Goal: Task Accomplishment & Management: Manage account settings

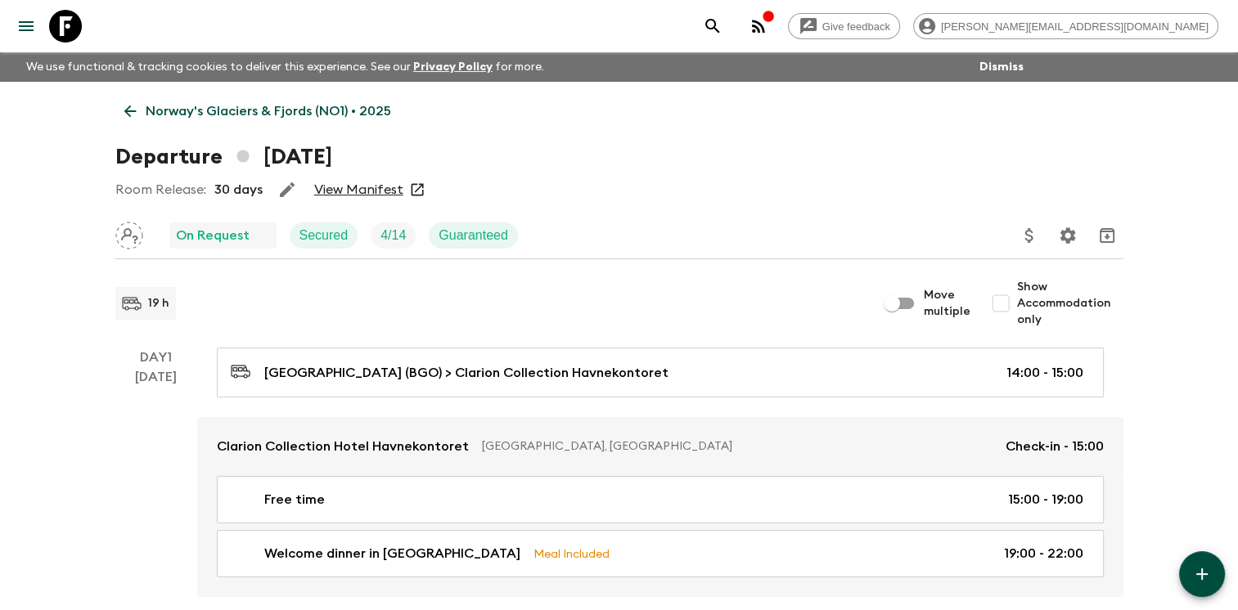
click at [133, 110] on icon at bounding box center [130, 111] width 18 height 18
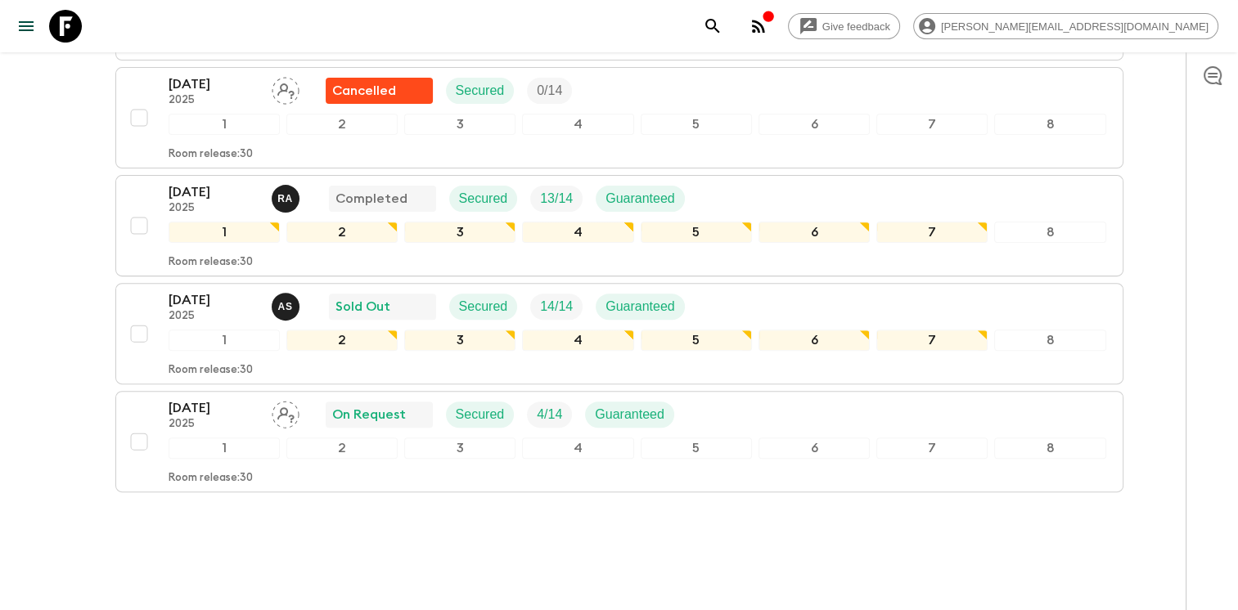
scroll to position [524, 0]
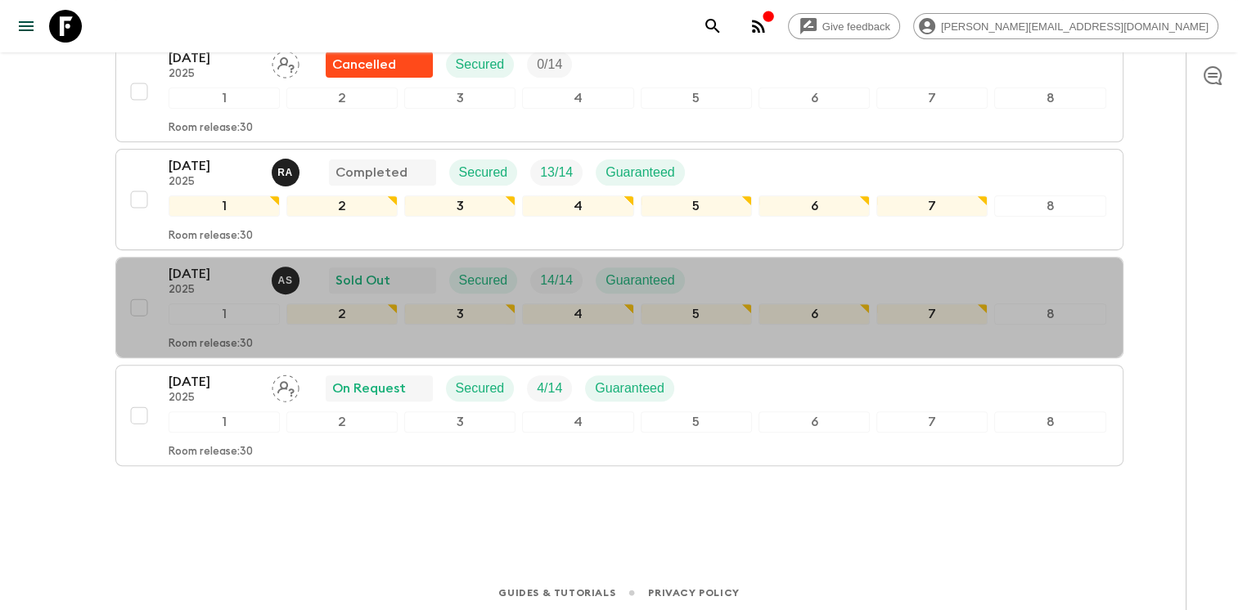
click at [772, 278] on div "[DATE] 2025 A S Sold Out Secured 14 / 14 Guaranteed" at bounding box center [638, 280] width 938 height 33
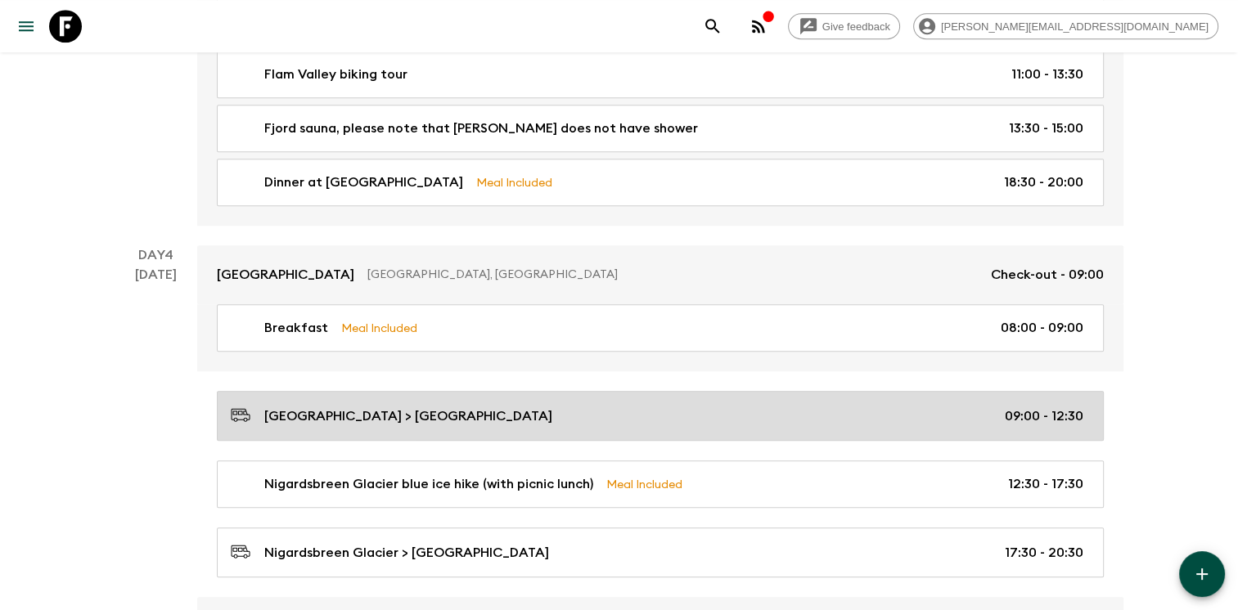
scroll to position [1448, 0]
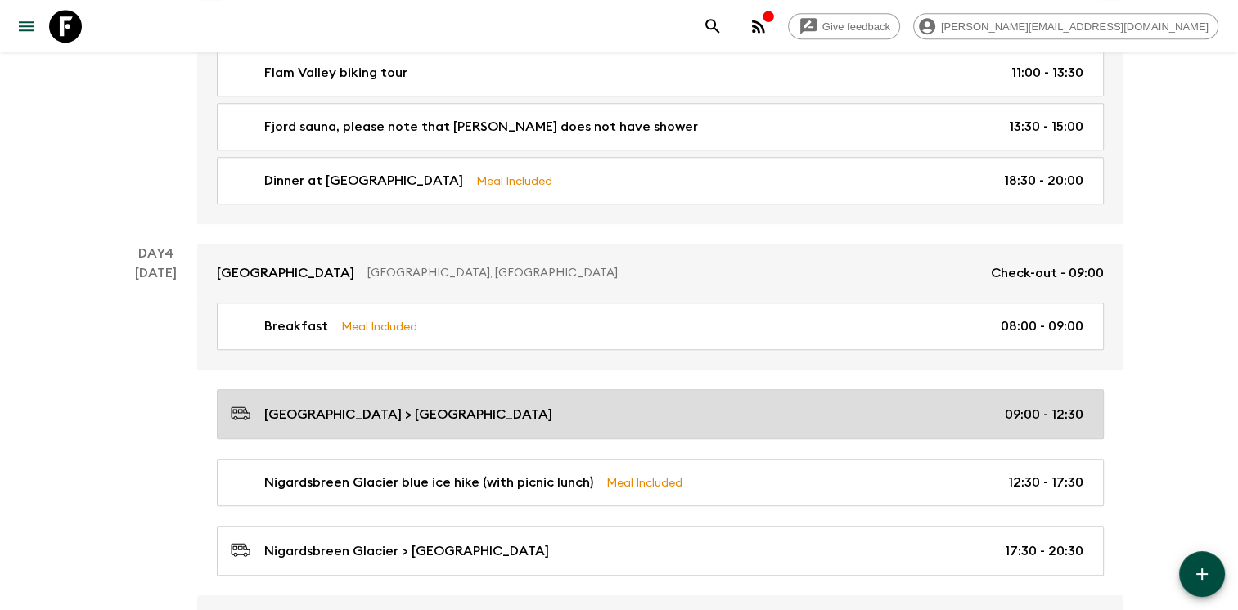
drag, startPoint x: 316, startPoint y: 406, endPoint x: 678, endPoint y: 398, distance: 362.6
click at [316, 406] on p "[GEOGRAPHIC_DATA] > [GEOGRAPHIC_DATA]" at bounding box center [408, 415] width 288 height 20
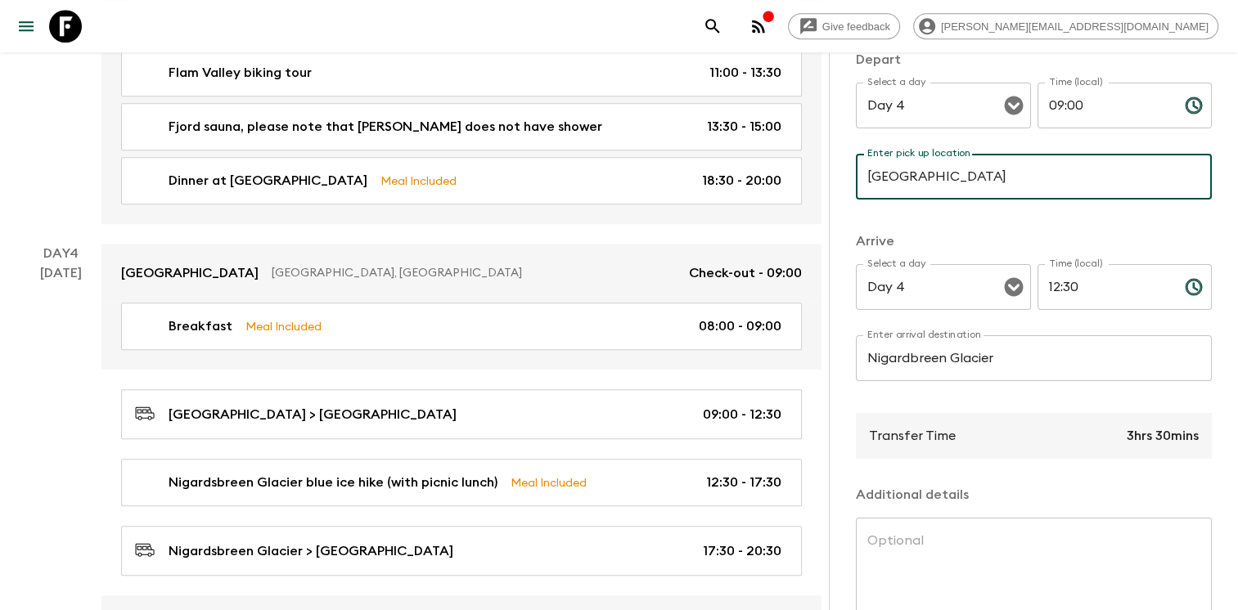
scroll to position [345, 3]
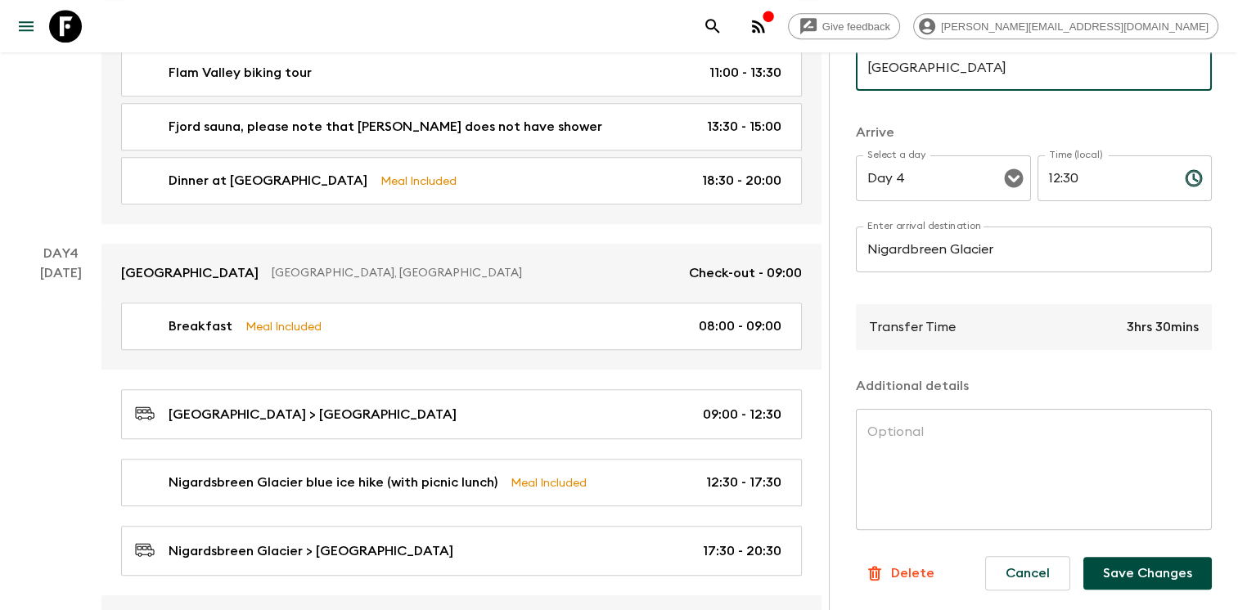
type input "[GEOGRAPHIC_DATA]"
click at [1128, 562] on button "Save Changes" at bounding box center [1147, 573] width 128 height 33
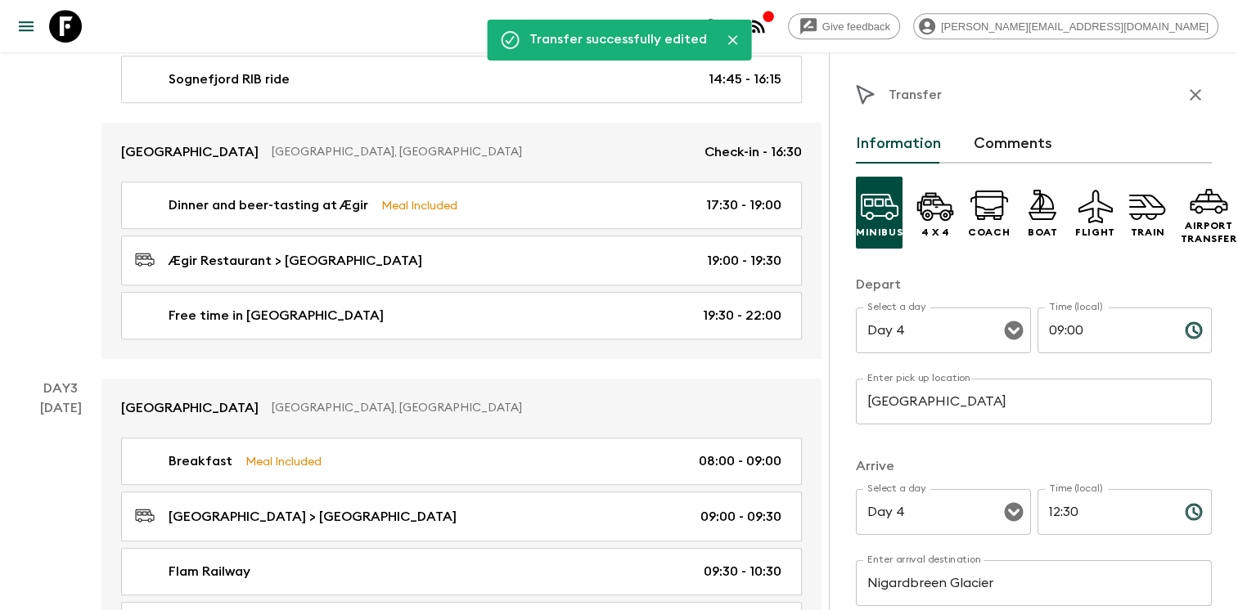
scroll to position [815, 0]
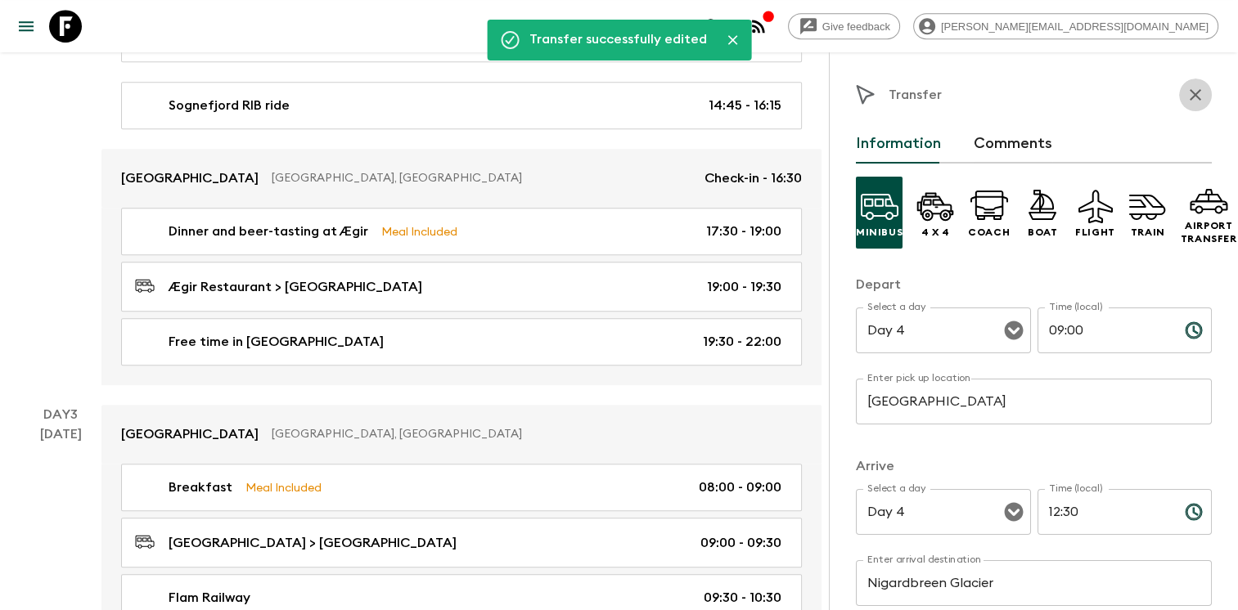
click at [1186, 88] on icon "button" at bounding box center [1196, 95] width 20 height 20
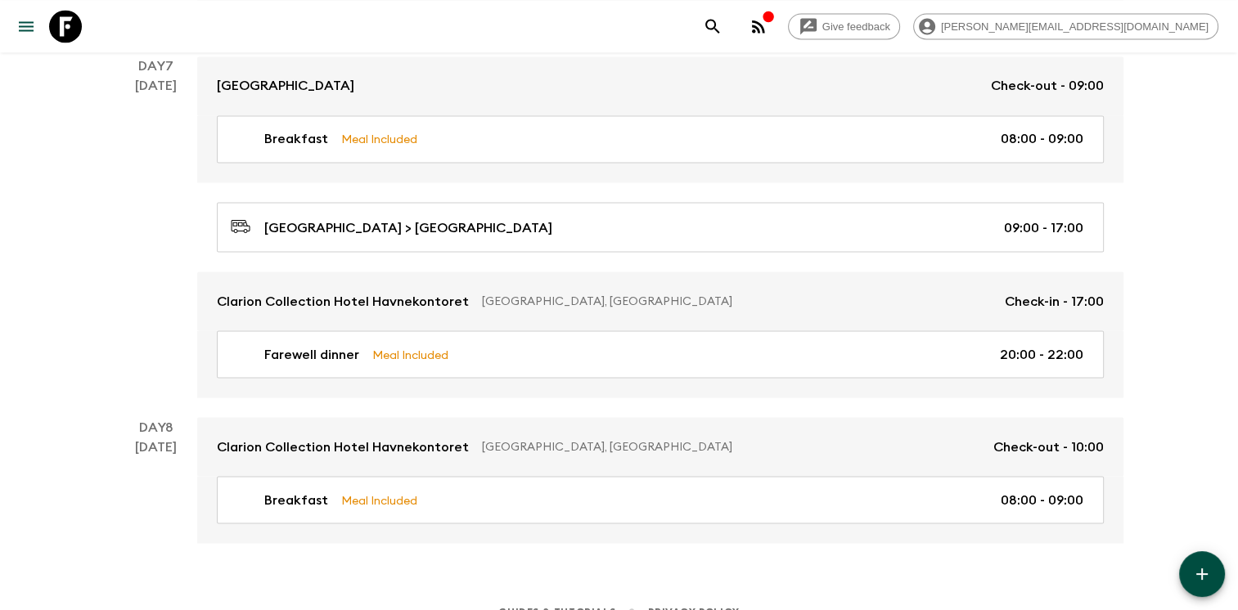
scroll to position [2930, 0]
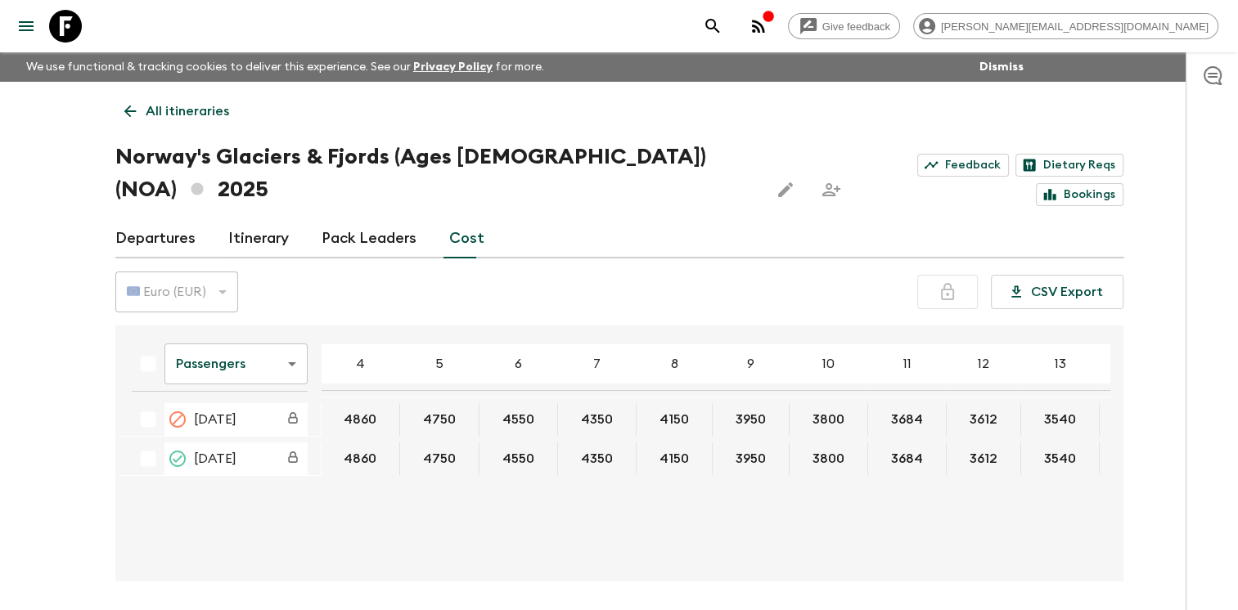
click at [146, 219] on link "Departures" at bounding box center [155, 238] width 80 height 39
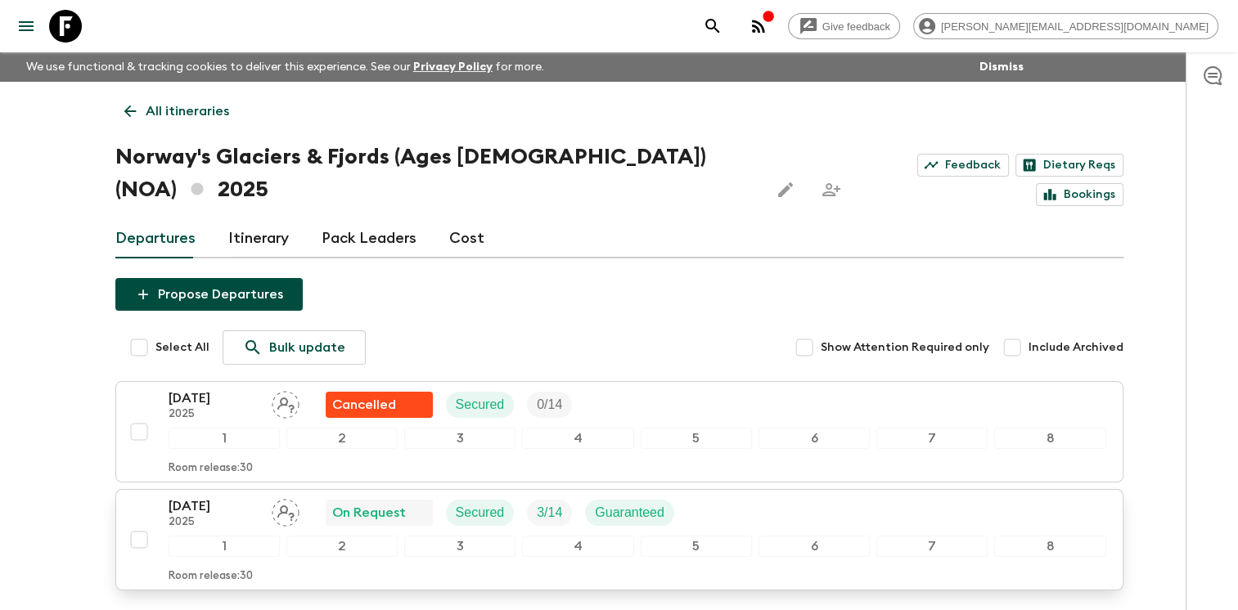
click at [749, 497] on div "06 Sep 2025 2025 On Request Secured 3 / 14 Guaranteed" at bounding box center [638, 513] width 938 height 33
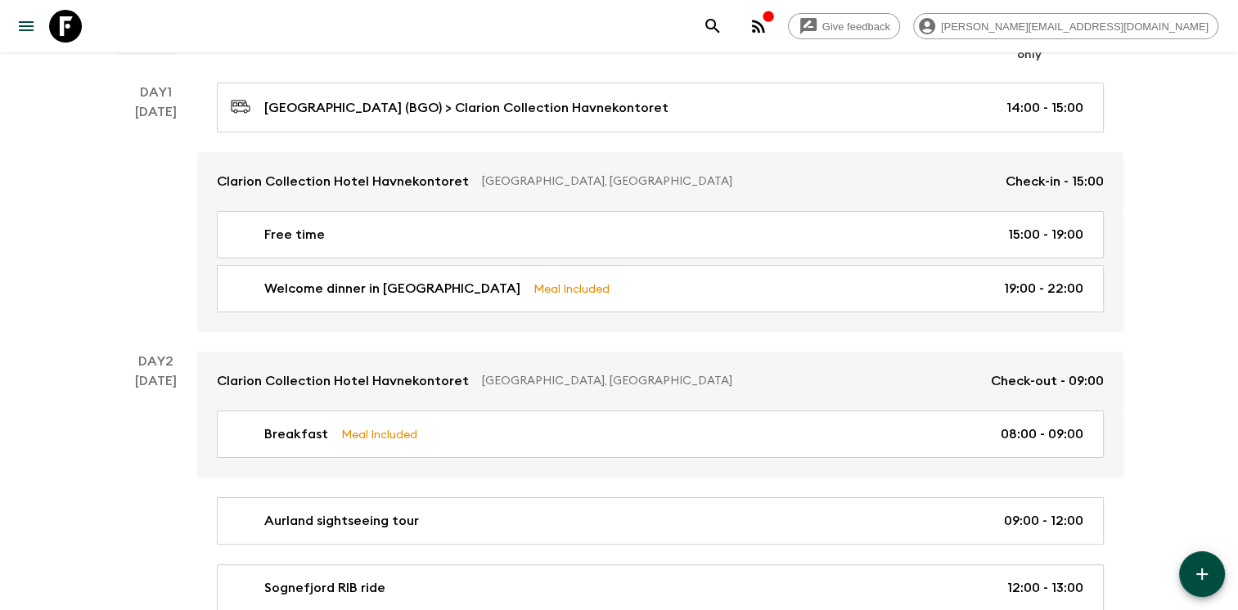
scroll to position [268, 0]
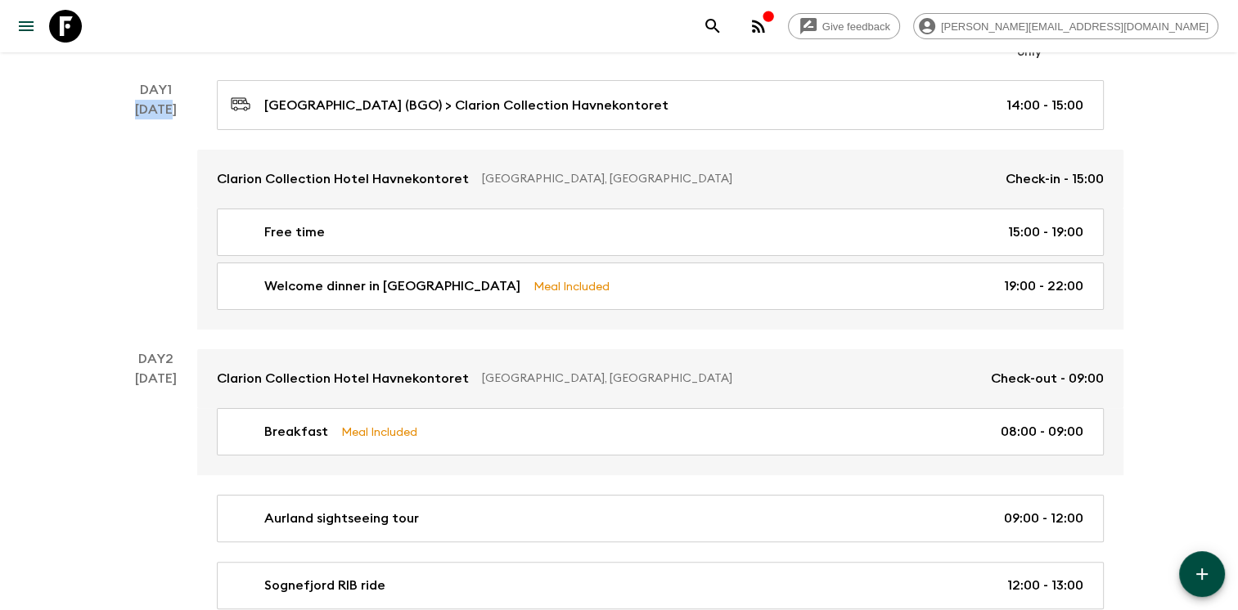
drag, startPoint x: 152, startPoint y: 107, endPoint x: 177, endPoint y: 115, distance: 25.6
click at [177, 115] on div "Day 1 6 Sep" at bounding box center [156, 205] width 82 height 250
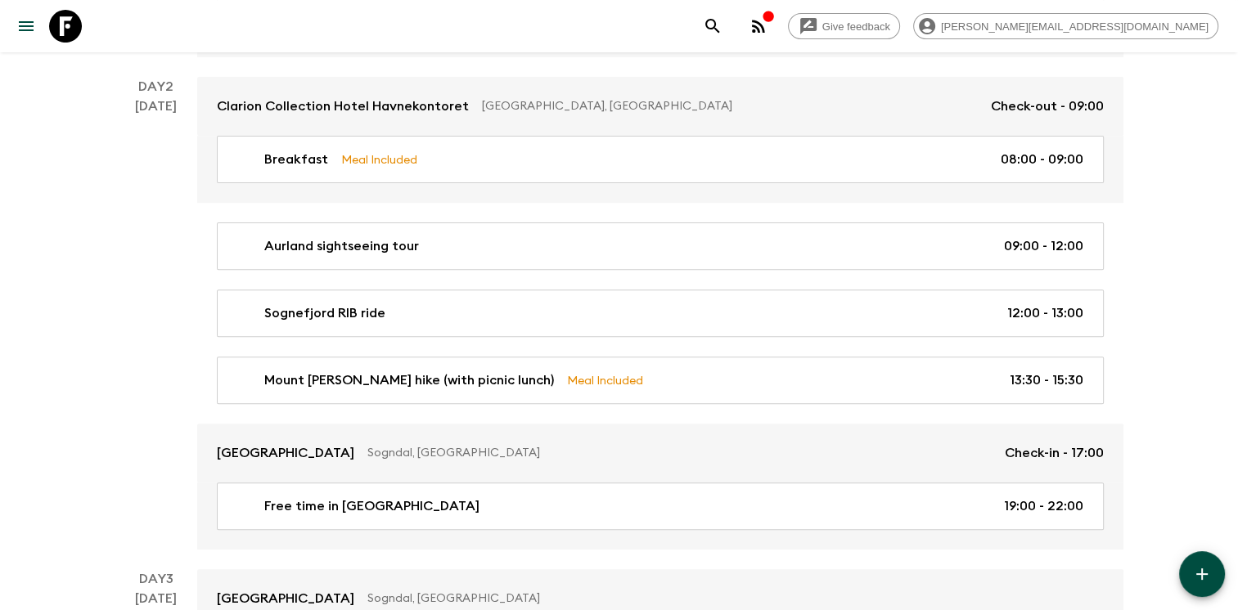
scroll to position [540, 0]
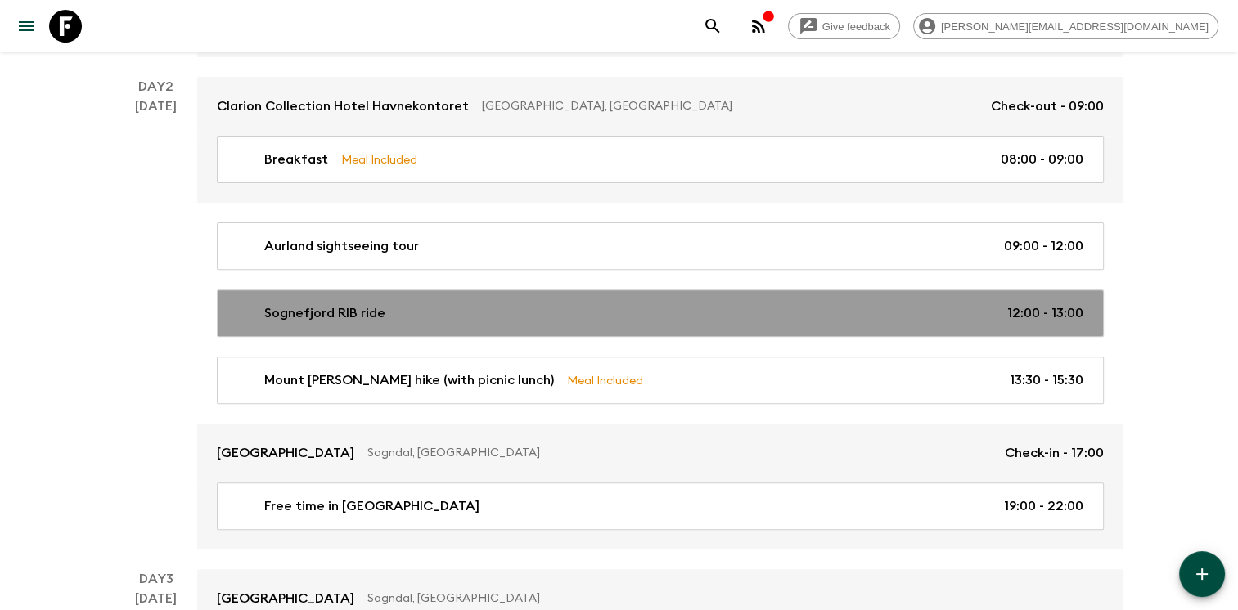
click at [814, 312] on div "Sognefjord RIB ride 12:00 - 13:00" at bounding box center [657, 314] width 853 height 20
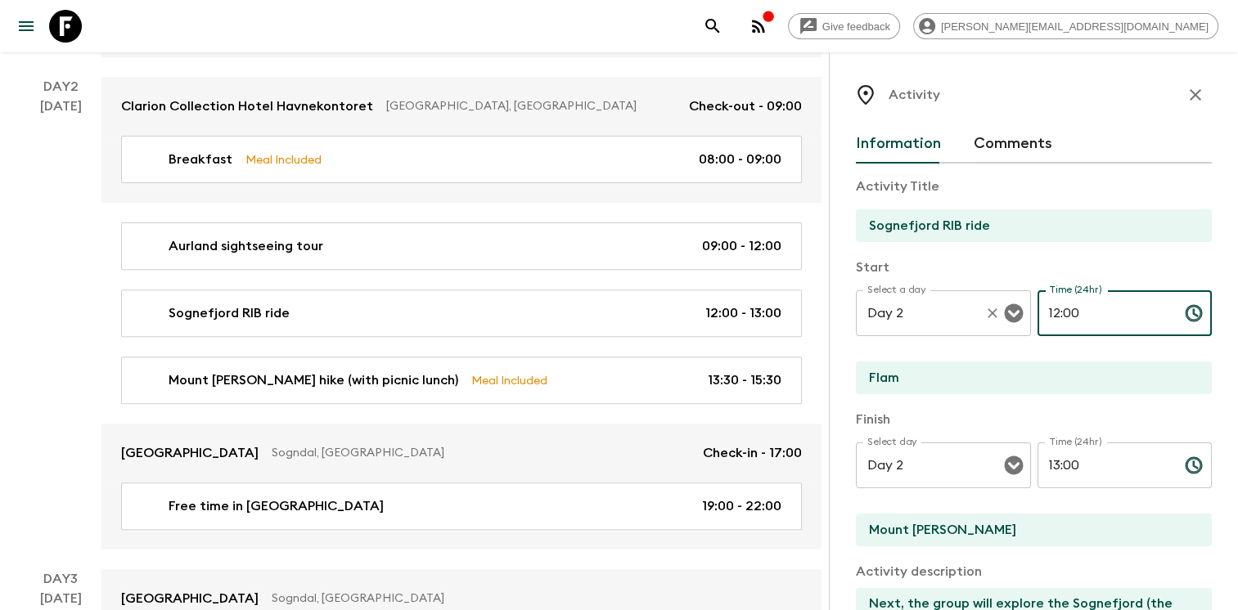
drag, startPoint x: 1081, startPoint y: 312, endPoint x: 1015, endPoint y: 300, distance: 67.3
click at [1017, 300] on div "Select a day Day 2 Select a day ​ Time (24hr) 12:00 Time (24hr) ​" at bounding box center [1034, 323] width 356 height 65
type input "15:30"
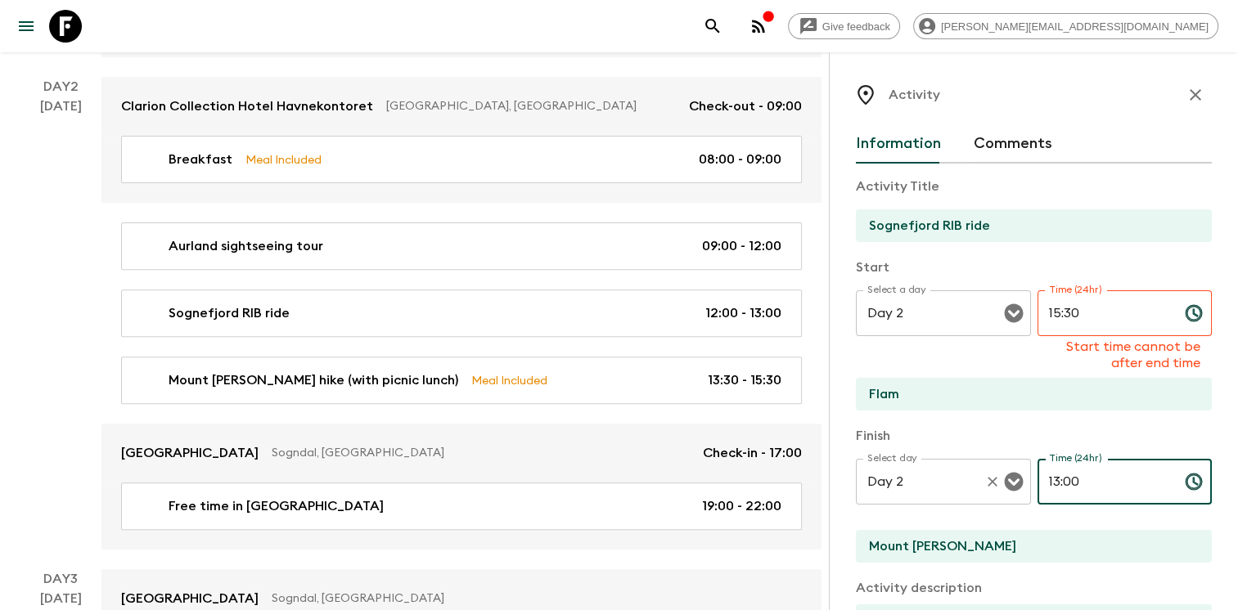
drag, startPoint x: 1101, startPoint y: 480, endPoint x: 994, endPoint y: 466, distance: 107.3
click at [996, 466] on div "Select day Day 2 Select day ​ Time (24hr) 13:00 Time (24hr) ​" at bounding box center [1034, 491] width 356 height 65
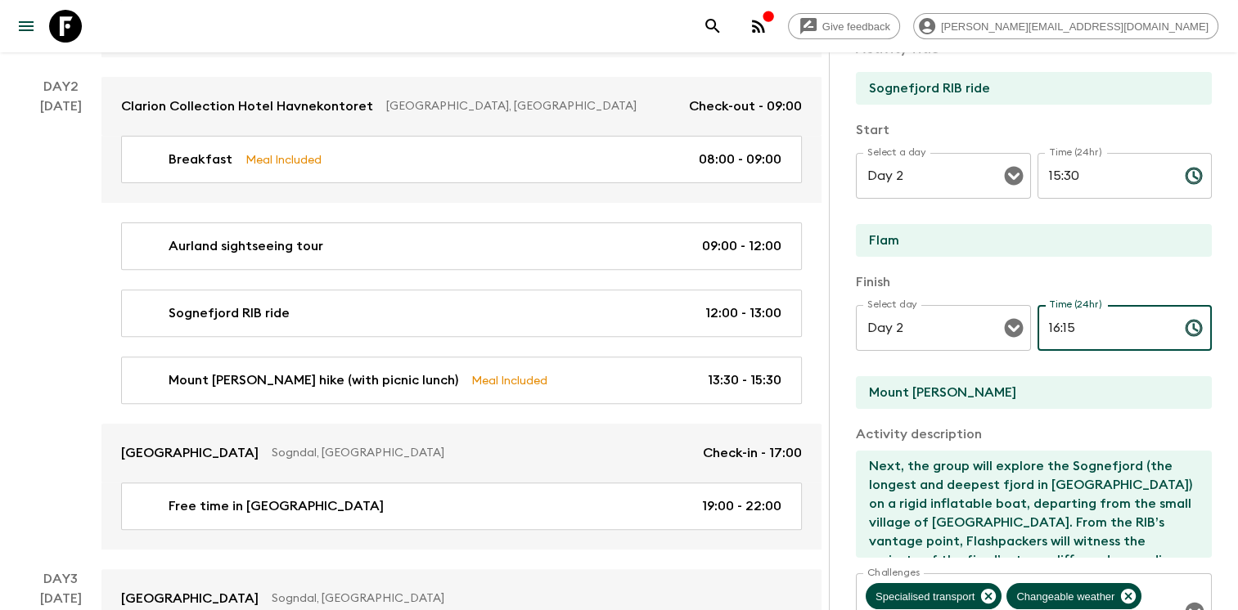
scroll to position [137, 0]
type input "16:15"
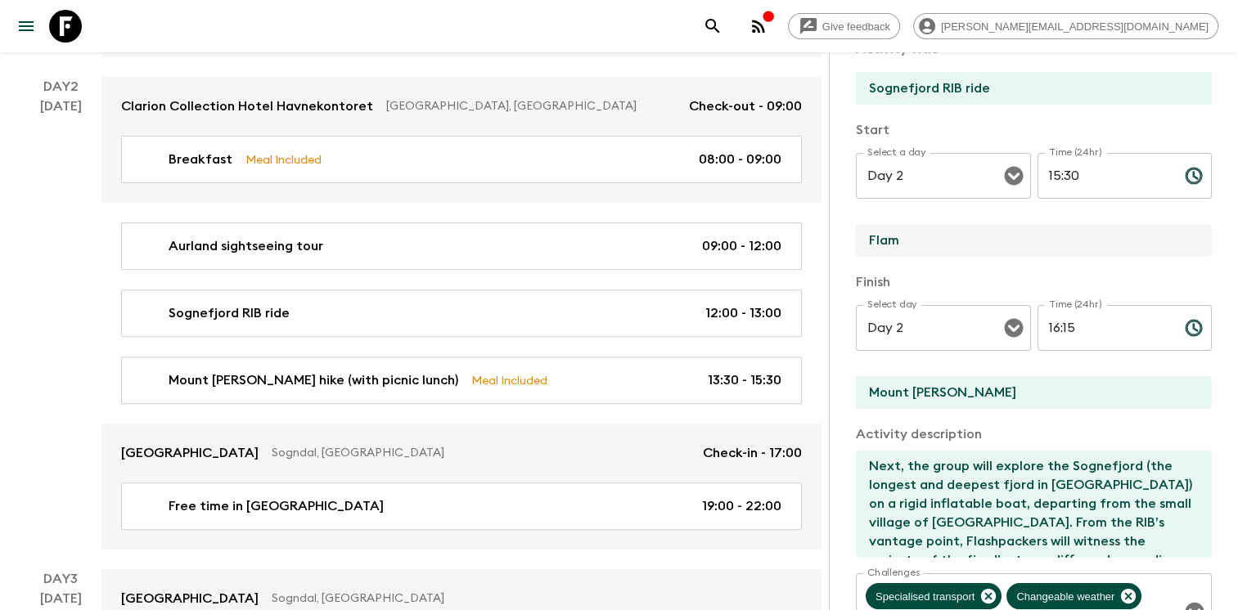
drag, startPoint x: 901, startPoint y: 245, endPoint x: 805, endPoint y: 224, distance: 97.9
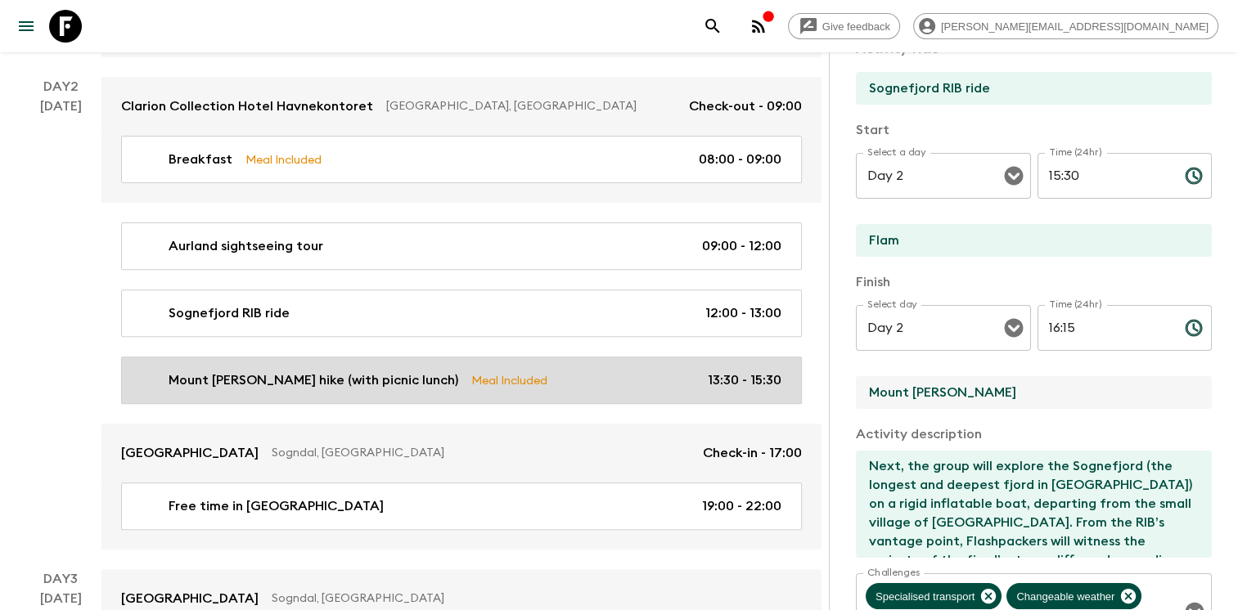
drag, startPoint x: 955, startPoint y: 389, endPoint x: 783, endPoint y: 368, distance: 173.1
paste input "Flam"
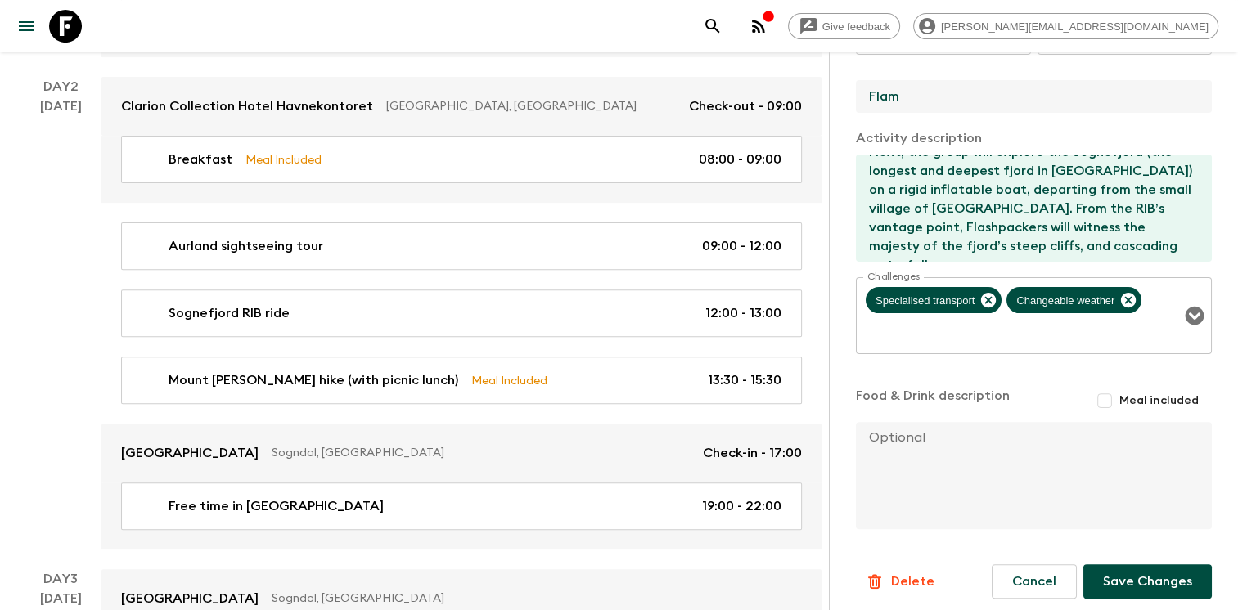
scroll to position [441, 0]
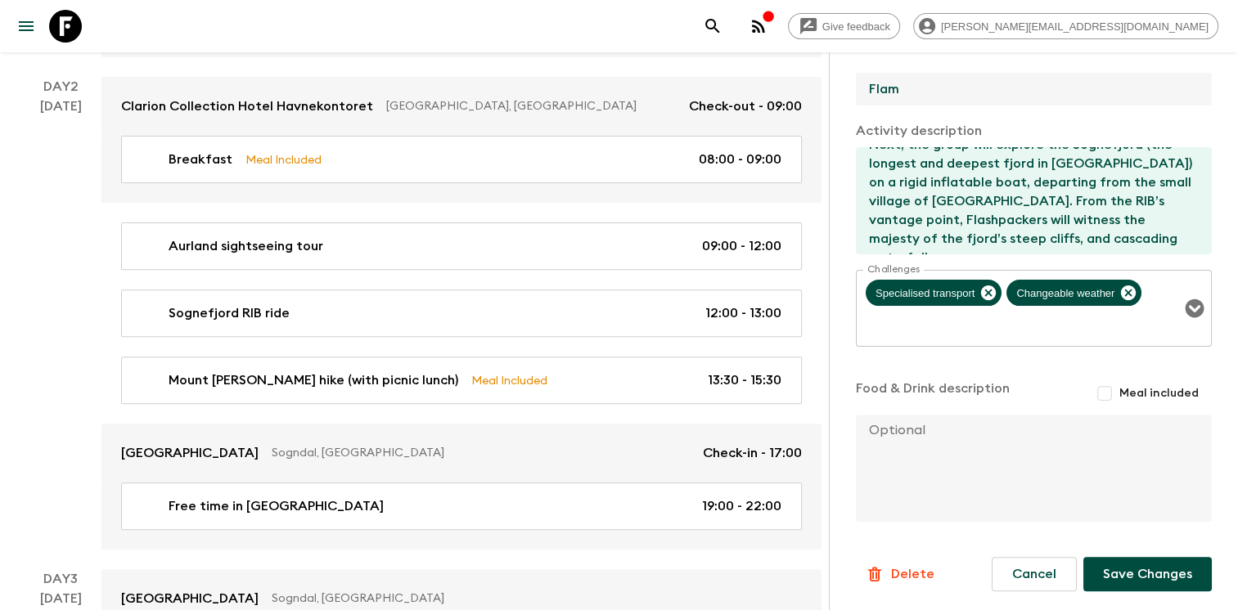
type input "Flam"
click at [1157, 569] on button "Save Changes" at bounding box center [1147, 574] width 128 height 34
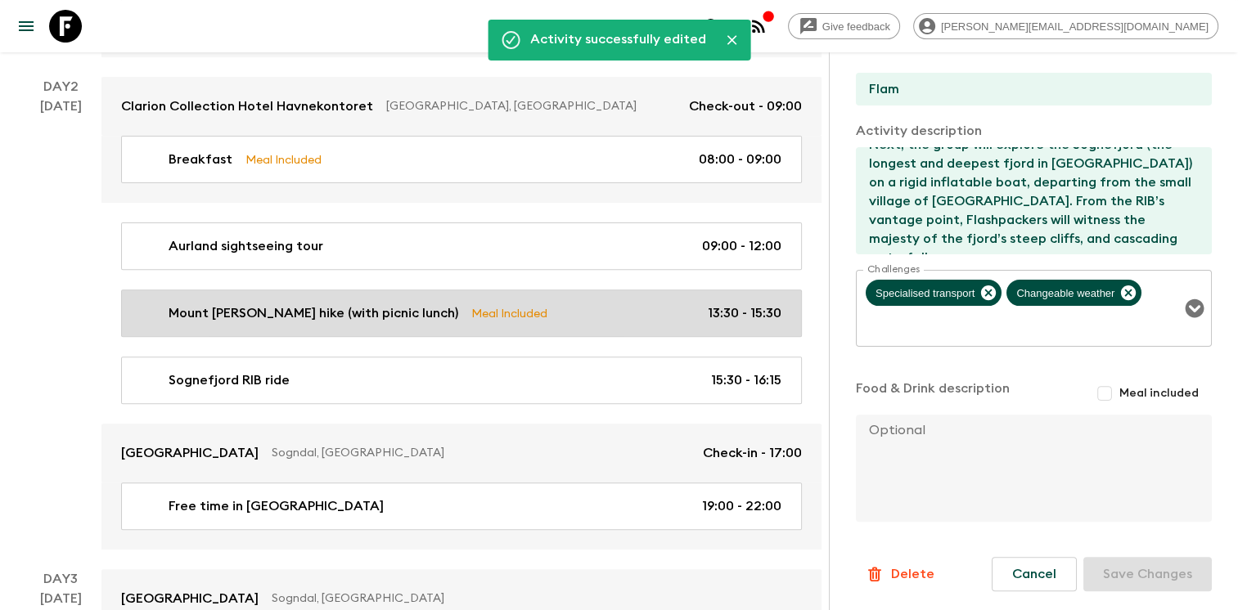
click at [506, 307] on div "Mount Prest hike (with picnic lunch) Meal Included 13:30 - 15:30" at bounding box center [458, 314] width 646 height 20
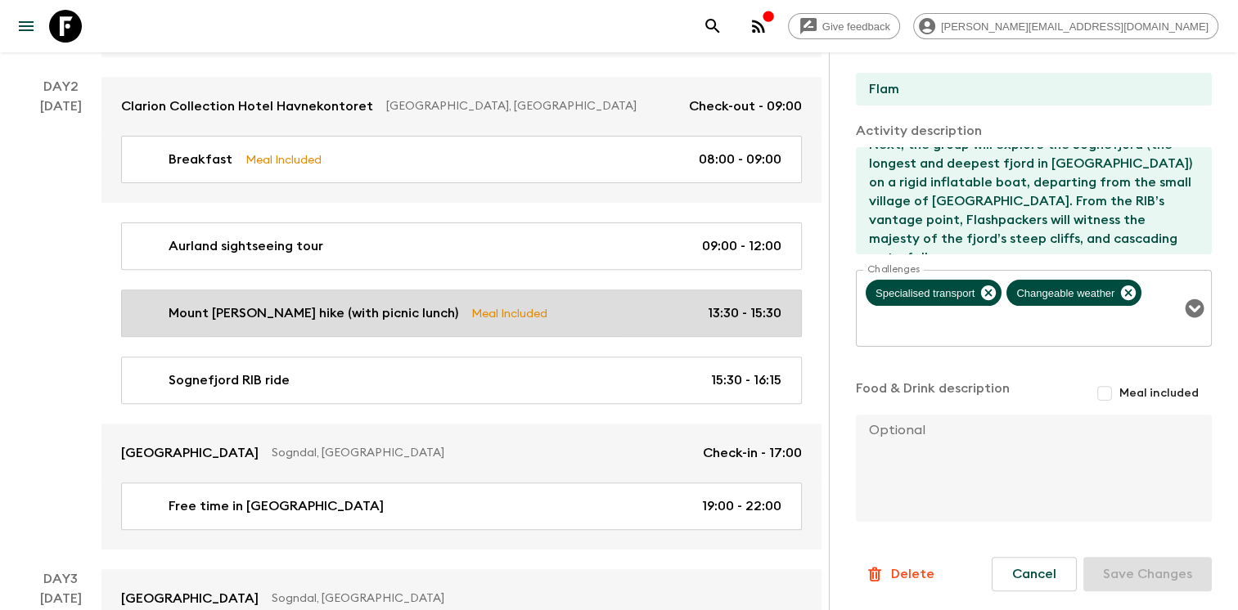
type input "Mount [PERSON_NAME] hike (with picnic lunch)"
type input "Mount Prest"
type input "Sogndal Hotel"
type textarea "This 5km hike begins near the Stegastein viewing platform and leads up to the s…"
checkbox input "true"
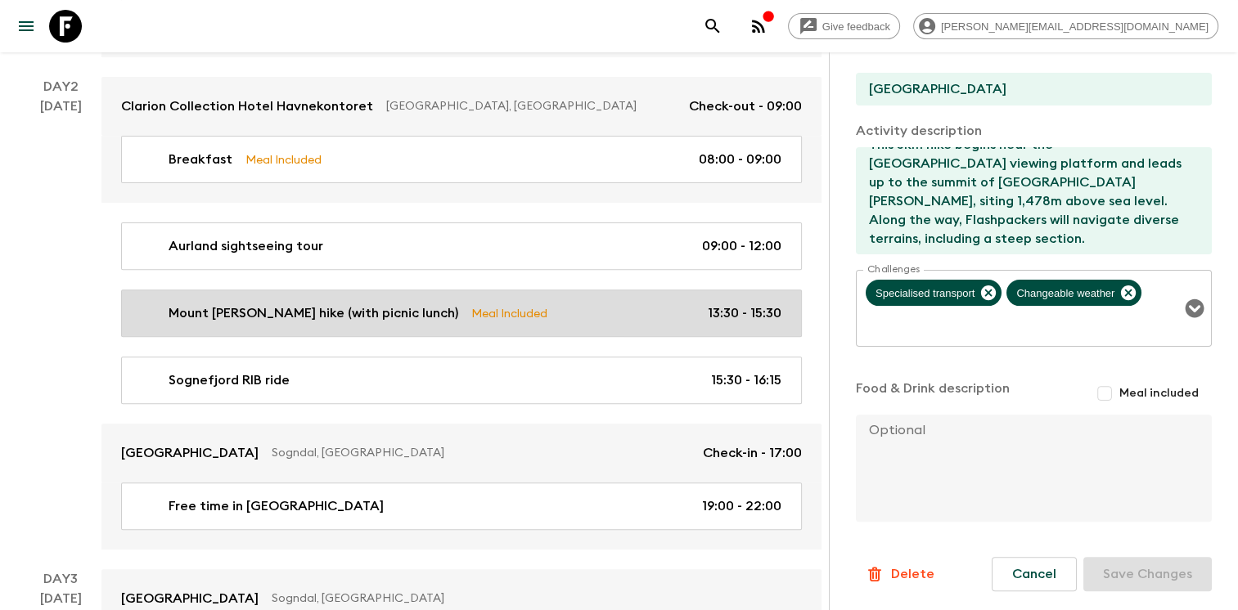
type input "13:30"
type input "15:30"
click at [471, 313] on p "Meal Included" at bounding box center [509, 313] width 76 height 18
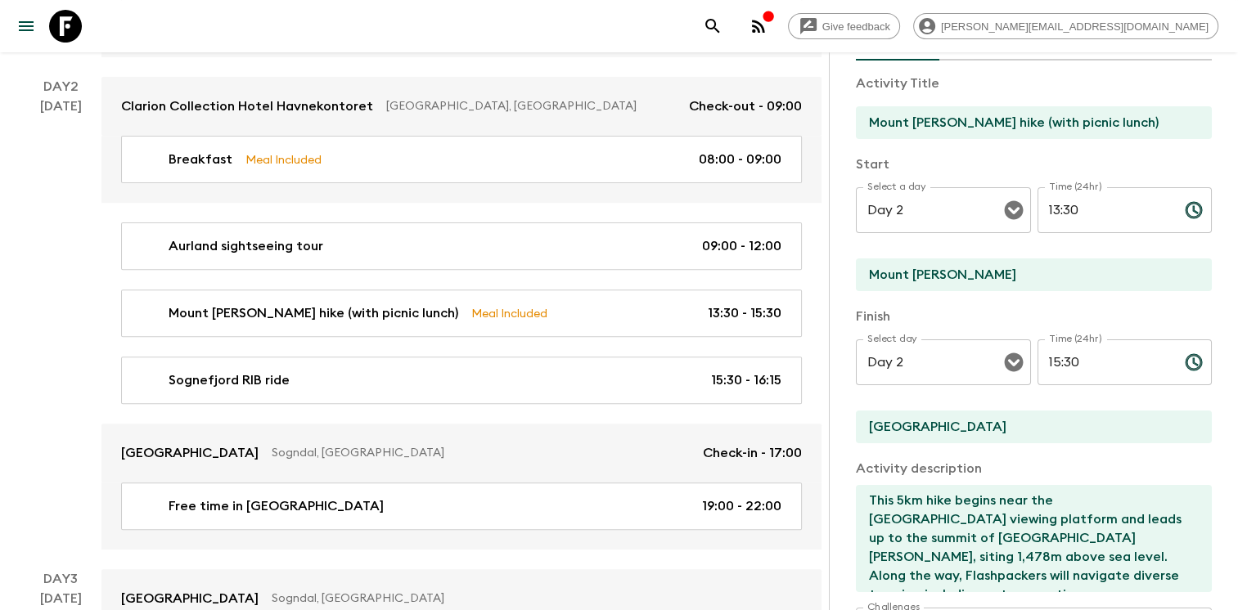
scroll to position [42, 0]
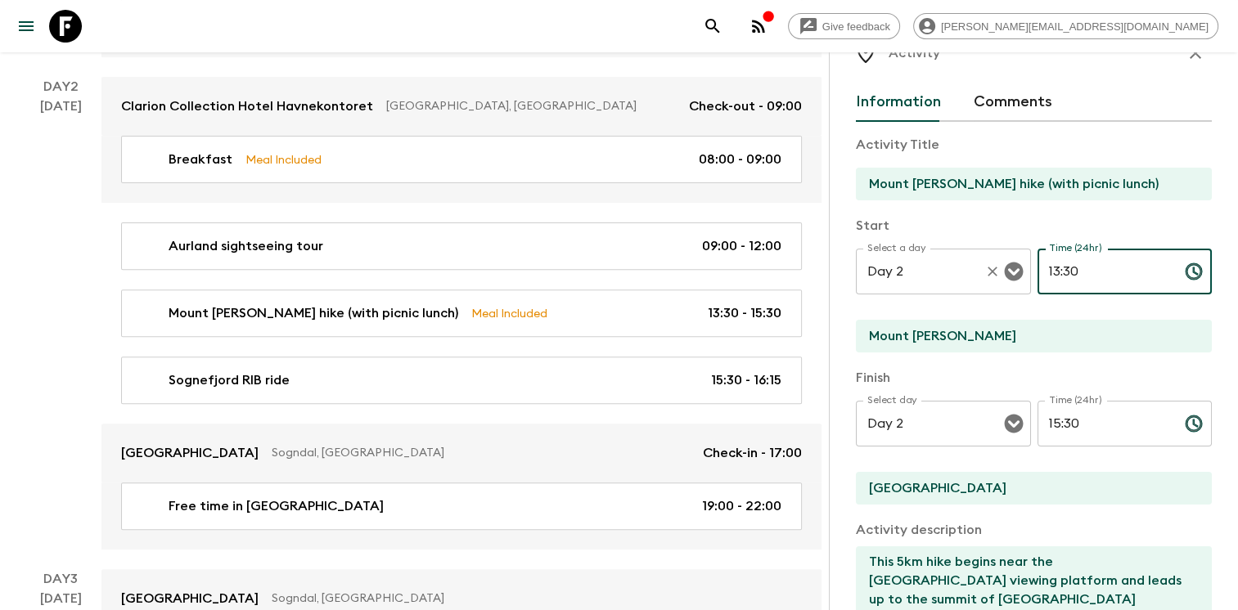
drag, startPoint x: 1086, startPoint y: 274, endPoint x: 968, endPoint y: 249, distance: 120.5
click at [968, 249] on div "Select a day Day 2 Select a day ​ Time (24hr) 13:30 Time (24hr) ​" at bounding box center [1034, 281] width 356 height 65
type input "12:00"
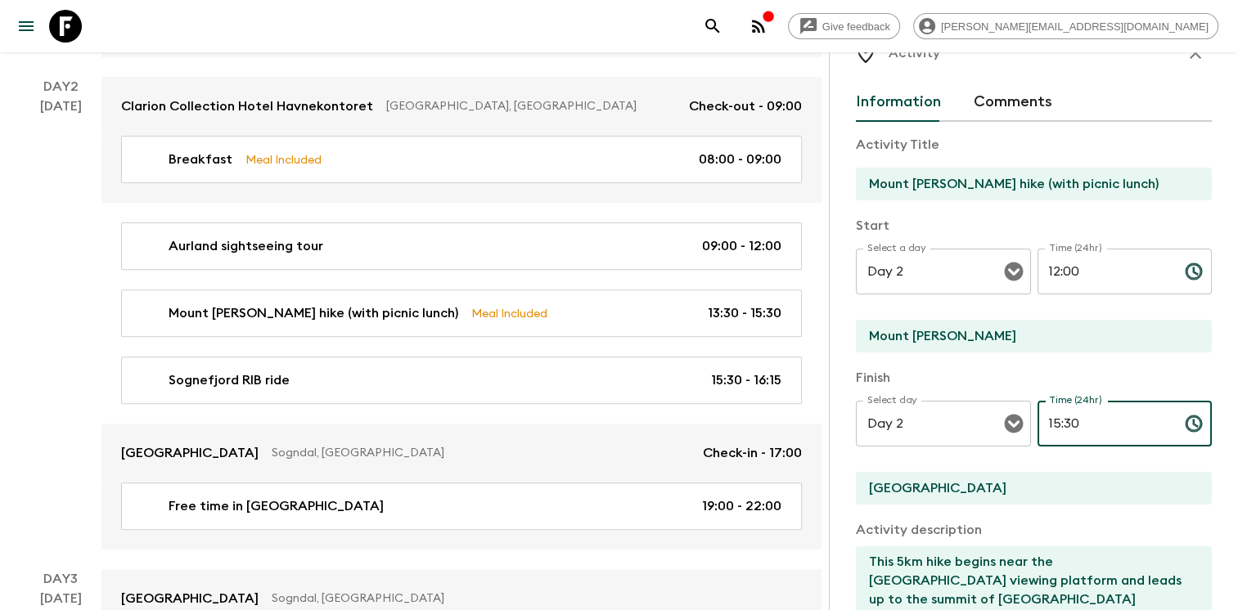
drag, startPoint x: 1087, startPoint y: 419, endPoint x: 966, endPoint y: 385, distance: 125.1
click at [966, 385] on div "Finish Select day Day 2 Select day ​ Time (24hr) 15:30 Time (24hr) ​ Sogndal Ho…" at bounding box center [1034, 437] width 356 height 139
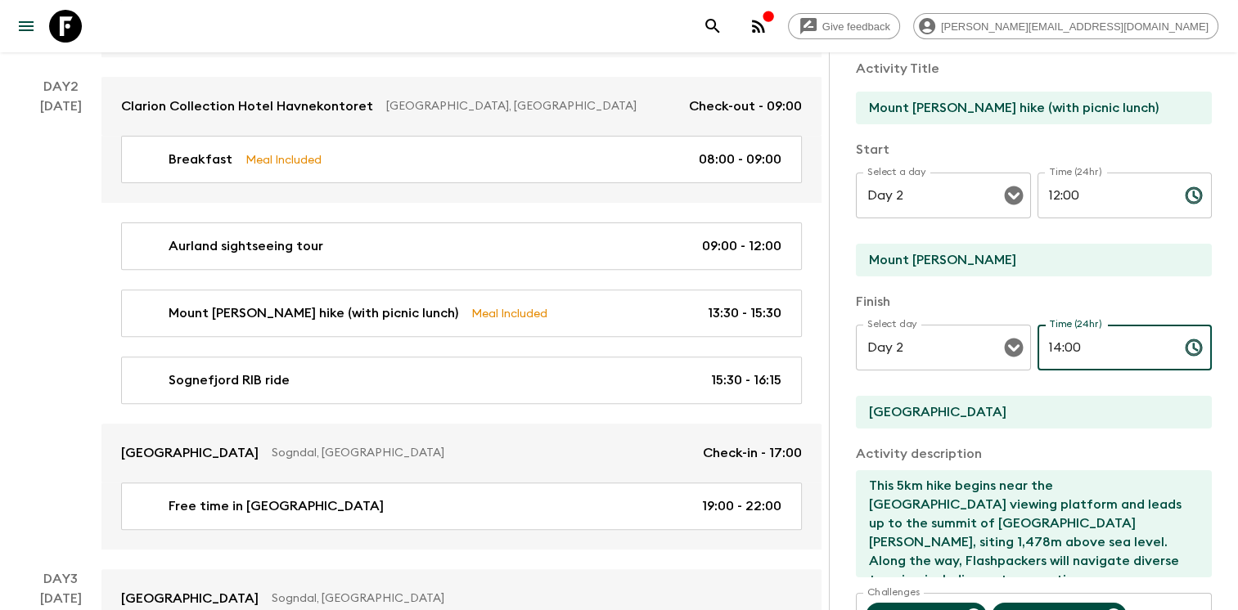
scroll to position [123, 0]
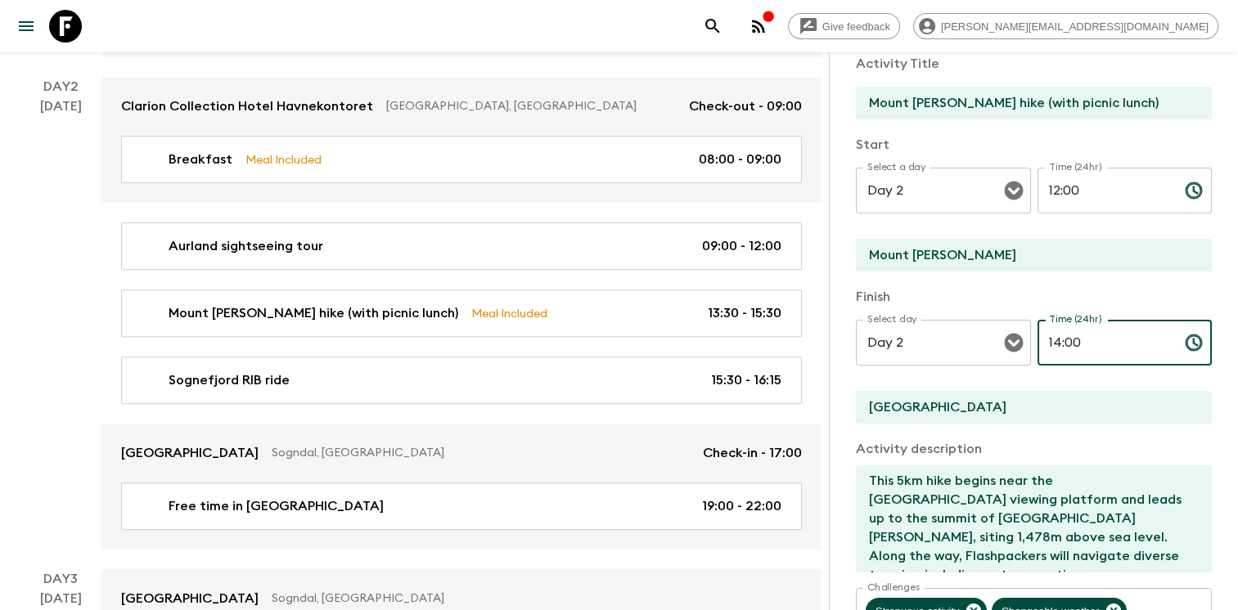
type input "14:00"
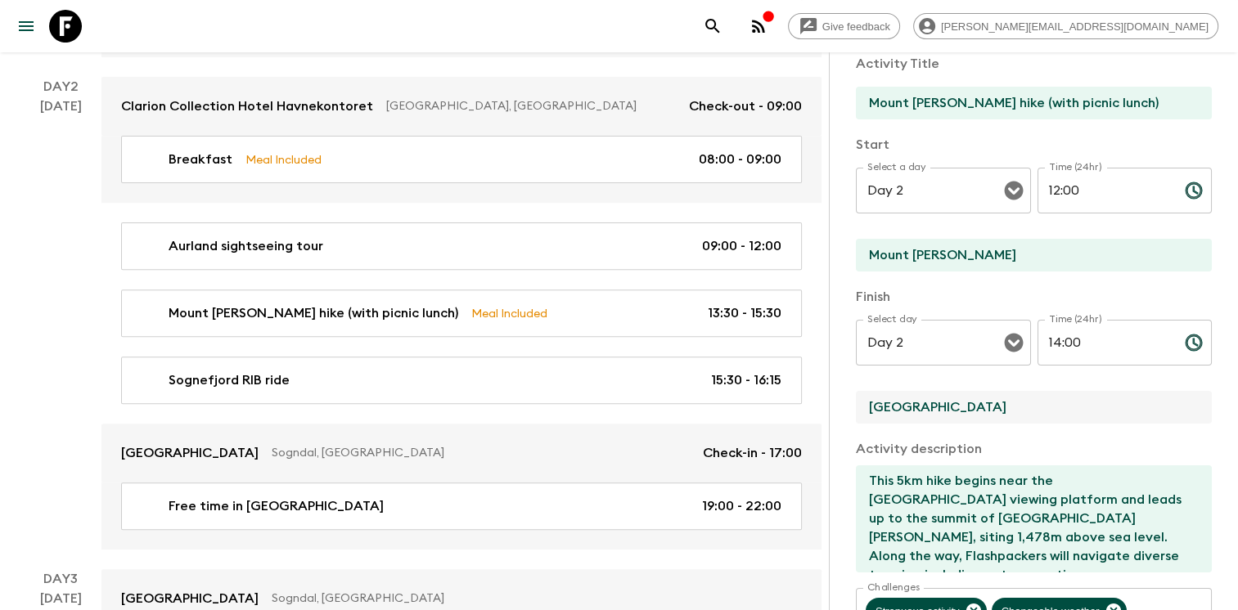
drag, startPoint x: 980, startPoint y: 401, endPoint x: 837, endPoint y: 399, distance: 142.4
click at [837, 399] on div "Activity Information Comments Activity Title Mount Prest hike (with picnic lunc…" at bounding box center [1033, 357] width 409 height 610
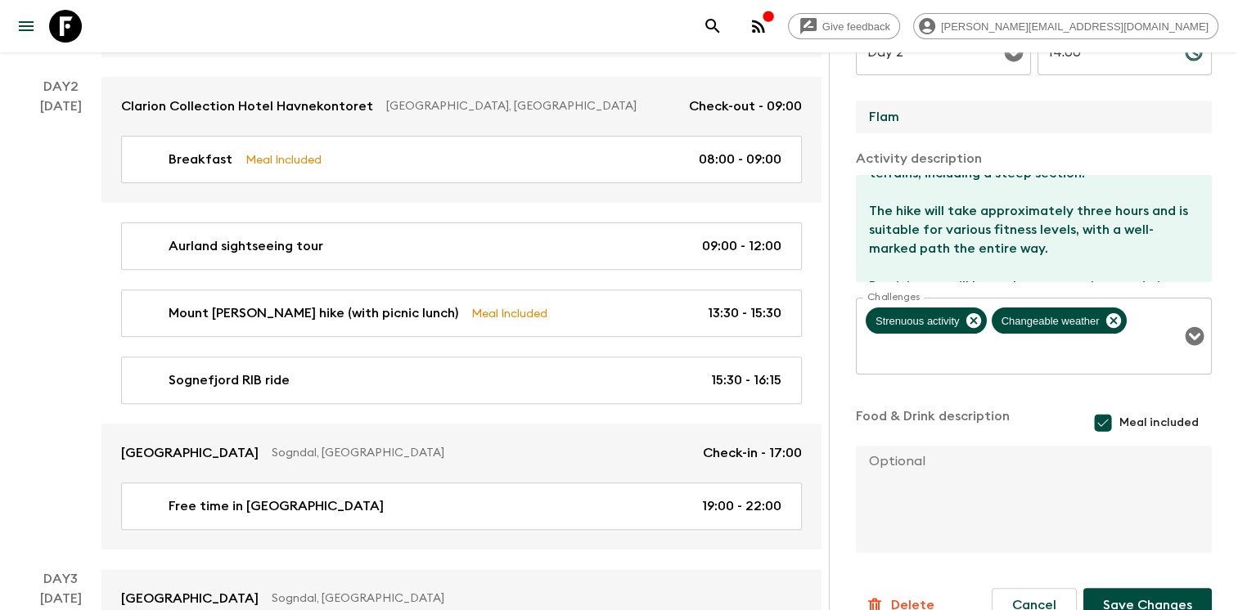
scroll to position [444, 0]
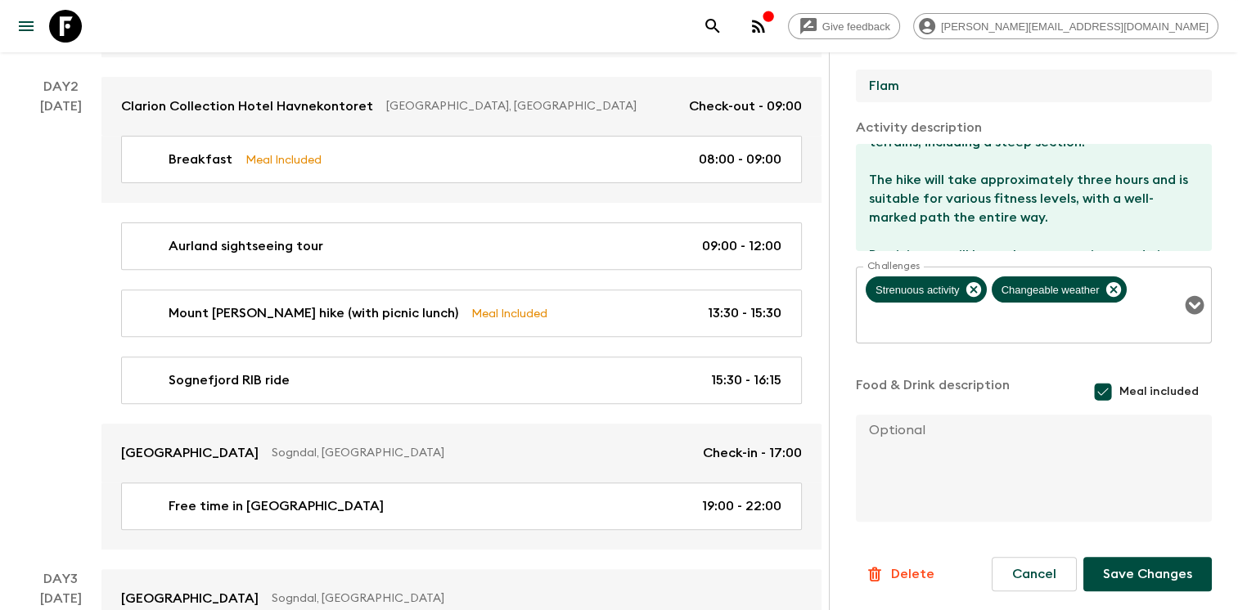
type input "Flam"
click at [1131, 574] on button "Save Changes" at bounding box center [1147, 574] width 128 height 34
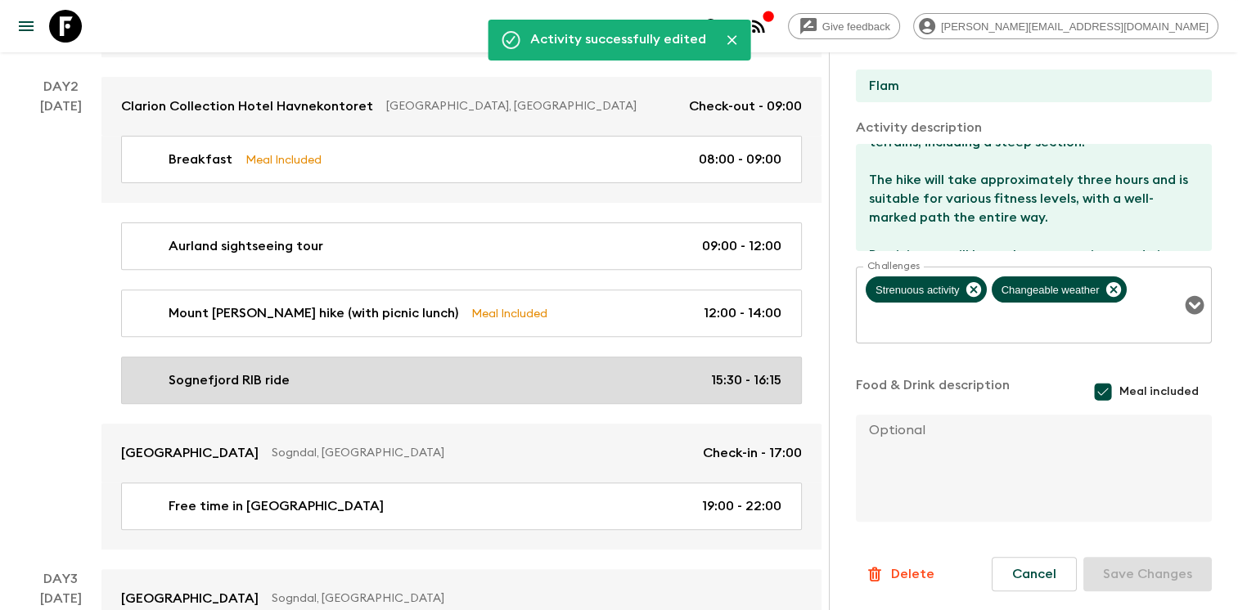
click at [530, 376] on div "Sognefjord RIB ride 15:30 - 16:15" at bounding box center [458, 381] width 646 height 20
type input "Sognefjord RIB ride"
type input "Flam"
type textarea "Next, the group will explore the Sognefjord (the longest and deepest fjord in N…"
checkbox input "false"
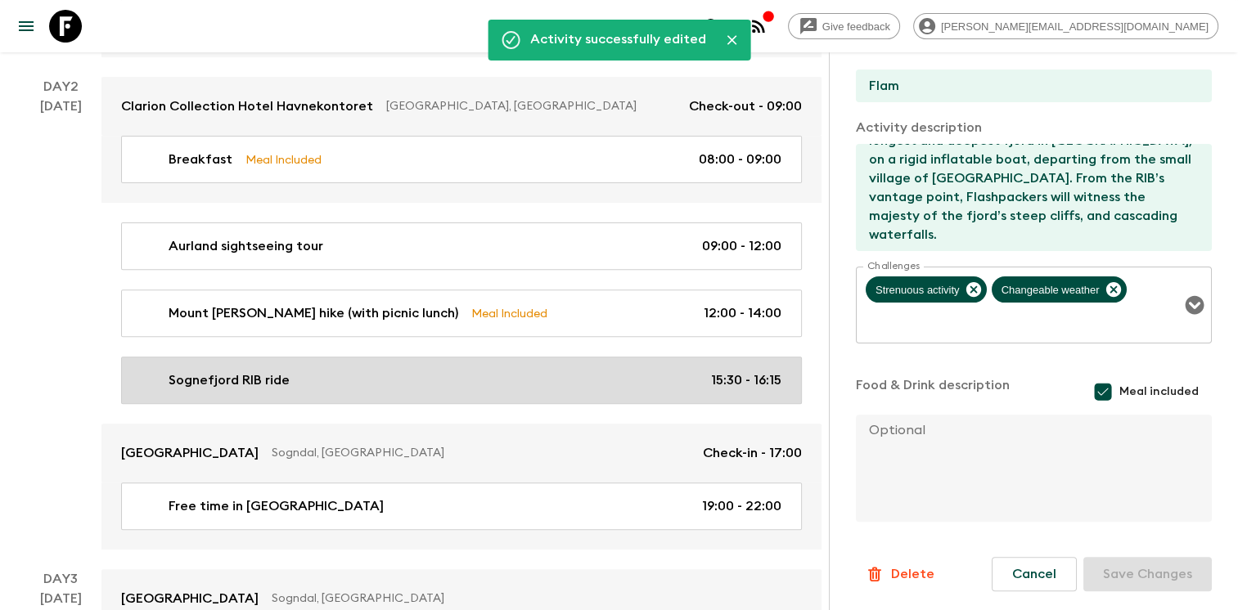
type input "15:30"
type input "16:15"
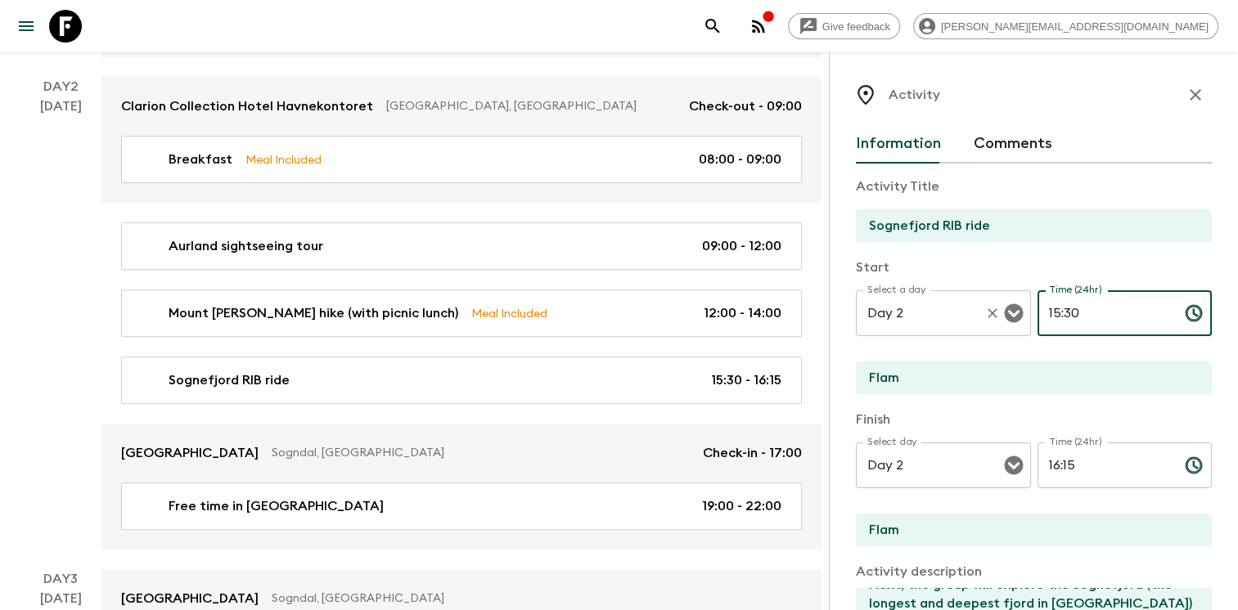
drag, startPoint x: 1067, startPoint y: 312, endPoint x: 972, endPoint y: 291, distance: 97.1
click at [972, 293] on div "Select a day Day 2 Select a day ​ Time (24hr) 15:30 Time (24hr) ​" at bounding box center [1034, 323] width 356 height 65
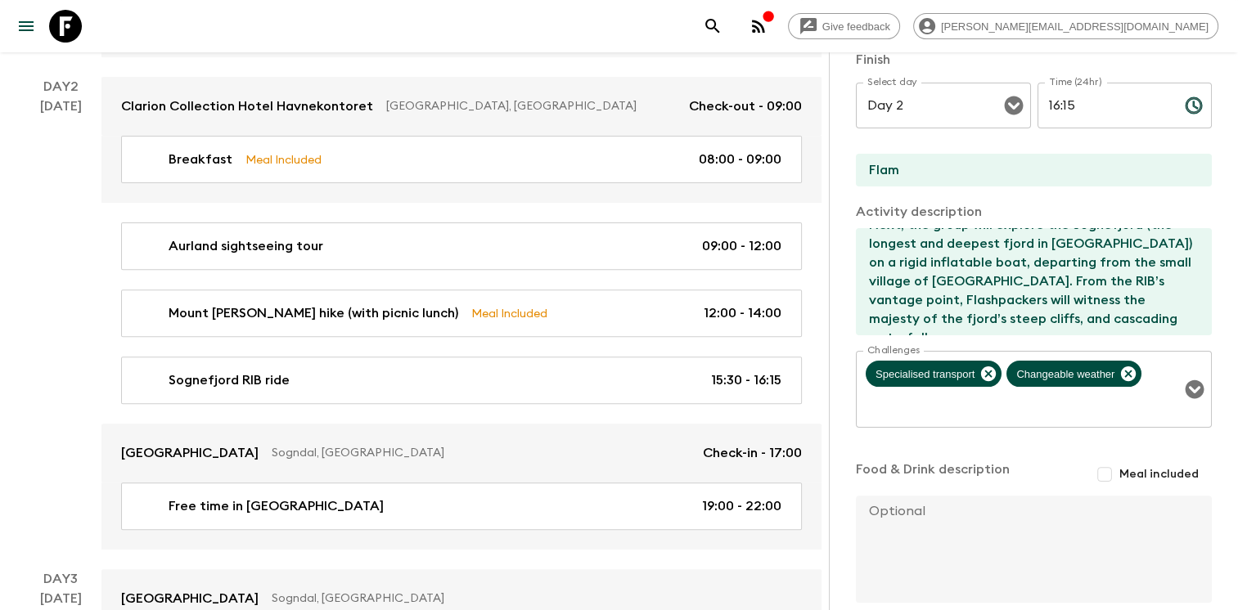
scroll to position [441, 0]
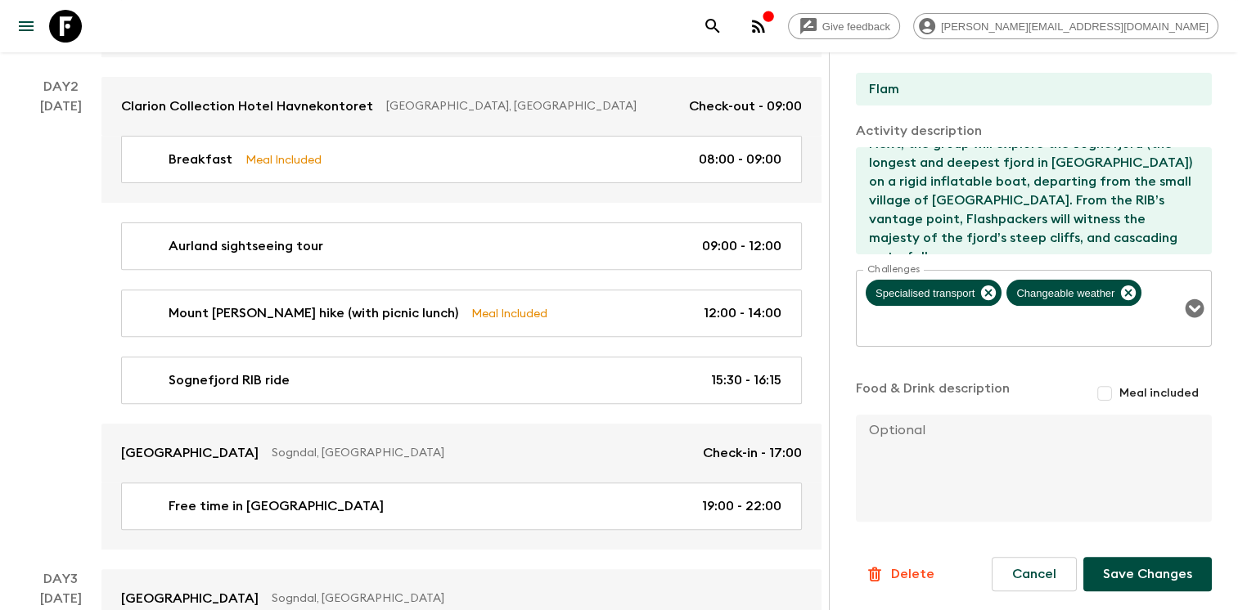
type input "14:45"
click at [1138, 569] on button "Save Changes" at bounding box center [1147, 574] width 128 height 34
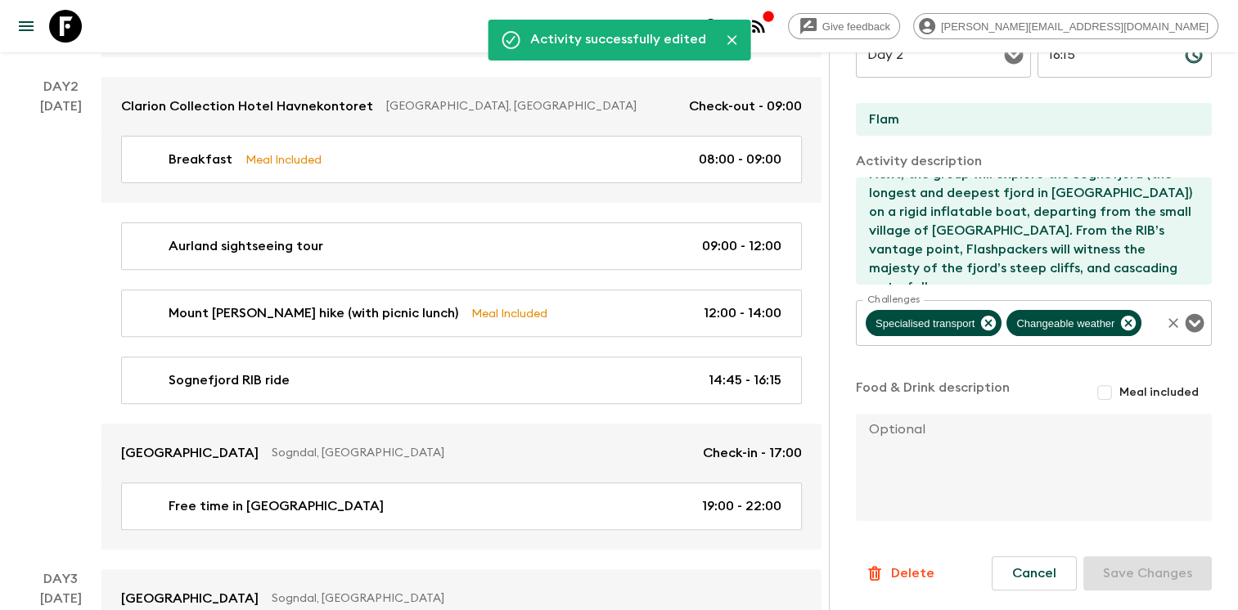
scroll to position [0, 0]
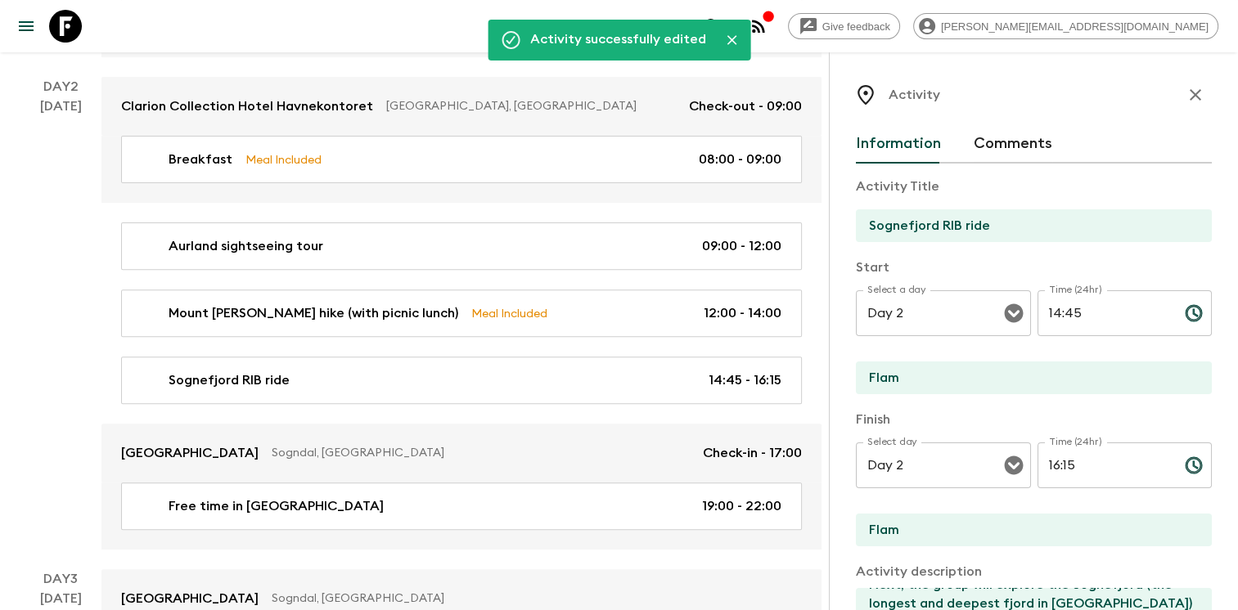
click at [1187, 93] on icon "button" at bounding box center [1196, 95] width 20 height 20
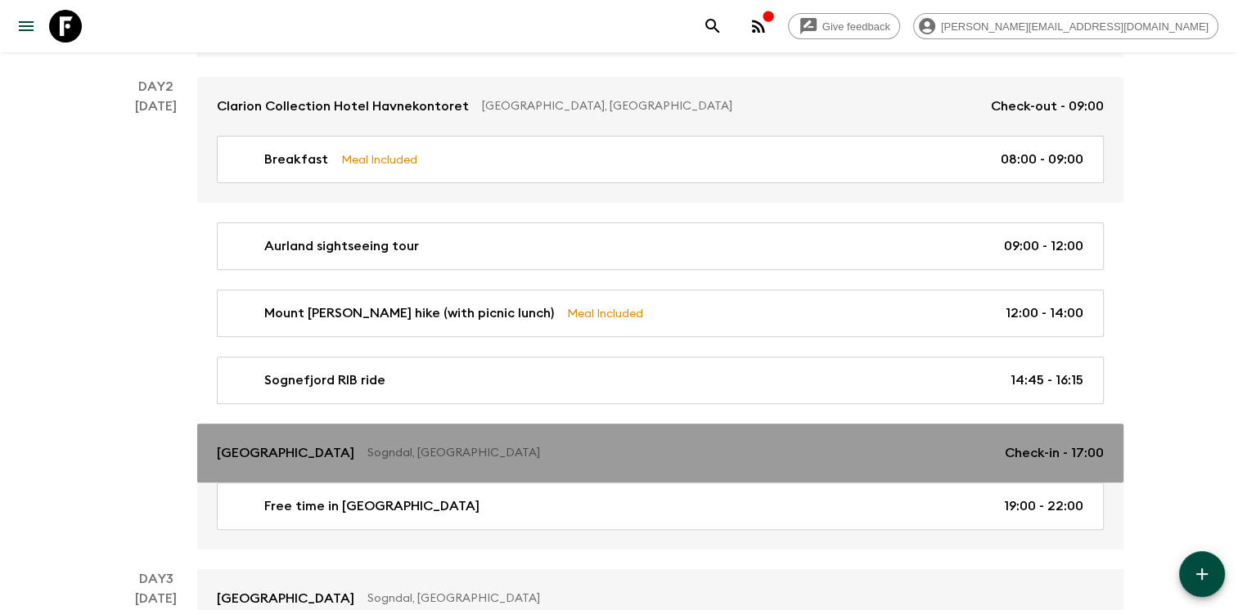
click at [458, 445] on p "Sogndal, [GEOGRAPHIC_DATA]" at bounding box center [679, 453] width 624 height 16
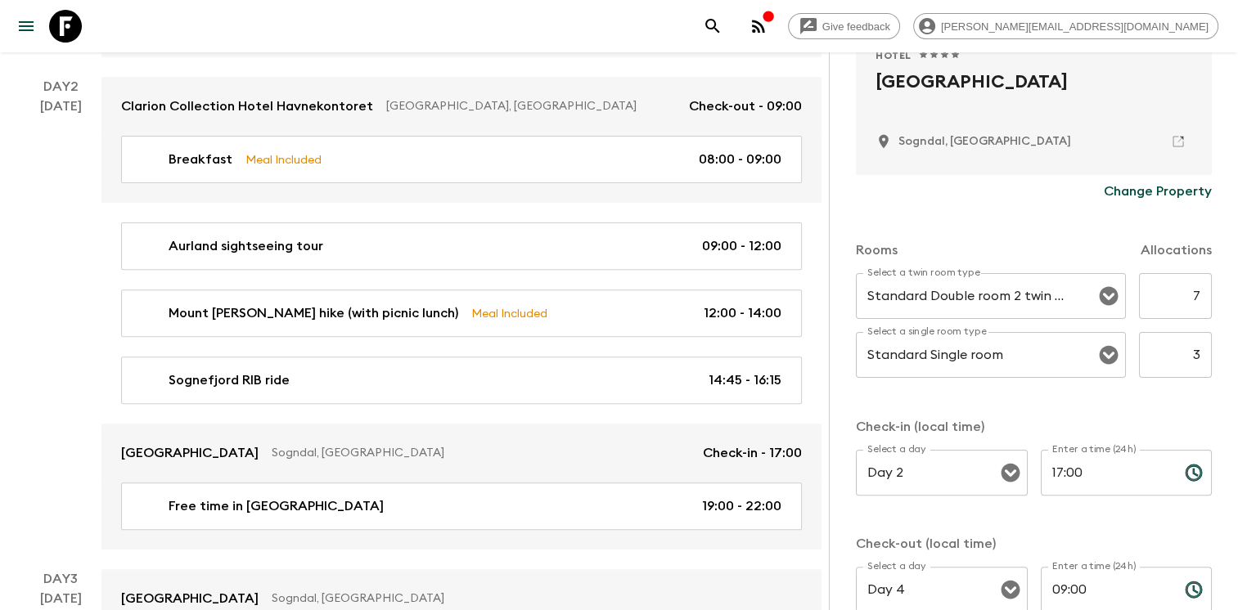
scroll to position [366, 0]
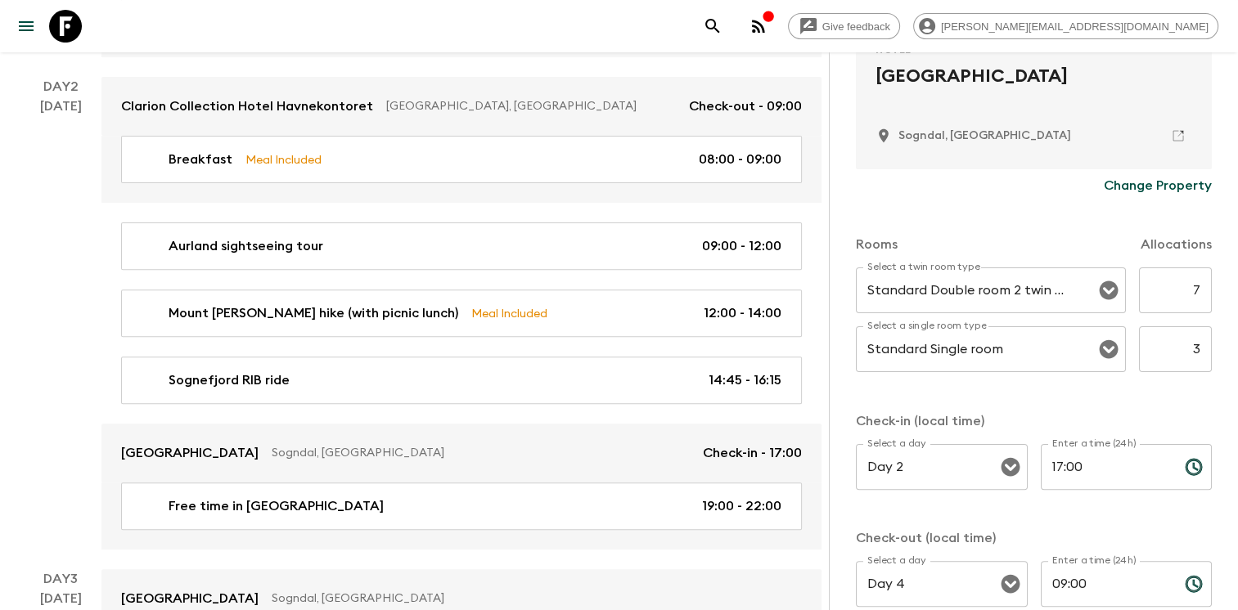
click at [1128, 183] on p "Change Property" at bounding box center [1158, 186] width 108 height 20
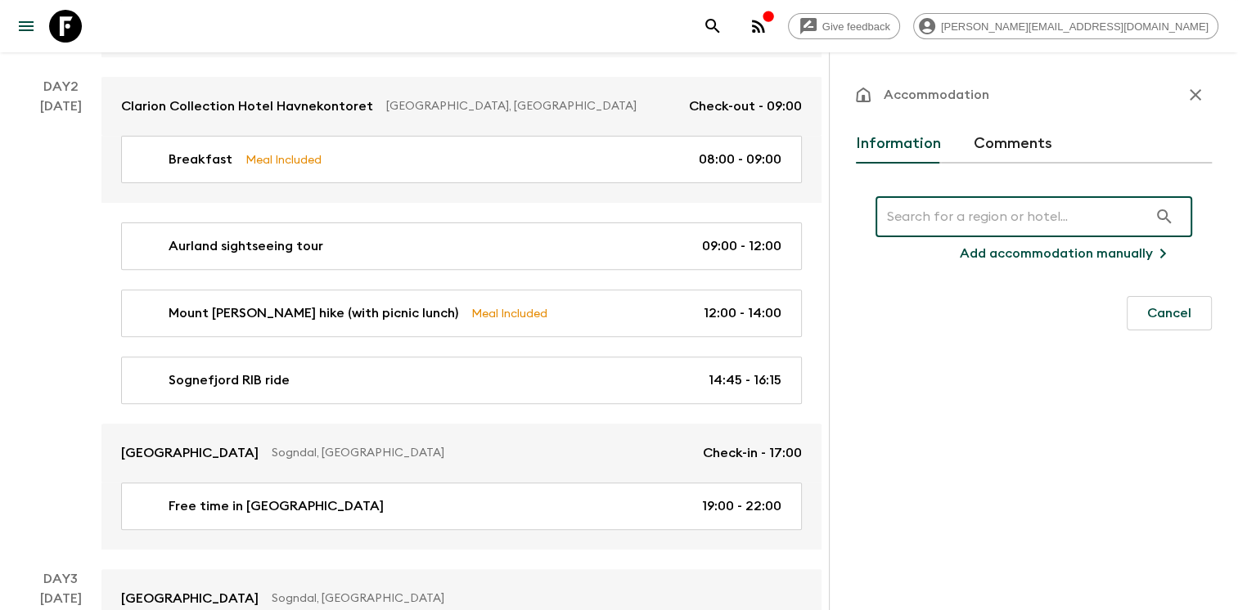
scroll to position [0, 0]
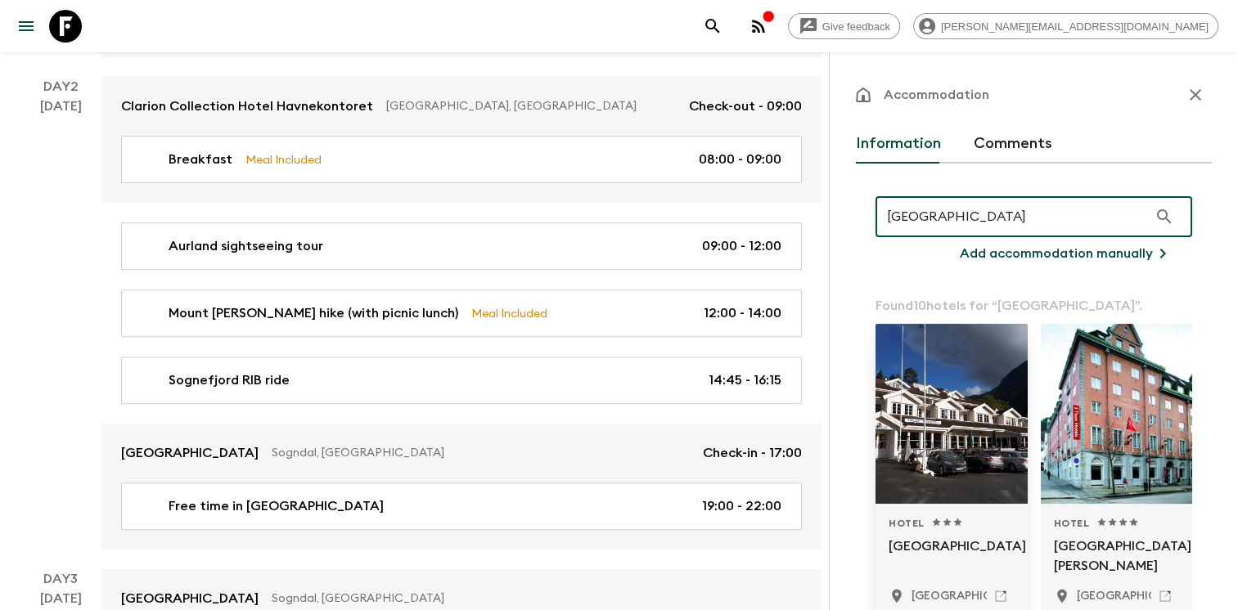
type input "[GEOGRAPHIC_DATA]"
click at [933, 436] on div at bounding box center [952, 414] width 152 height 180
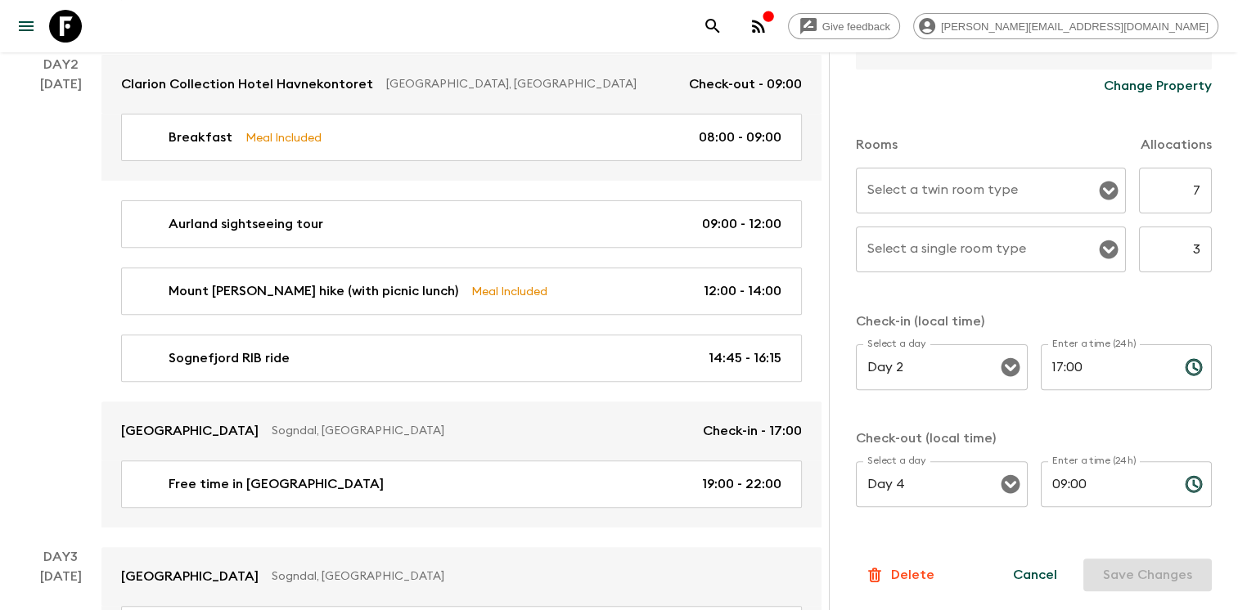
scroll to position [556, 0]
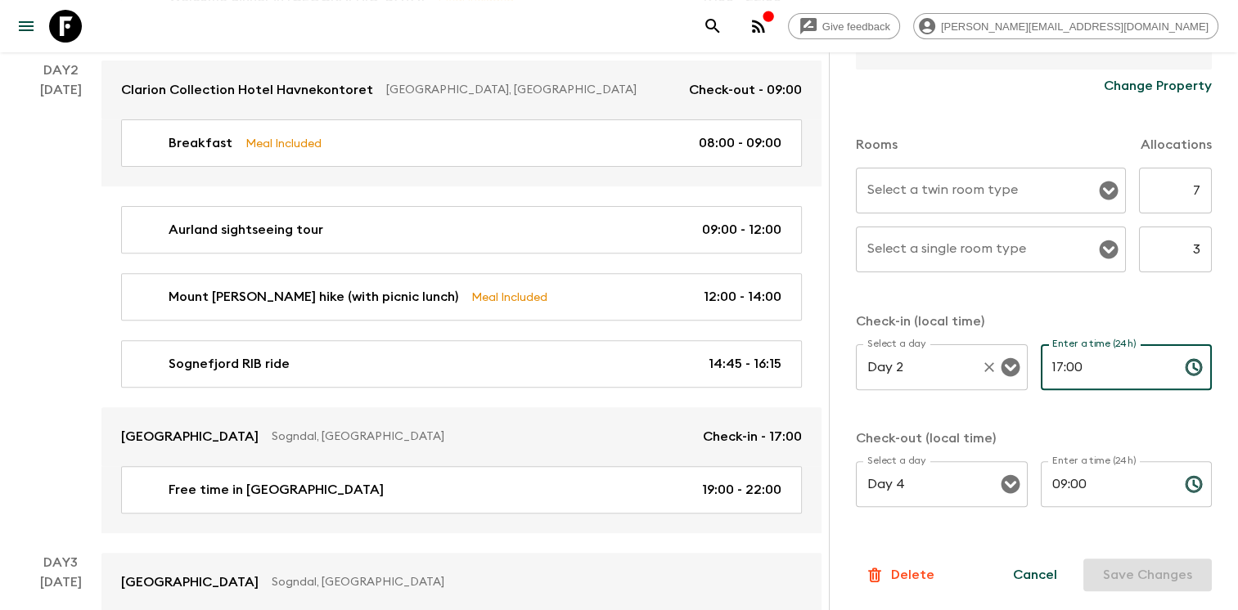
drag, startPoint x: 1087, startPoint y: 363, endPoint x: 1005, endPoint y: 362, distance: 81.9
click at [1005, 362] on div "Select a day Day 2 Select a day ​ Enter a time (24h) 17:00 Enter a time (24h) ​" at bounding box center [1034, 377] width 356 height 65
type input "16:30"
click at [1149, 569] on button "Save Changes" at bounding box center [1147, 575] width 128 height 33
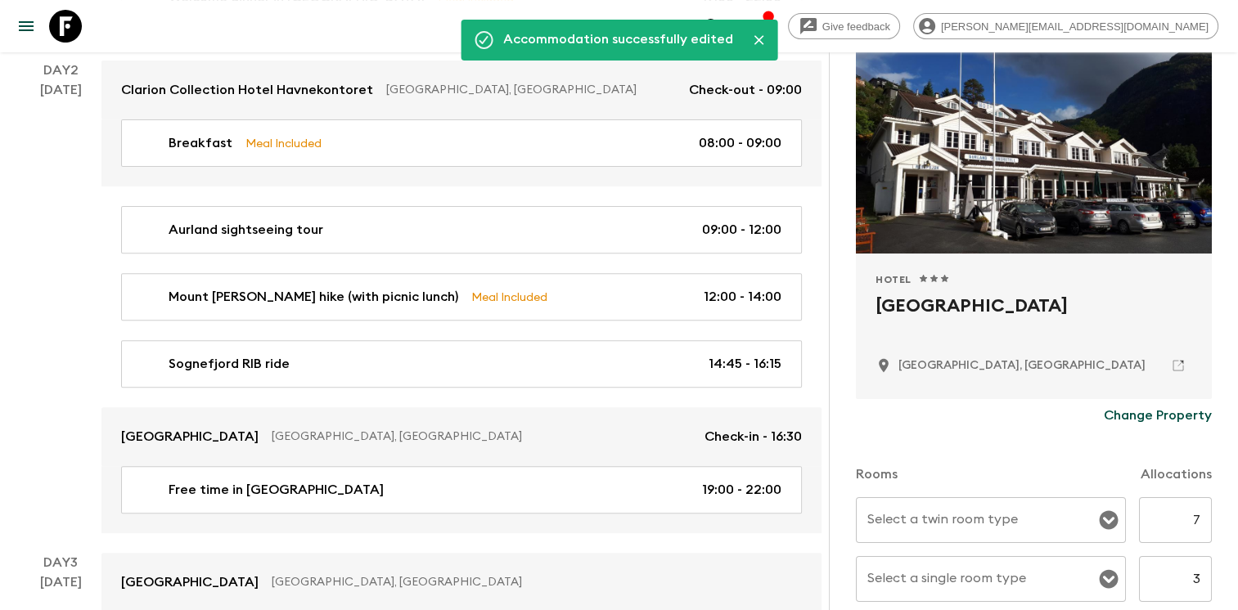
scroll to position [0, 0]
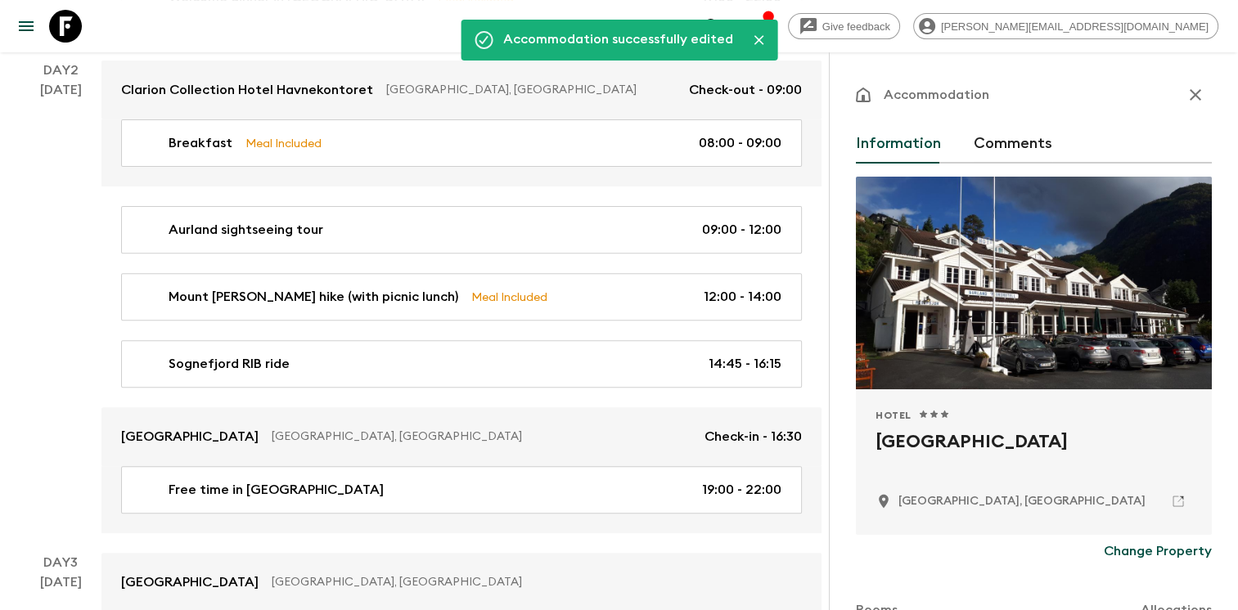
click at [1190, 90] on icon "button" at bounding box center [1195, 94] width 11 height 11
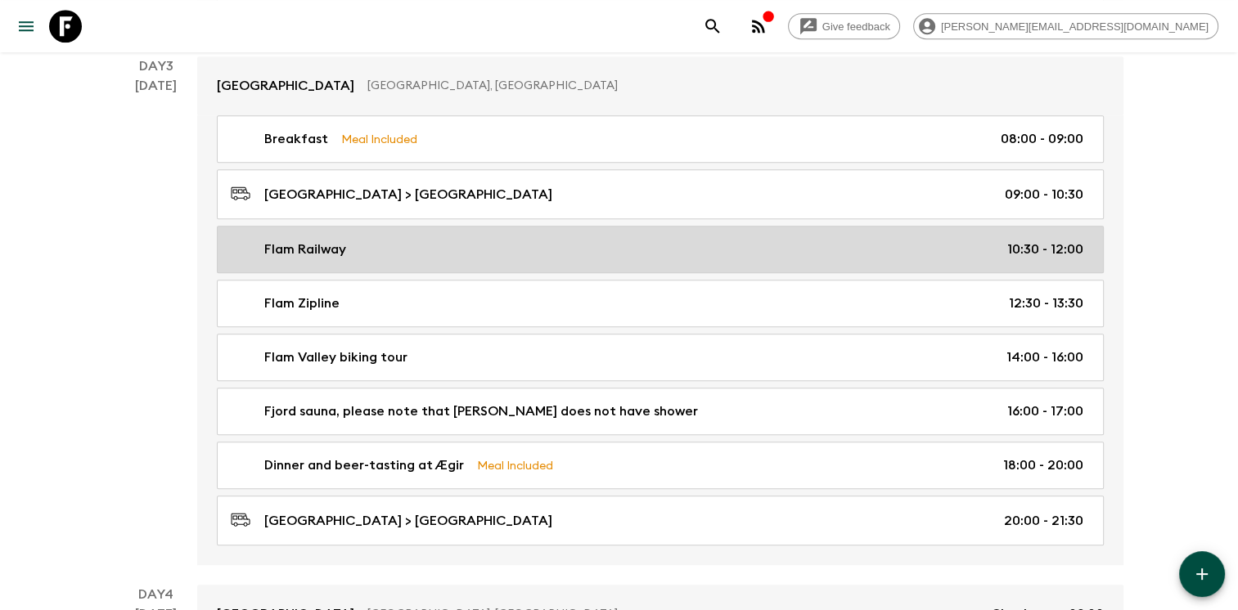
scroll to position [1054, 0]
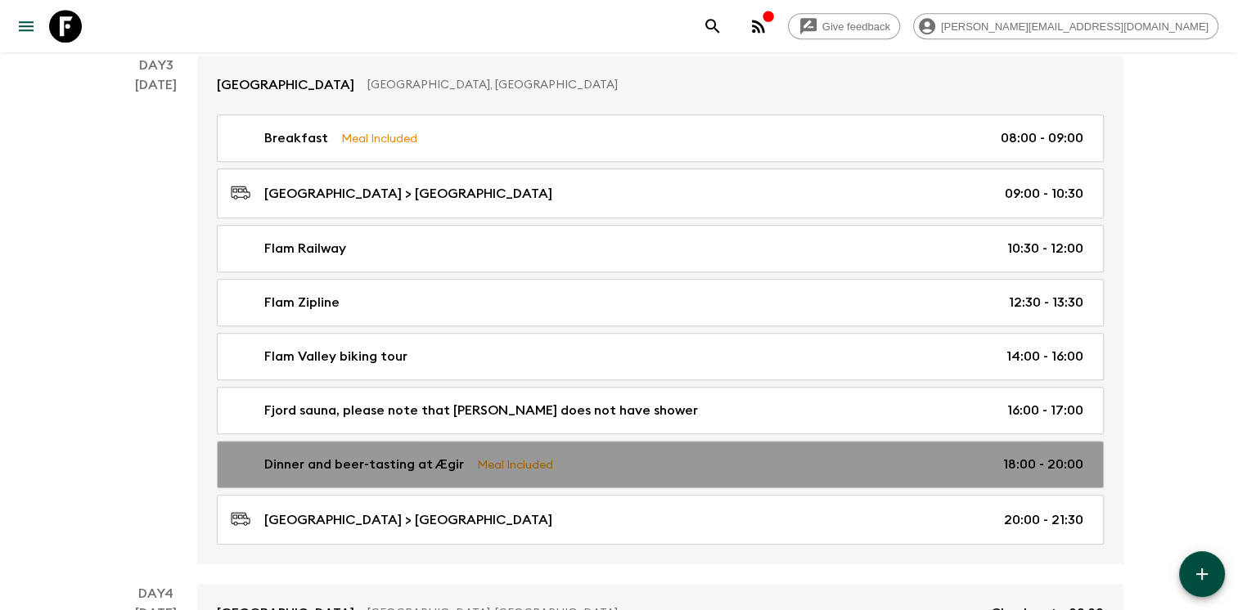
click at [654, 455] on div "Dinner and beer-tasting at Ægir Meal Included 18:00 - 20:00" at bounding box center [657, 465] width 853 height 20
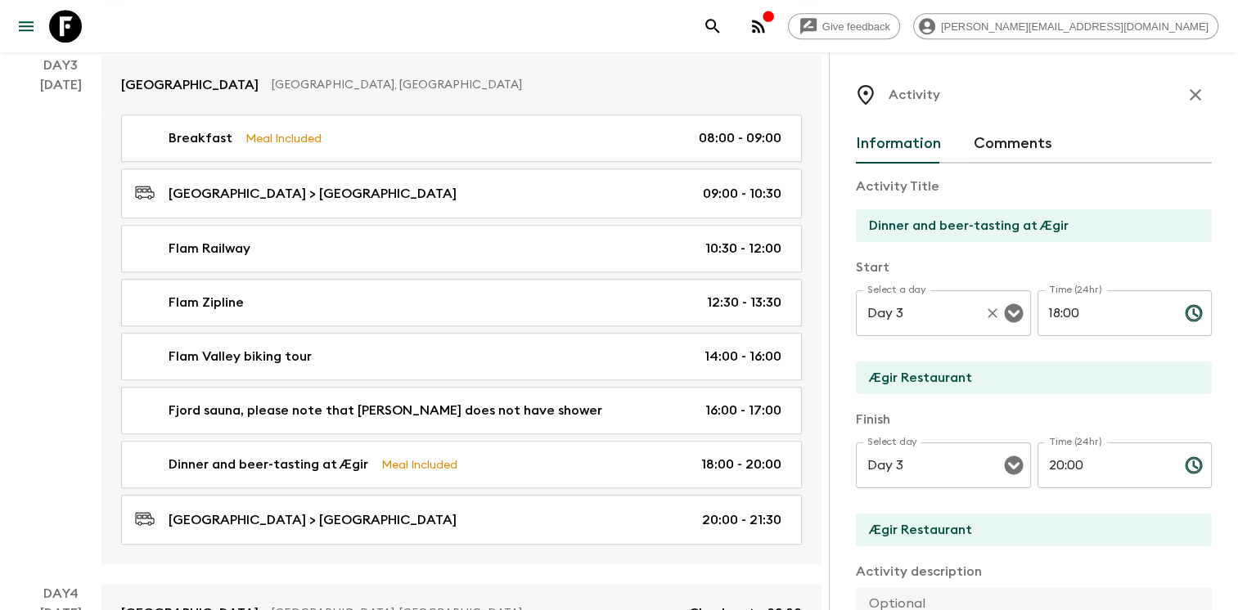
click at [1005, 316] on icon "Open" at bounding box center [1014, 314] width 20 height 20
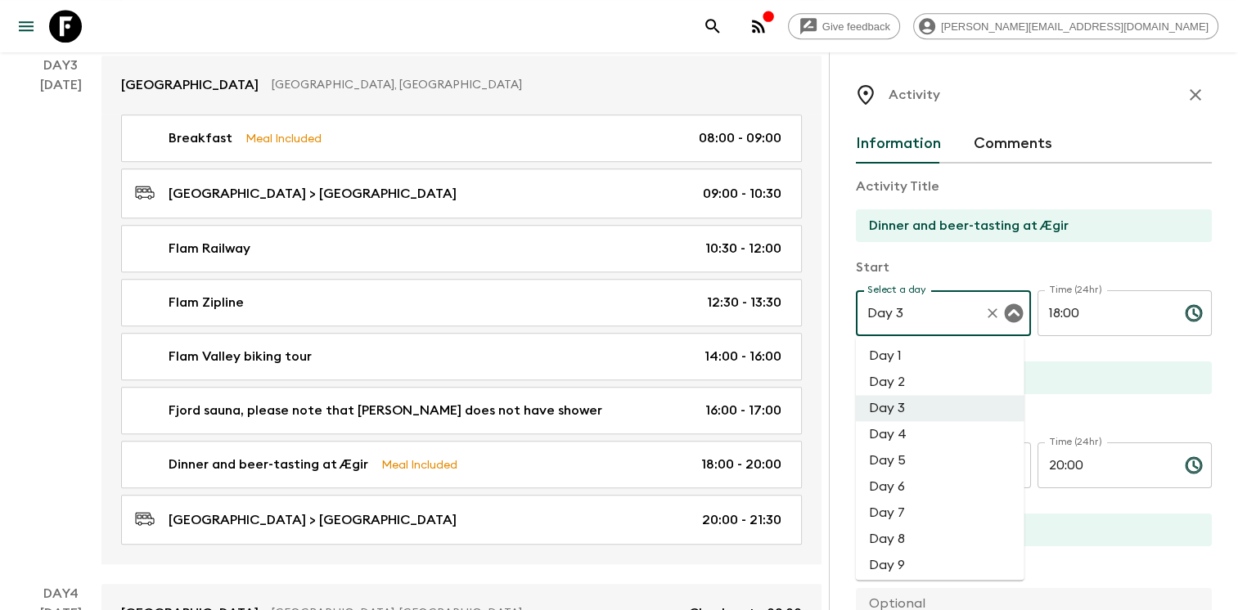
click at [953, 378] on li "Day 2" at bounding box center [940, 382] width 169 height 26
type input "Day 2"
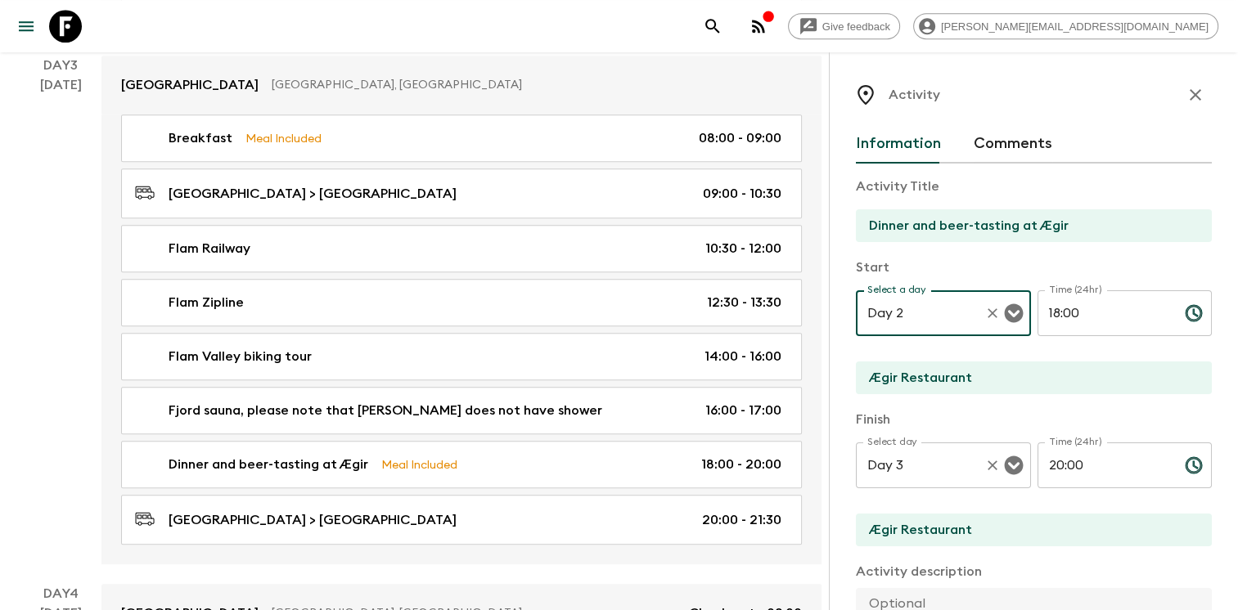
click at [1007, 466] on icon "Open" at bounding box center [1014, 466] width 20 height 20
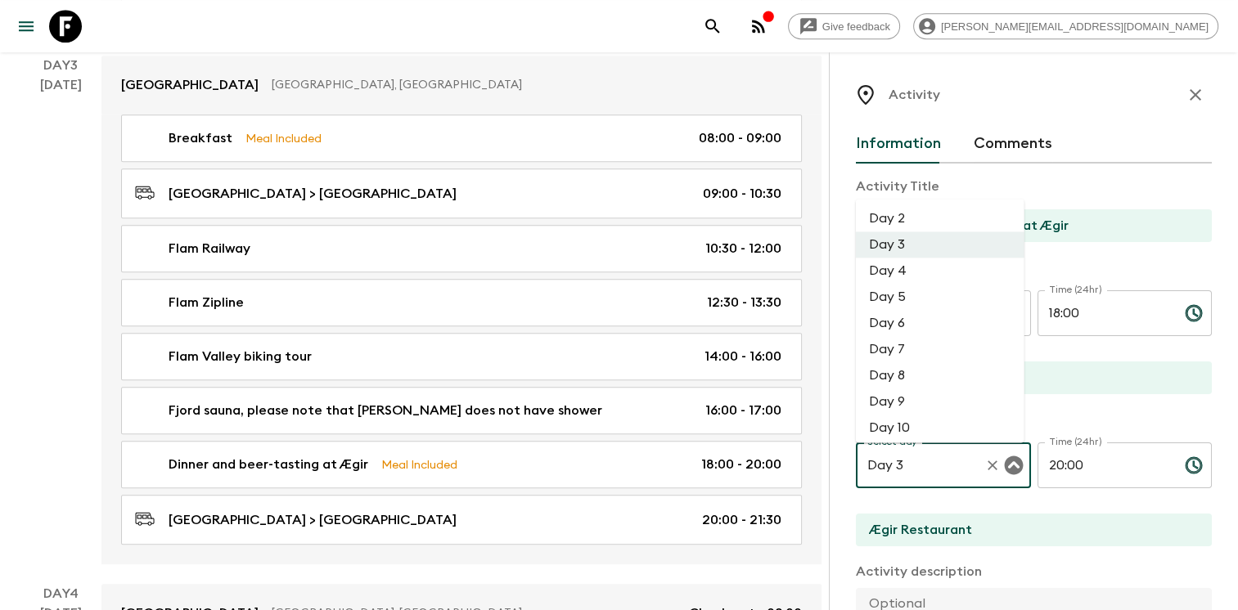
click at [944, 216] on li "Day 2" at bounding box center [940, 218] width 169 height 26
type input "Day 2"
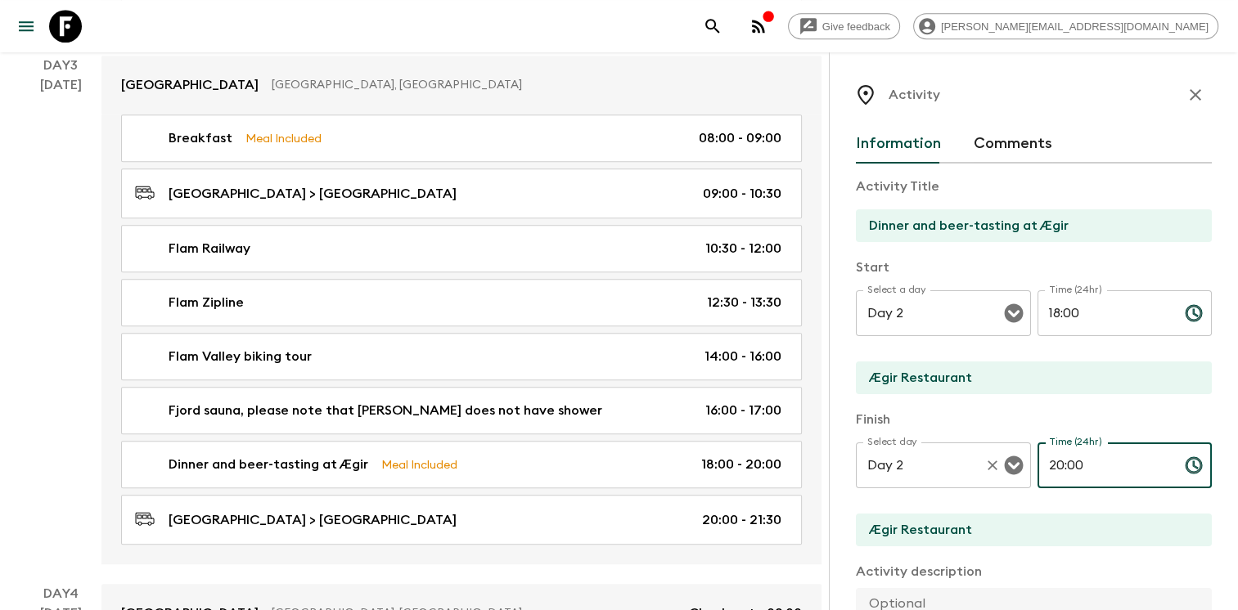
drag, startPoint x: 1093, startPoint y: 463, endPoint x: 1019, endPoint y: 457, distance: 74.8
click at [1020, 457] on div "Select day Day 2 Select day ​ Time (24hr) 20:00 Time (24hr) ​" at bounding box center [1034, 475] width 356 height 65
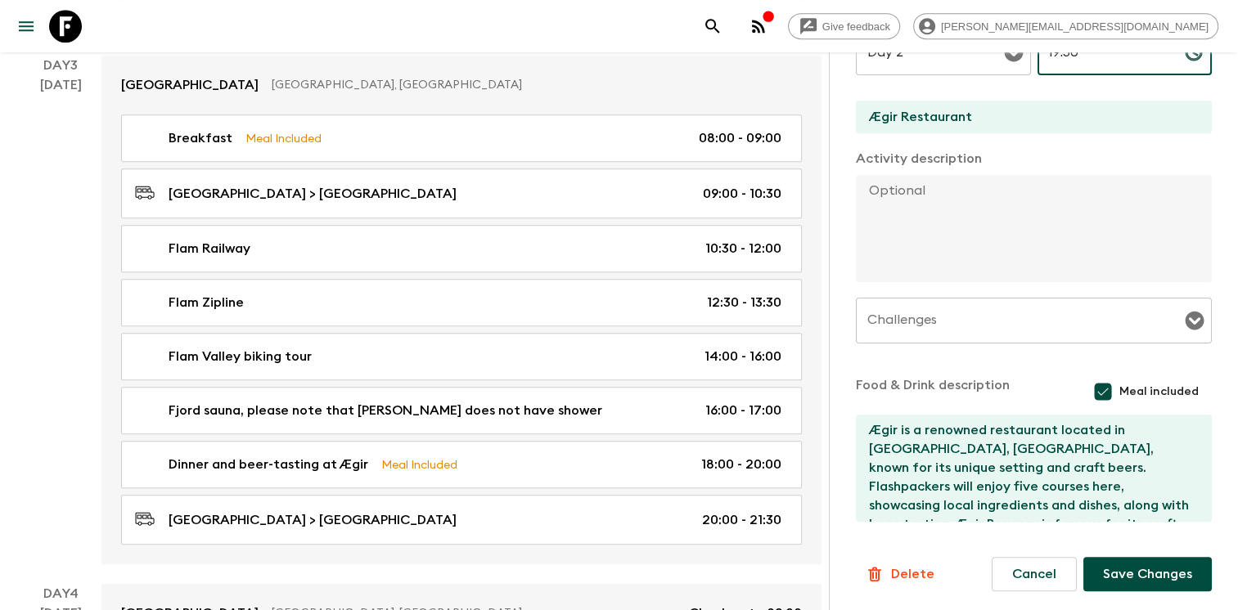
scroll to position [1126, 0]
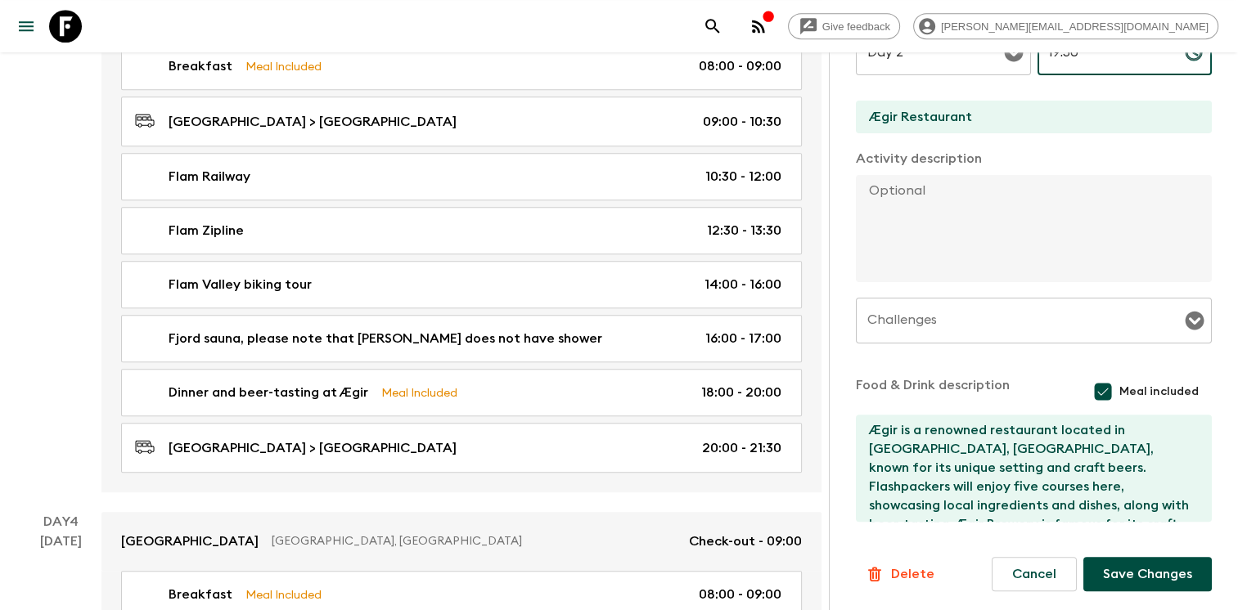
type input "19:30"
click at [1130, 573] on button "Save Changes" at bounding box center [1147, 574] width 128 height 34
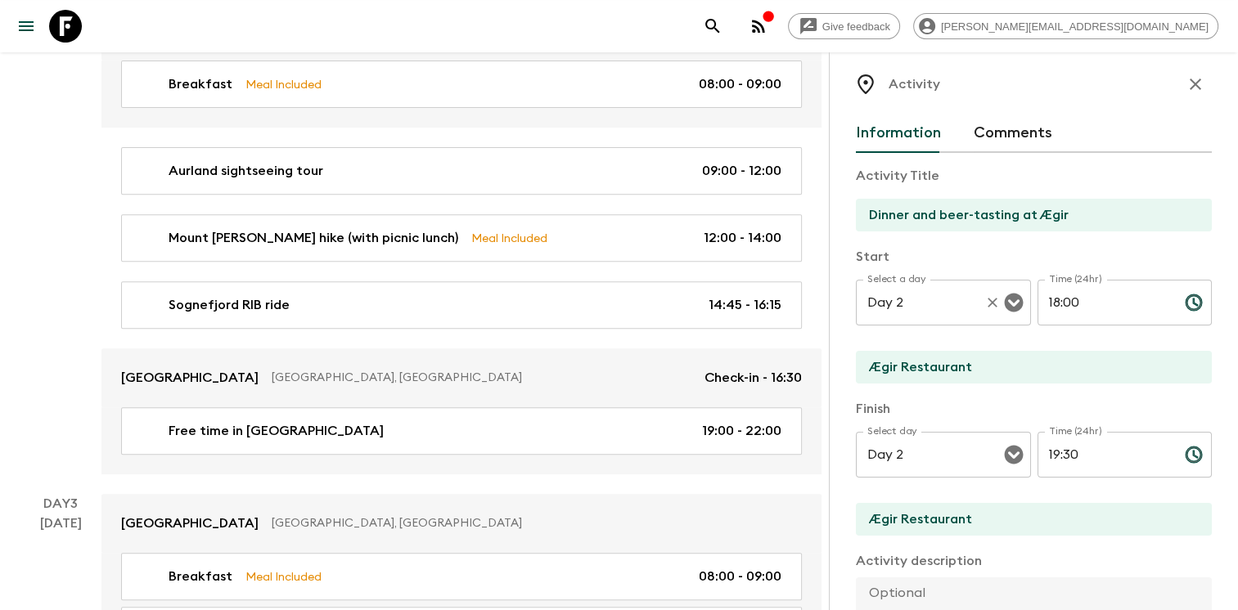
scroll to position [0, 0]
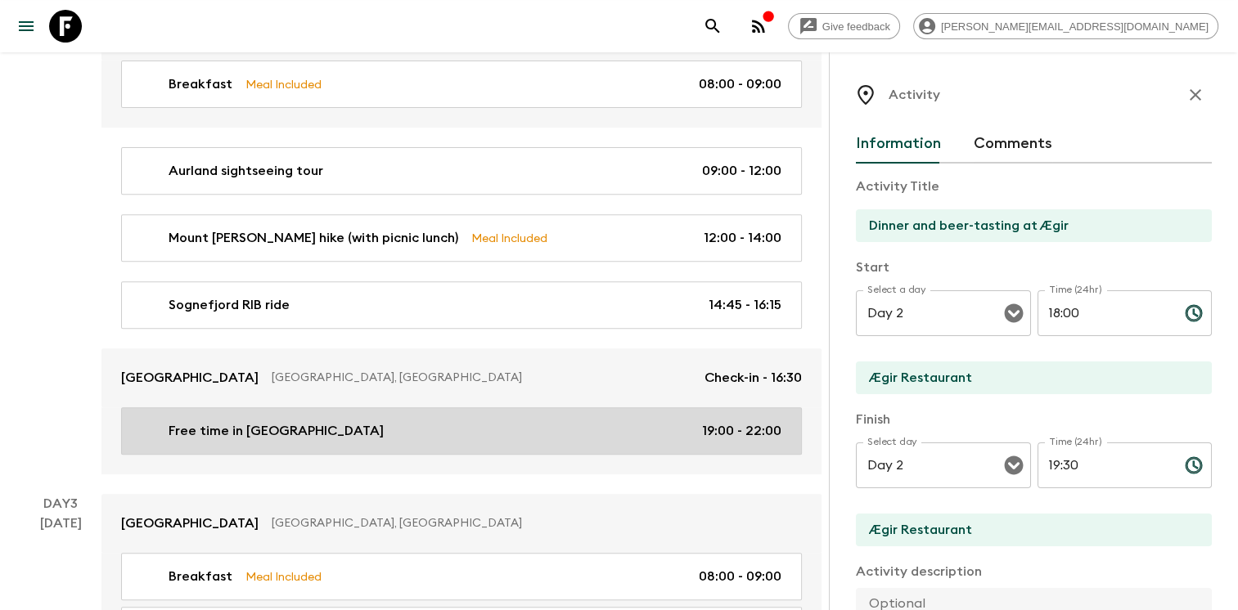
click at [686, 430] on div "Free time in Sogndal 19:00 - 22:00" at bounding box center [458, 431] width 646 height 20
type input "Free time in [GEOGRAPHIC_DATA]"
type input "Sogndal Hotel"
checkbox input "false"
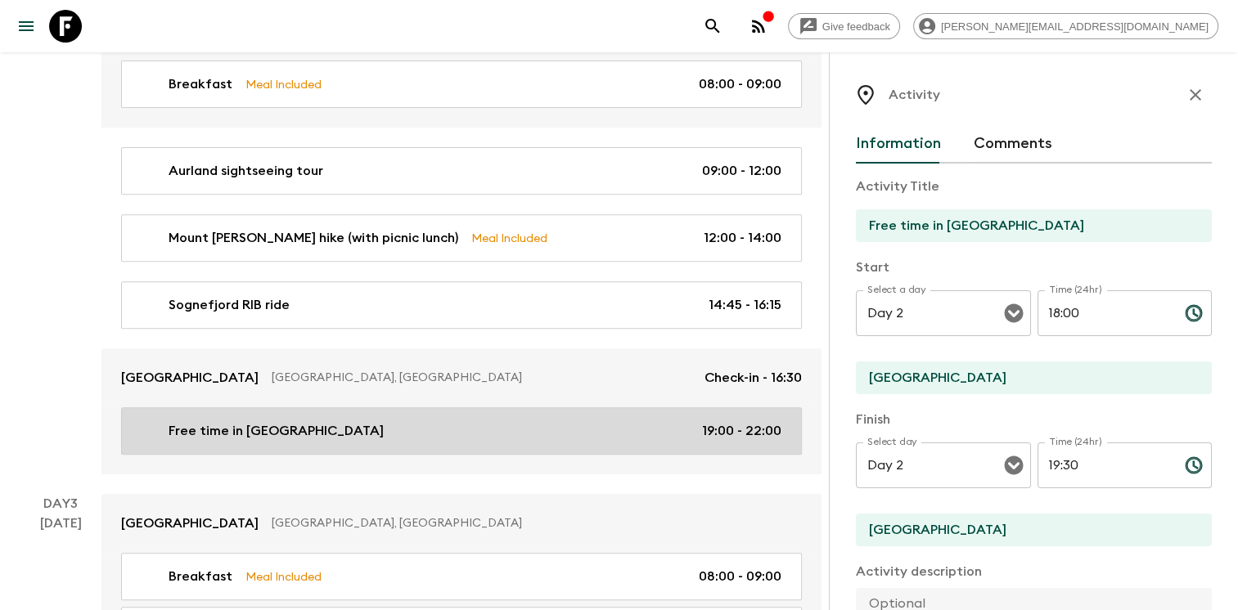
type input "19:00"
type input "22:00"
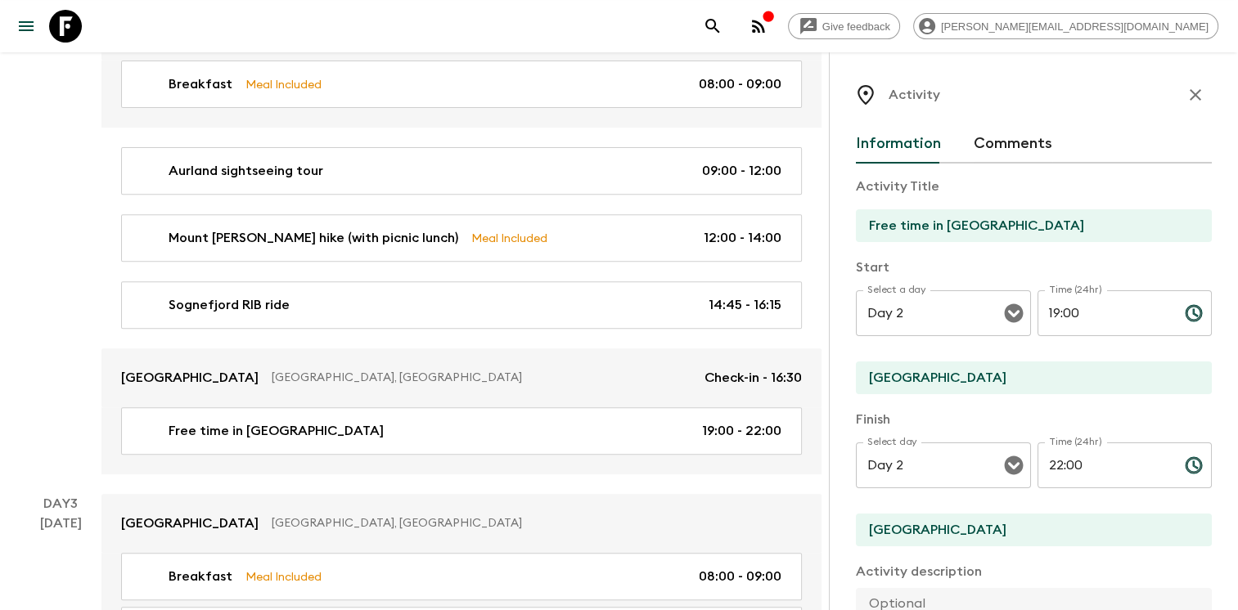
scroll to position [410, 0]
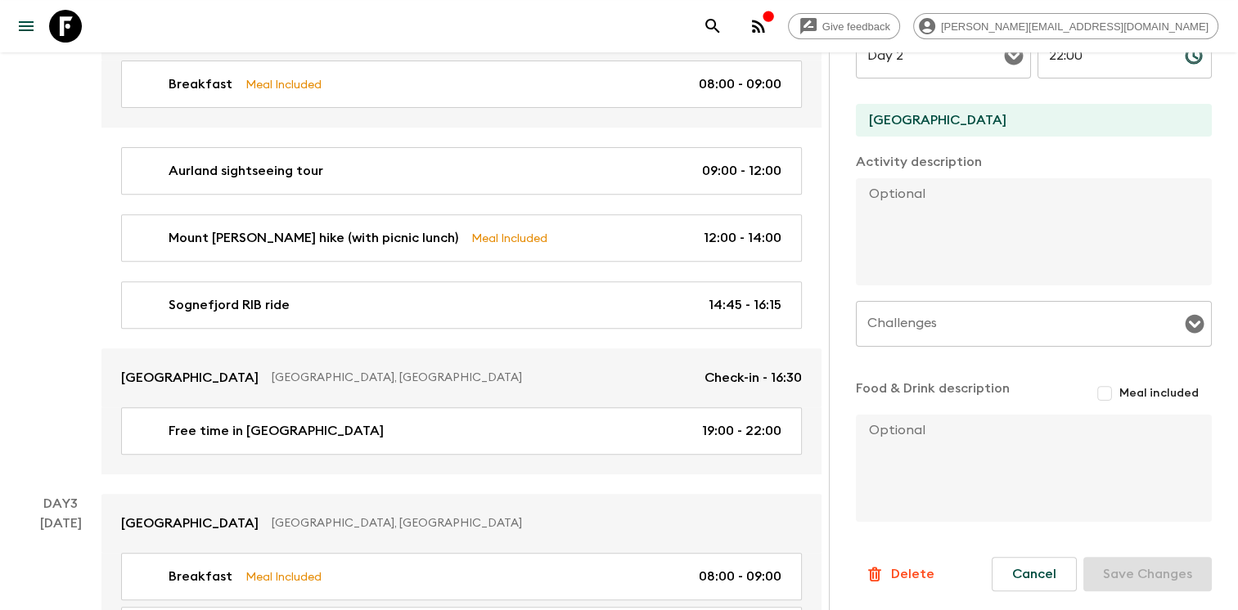
click at [912, 570] on p "Delete" at bounding box center [912, 575] width 43 height 20
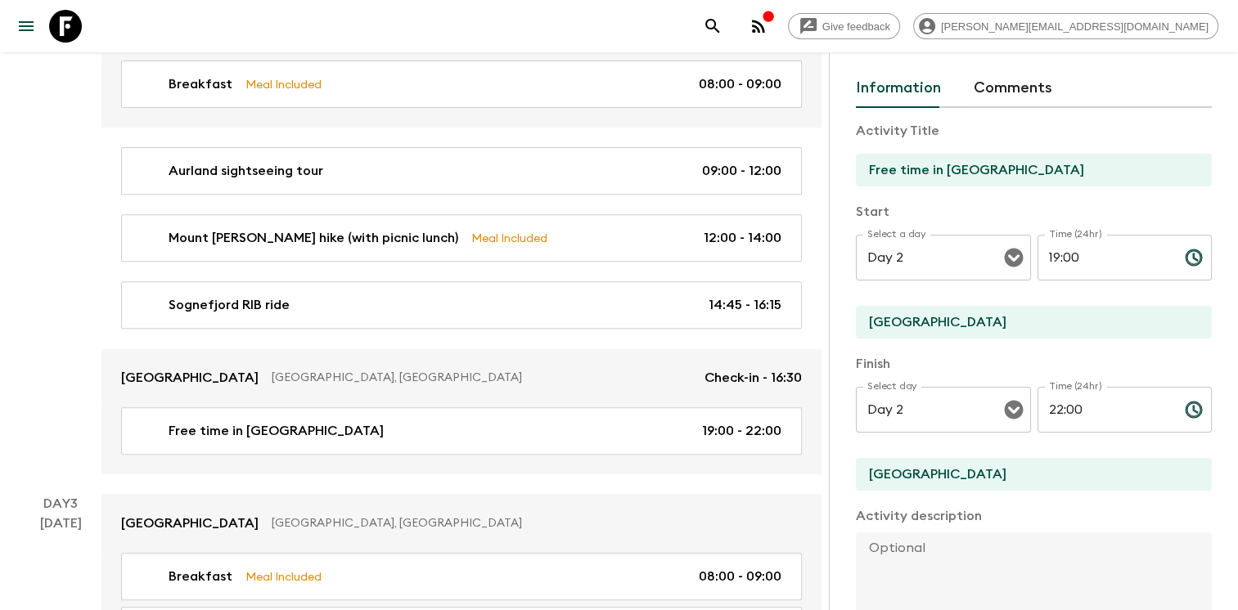
scroll to position [34, 0]
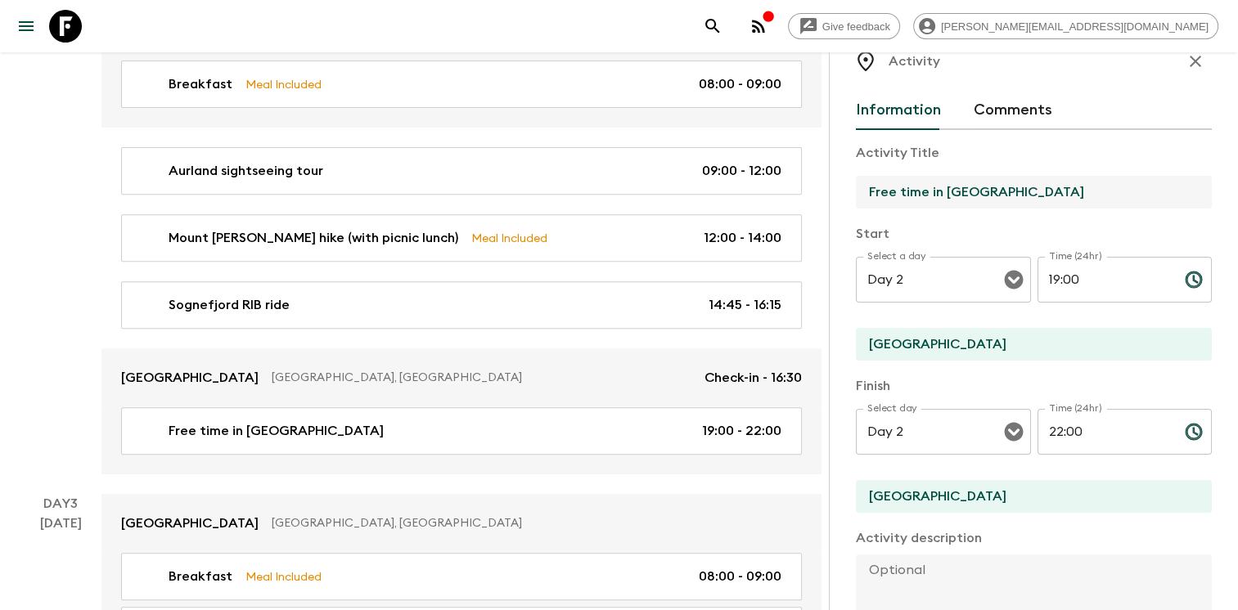
drag, startPoint x: 959, startPoint y: 192, endPoint x: 1020, endPoint y: 192, distance: 61.4
click at [1020, 192] on input "Free time in [GEOGRAPHIC_DATA]" at bounding box center [1027, 192] width 343 height 33
click at [944, 188] on input "Free time in Aurlandsfjord" at bounding box center [1027, 192] width 343 height 33
type input "Free time in [GEOGRAPHIC_DATA]"
drag, startPoint x: 1085, startPoint y: 280, endPoint x: 980, endPoint y: 261, distance: 106.4
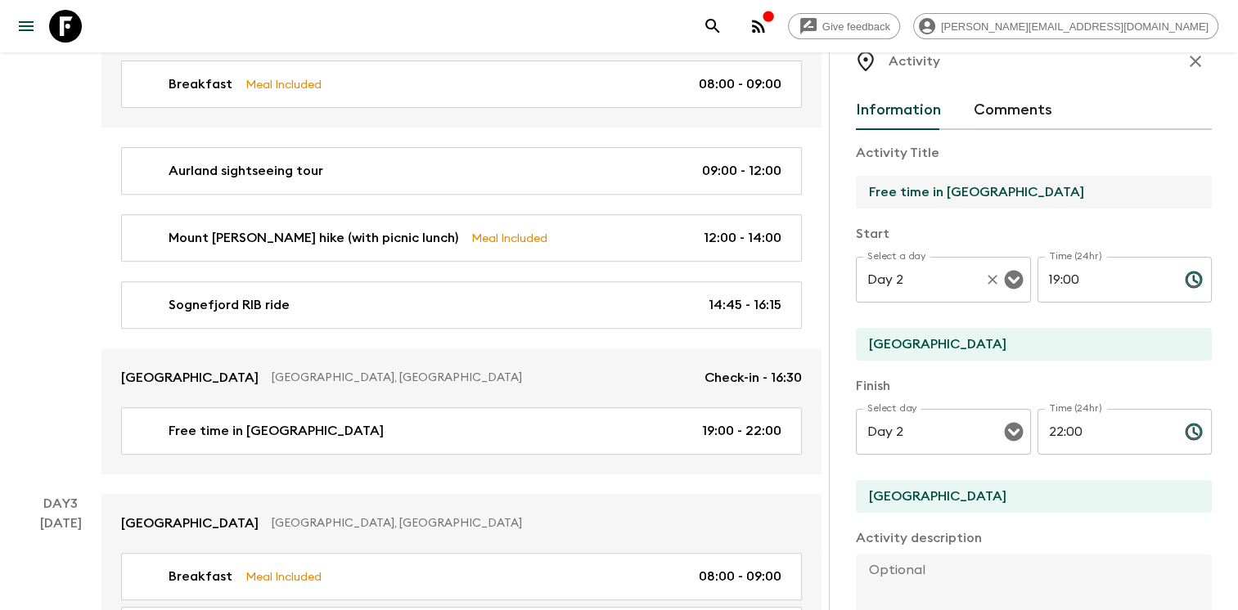
click at [988, 264] on div "Select a day Day 2 Select a day ​ Time (24hr) 19:00 Time (24hr) ​" at bounding box center [1034, 289] width 356 height 65
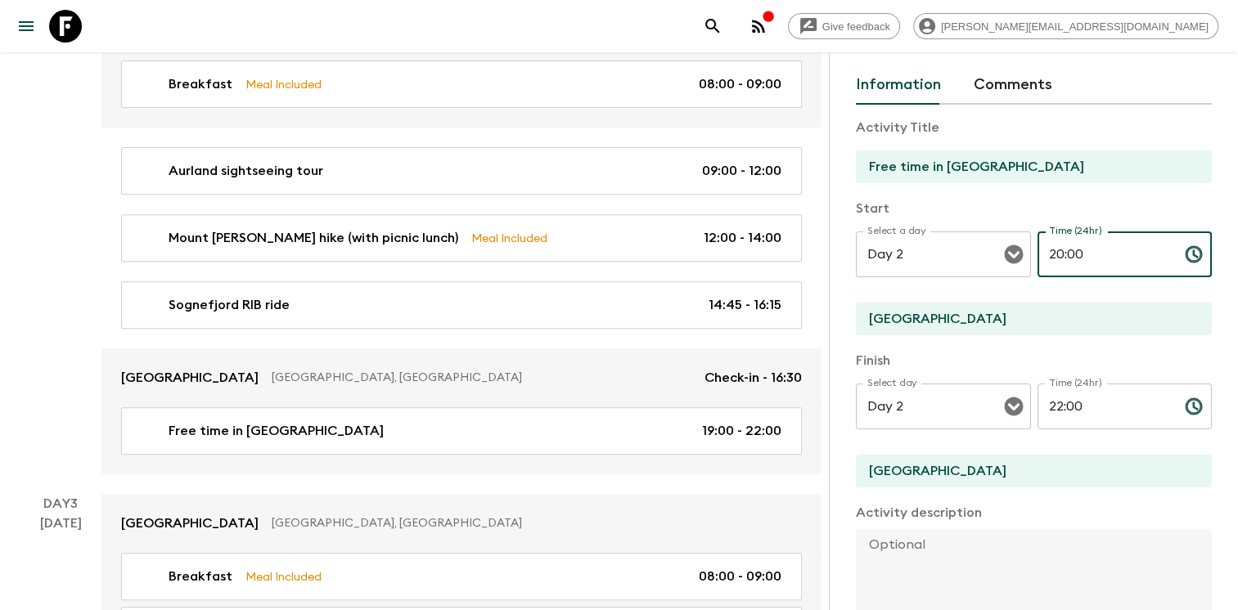
scroll to position [59, 0]
type input "20:00"
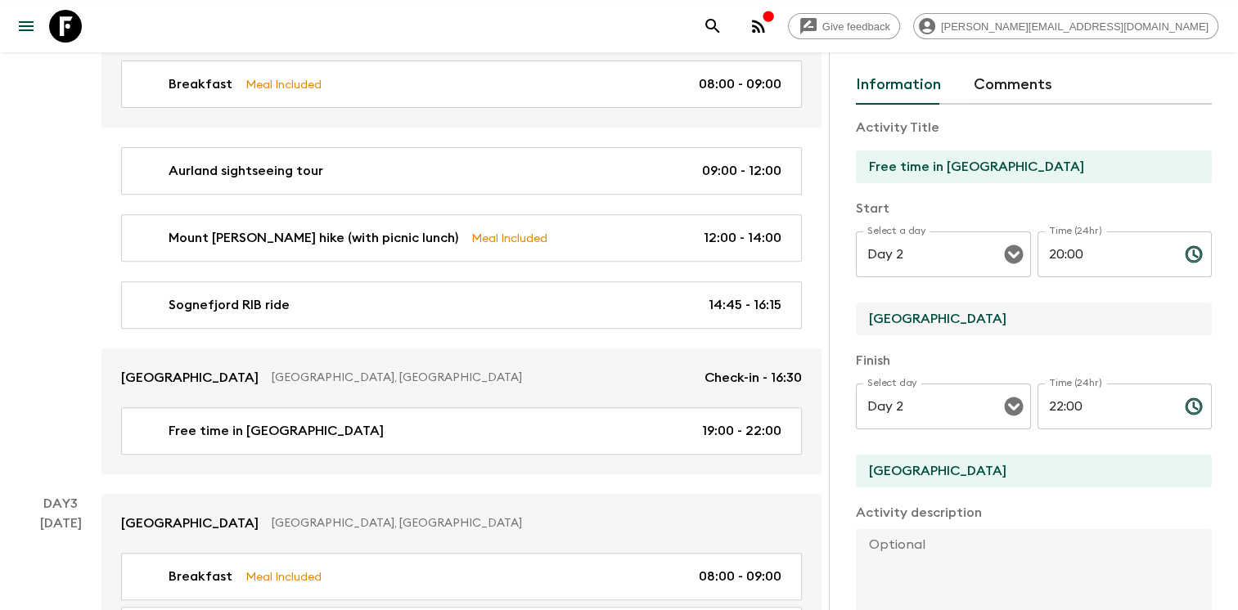
drag, startPoint x: 980, startPoint y: 312, endPoint x: 831, endPoint y: 303, distance: 149.2
click at [831, 303] on div "Activity Information Comments Activity Title Free time in Hotel Aurlandsfjord S…" at bounding box center [1033, 357] width 409 height 610
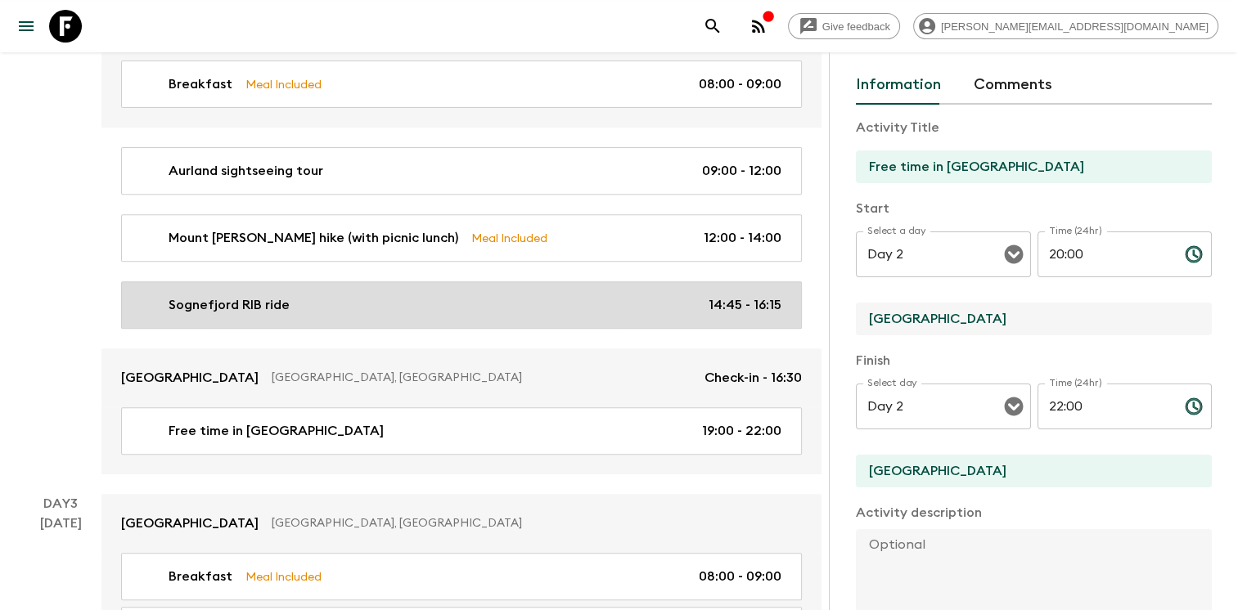
drag, startPoint x: 1011, startPoint y: 322, endPoint x: 785, endPoint y: 322, distance: 225.9
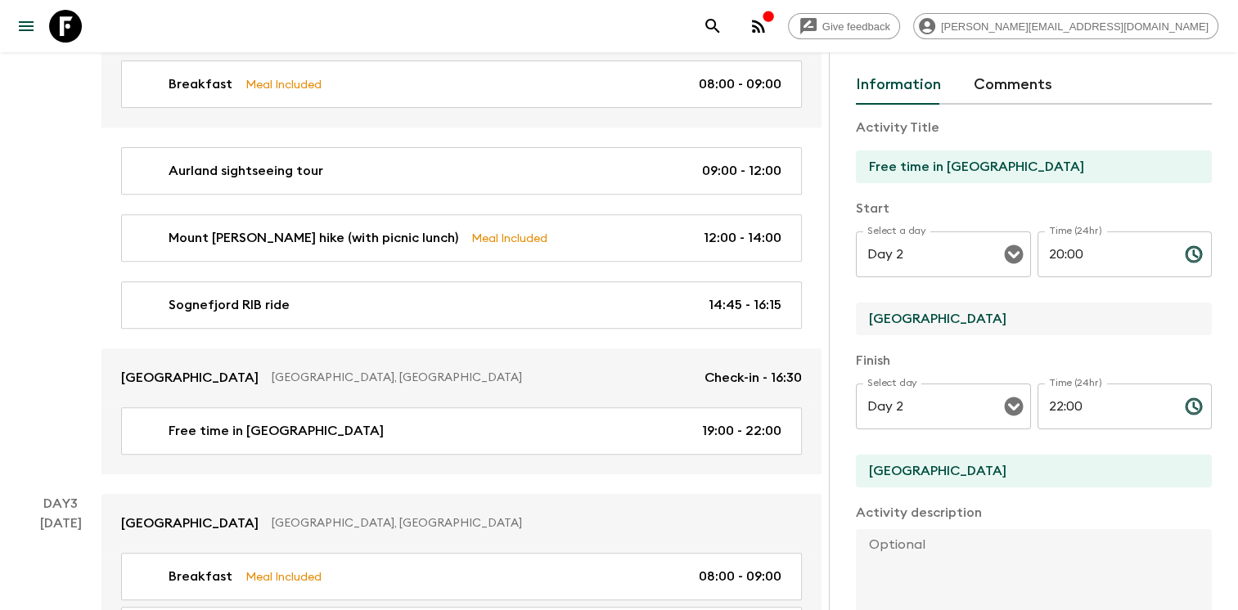
type input "[GEOGRAPHIC_DATA]"
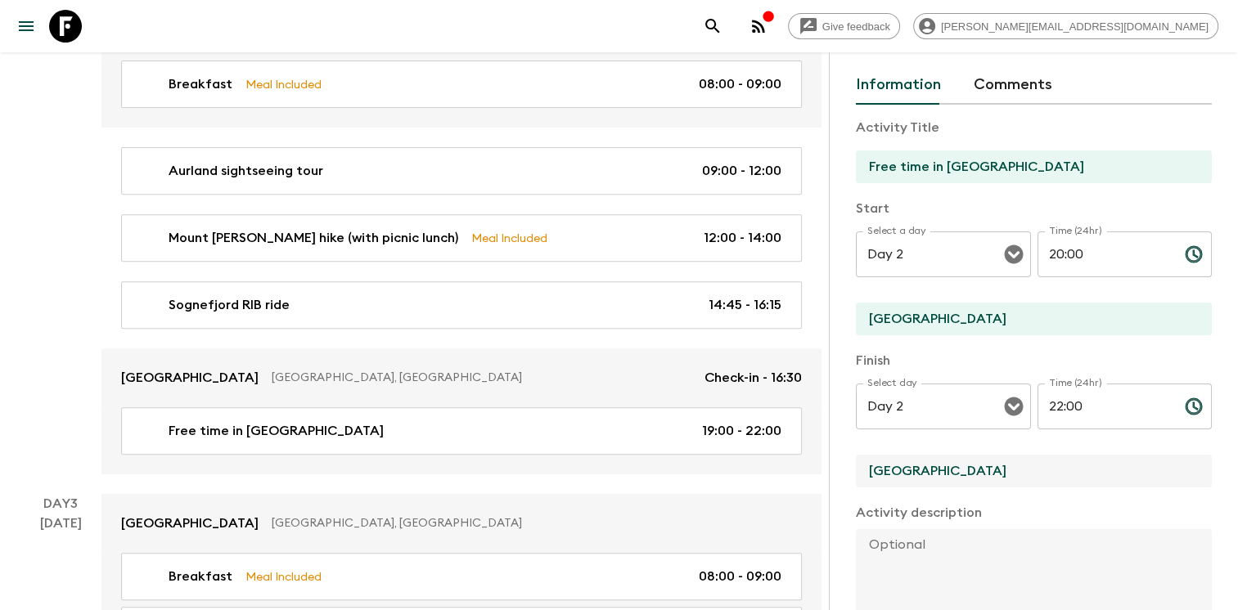
drag, startPoint x: 968, startPoint y: 475, endPoint x: 841, endPoint y: 461, distance: 127.7
click at [841, 461] on div "Activity Information Comments Activity Title Free time in Hotel Aurlandsfjord S…" at bounding box center [1033, 357] width 409 height 610
paste input "[GEOGRAPHIC_DATA]"
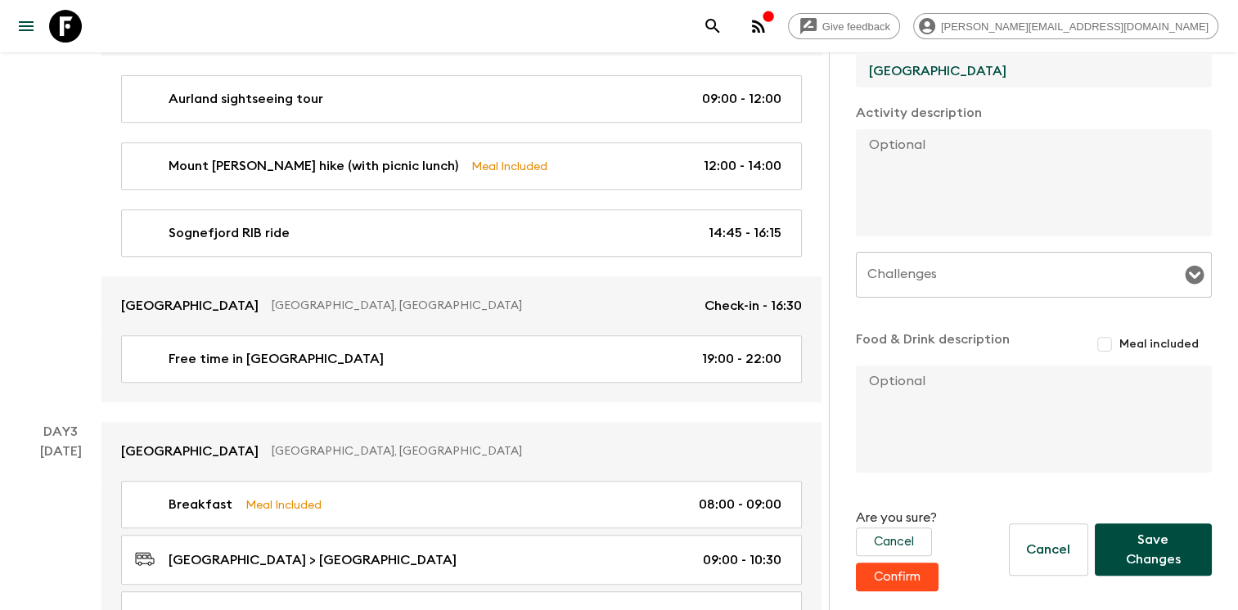
scroll to position [693, 0]
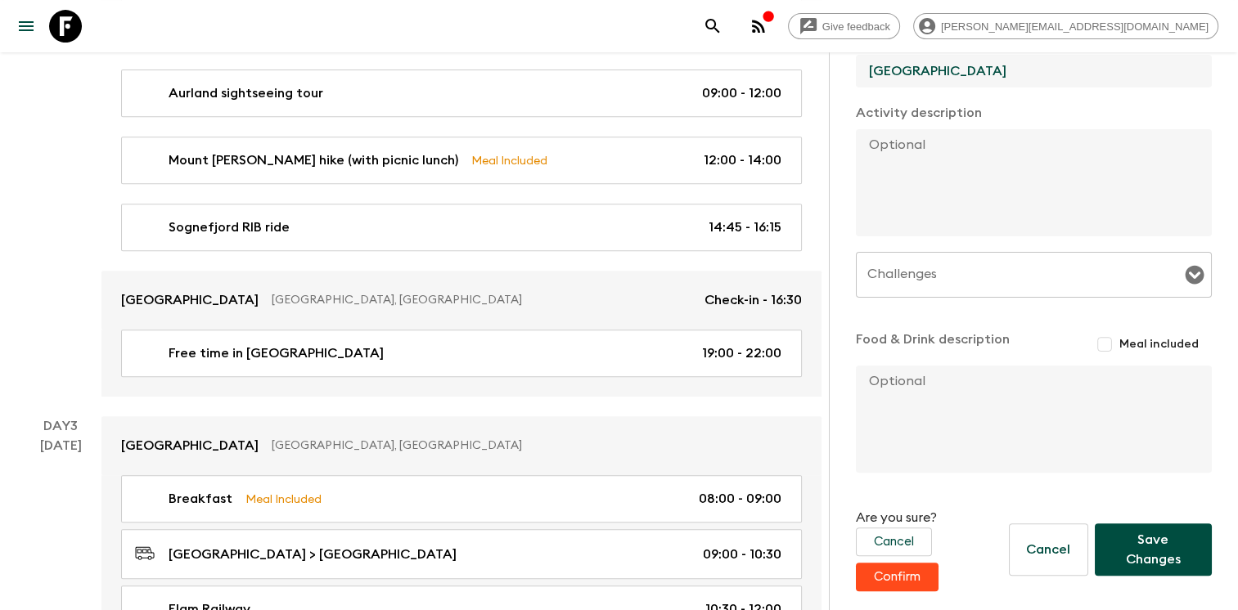
type input "[GEOGRAPHIC_DATA]"
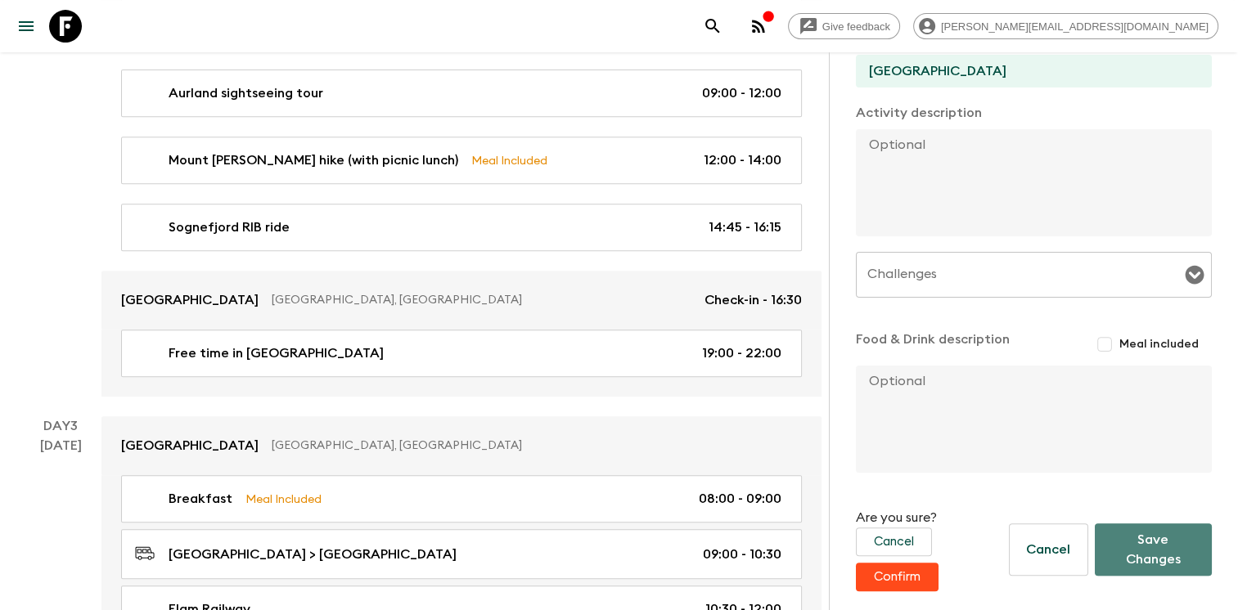
click at [1146, 555] on button "Save Changes" at bounding box center [1153, 550] width 117 height 52
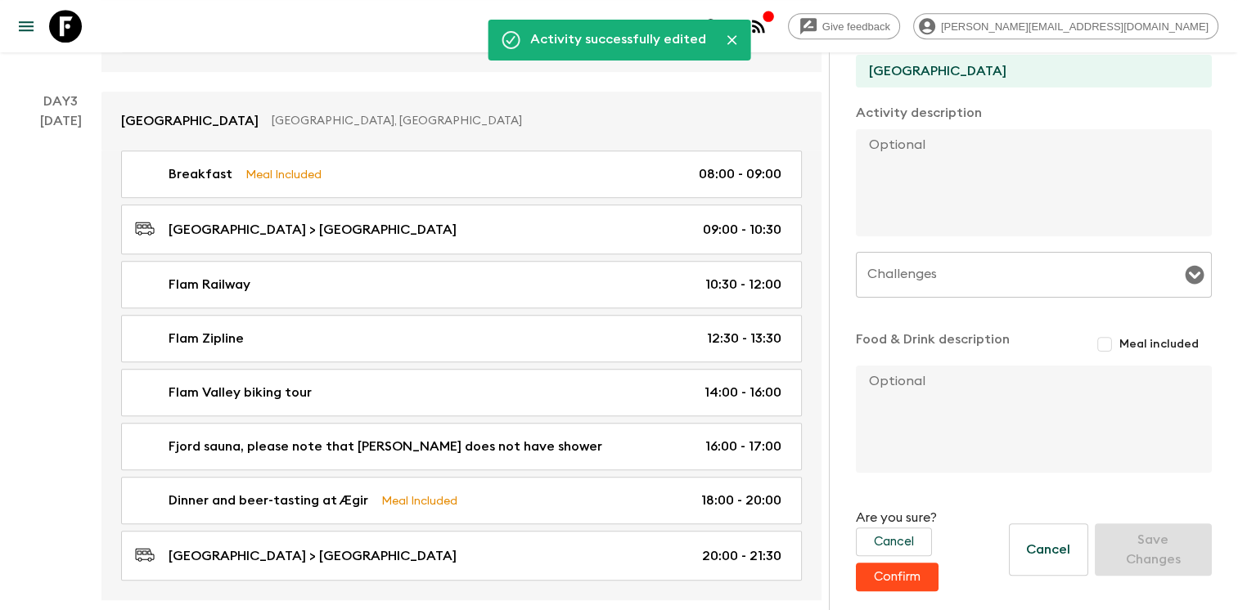
scroll to position [1021, 0]
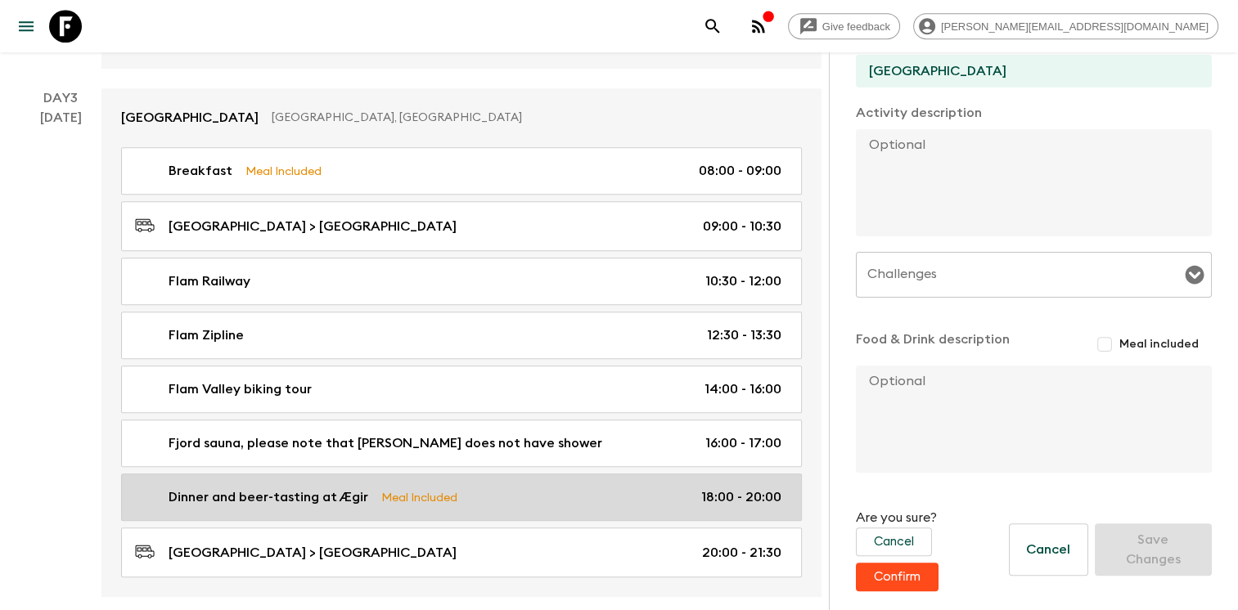
click at [551, 490] on div "Dinner and beer-tasting at Ægir Meal Included 18:00 - 20:00" at bounding box center [458, 498] width 646 height 20
type input "Dinner and beer-tasting at Ægir"
type input "Ægir Restaurant"
checkbox input "true"
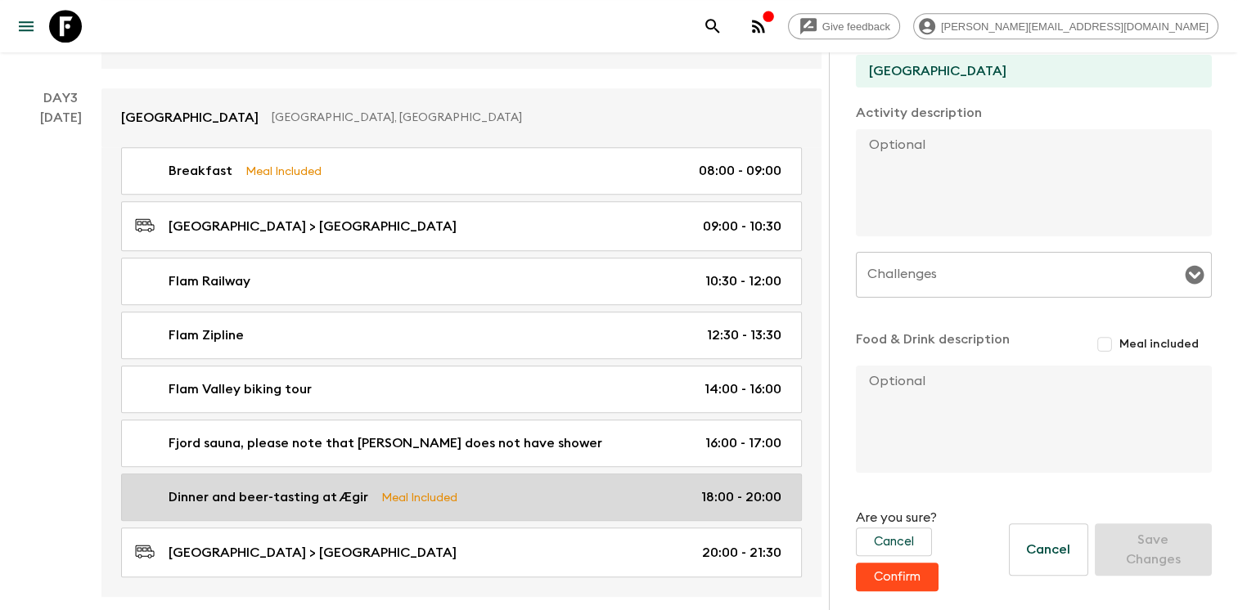
type textarea "Ægir is a renowned restaurant located in Aurland, Norway, known for its unique …"
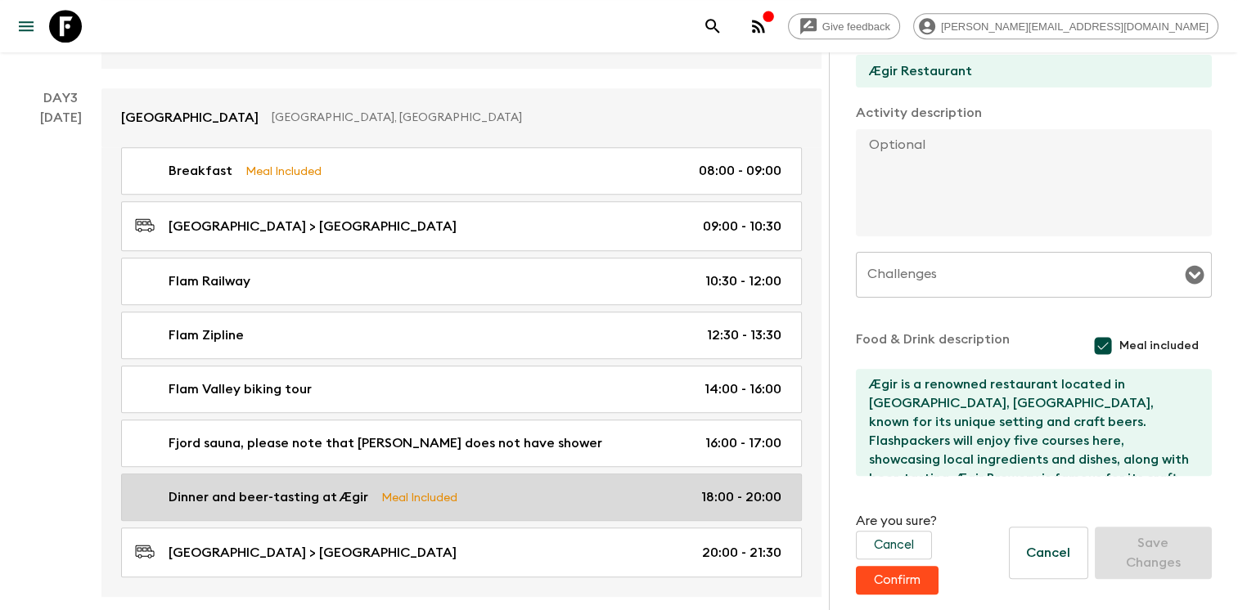
type input "Day 3"
type input "18:00"
type input "Day 3"
type input "20:00"
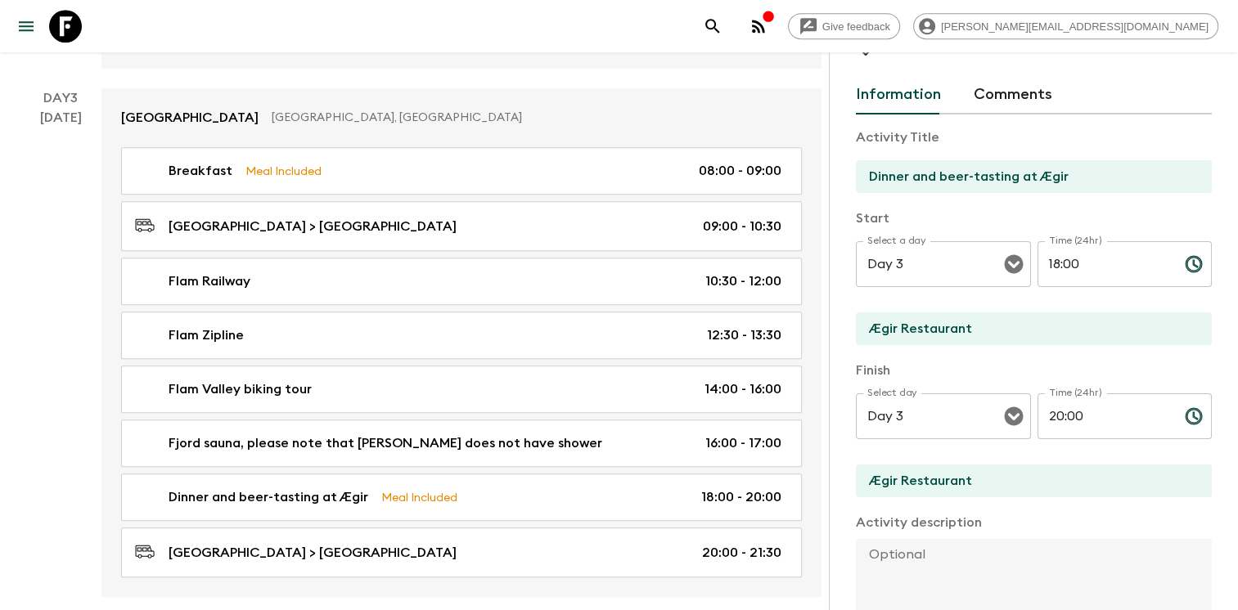
scroll to position [47, 0]
click at [1011, 259] on icon "Open" at bounding box center [1013, 266] width 19 height 19
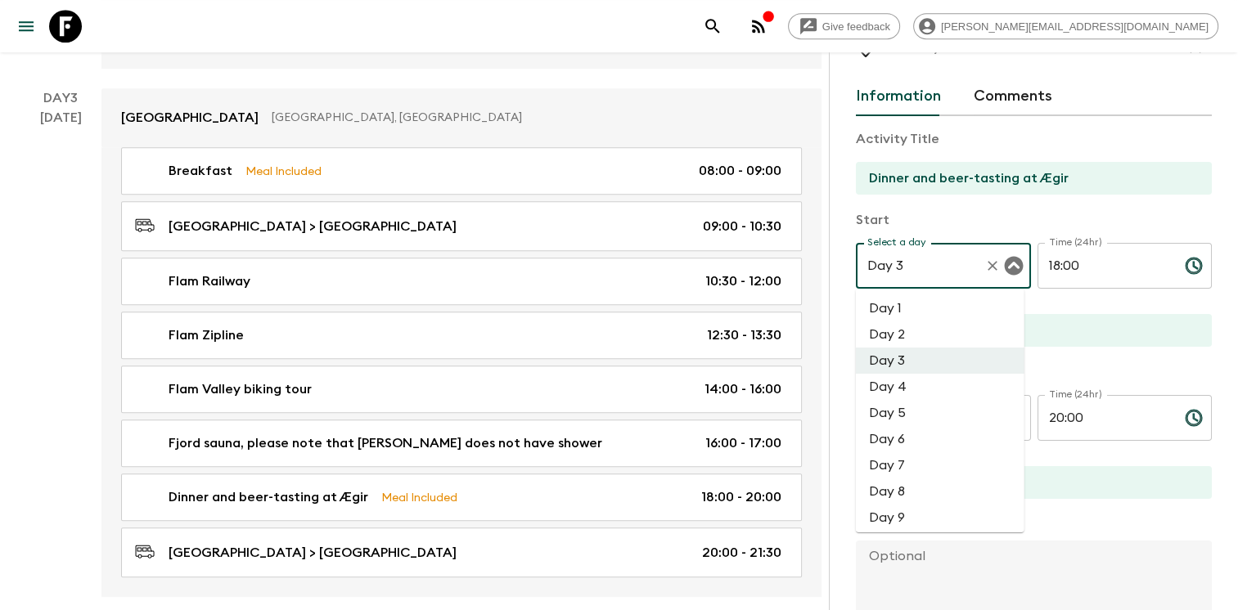
click at [939, 331] on li "Day 2" at bounding box center [940, 335] width 169 height 26
type input "Day 2"
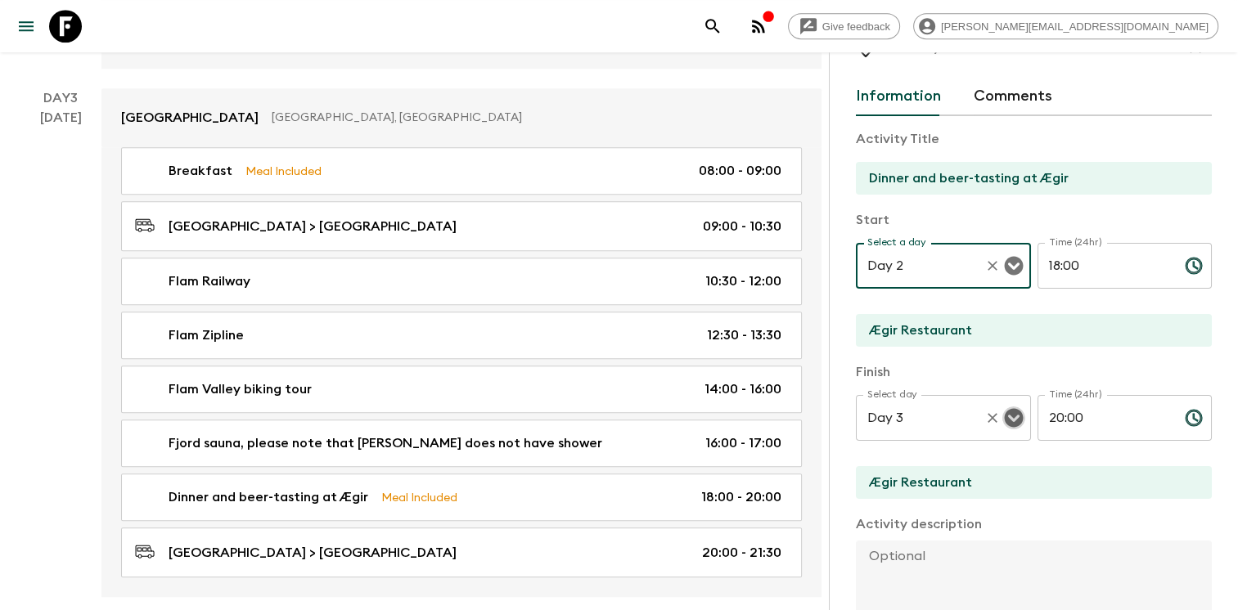
click at [1009, 415] on icon "Open" at bounding box center [1013, 418] width 19 height 19
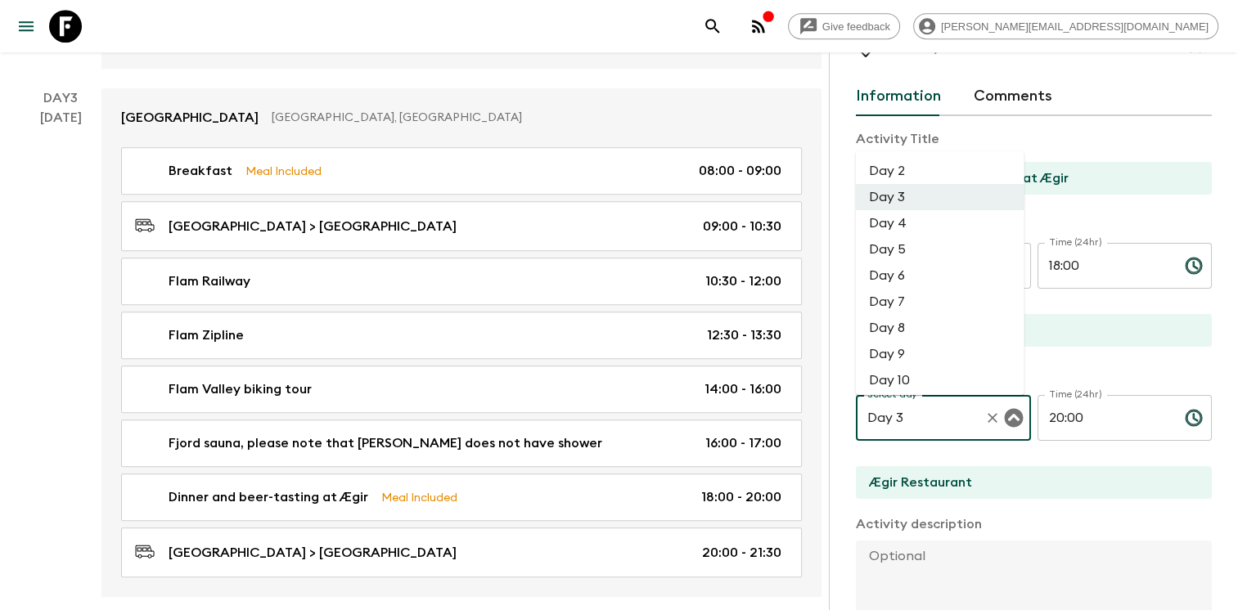
click at [929, 164] on li "Day 2" at bounding box center [940, 170] width 169 height 26
type input "Day 2"
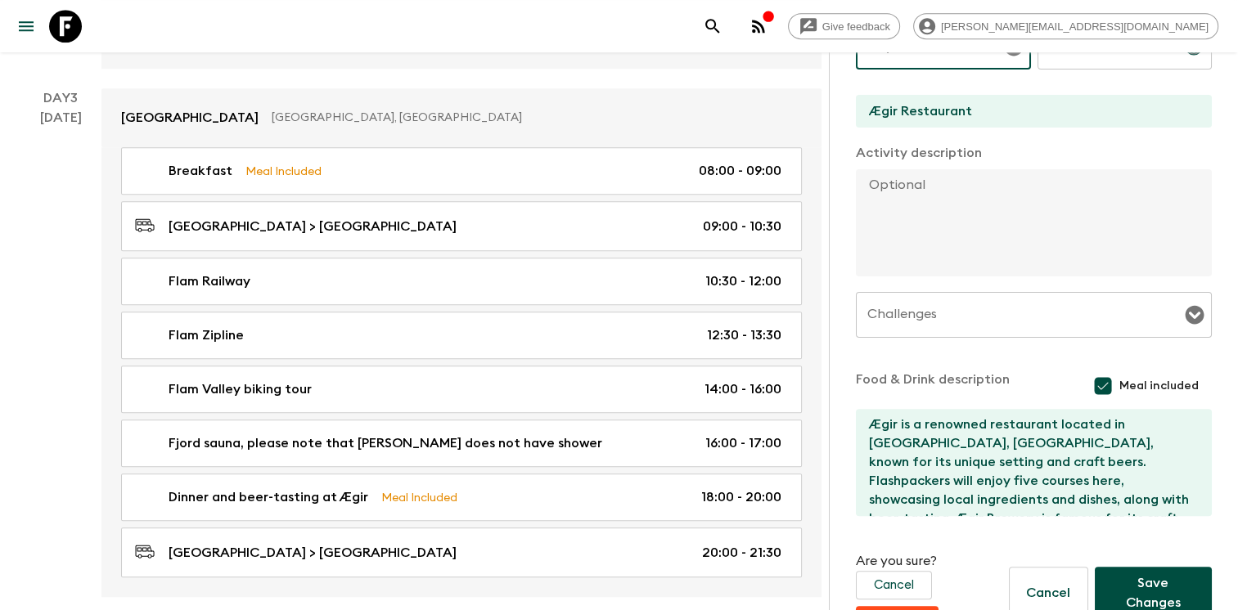
scroll to position [462, 0]
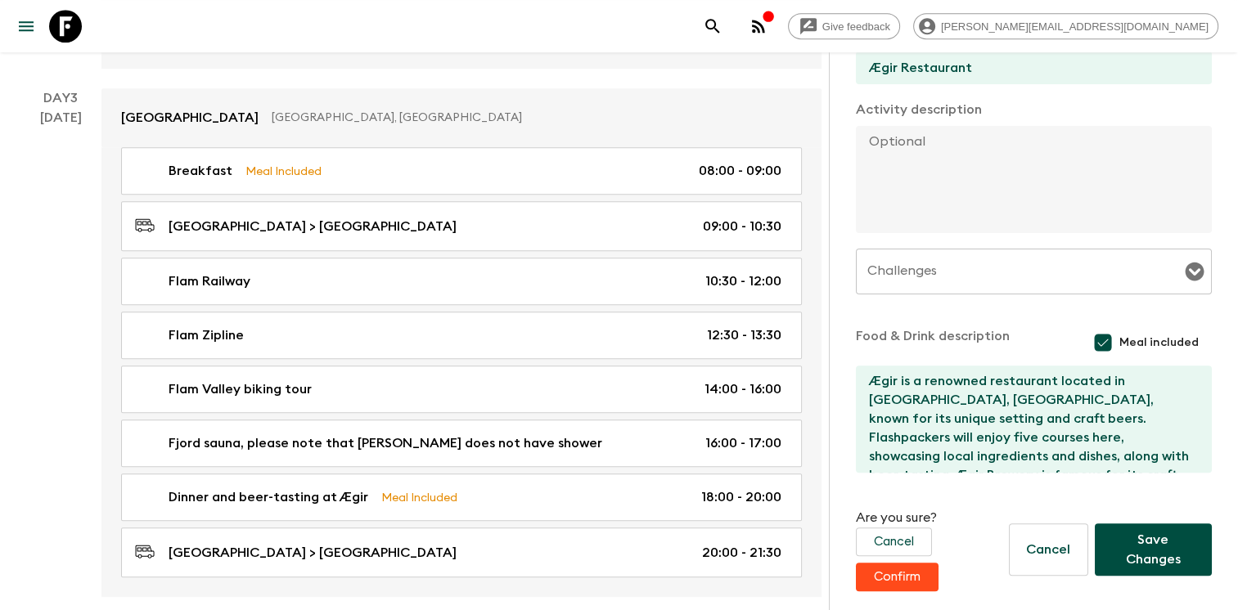
click at [1149, 549] on button "Save Changes" at bounding box center [1153, 550] width 117 height 52
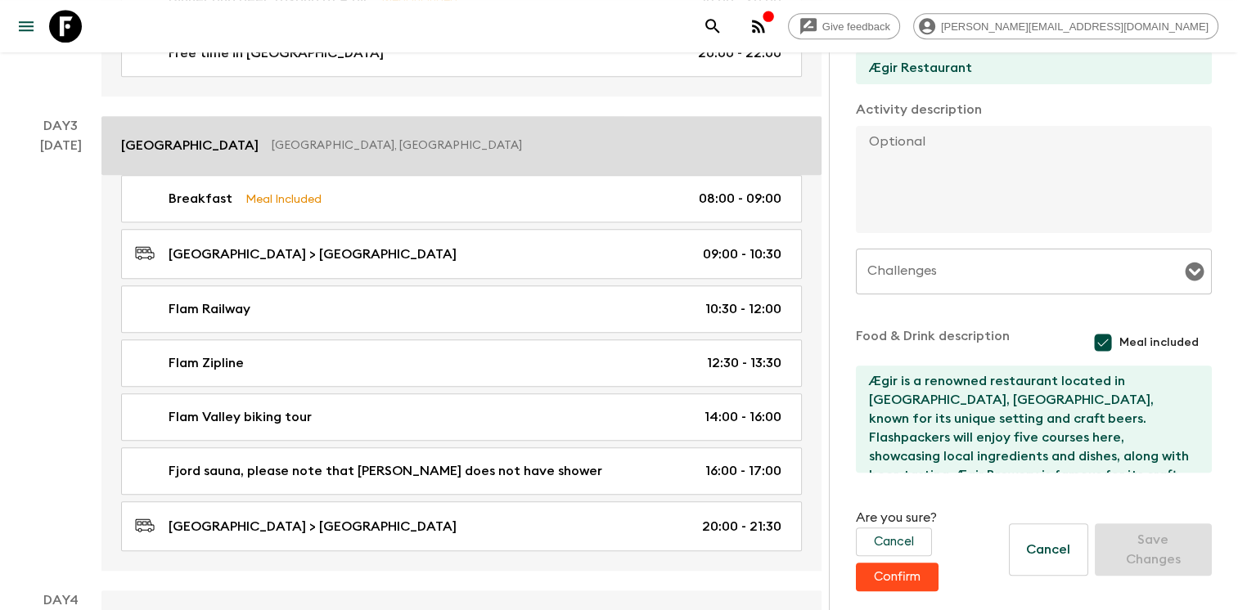
scroll to position [1047, 0]
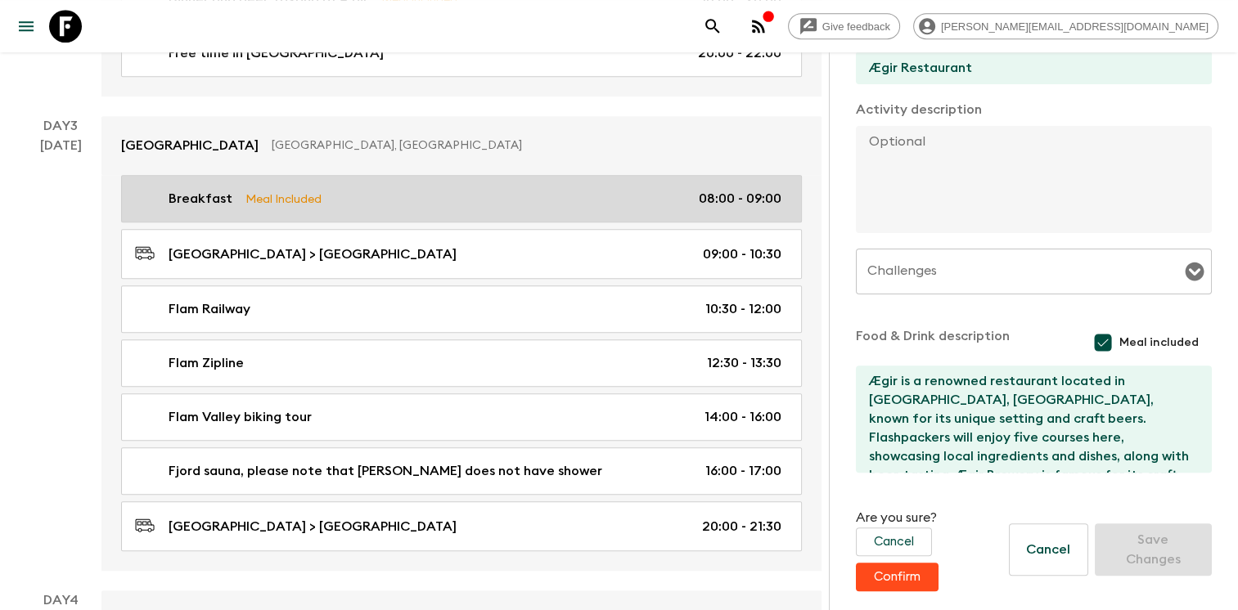
click at [592, 200] on div "Breakfast Meal Included 08:00 - 09:00" at bounding box center [458, 199] width 646 height 20
type input "Breakfast"
type input "Sogndal Hotel"
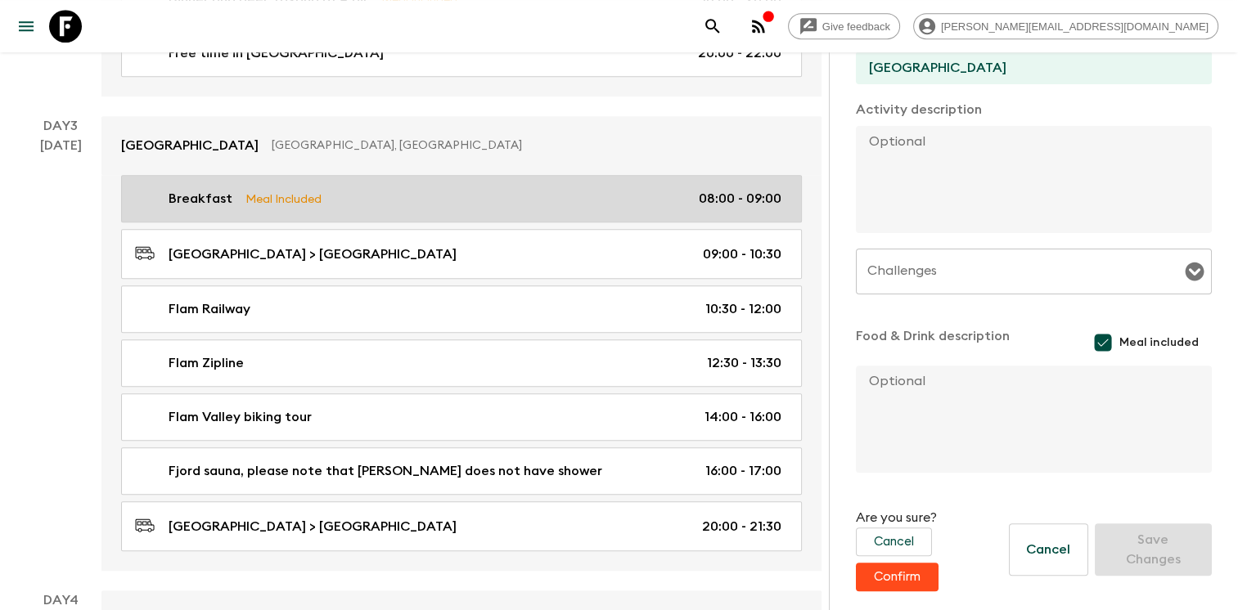
type input "Day 3"
type input "08:00"
type input "Day 3"
type input "09:00"
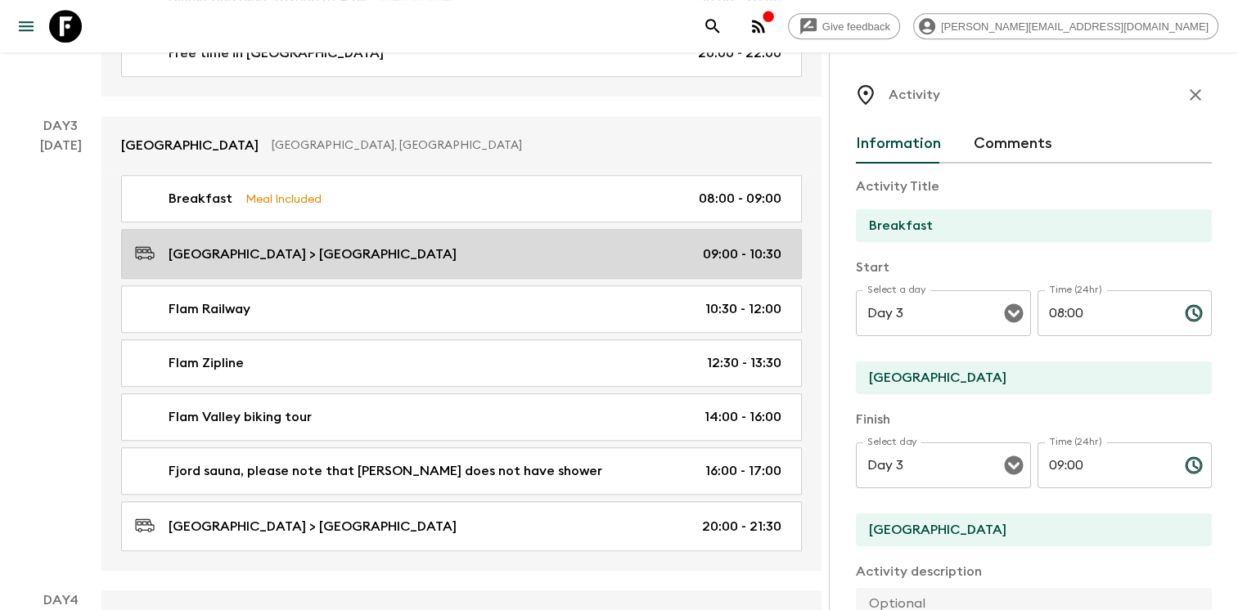
click at [468, 247] on div "Sogndal Hotel > Flam 09:00 - 10:30" at bounding box center [458, 254] width 646 height 22
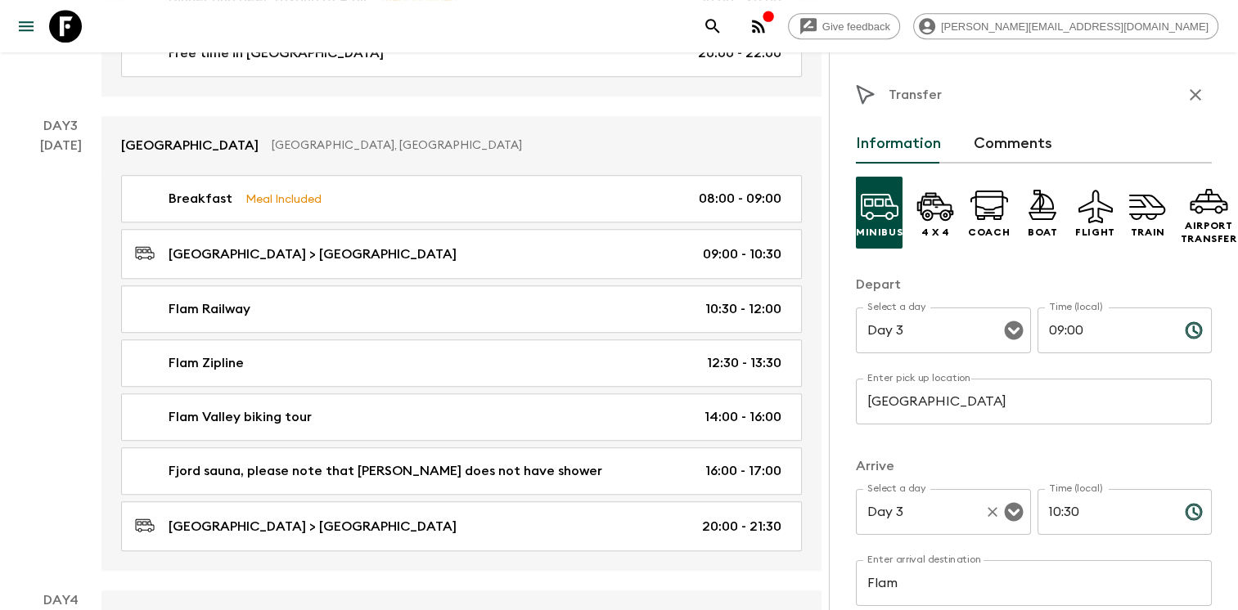
drag, startPoint x: 1083, startPoint y: 516, endPoint x: 978, endPoint y: 498, distance: 107.1
click at [978, 498] on div "Select a day Day 3 Select a day ​ Time (local) 10:30 Time (local) ​" at bounding box center [1034, 521] width 356 height 65
type input "09:"
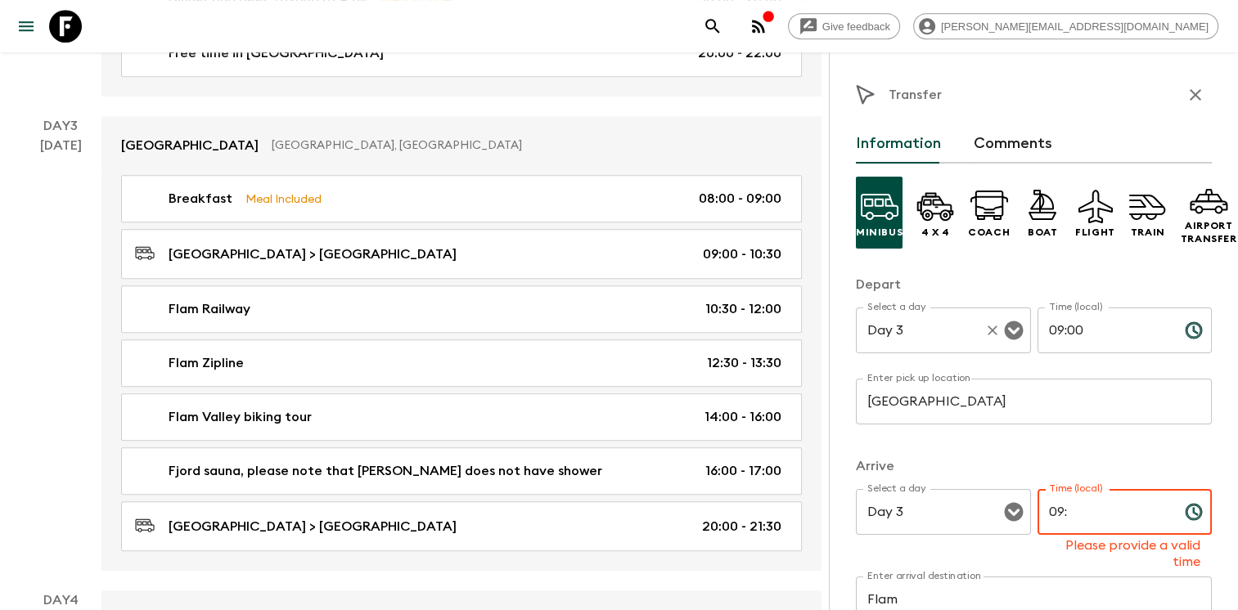
drag, startPoint x: 1079, startPoint y: 326, endPoint x: 984, endPoint y: 310, distance: 96.2
click at [985, 310] on div "Select a day Day 3 Select a day ​ Time (local) 09:00 Time (local) ​" at bounding box center [1034, 340] width 356 height 65
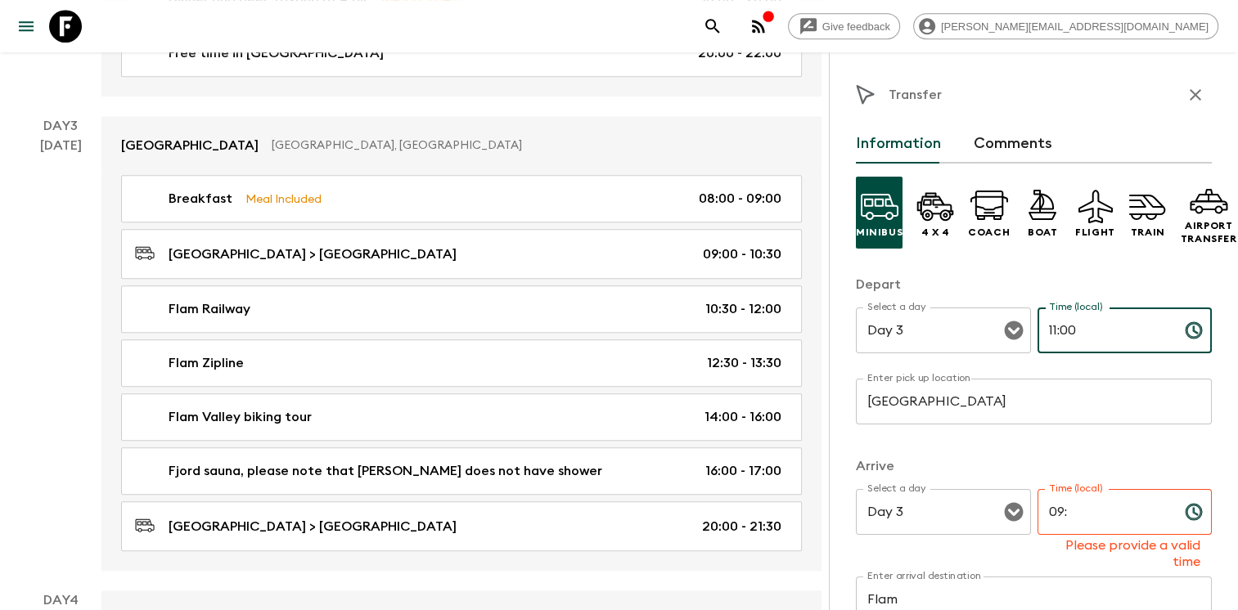
type input "11:00"
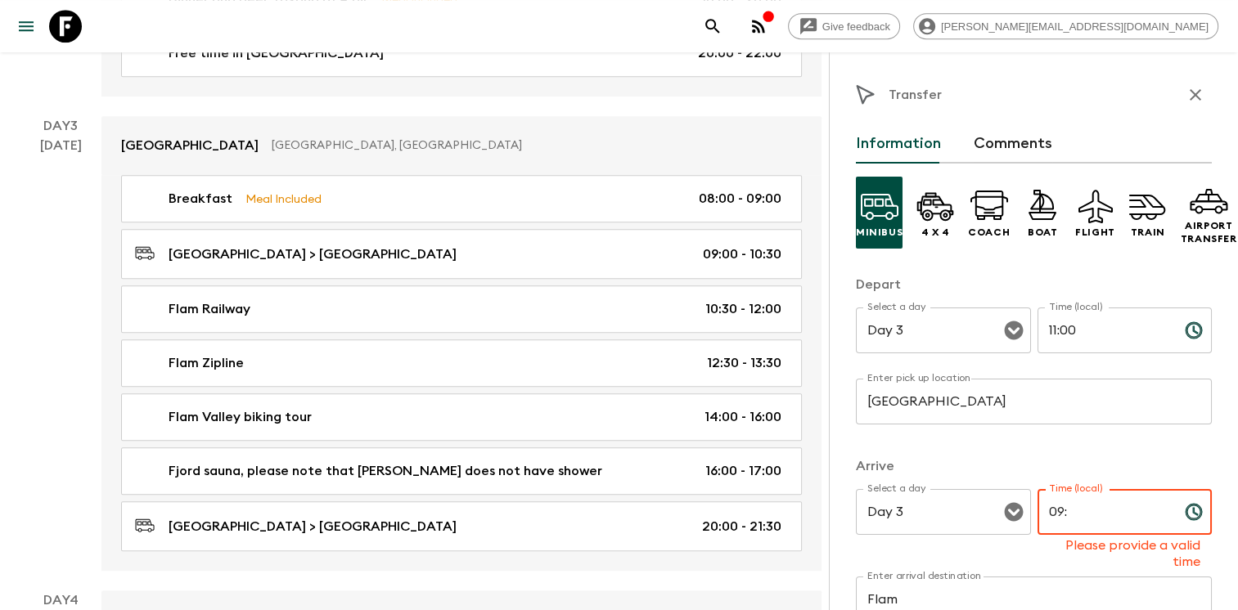
drag, startPoint x: 1093, startPoint y: 505, endPoint x: 995, endPoint y: 489, distance: 99.6
click at [995, 489] on div "Arrive Select a day Day 3 Select a day ​ Time (local) 09: Time (local) Please p…" at bounding box center [1034, 549] width 356 height 185
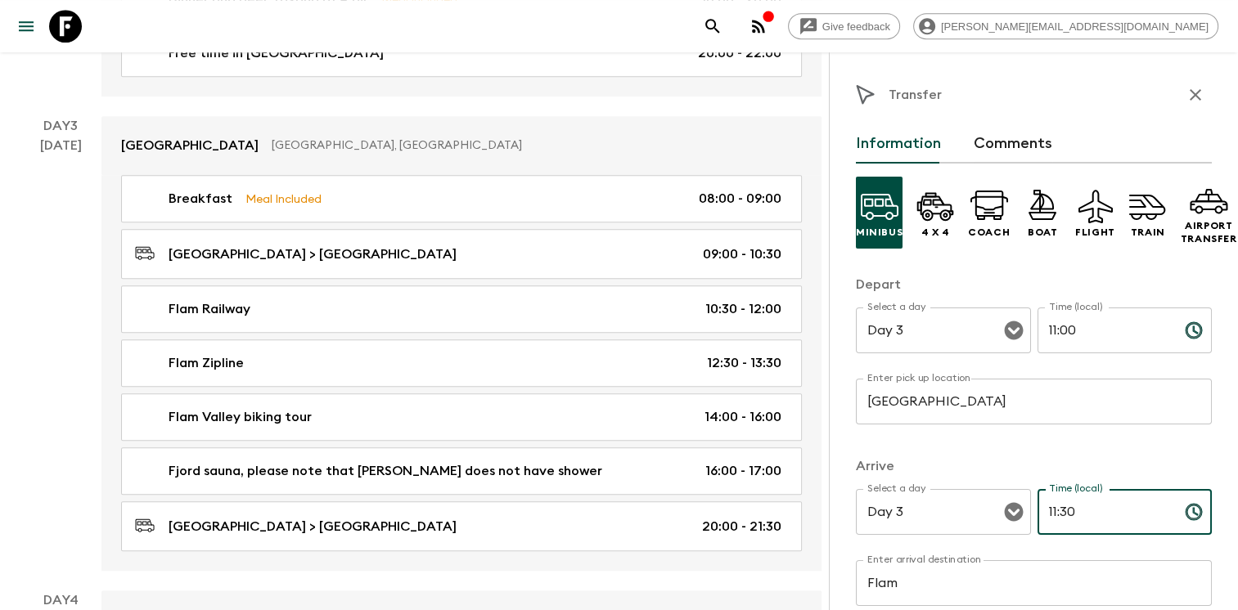
type input "11:30"
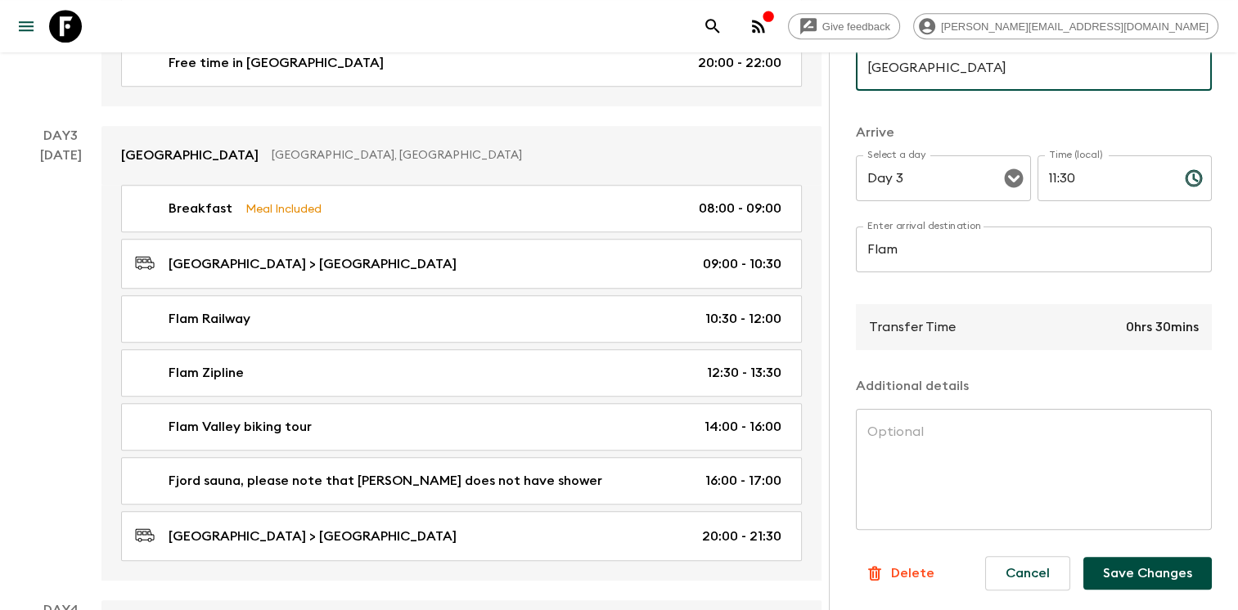
scroll to position [345, 0]
click at [1152, 565] on button "Save Changes" at bounding box center [1147, 573] width 128 height 33
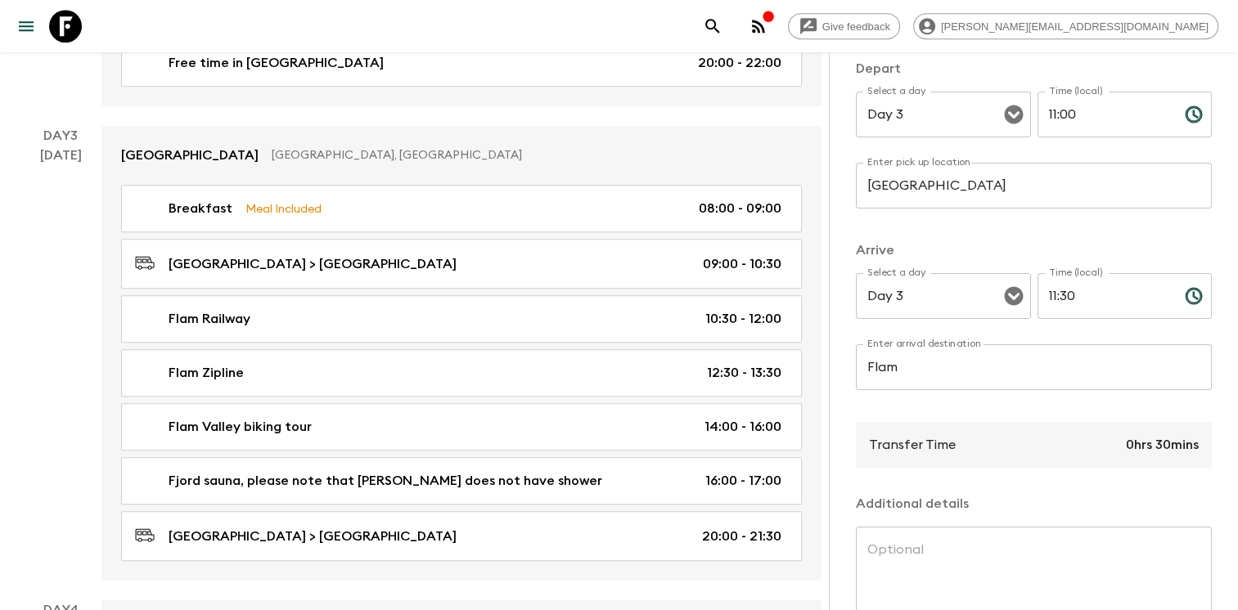
scroll to position [182, 0]
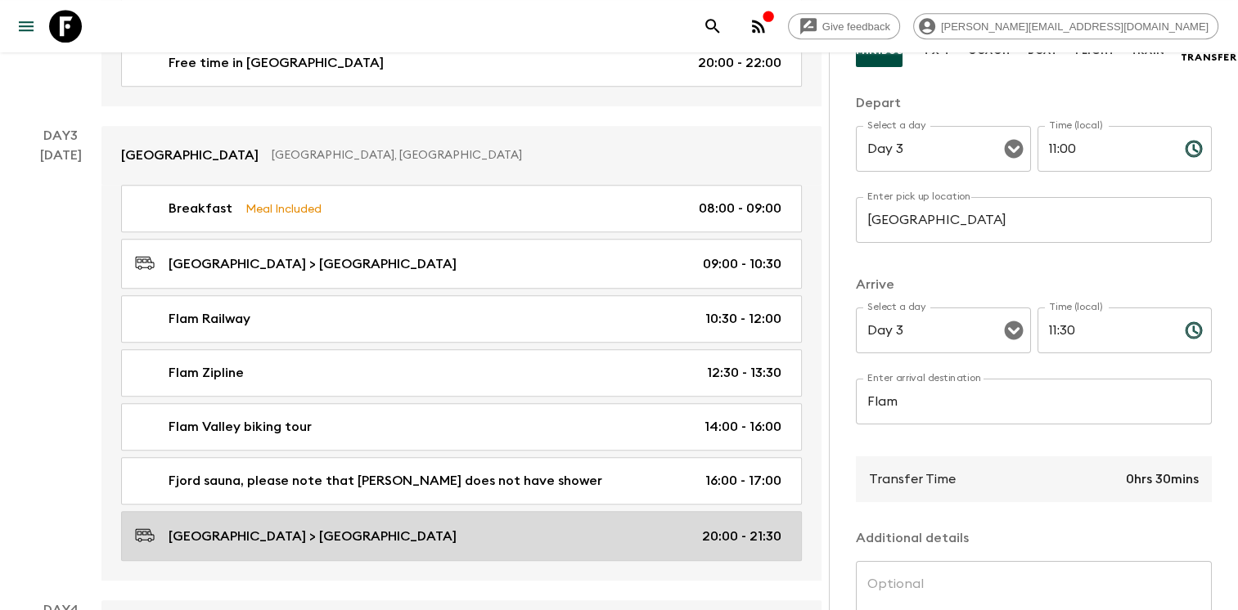
click at [612, 528] on div "Ægir Restaurant > Sogndal Hotel 20:00 - 21:30" at bounding box center [458, 536] width 646 height 22
type input "Ægir Restaurant"
type input "Sogndal Hotel"
type input "20:00"
type input "21:30"
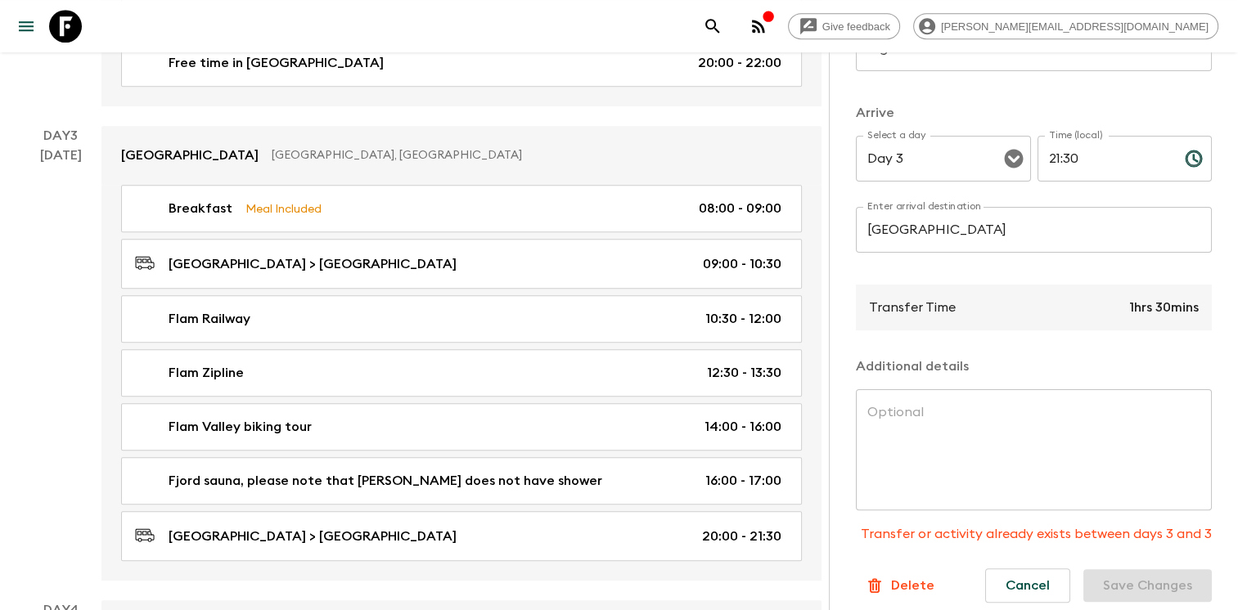
scroll to position [377, 0]
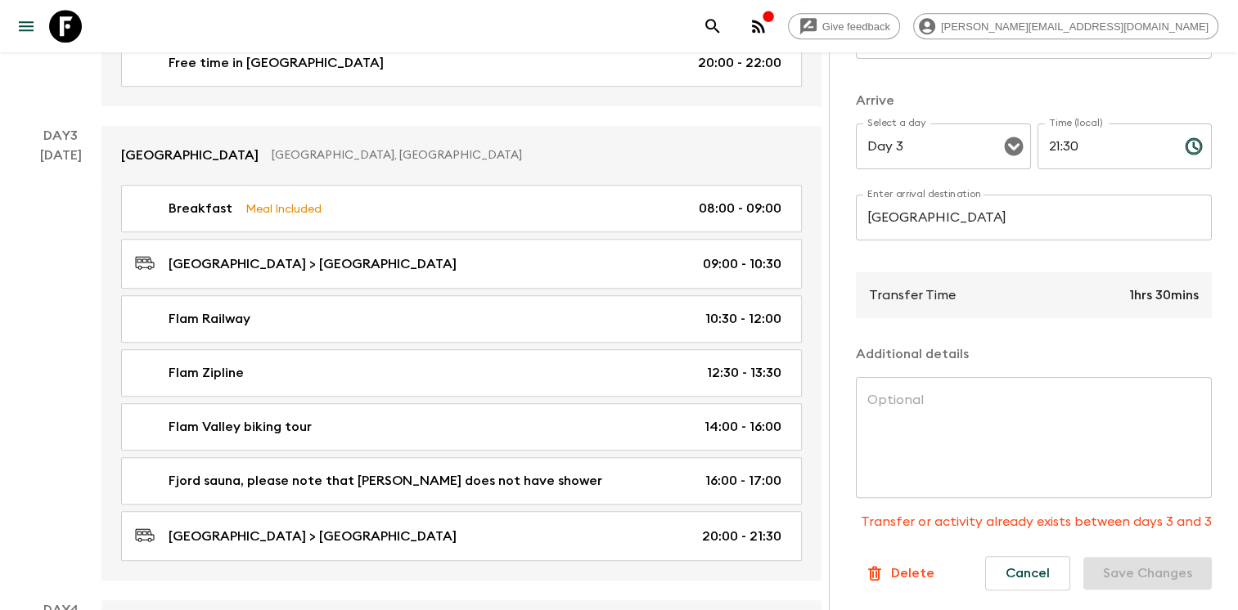
click at [901, 564] on p "Delete" at bounding box center [912, 574] width 43 height 20
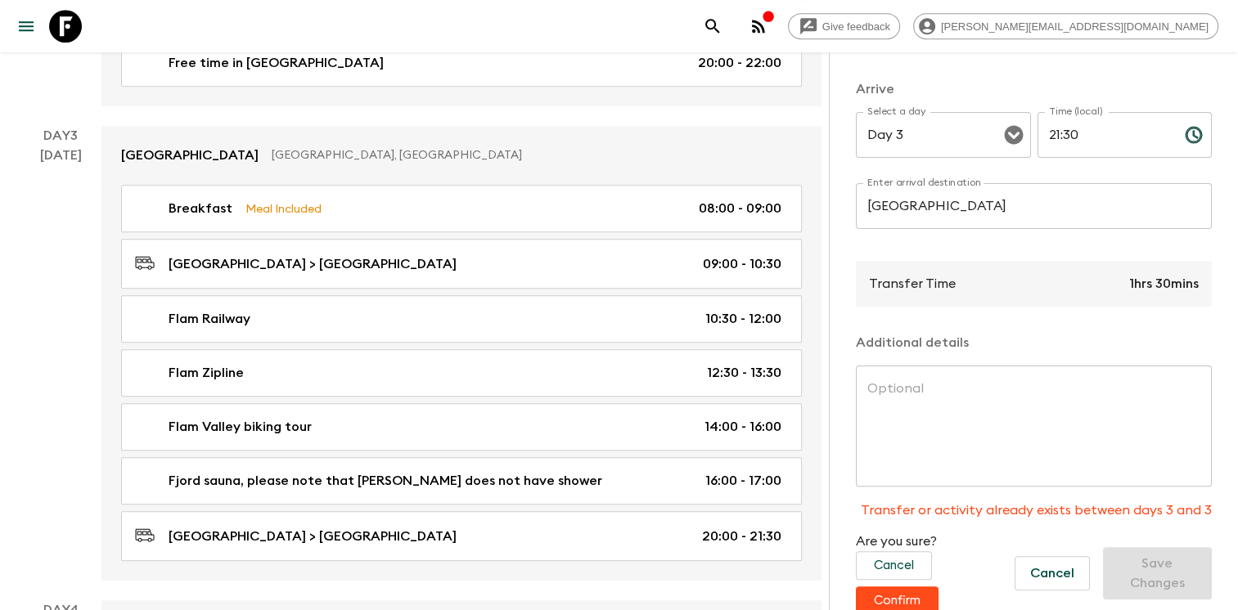
click at [919, 597] on button "Confirm" at bounding box center [897, 601] width 83 height 29
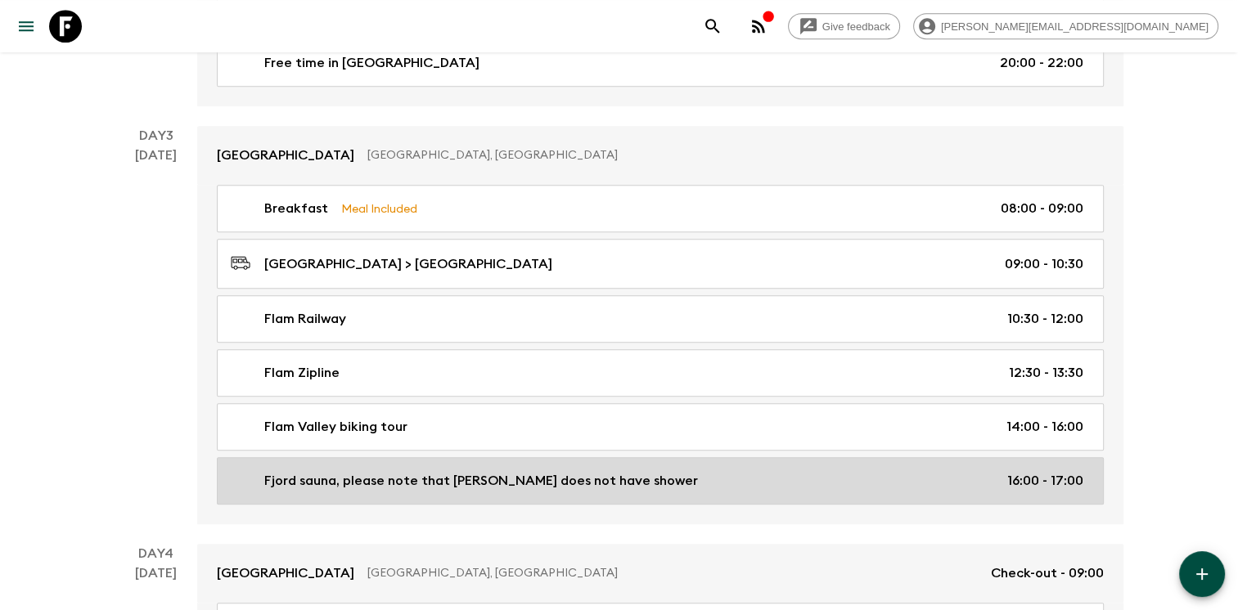
click at [809, 473] on div "Fjord sauna, please note that sauna does not have shower 16:00 - 17:00" at bounding box center [657, 481] width 853 height 20
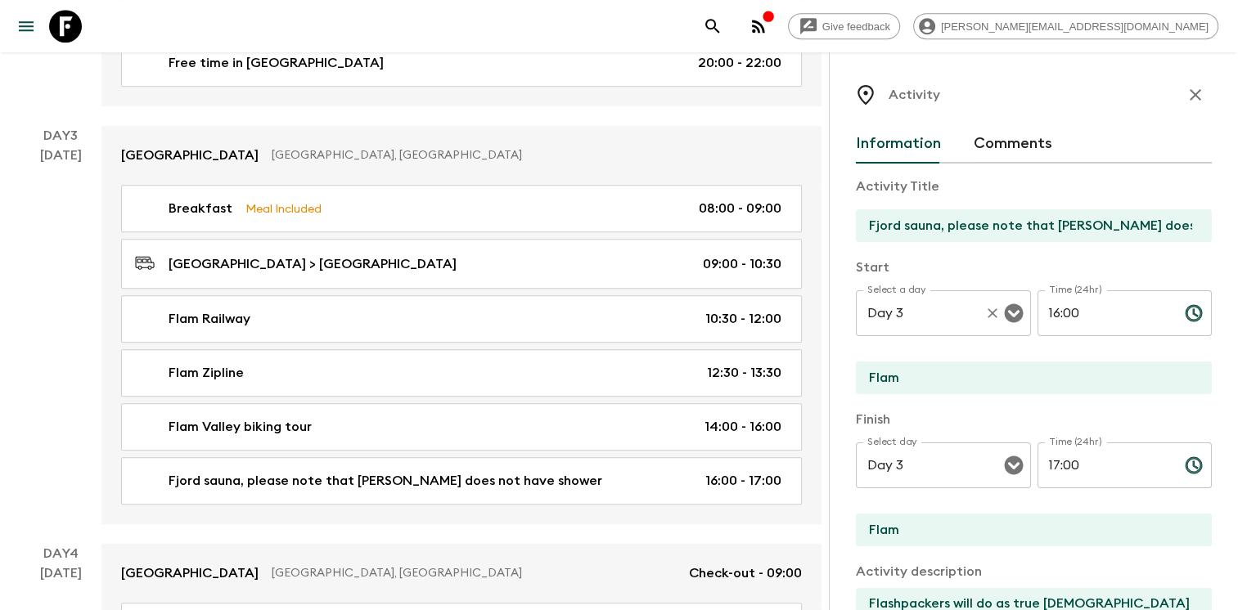
click at [1011, 300] on div "Select a day Day 3 Select a day ​ Time (24hr) 16:00 Time (24hr) ​" at bounding box center [1034, 323] width 356 height 65
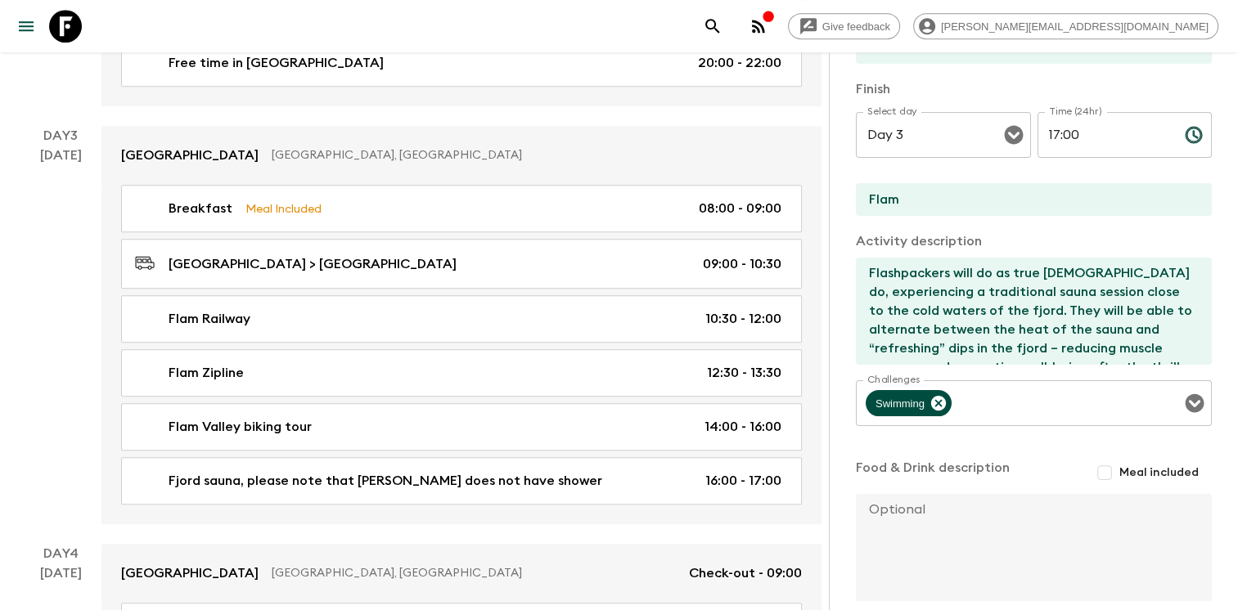
scroll to position [410, 0]
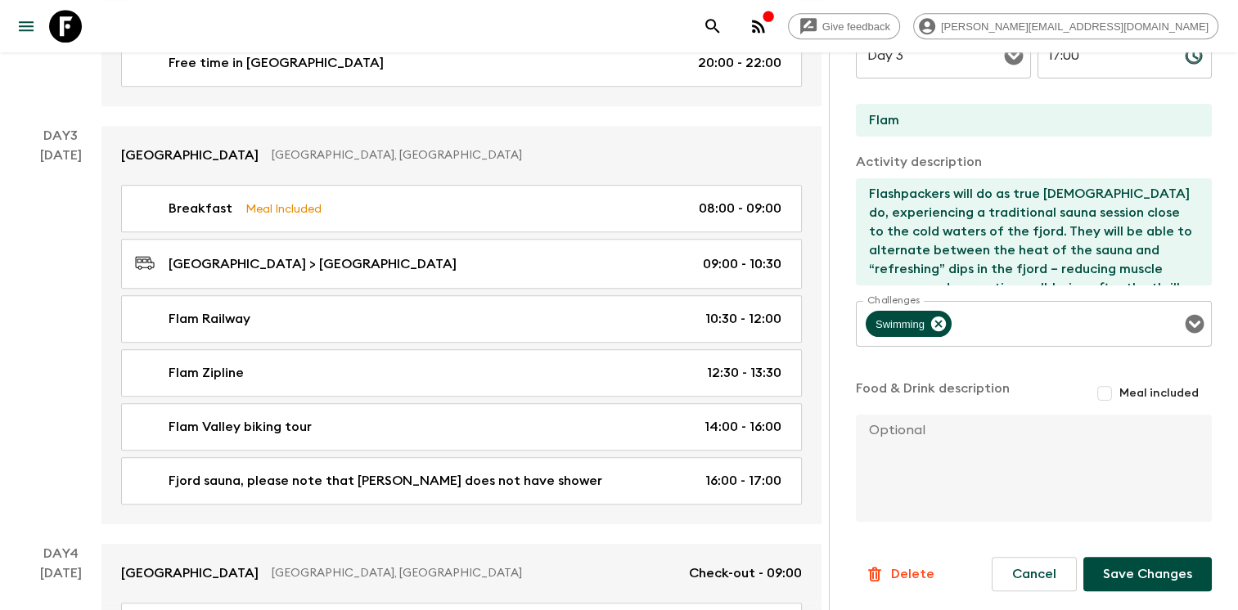
type input "15:30"
click at [1162, 572] on button "Save Changes" at bounding box center [1147, 574] width 128 height 34
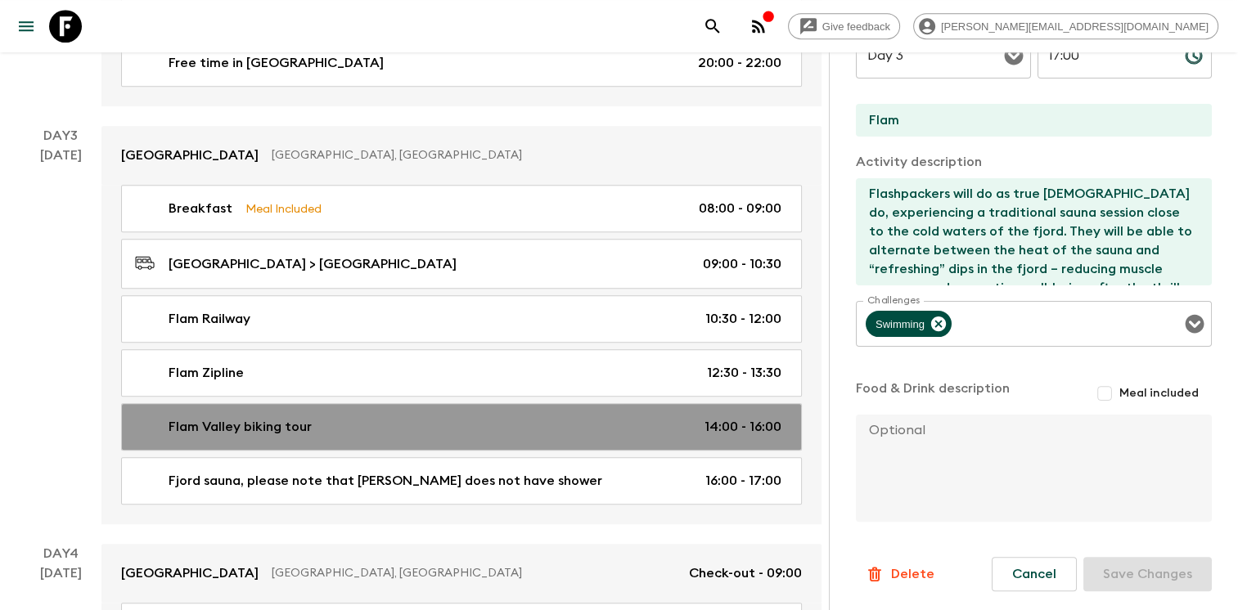
click at [574, 421] on div "Flam Valley biking tour 14:00 - 16:00" at bounding box center [458, 427] width 646 height 20
type input "Flam Valley biking tour"
type input "Rallarossa"
type textarea "From the Rallarrosa spring farm where the zipline adventure ends, Flshpackers w…"
type input "14:00"
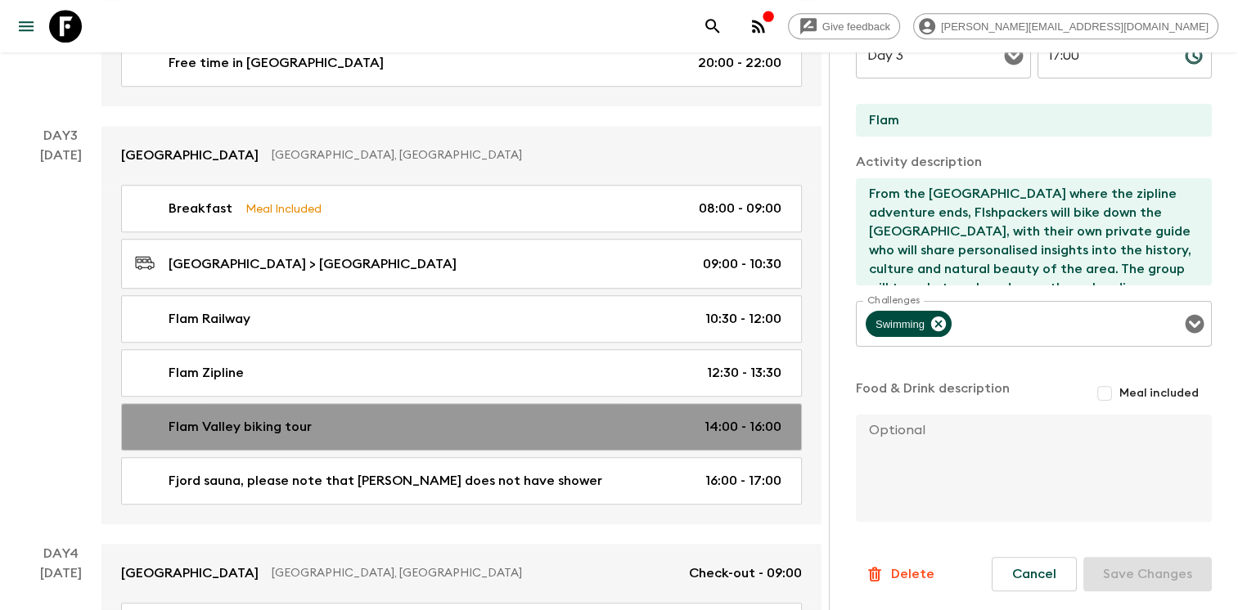
type input "16:00"
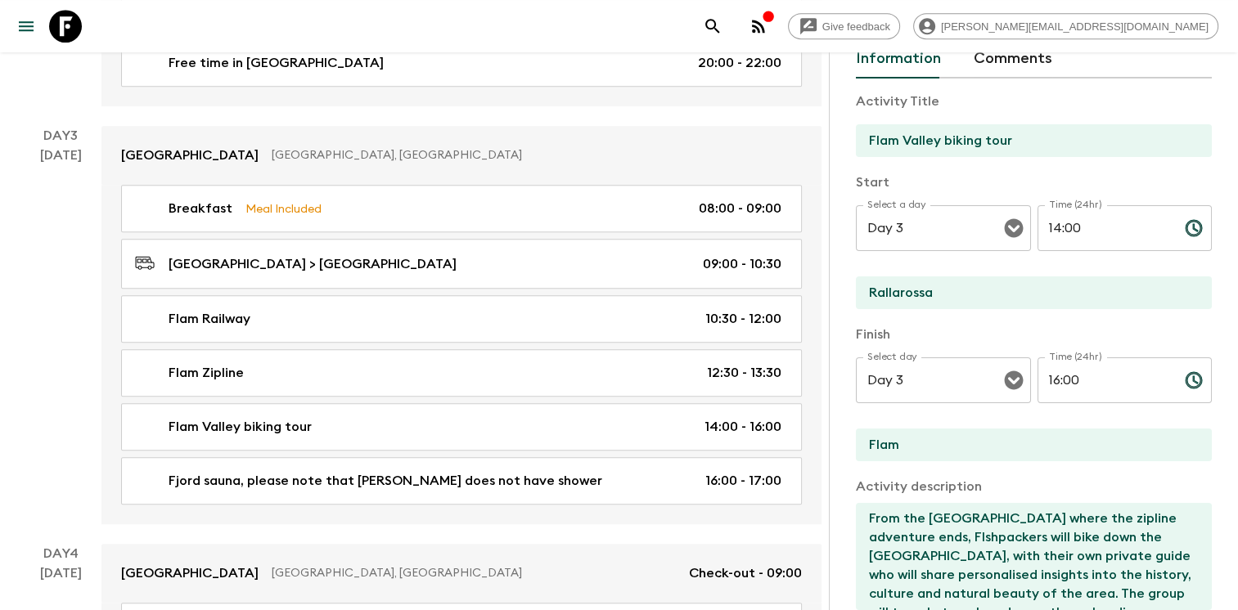
scroll to position [83, 0]
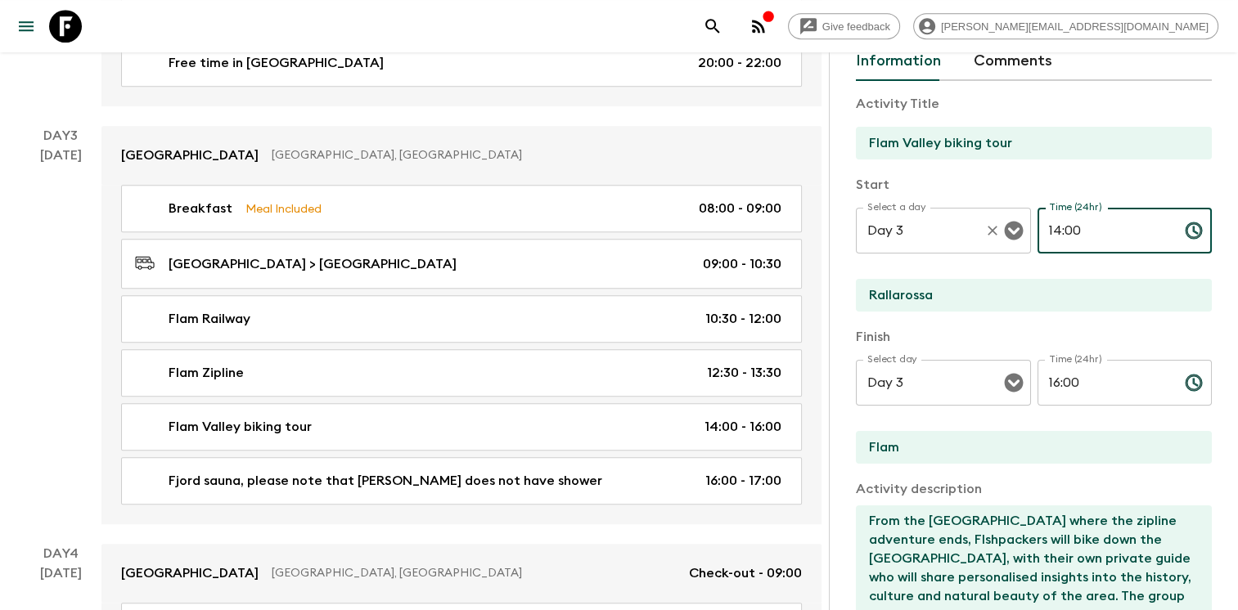
drag, startPoint x: 1085, startPoint y: 225, endPoint x: 964, endPoint y: 209, distance: 122.2
click at [964, 209] on div "Select a day Day 3 Select a day ​ Time (24hr) 14:00 Time (24hr) ​" at bounding box center [1034, 240] width 356 height 65
type input "13:30"
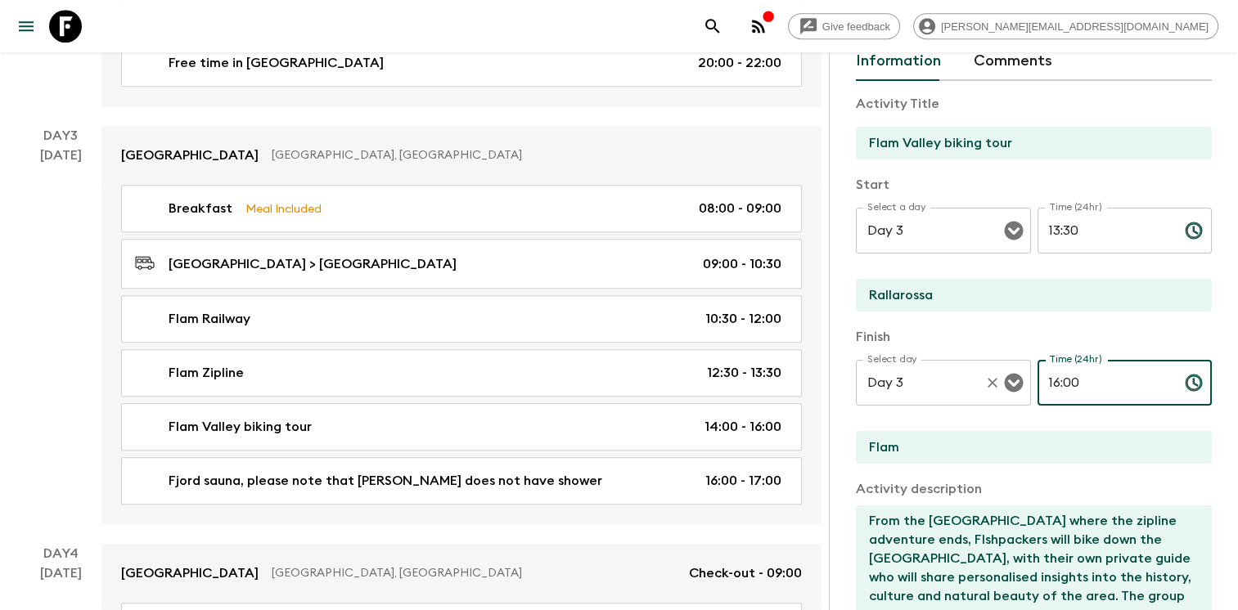
drag, startPoint x: 1078, startPoint y: 381, endPoint x: 995, endPoint y: 371, distance: 83.3
click at [999, 372] on div "Select day Day 3 Select day ​ Time (24hr) 16:00 Time (24hr) ​" at bounding box center [1034, 392] width 356 height 65
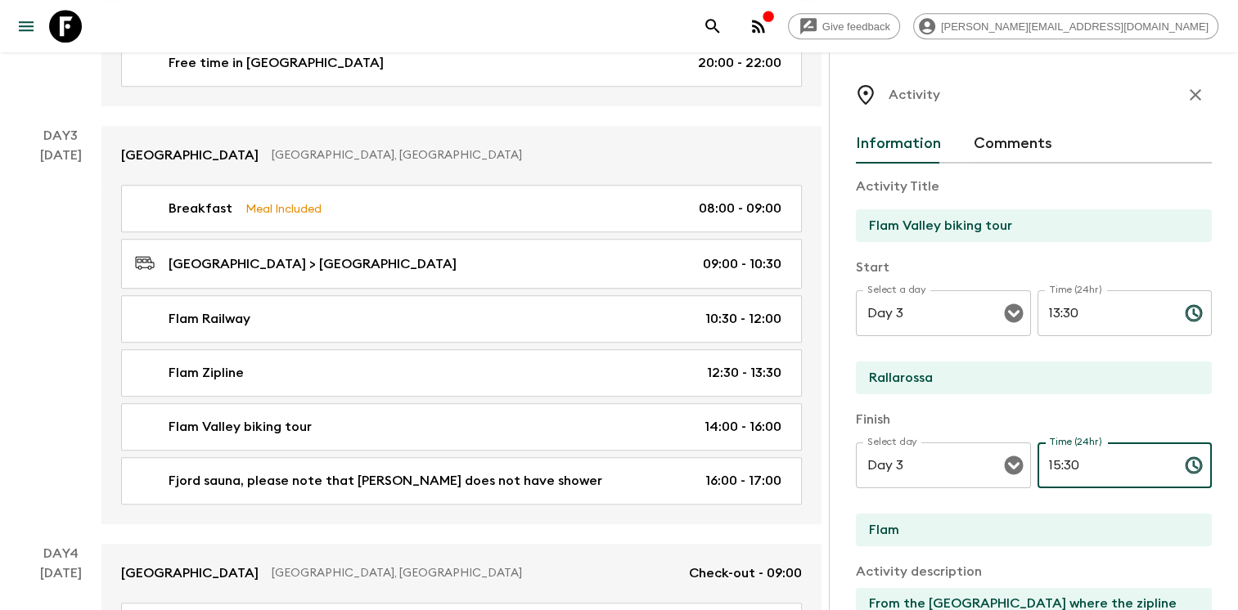
type input "15:30"
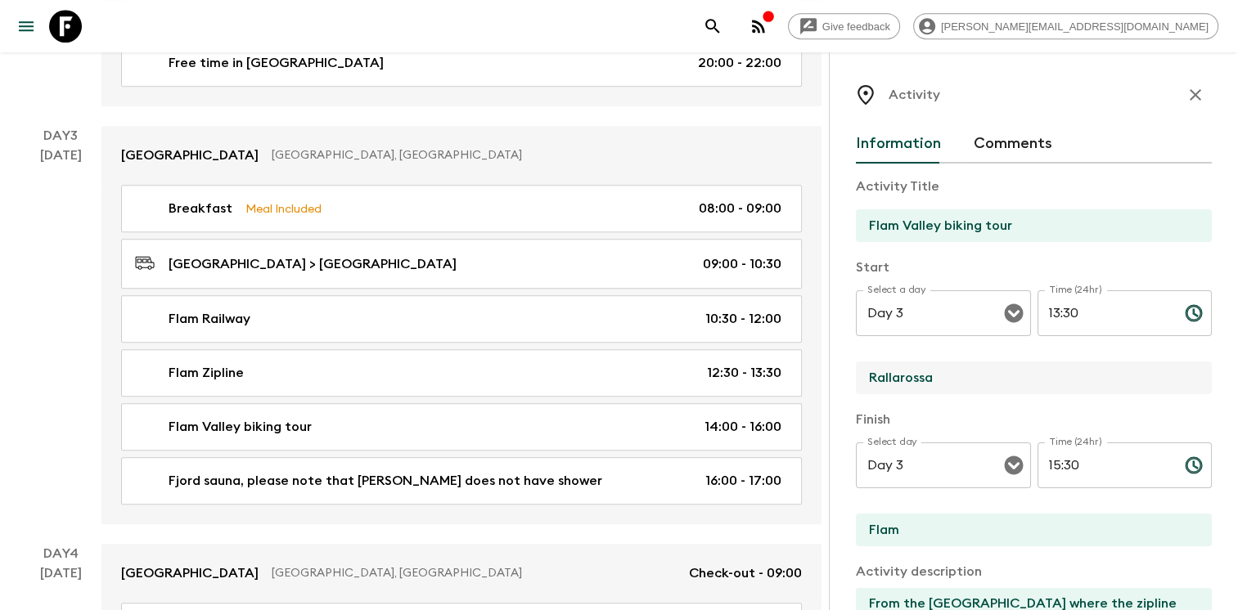
drag, startPoint x: 939, startPoint y: 381, endPoint x: 818, endPoint y: 372, distance: 121.4
paste input "Vatnahalsen"
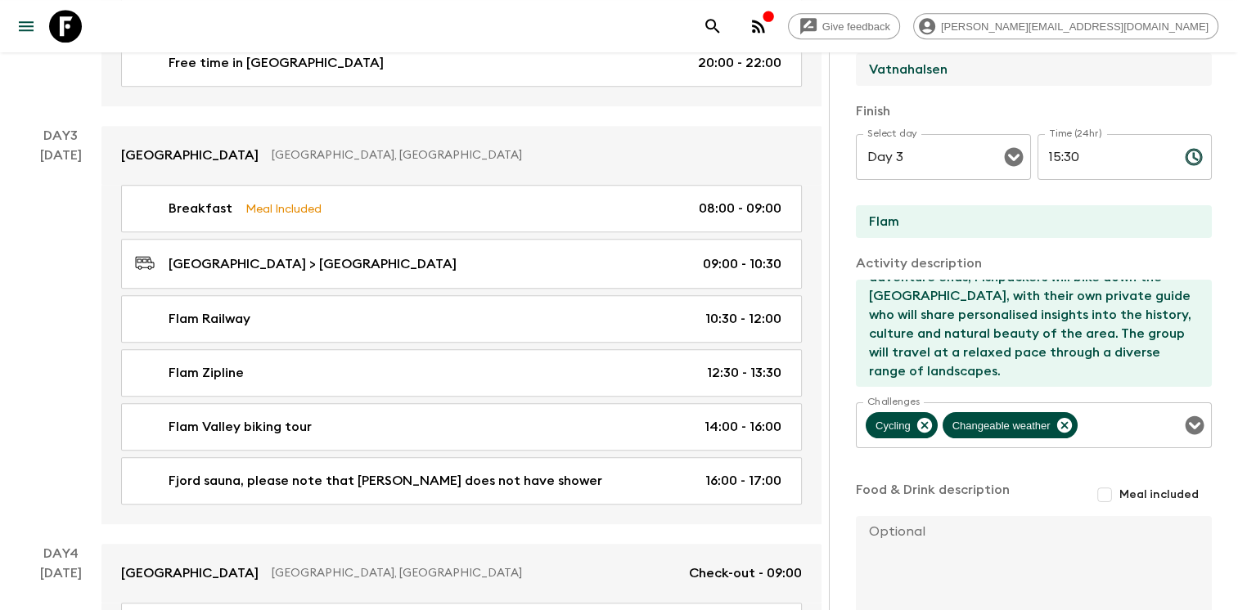
scroll to position [410, 0]
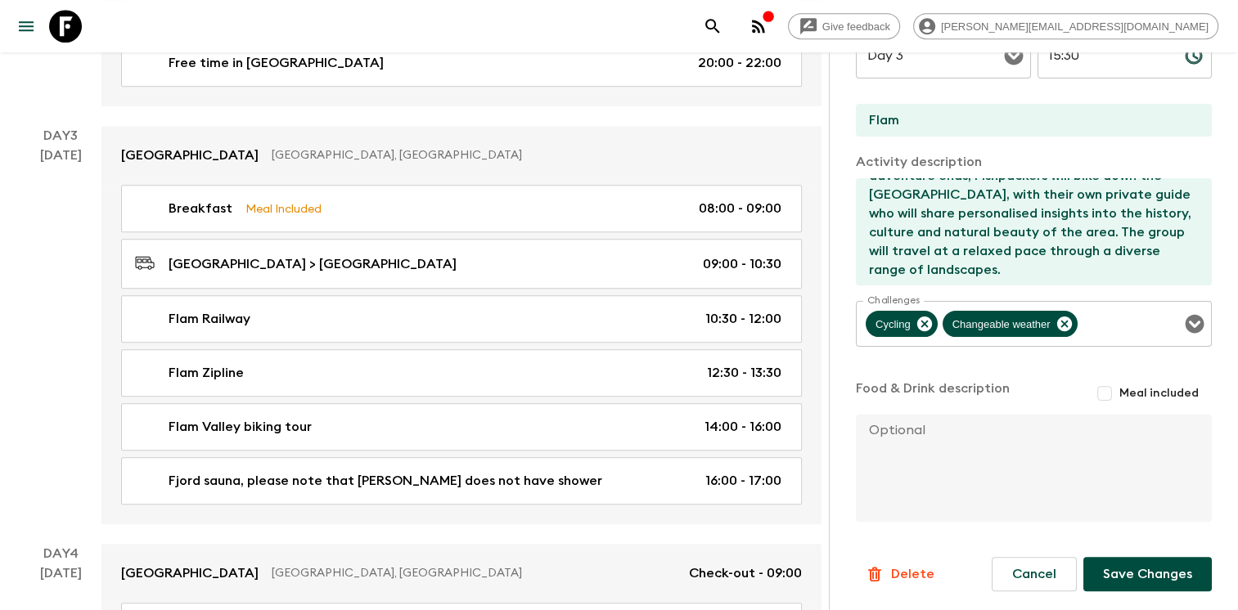
type input "Vatnahalsen"
click at [1119, 571] on button "Save Changes" at bounding box center [1147, 574] width 128 height 34
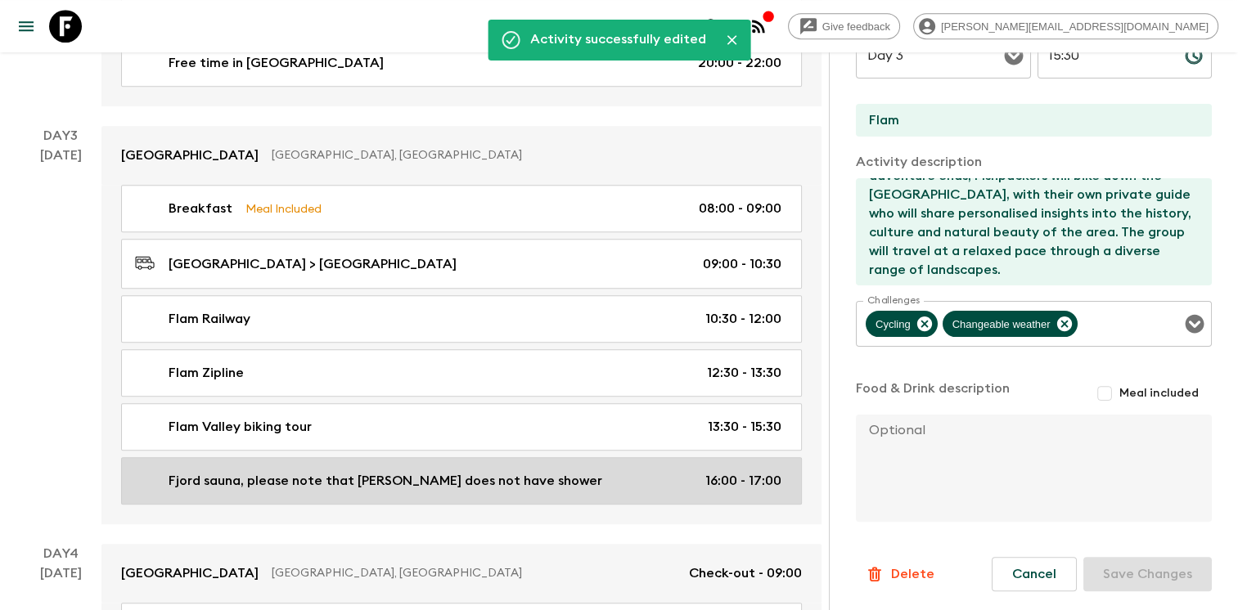
click at [717, 473] on p "16:00 - 17:00" at bounding box center [743, 481] width 76 height 20
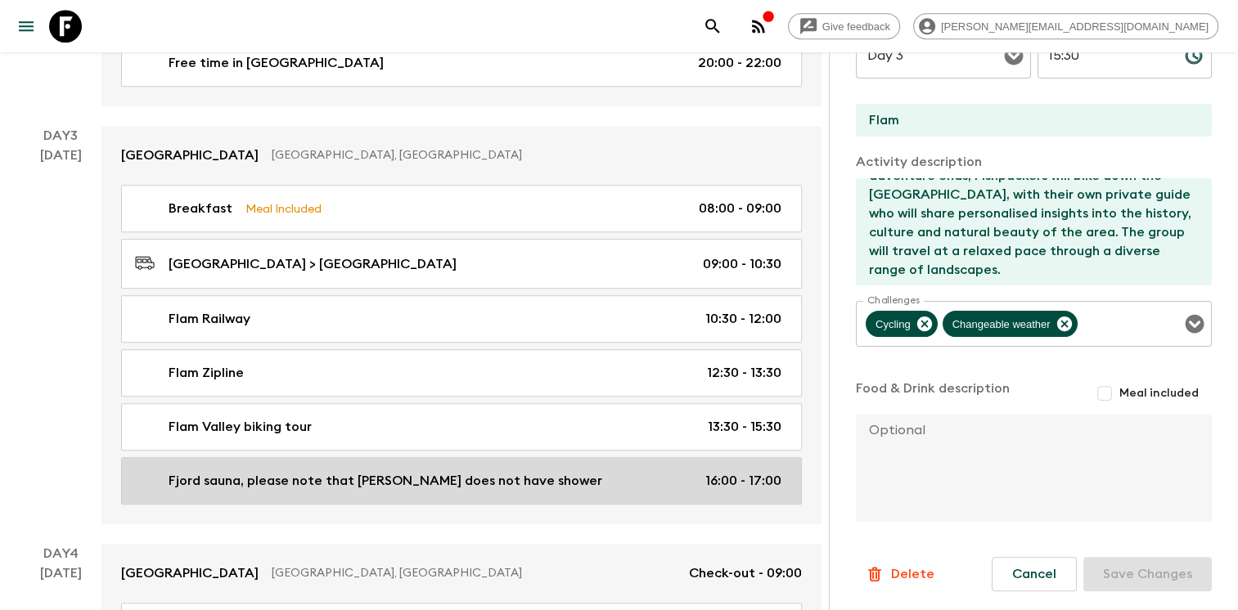
type input "Fjord sauna, please note that [PERSON_NAME] does not have shower"
type input "Flam"
type textarea "Flashpackers will do as true Norwegians do, experiencing a traditional sauna se…"
type input "16:00"
type input "17:00"
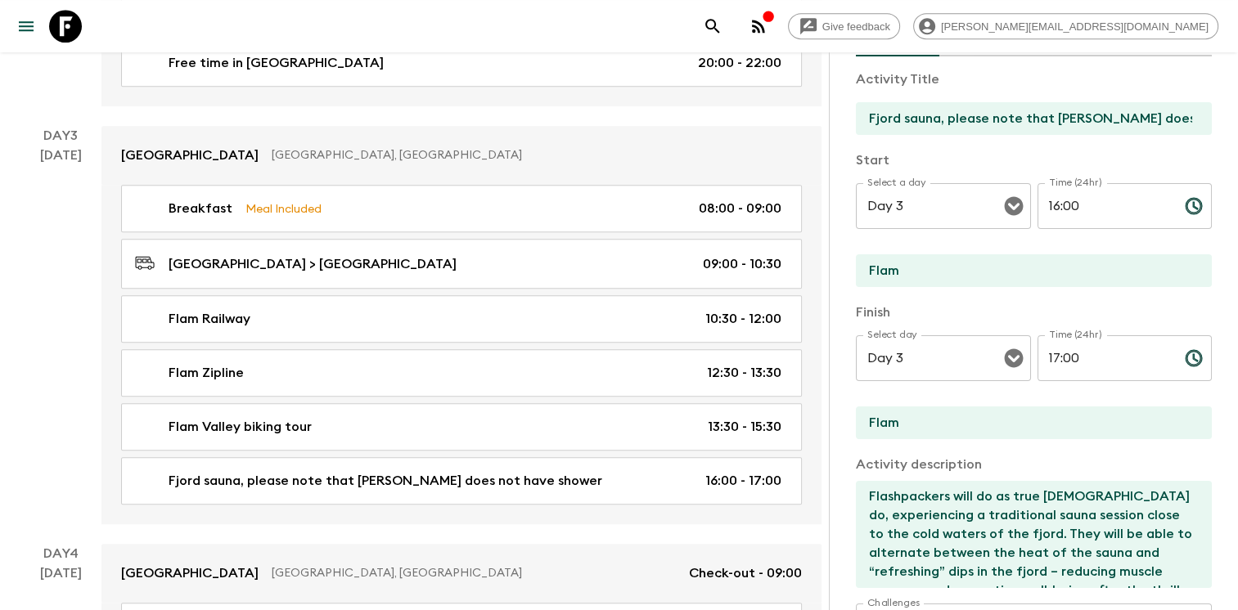
scroll to position [83, 0]
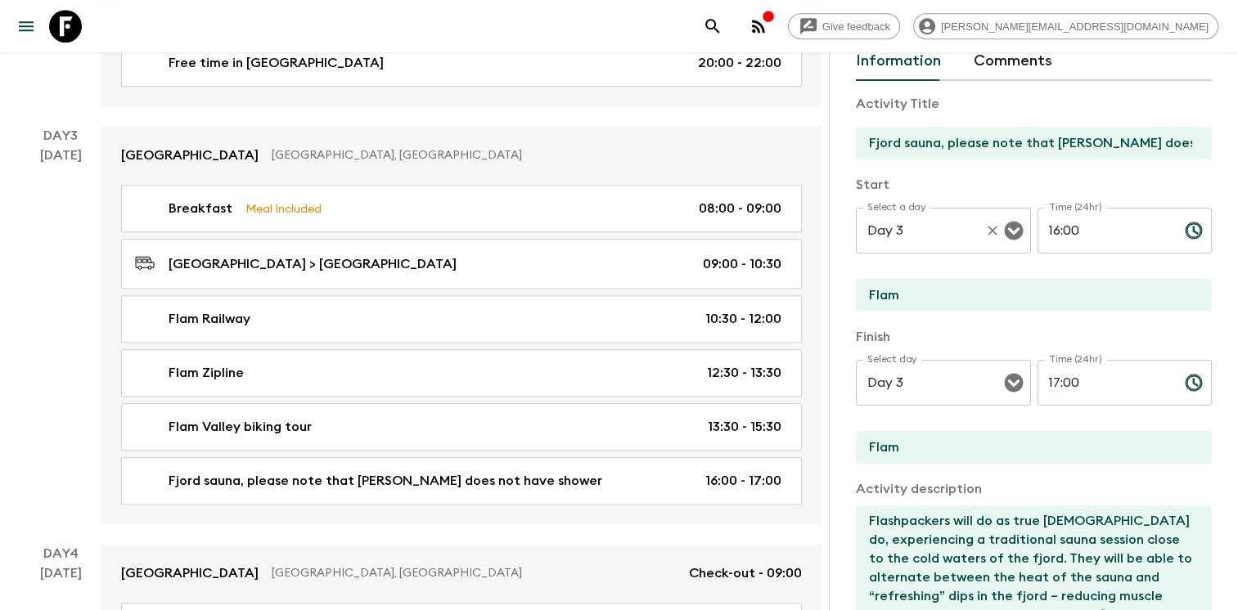
drag, startPoint x: 1024, startPoint y: 224, endPoint x: 1008, endPoint y: 223, distance: 15.6
click at [1010, 223] on div "Select a day Day 3 Select a day ​ Time (24hr) 16:00 Time (24hr) ​" at bounding box center [1034, 240] width 356 height 65
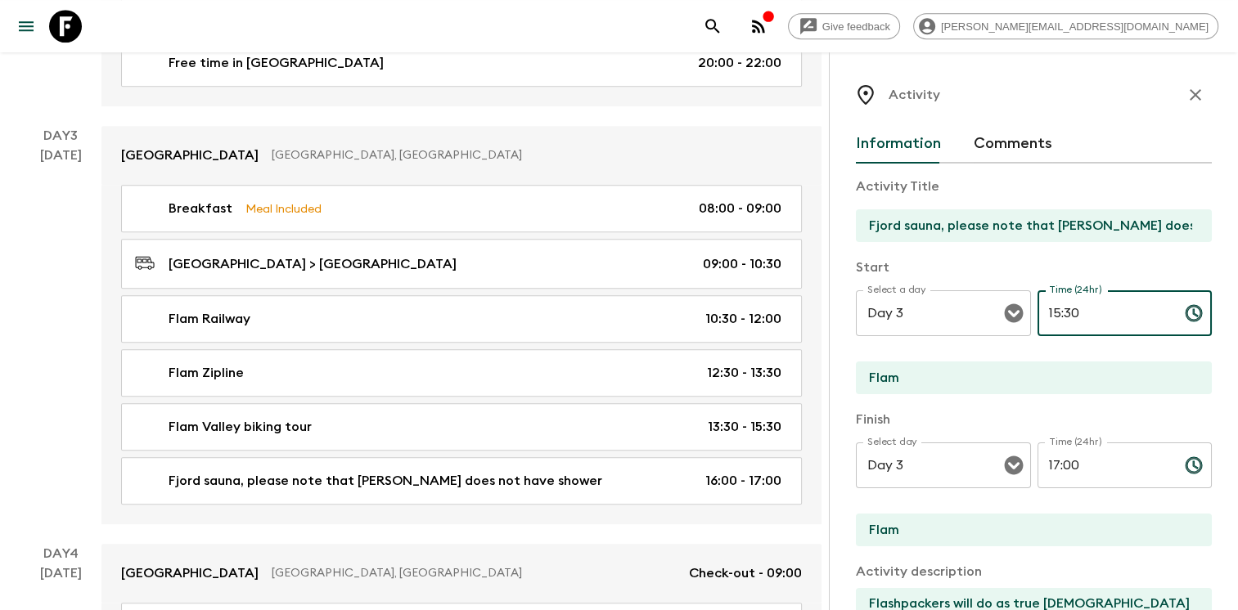
scroll to position [956, 0]
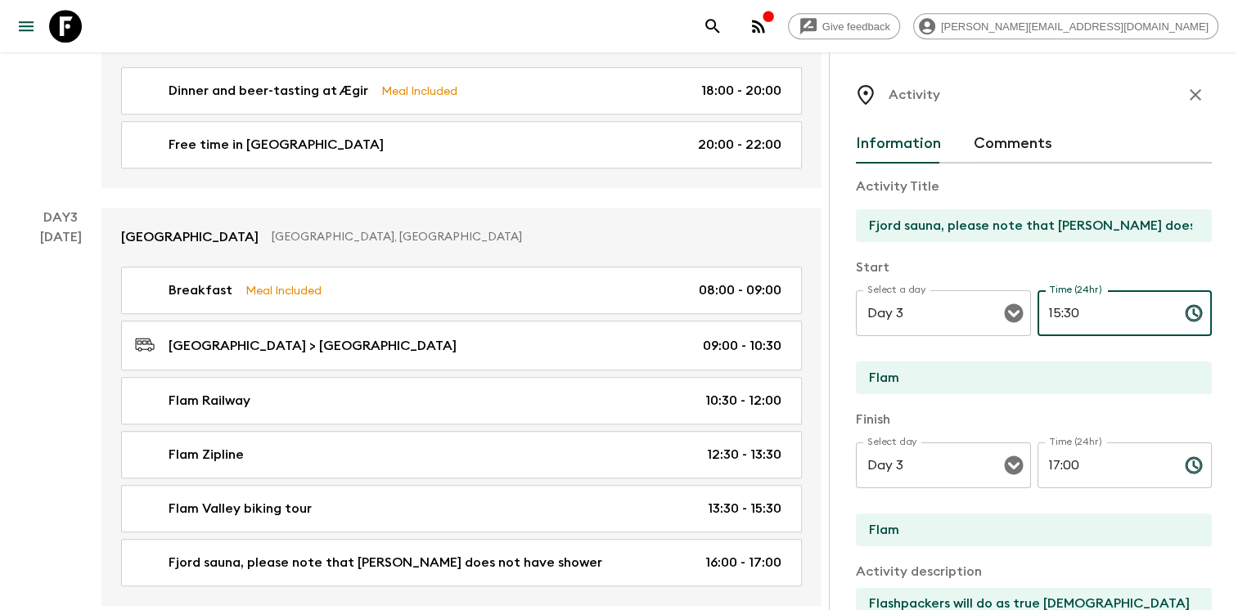
type input "15:30"
click at [1186, 88] on icon "button" at bounding box center [1196, 95] width 20 height 20
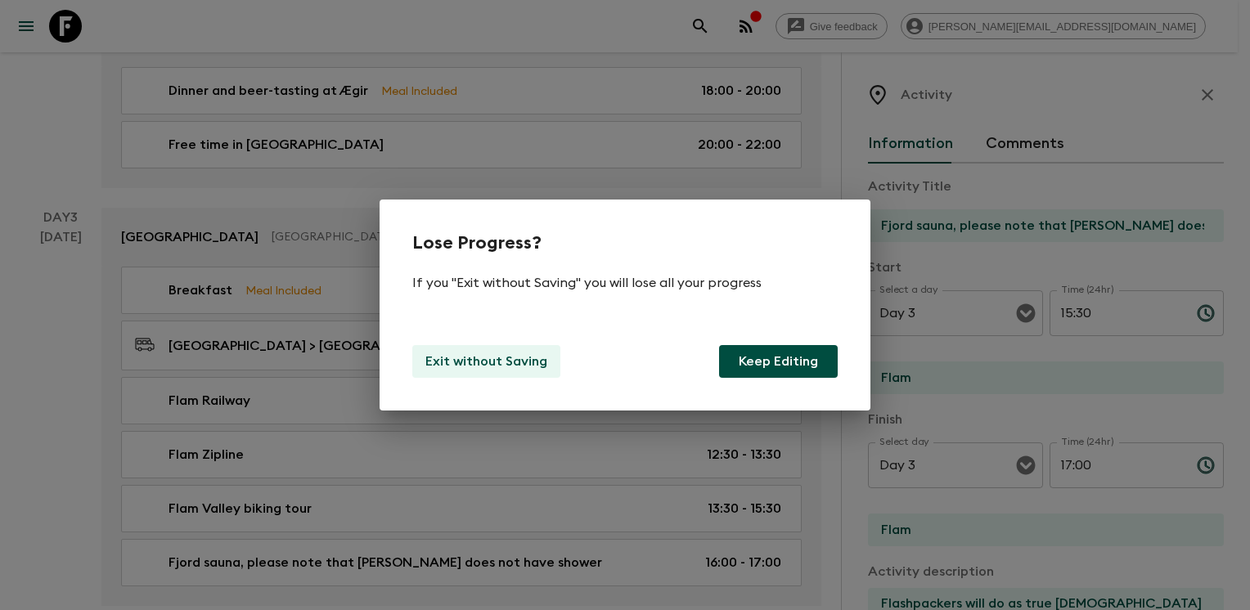
click at [491, 358] on p "Exit without Saving" at bounding box center [487, 362] width 122 height 20
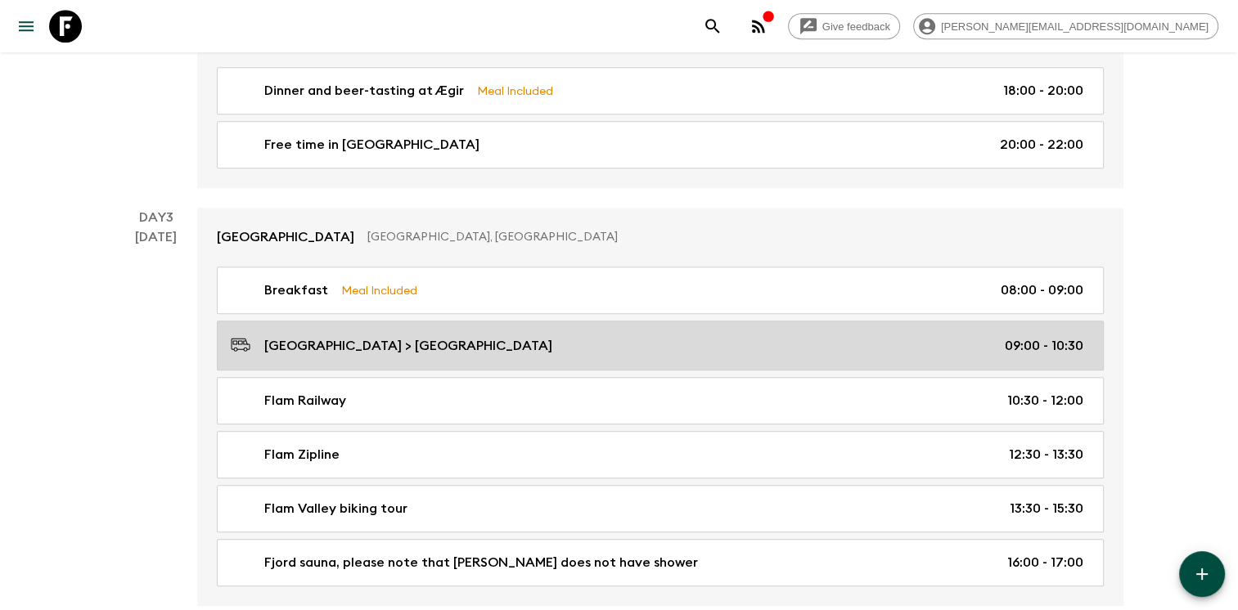
scroll to position [1119, 0]
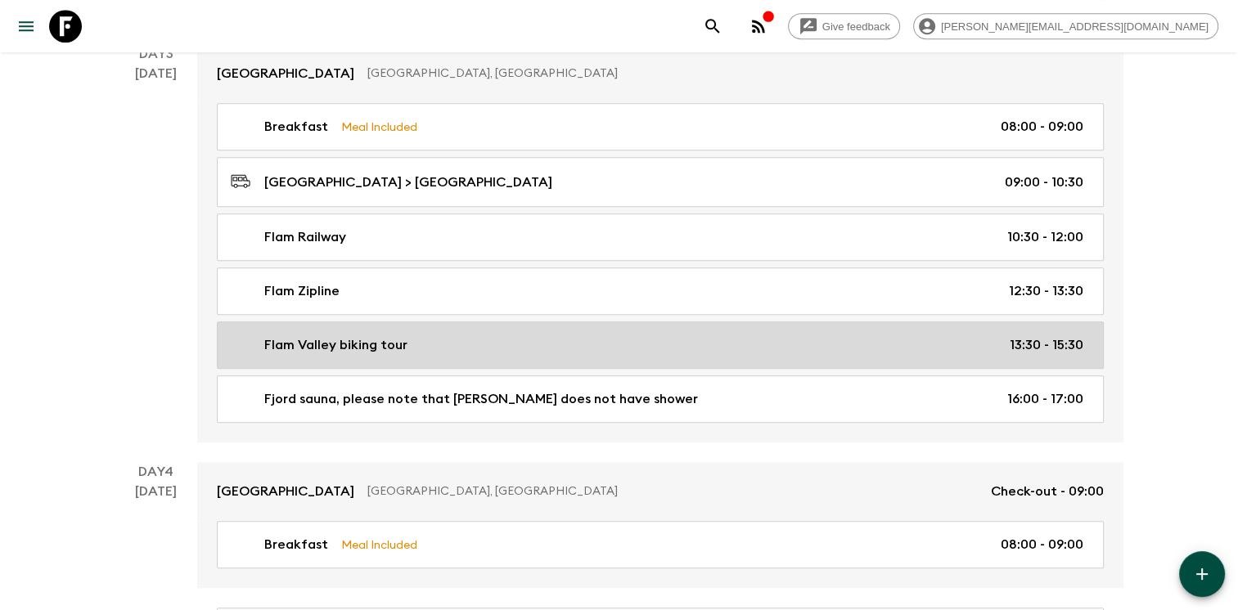
click at [953, 336] on div "Flam Valley biking tour 13:30 - 15:30" at bounding box center [657, 346] width 853 height 20
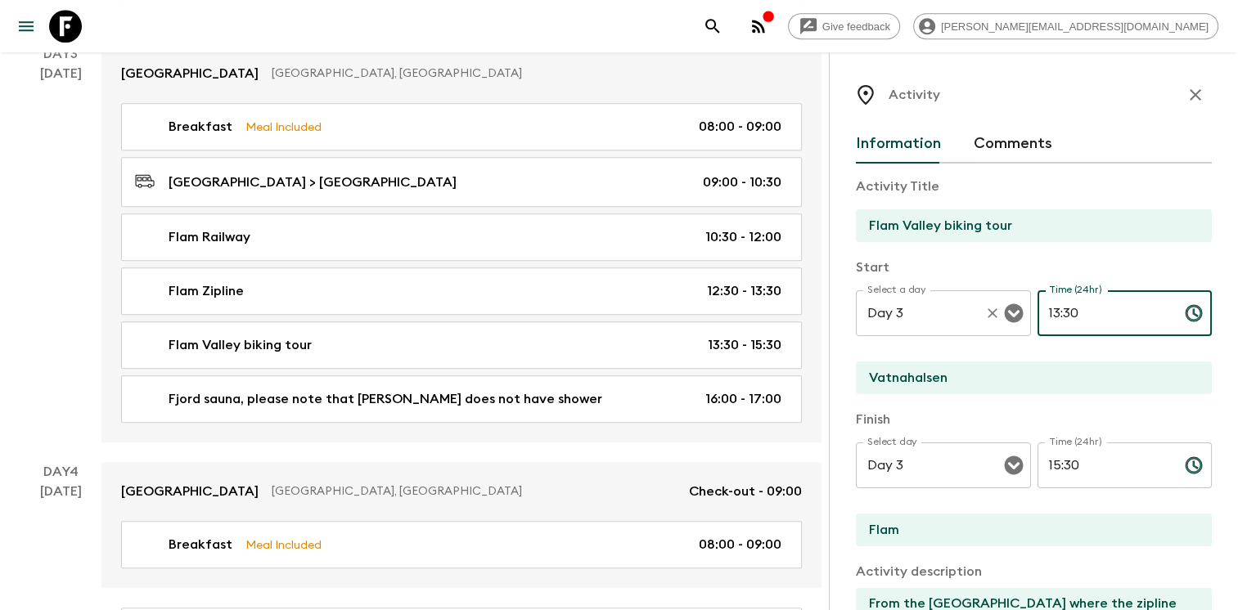
drag, startPoint x: 1080, startPoint y: 303, endPoint x: 1013, endPoint y: 303, distance: 67.1
click at [1013, 303] on div "Select a day Day 3 Select a day ​ Time (24hr) 13:30 Time (24hr) ​" at bounding box center [1034, 323] width 356 height 65
type input "14:00"
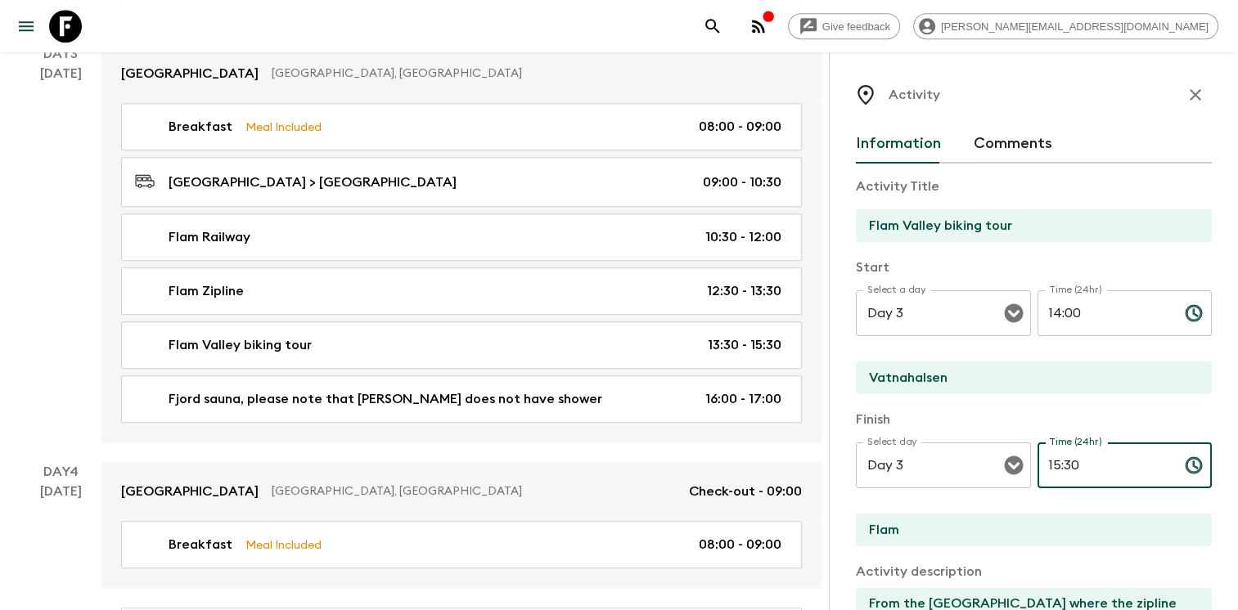
drag, startPoint x: 1047, startPoint y: 453, endPoint x: 969, endPoint y: 438, distance: 80.1
click at [980, 439] on div "Finish Select day Day 3 Select day ​ Time (24hr) 15:30 Time (24hr) ​ Flam" at bounding box center [1034, 479] width 356 height 139
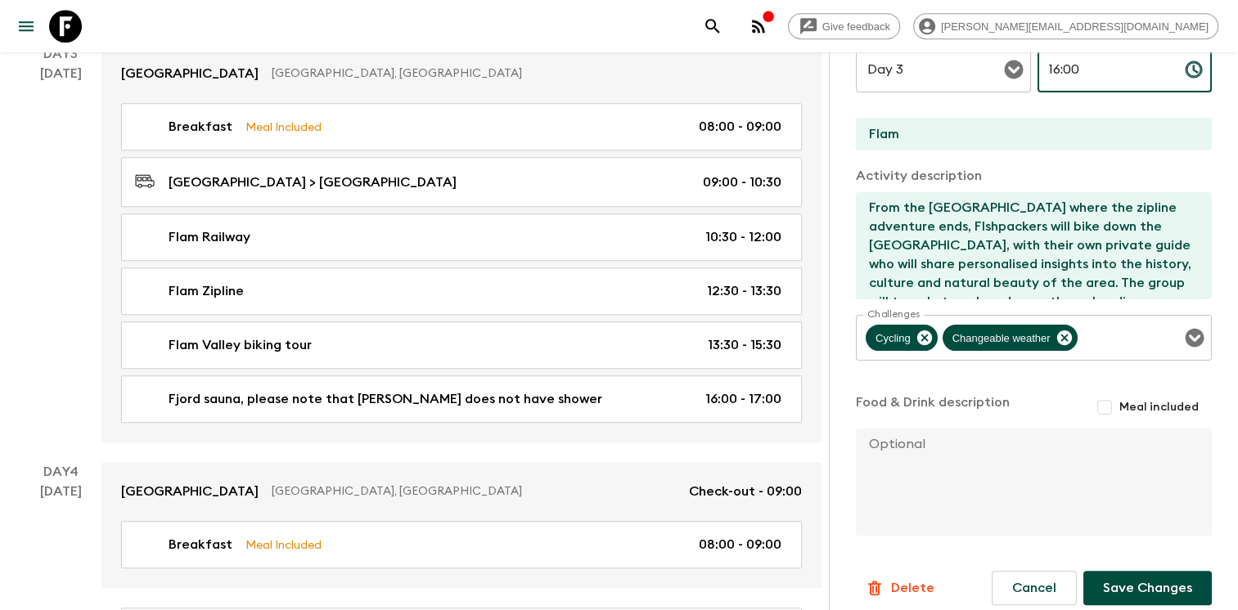
scroll to position [410, 0]
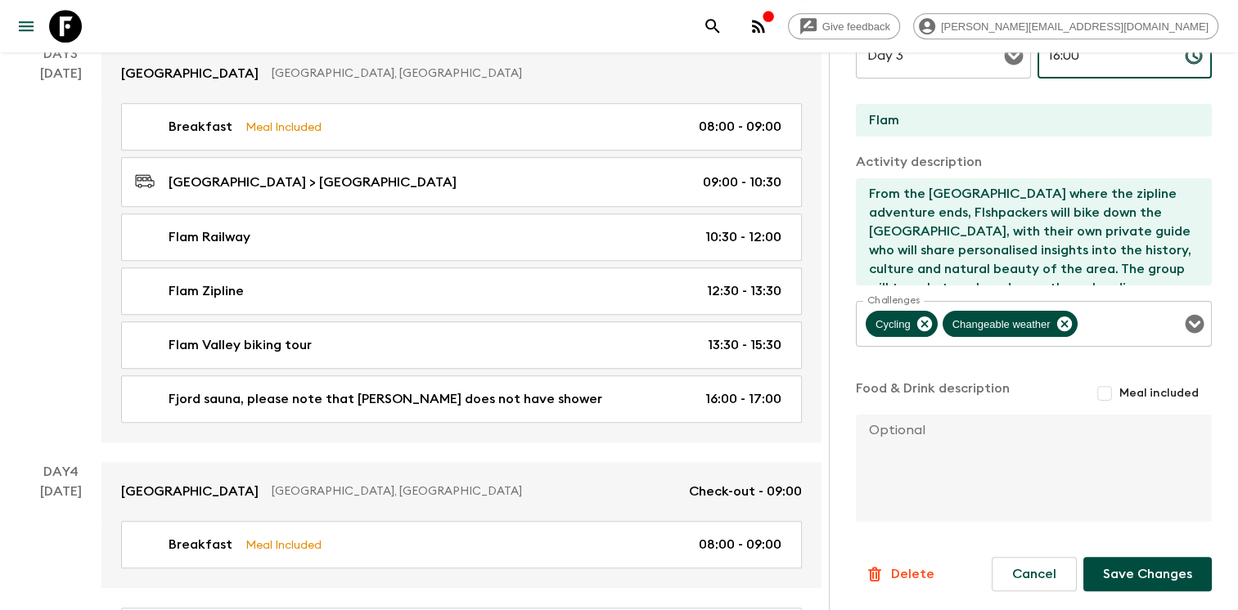
type input "16:00"
click at [1156, 568] on button "Save Changes" at bounding box center [1147, 574] width 128 height 34
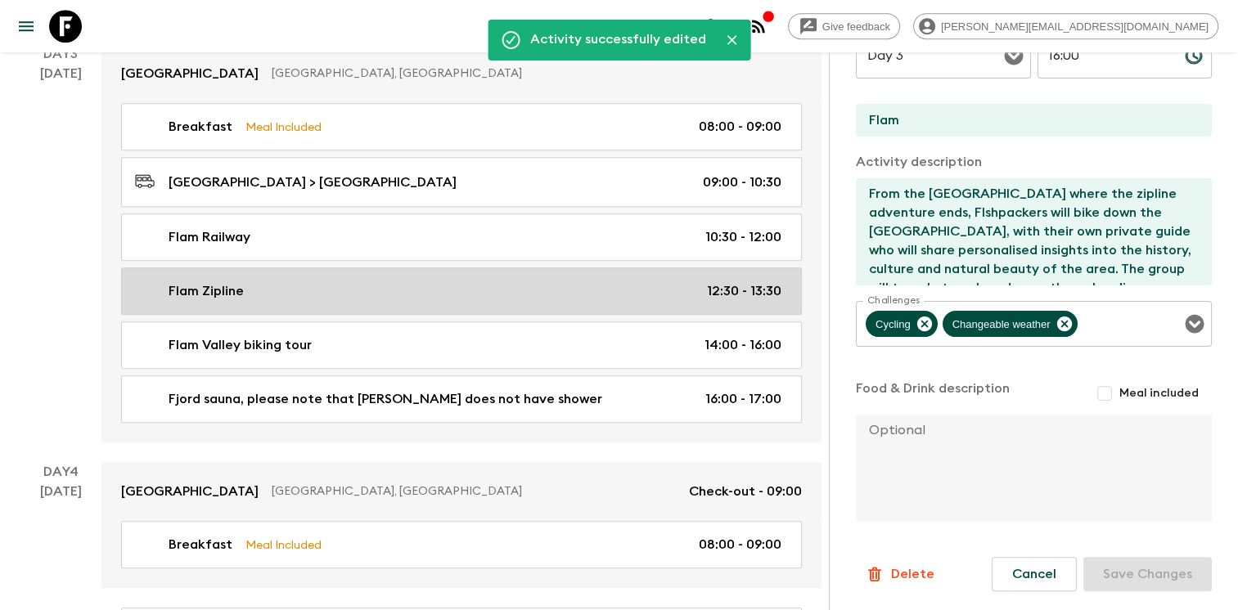
click at [638, 282] on div "Flam Zipline 12:30 - 13:30" at bounding box center [458, 292] width 646 height 20
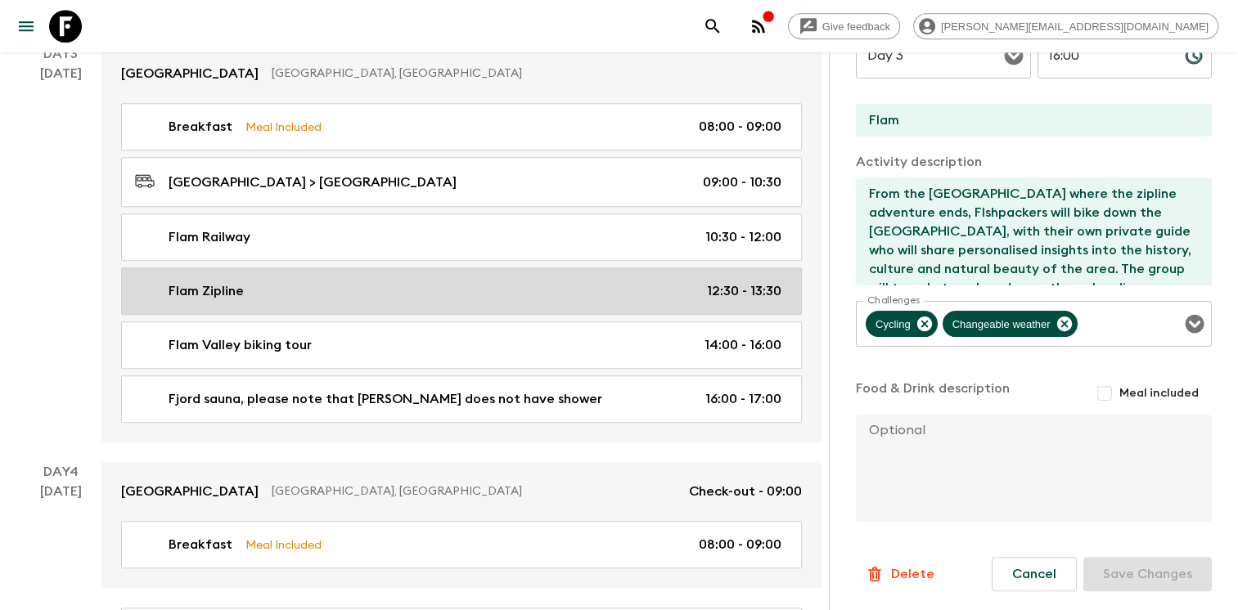
type input "Flam Zipline"
type input "Myrdal"
type input "Rallarrosa"
type textarea "From the start point at Vatnahalsen, Flashpackers will ride the Flåm Zipline to…"
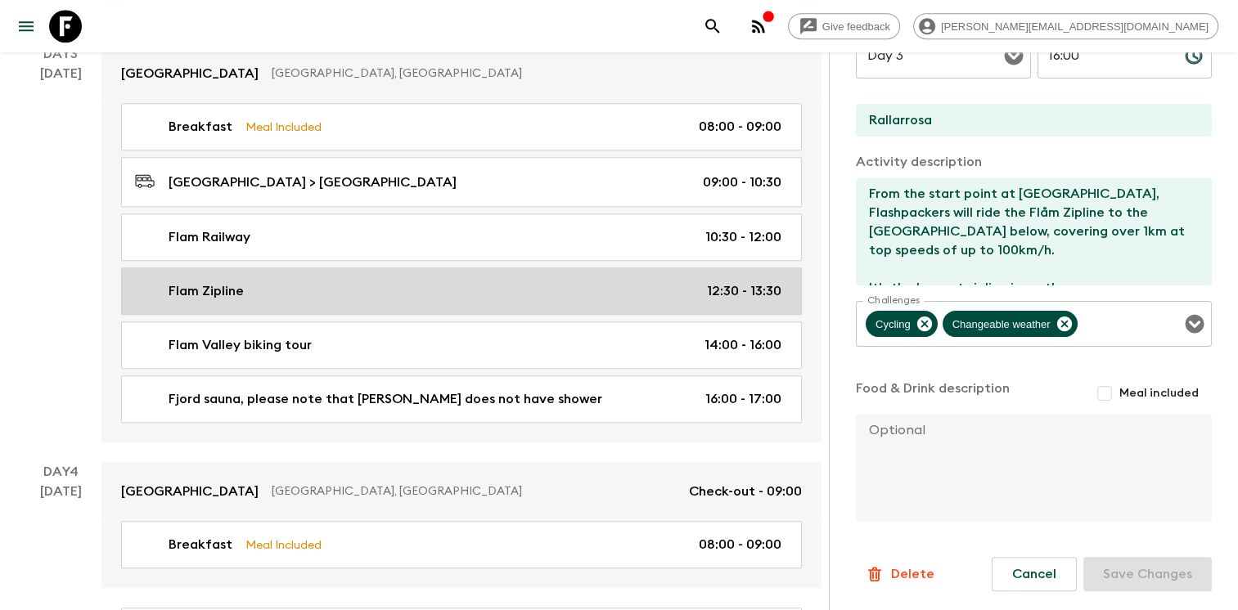
type input "12:30"
type input "13:30"
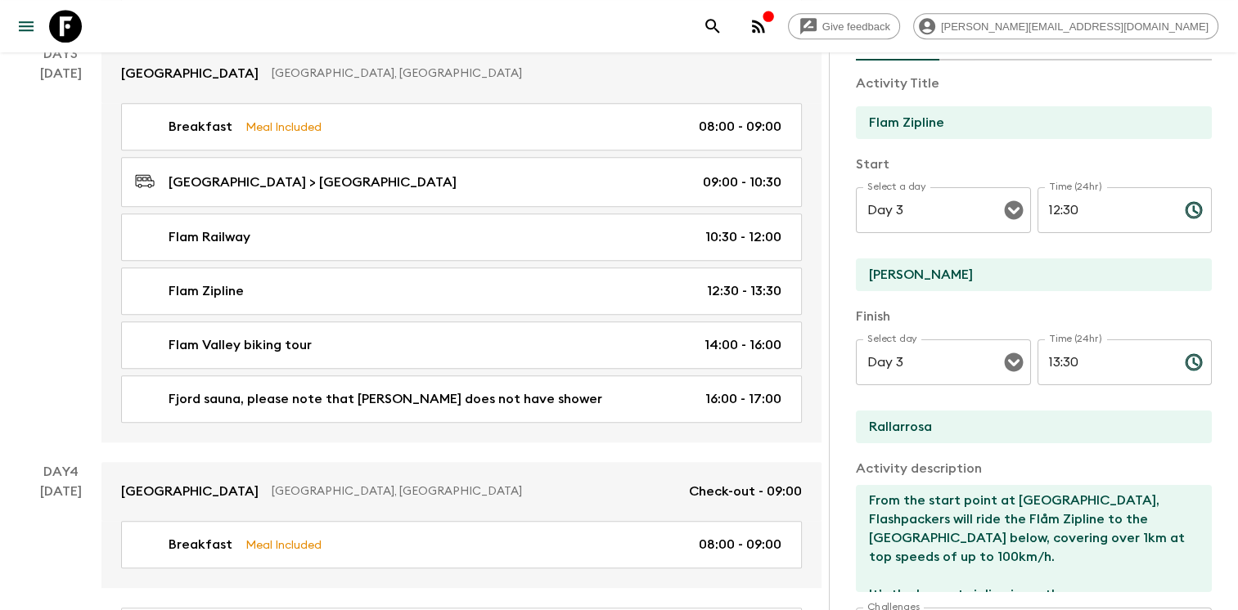
scroll to position [100, 0]
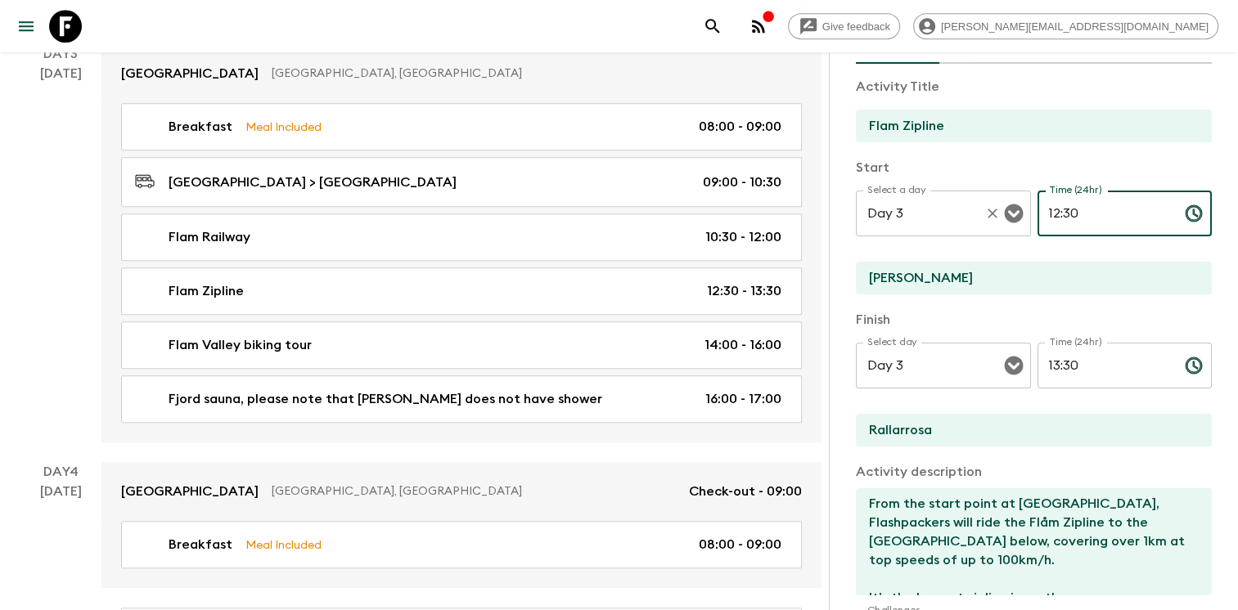
drag, startPoint x: 1082, startPoint y: 211, endPoint x: 1012, endPoint y: 205, distance: 69.8
click at [1014, 205] on div "Select a day Day 3 Select a day ​ Time (24hr) 12:30 Time (24hr) ​" at bounding box center [1034, 223] width 356 height 65
type input "13:00"
click at [989, 352] on div "Select day Day 3 Select day ​ Time (24hr) 13:30 Time (24hr) ​" at bounding box center [1034, 375] width 356 height 65
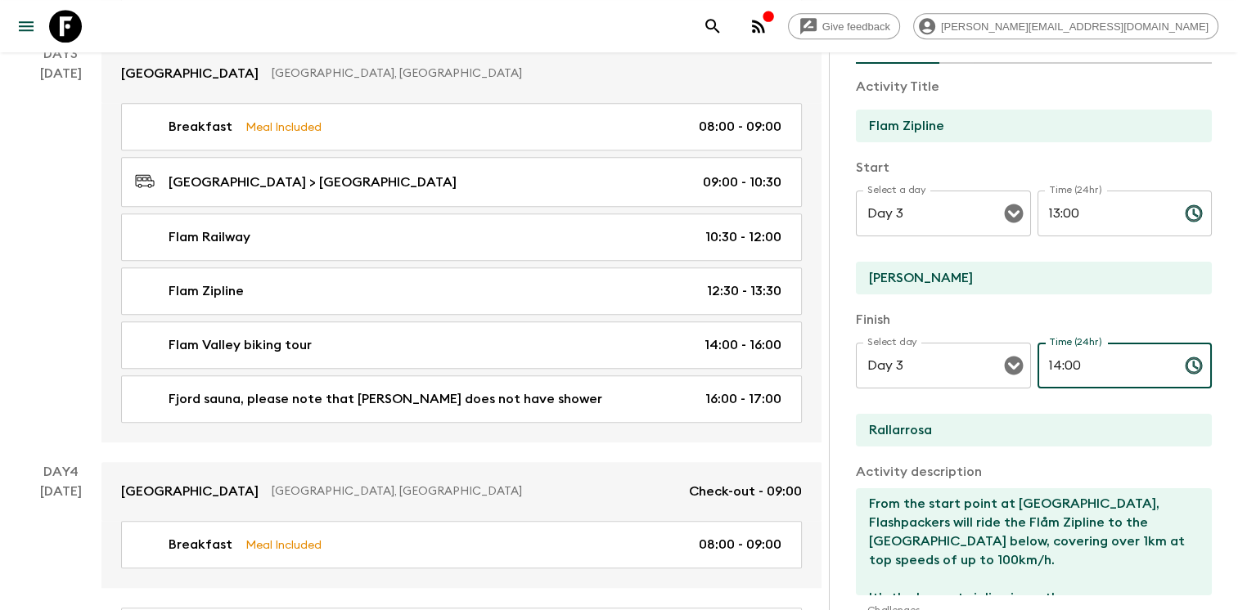
type input "14:00"
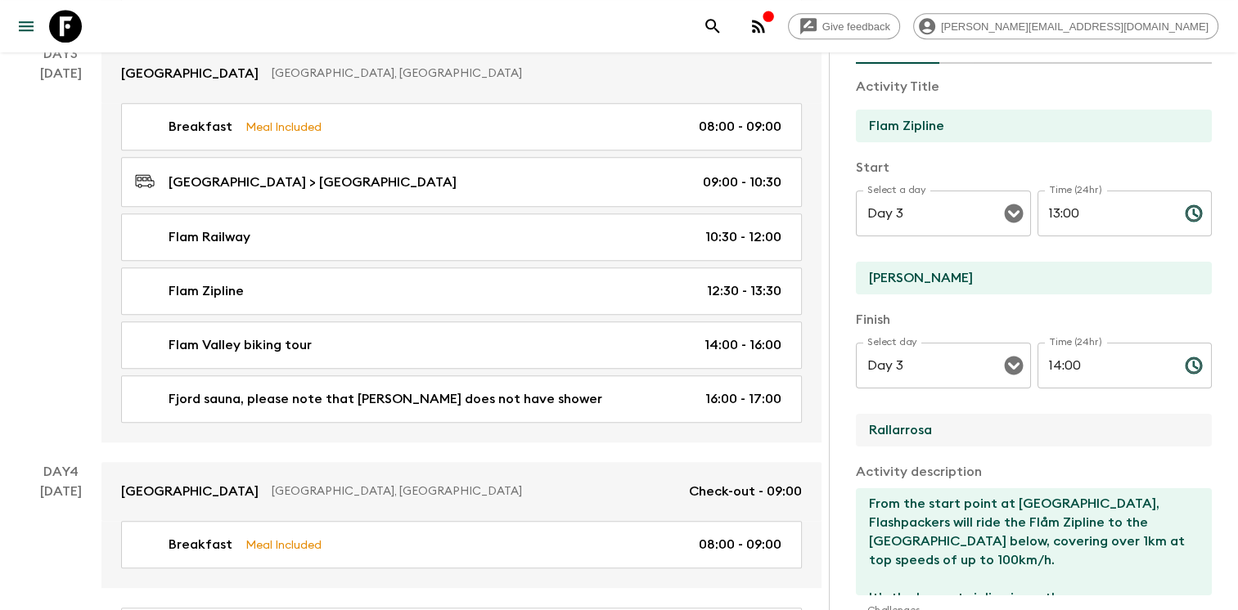
drag, startPoint x: 935, startPoint y: 430, endPoint x: 830, endPoint y: 417, distance: 105.7
click at [831, 417] on div "Activity Information Comments Activity Title Flam Zipline Start Select a day Da…" at bounding box center [1033, 357] width 409 height 610
paste input "Vatnahalsen"
type input "Vatnahalsen"
drag, startPoint x: 955, startPoint y: 430, endPoint x: 852, endPoint y: 426, distance: 103.2
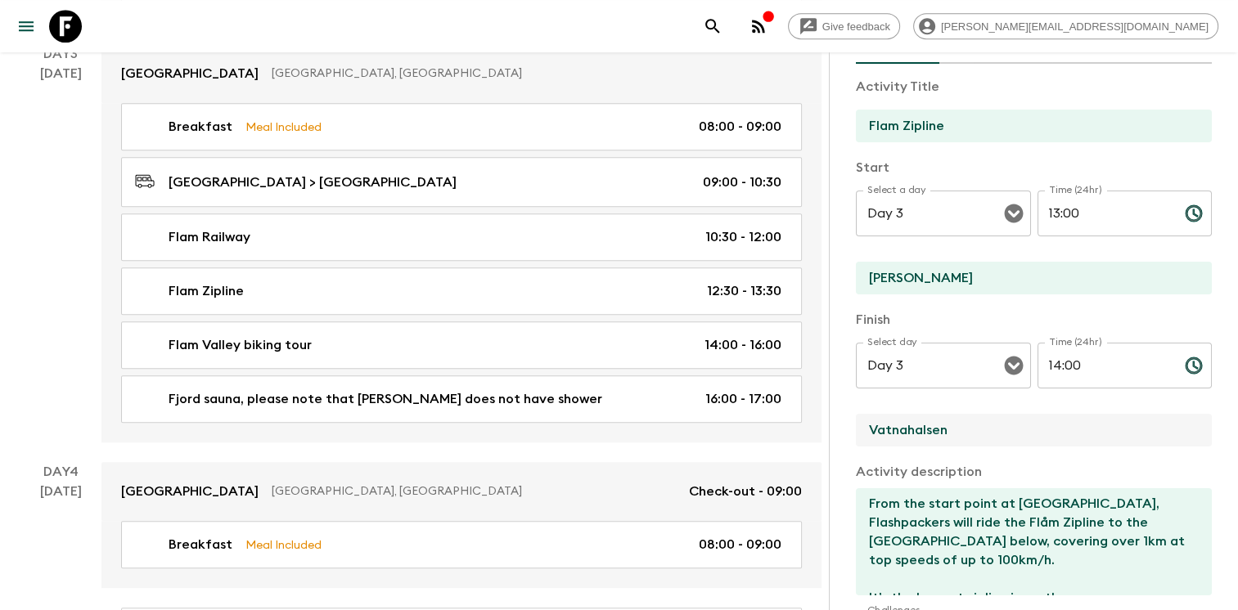
click at [852, 426] on div "Activity Information Comments Activity Title Flam Zipline Start Select a day Da…" at bounding box center [1033, 357] width 409 height 610
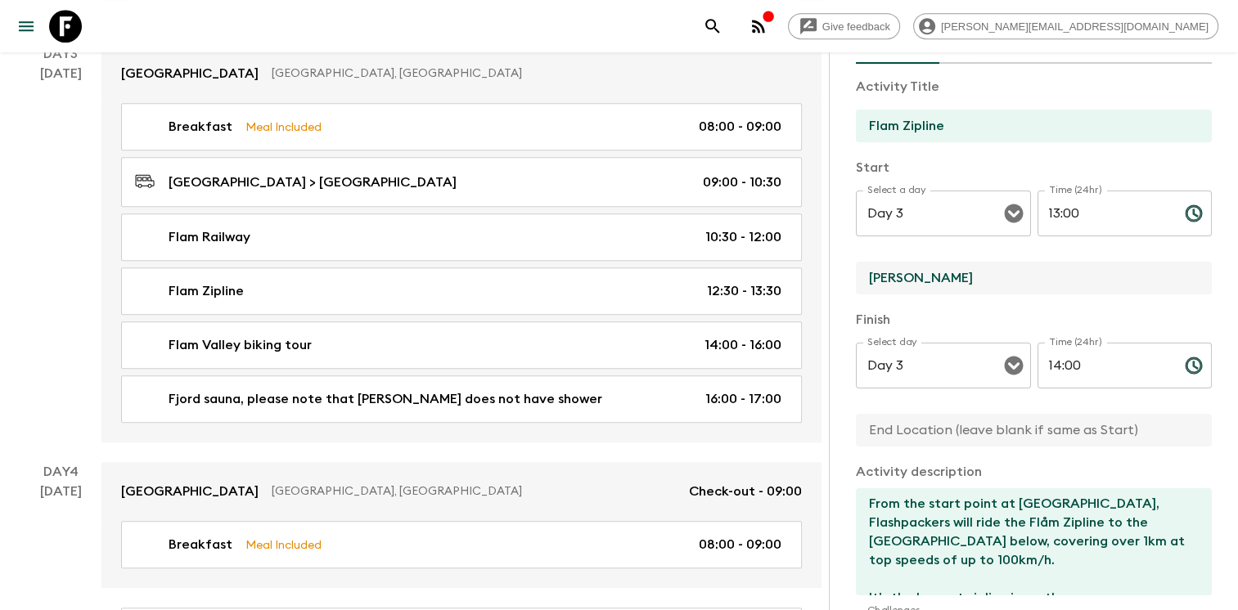
drag, startPoint x: 925, startPoint y: 273, endPoint x: 843, endPoint y: 272, distance: 81.8
click at [844, 272] on div "Activity Information Comments Activity Title Flam Zipline Start Select a day Da…" at bounding box center [1033, 357] width 409 height 610
paste input "Vatnahalsen"
type input "Vatnahalsen"
click at [910, 421] on input "text" at bounding box center [1027, 430] width 343 height 33
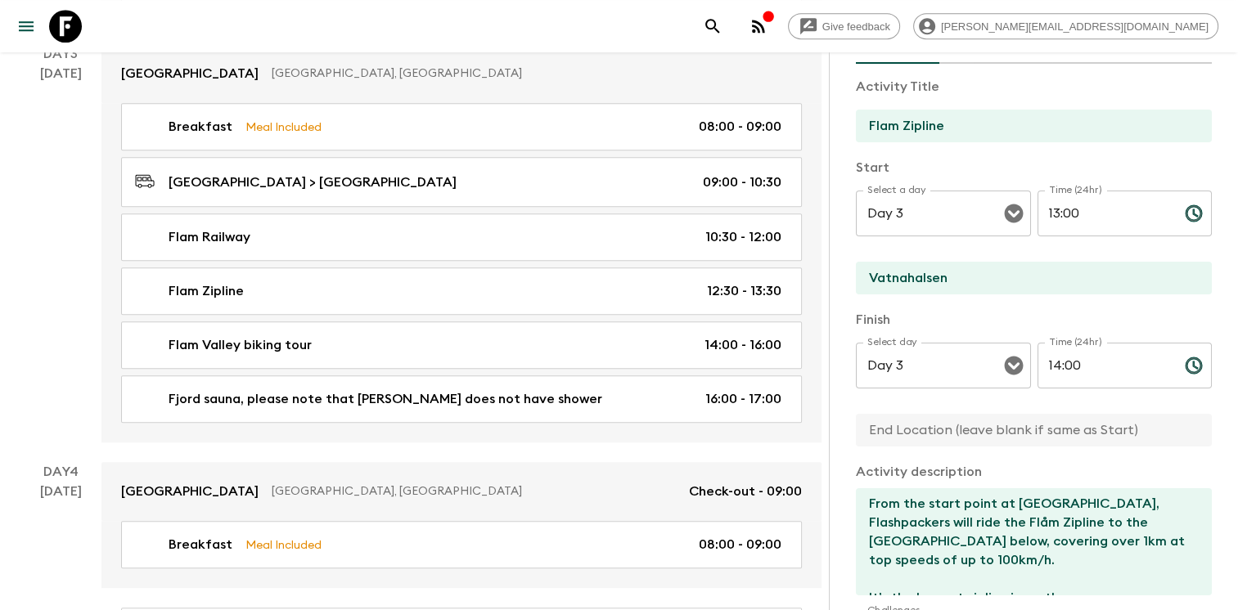
paste input "Vatnahalsen"
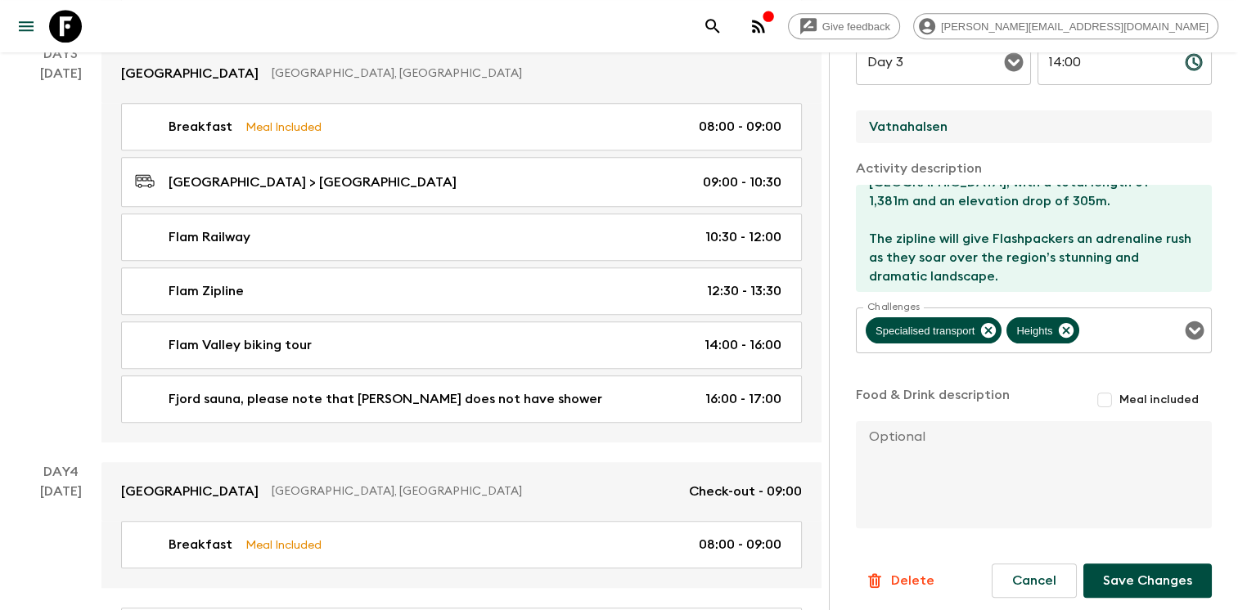
scroll to position [410, 0]
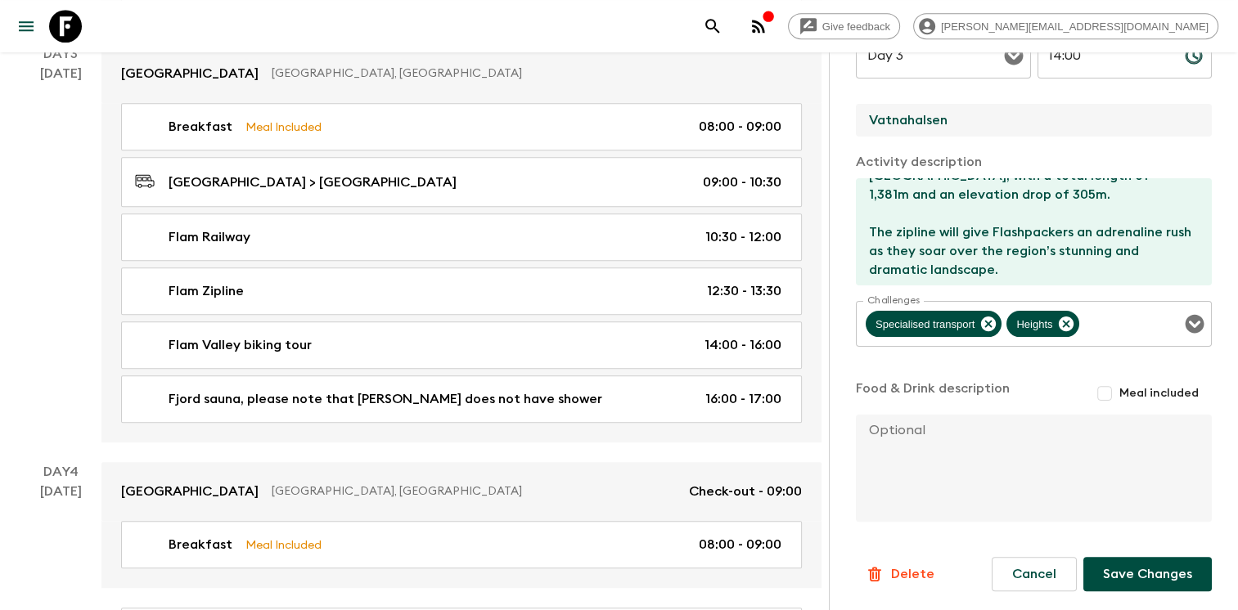
type input "Vatnahalsen"
click at [1142, 577] on button "Save Changes" at bounding box center [1147, 574] width 128 height 34
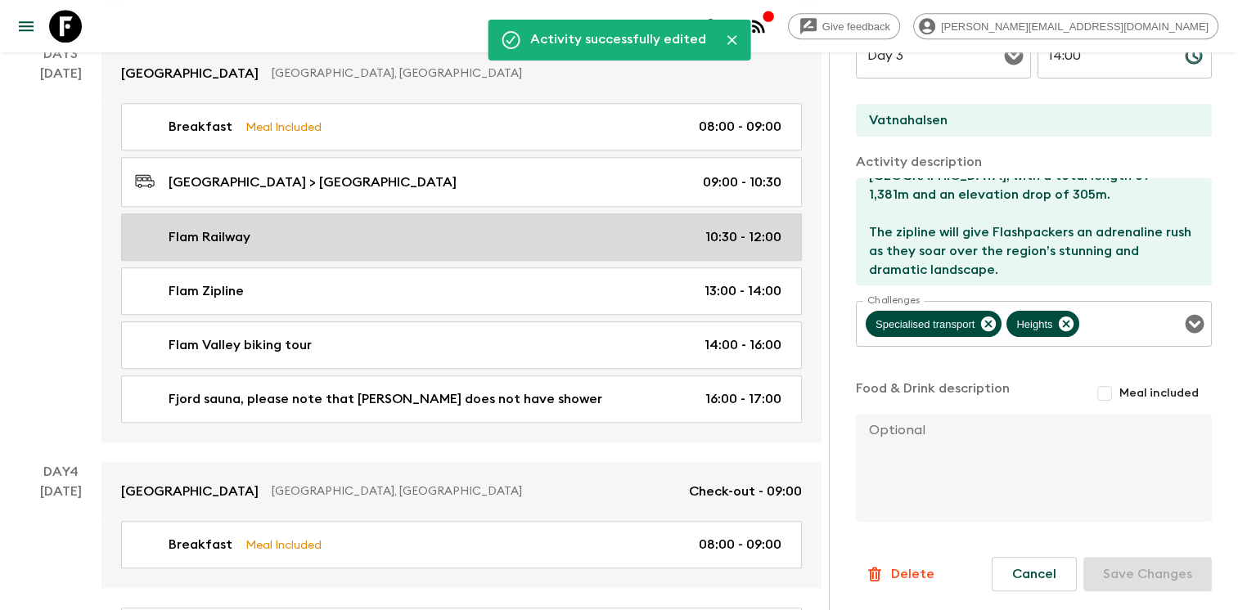
click at [532, 232] on div "Flam Railway 10:30 - 12:00" at bounding box center [458, 237] width 646 height 20
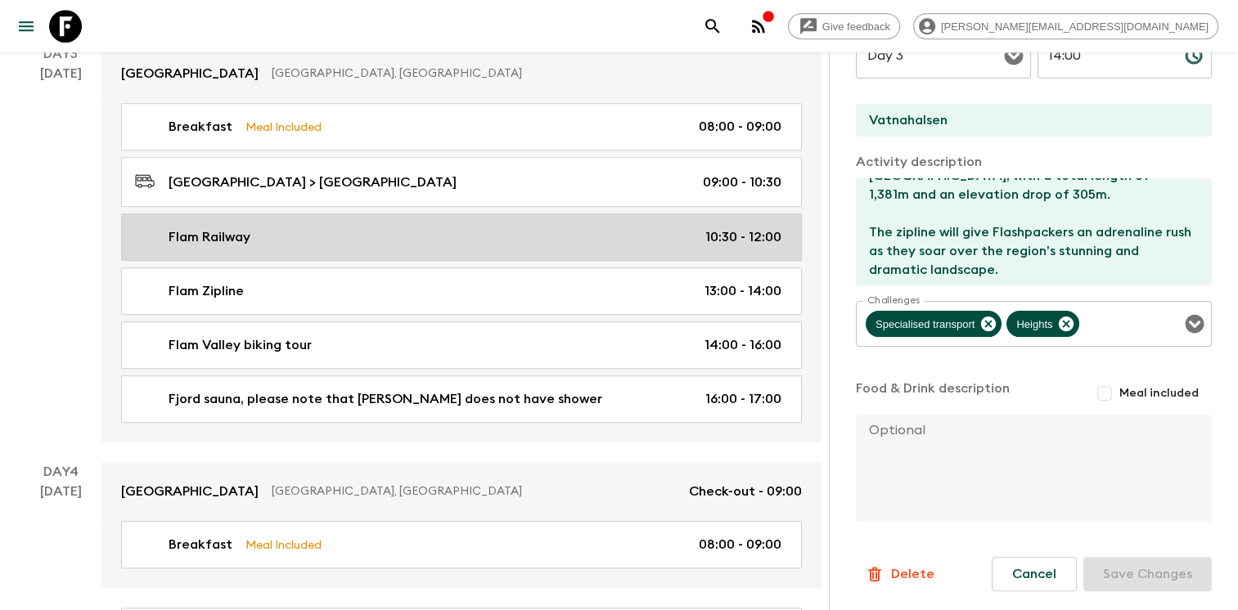
type input "Flam Railway"
type input "Flam"
type input "Myrdal"
type textarea "Flashpackers will experience one of the world’s most scenic railway journeys, f…"
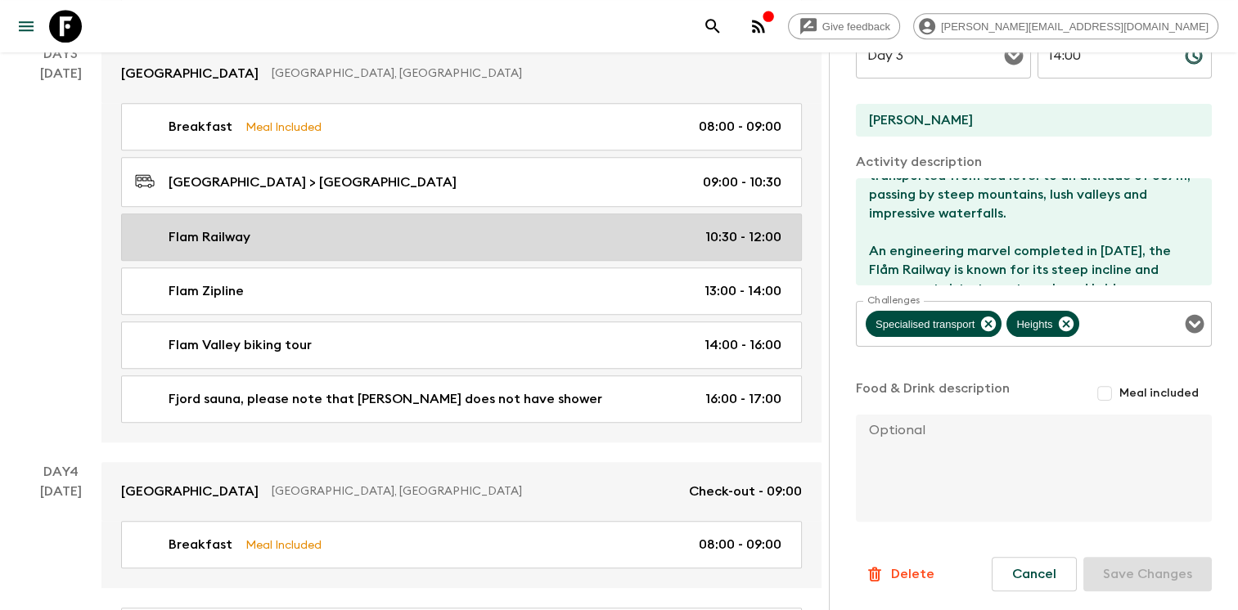
type input "10:30"
type input "12:00"
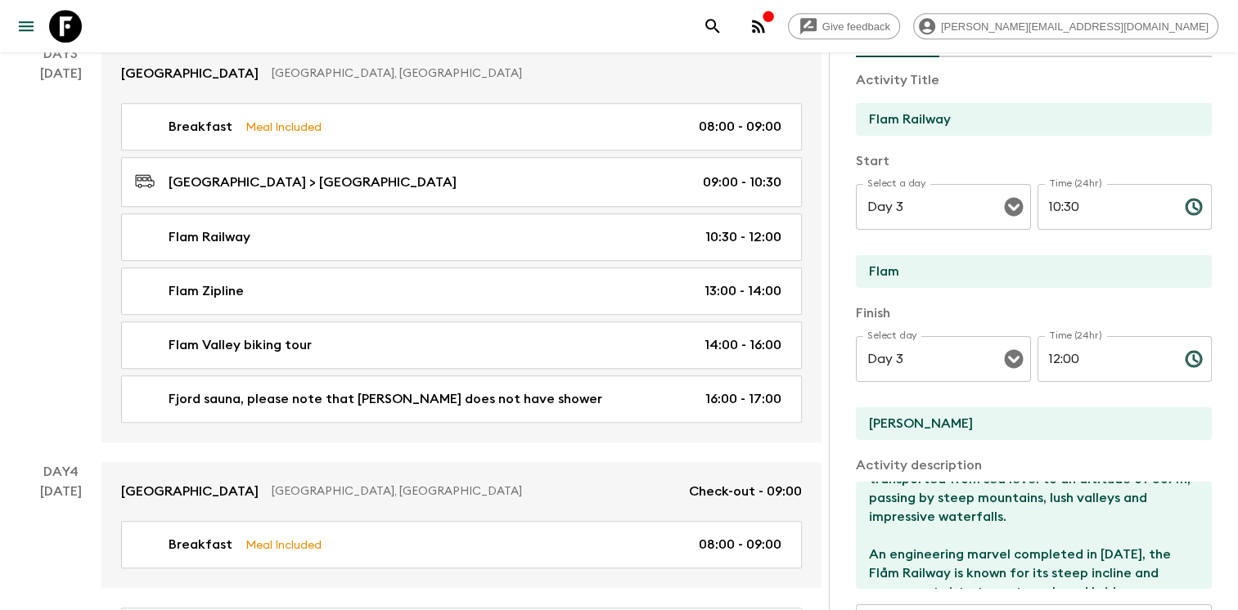
scroll to position [106, 0]
click at [993, 190] on div "Select a day Day 3 Select a day ​ Time (24hr) 10:30 Time (24hr) ​" at bounding box center [1034, 217] width 356 height 65
type input "12:00"
drag, startPoint x: 1093, startPoint y: 358, endPoint x: 991, endPoint y: 343, distance: 103.5
click at [993, 343] on div "Select day Day 3 Select day ​ Time (24hr) 12:00 Time (24hr) ​" at bounding box center [1034, 369] width 356 height 65
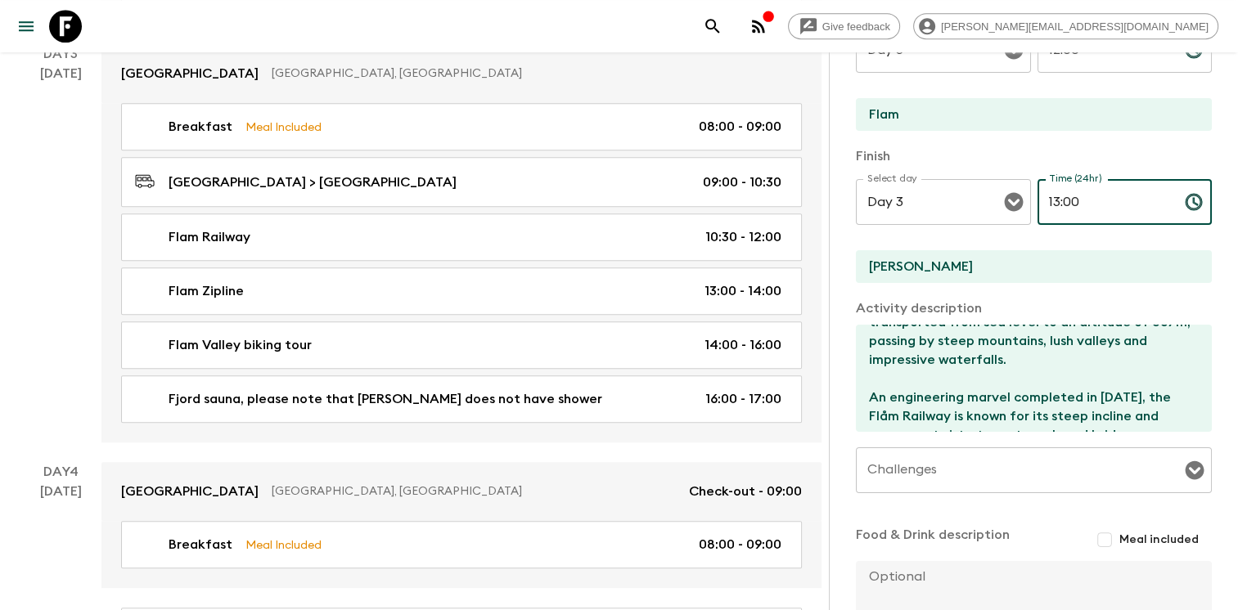
scroll to position [266, 0]
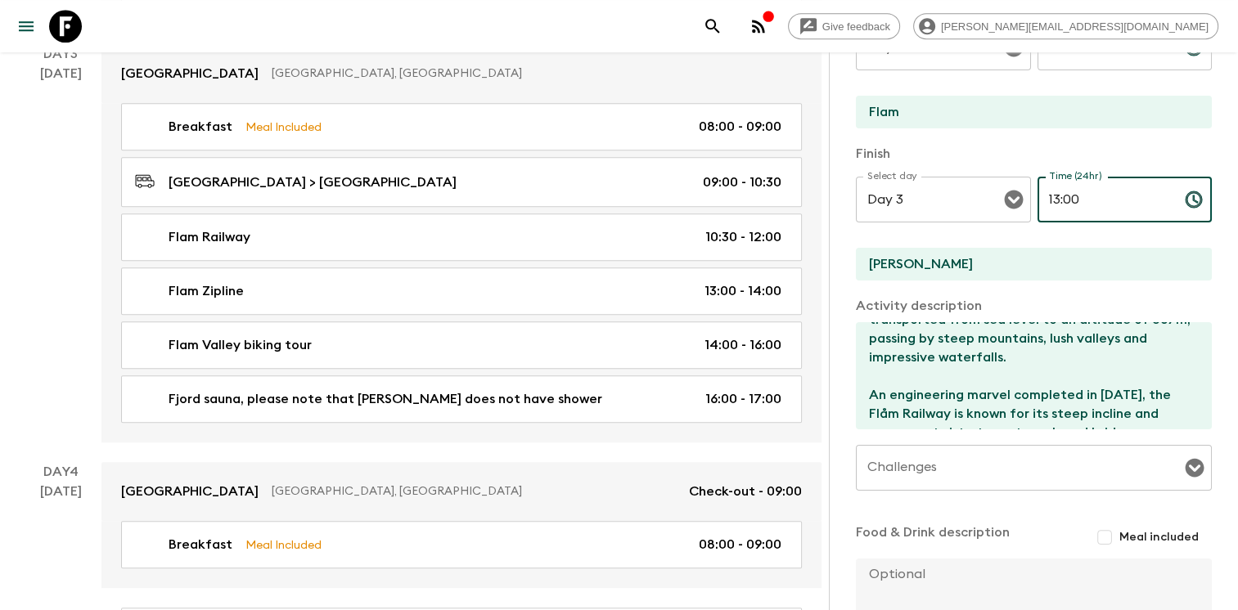
type input "13:00"
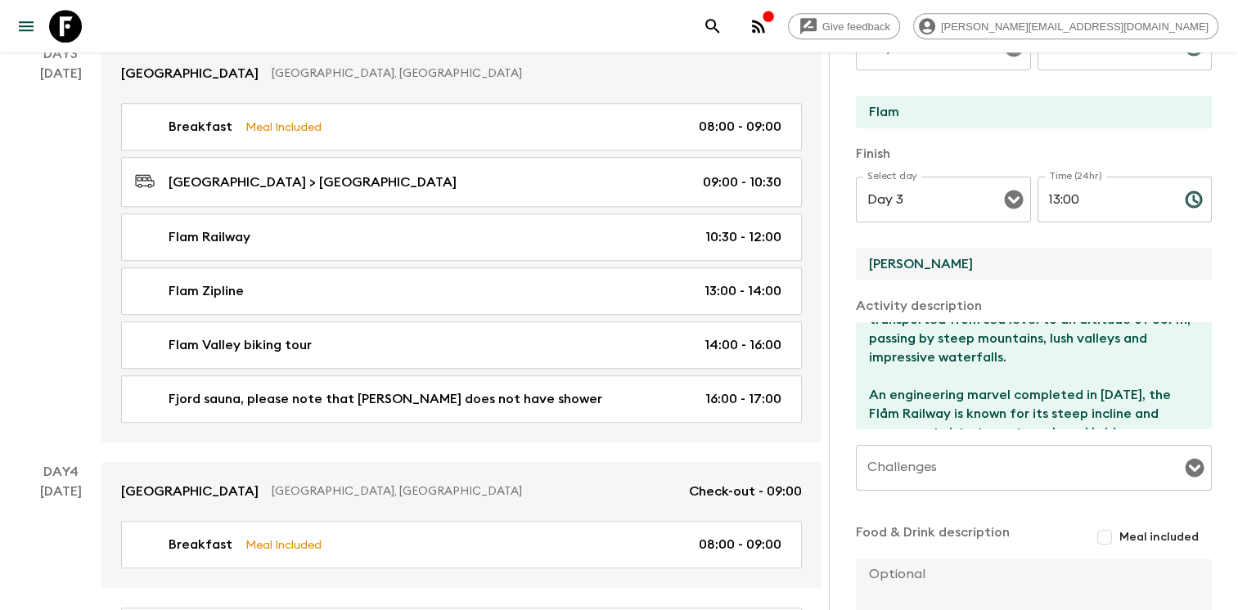
drag, startPoint x: 865, startPoint y: 254, endPoint x: 849, endPoint y: 254, distance: 16.4
click at [849, 254] on div "Activity Information Comments Activity Title Flam Railway Start Select a day Da…" at bounding box center [1033, 357] width 409 height 610
paste input "Vatnahalsen"
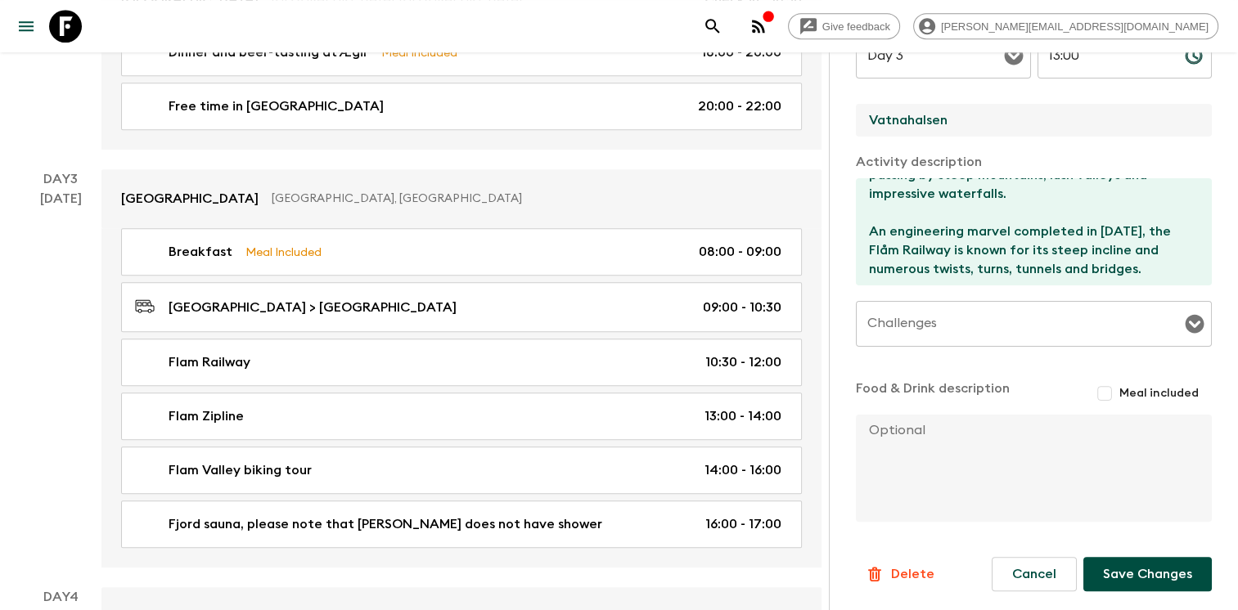
scroll to position [995, 0]
type input "Vatnahalsen"
click at [1119, 569] on button "Save Changes" at bounding box center [1147, 574] width 128 height 34
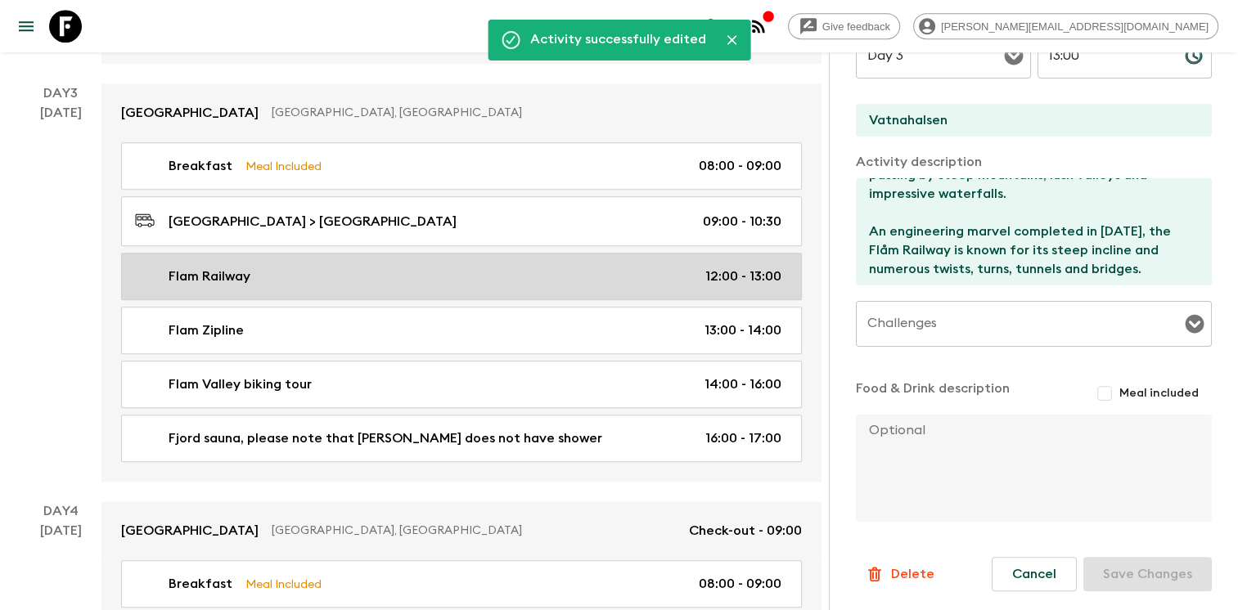
scroll to position [1081, 0]
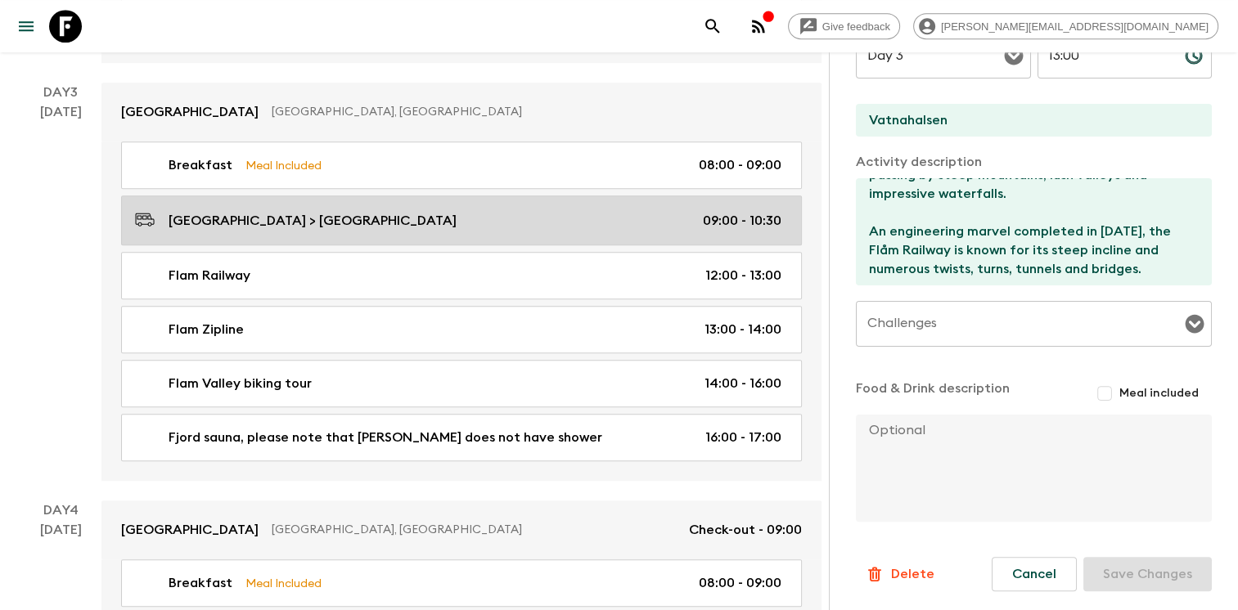
click at [641, 216] on div "Sogndal Hotel > Flam 09:00 - 10:30" at bounding box center [458, 220] width 646 height 22
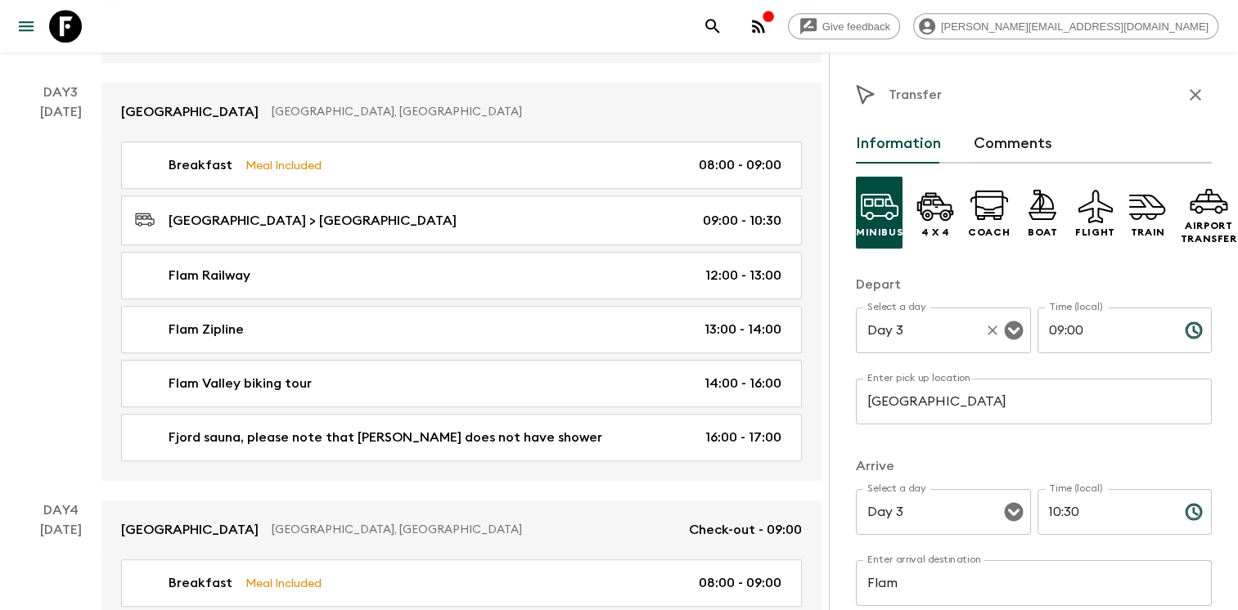
drag, startPoint x: 1106, startPoint y: 328, endPoint x: 1002, endPoint y: 323, distance: 104.9
click at [1002, 323] on div "Select a day Day 3 Select a day ​ Time (local) 09:00 Time (local) ​" at bounding box center [1034, 340] width 356 height 65
type input "11:00"
drag, startPoint x: 1035, startPoint y: 507, endPoint x: 994, endPoint y: 506, distance: 40.9
click at [995, 506] on div "Select a day Day 3 Select a day ​ Time (local) 10:30 Time (local) ​" at bounding box center [1034, 521] width 356 height 65
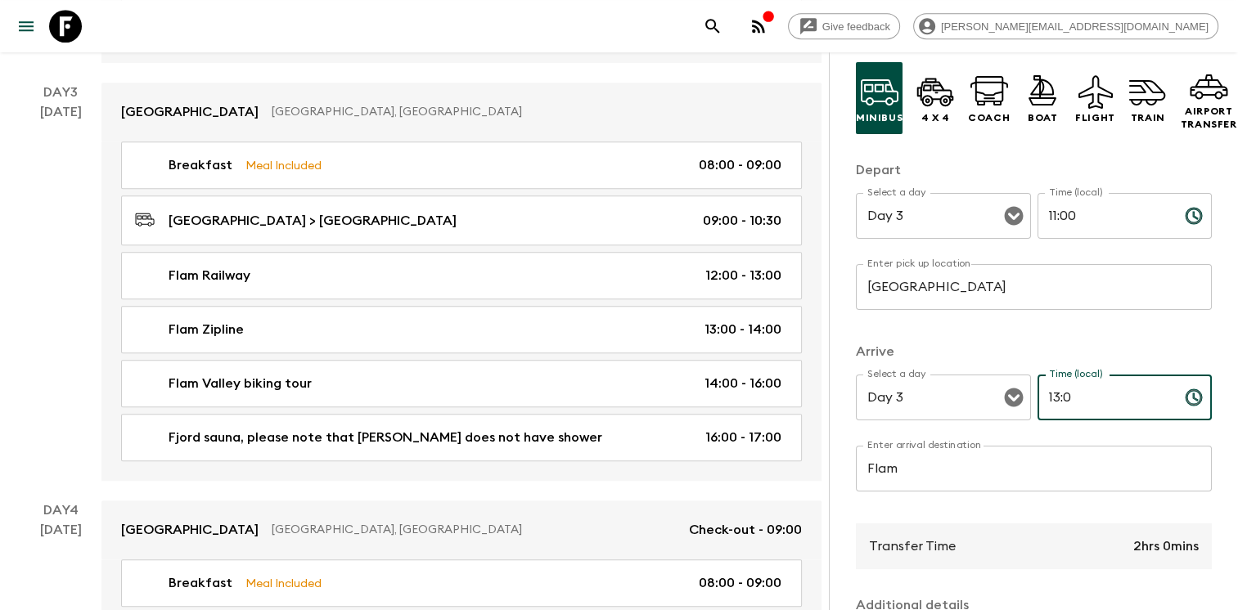
scroll to position [118, 0]
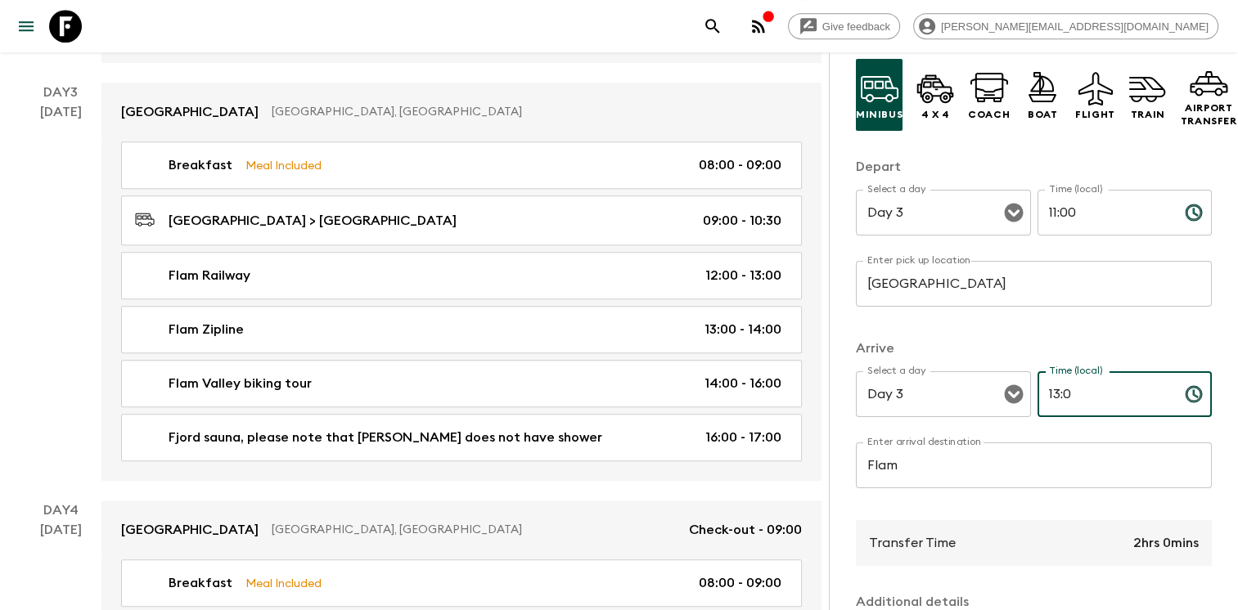
type input "13:0"
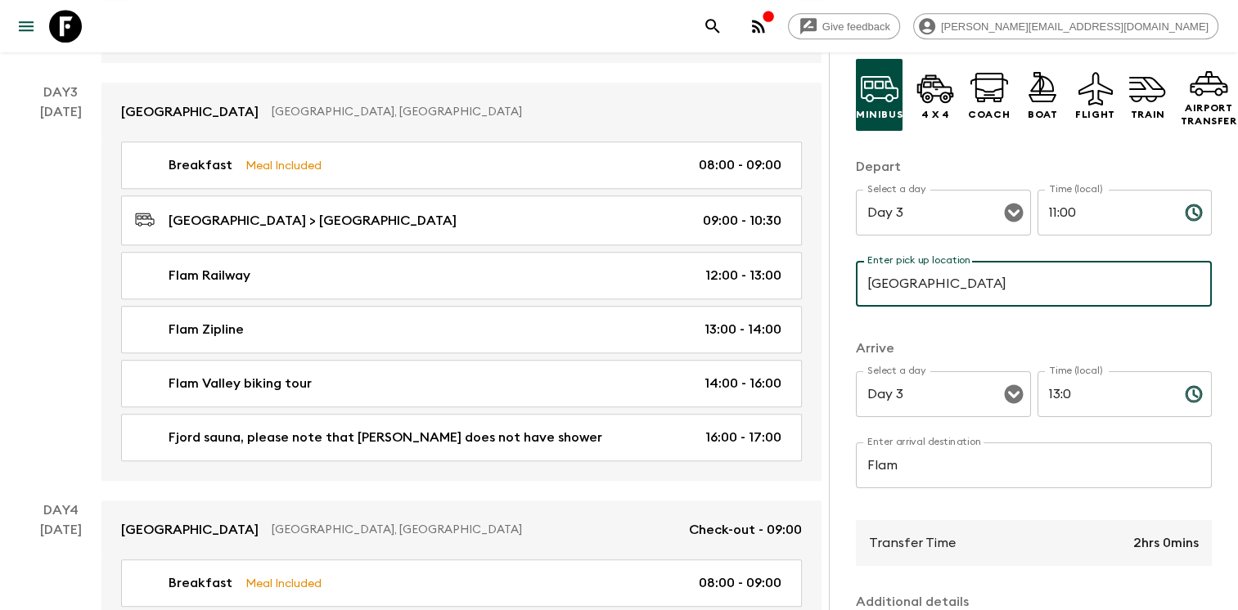
scroll to position [137, 0]
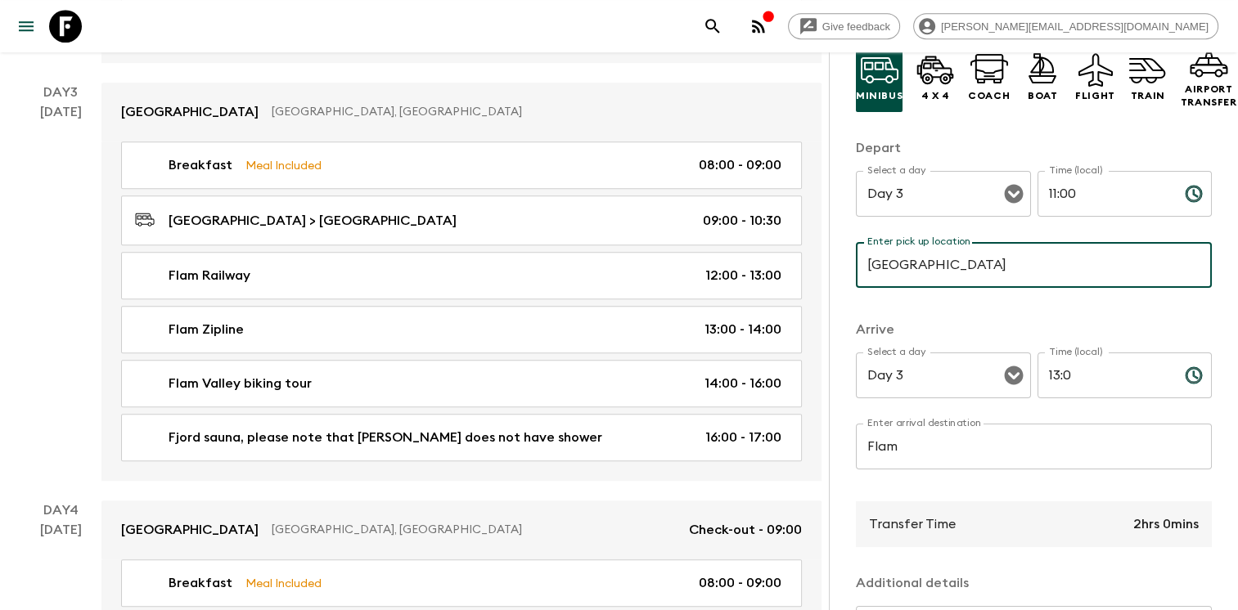
type input "[GEOGRAPHIC_DATA]"
click at [1097, 382] on input "13:0" at bounding box center [1105, 376] width 134 height 46
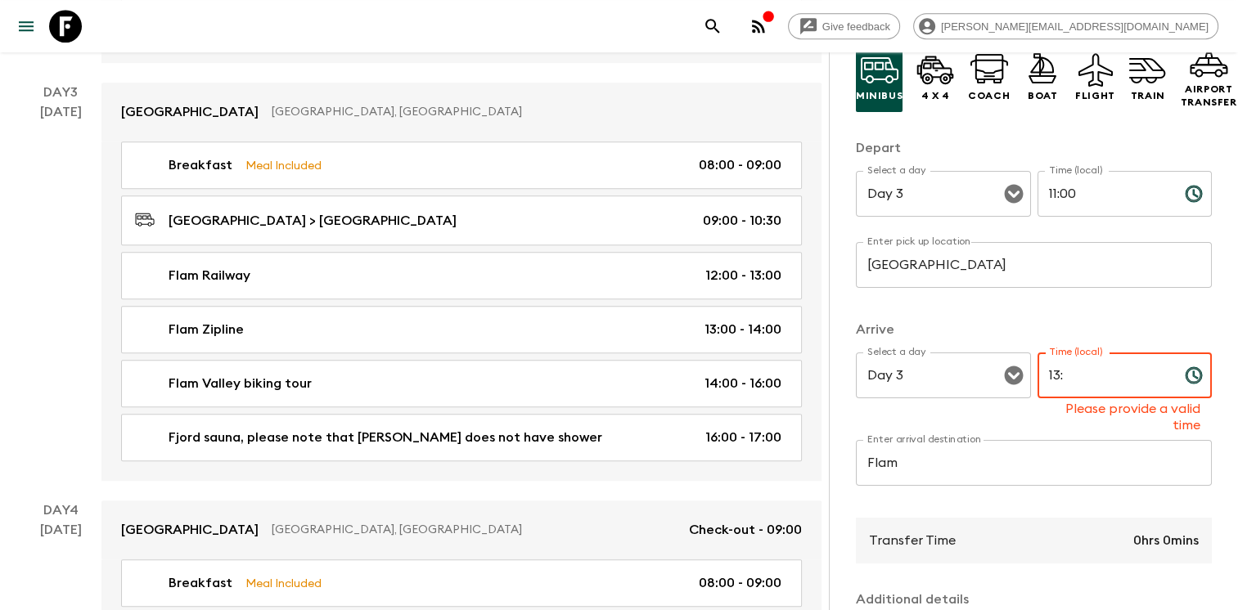
type input "1"
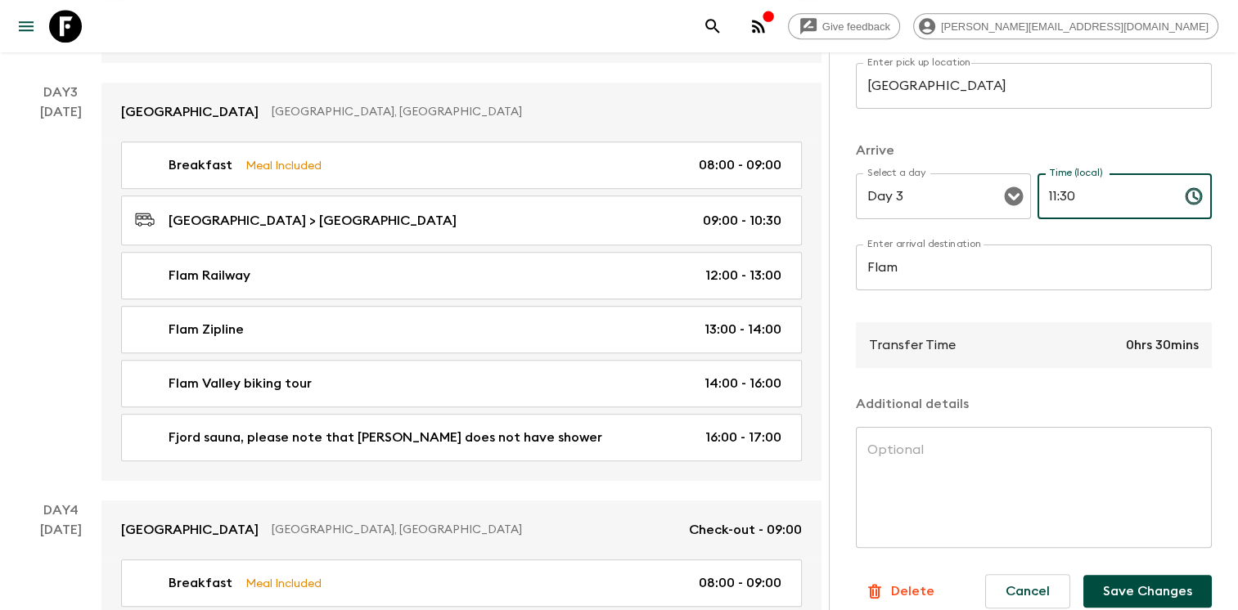
scroll to position [345, 3]
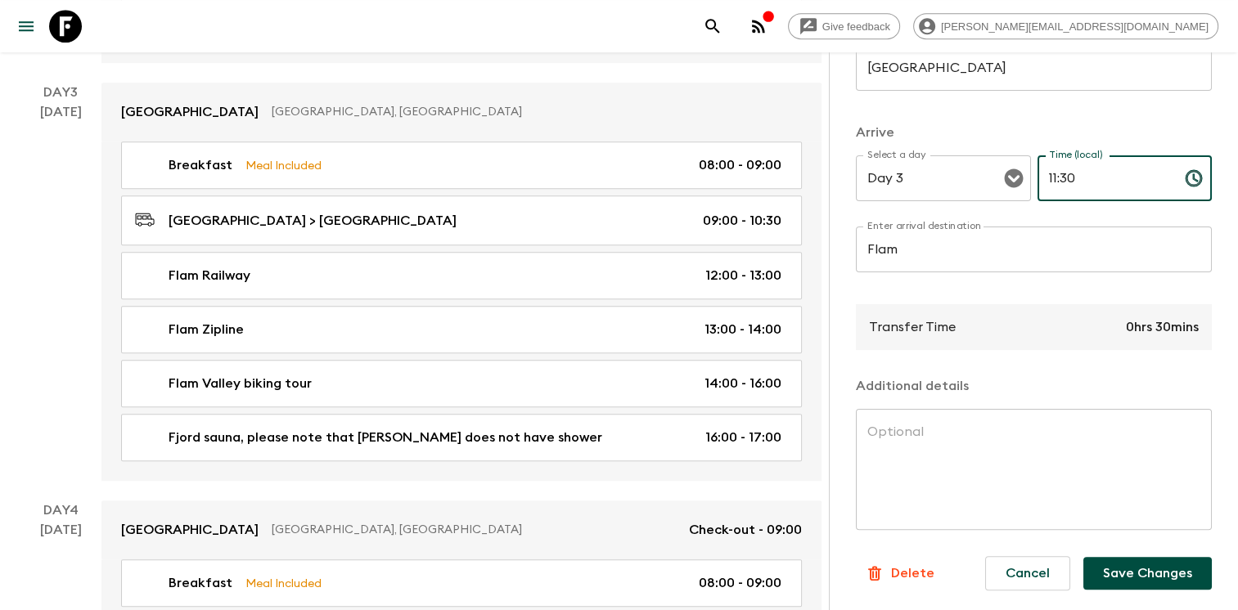
type input "11:30"
click at [1125, 563] on button "Save Changes" at bounding box center [1147, 573] width 128 height 33
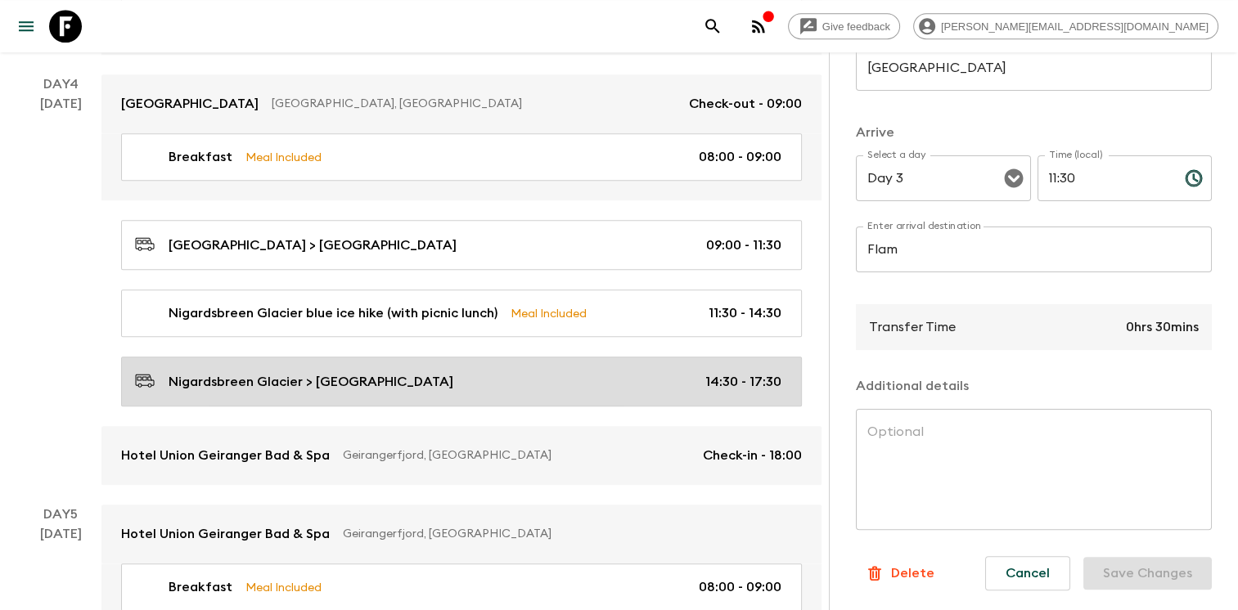
scroll to position [1510, 0]
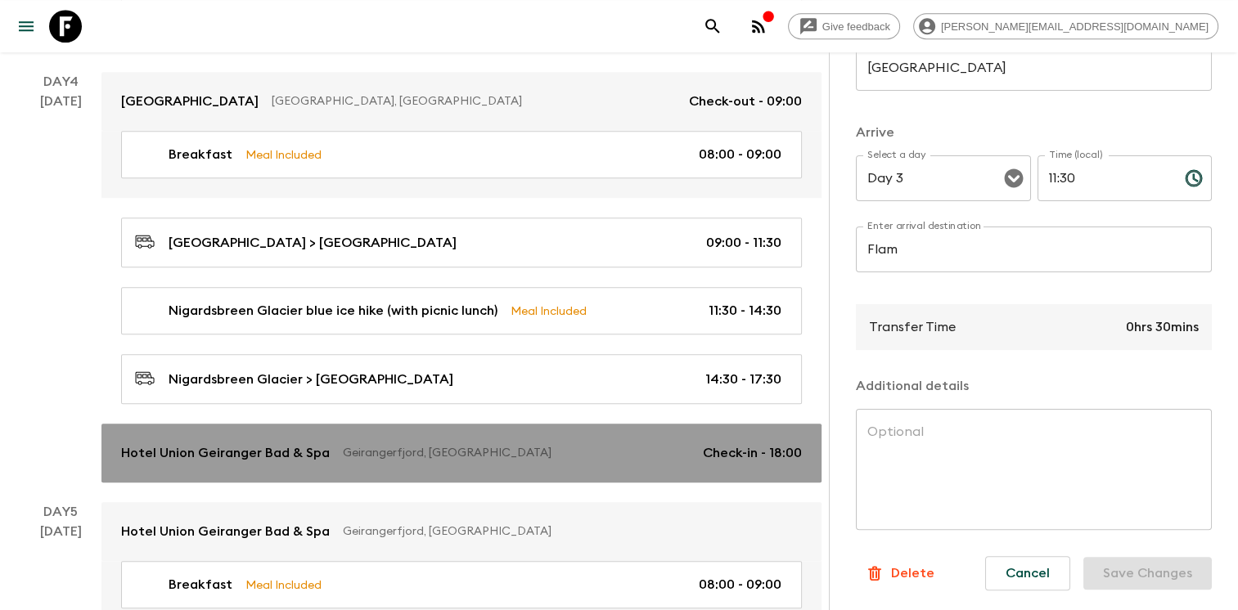
click at [556, 435] on link "Hotel Union Geiranger Bad & Spa Geirangerfjord, Norway Check-in - 18:00" at bounding box center [461, 453] width 720 height 59
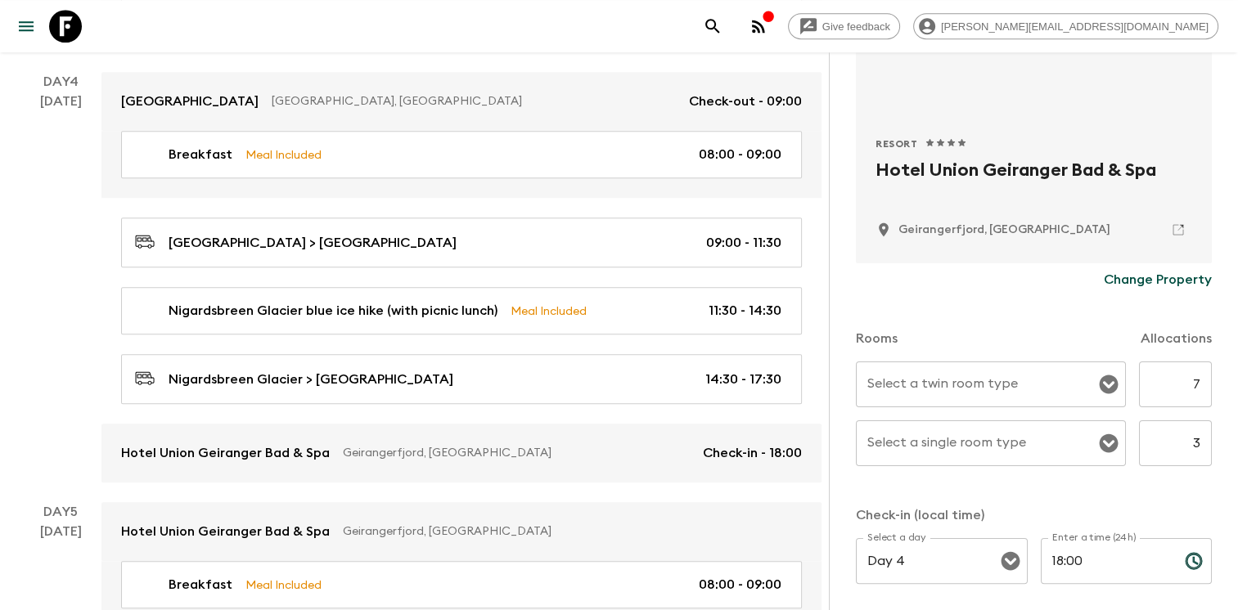
scroll to position [272, 0]
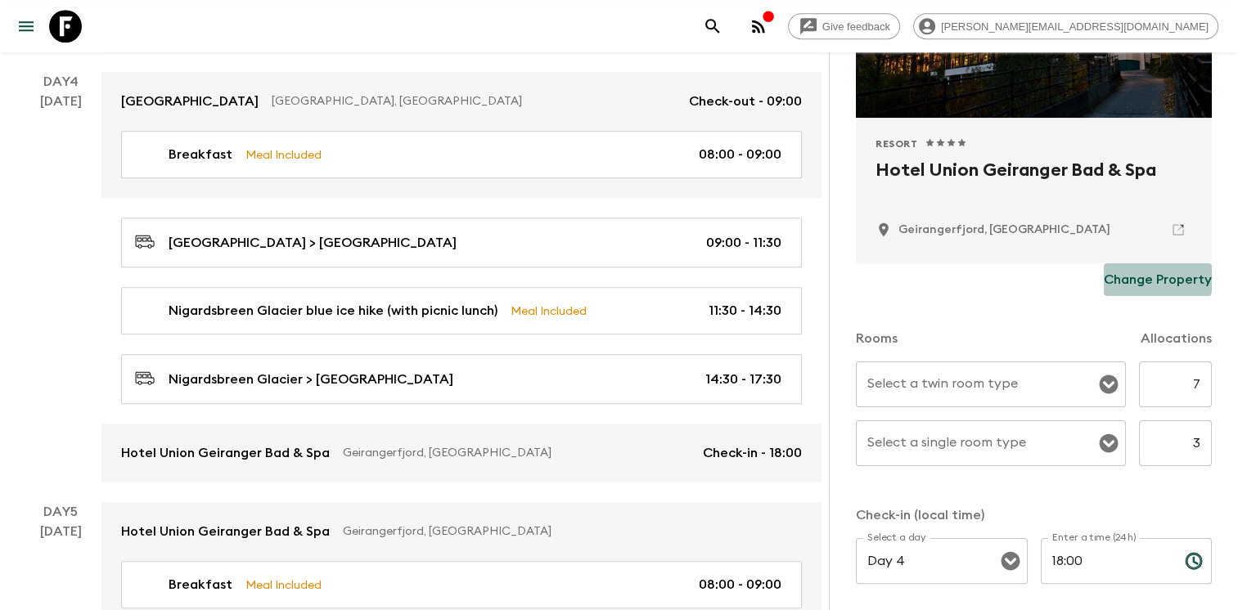
click at [1134, 277] on p "Change Property" at bounding box center [1158, 280] width 108 height 20
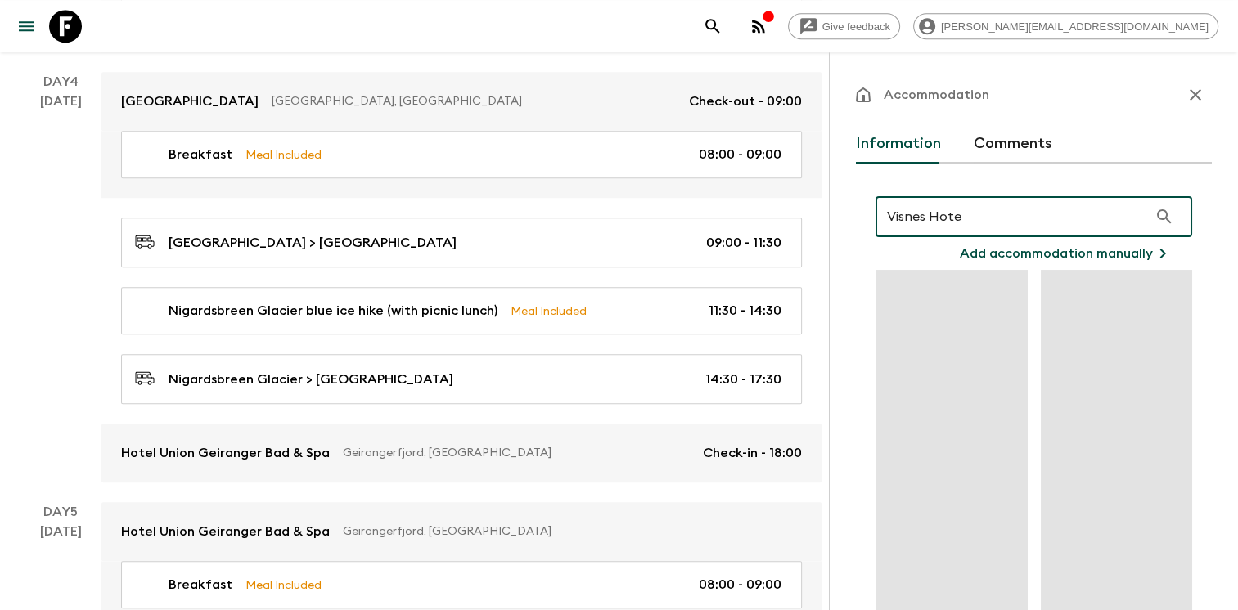
type input "[GEOGRAPHIC_DATA]"
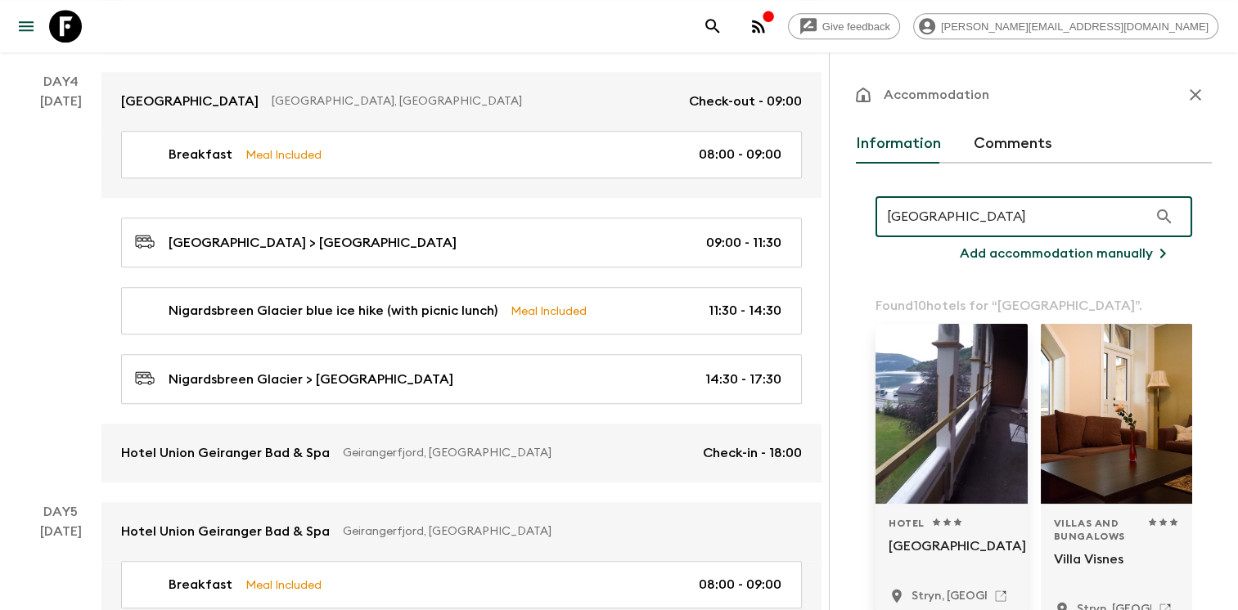
click at [936, 496] on div at bounding box center [952, 414] width 152 height 180
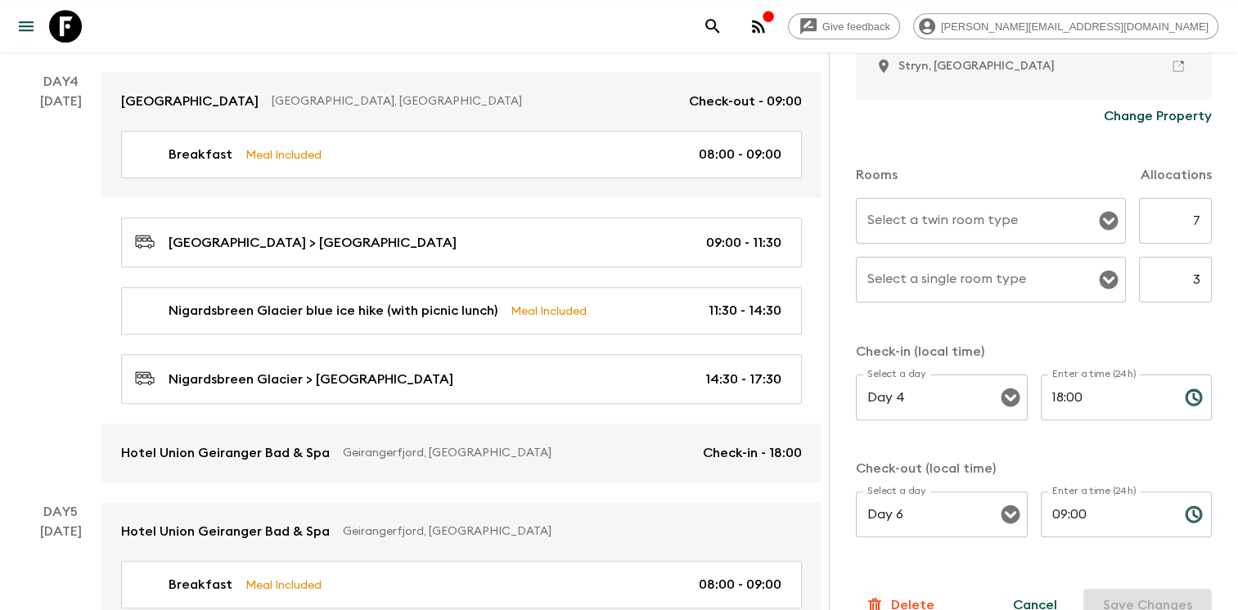
scroll to position [466, 0]
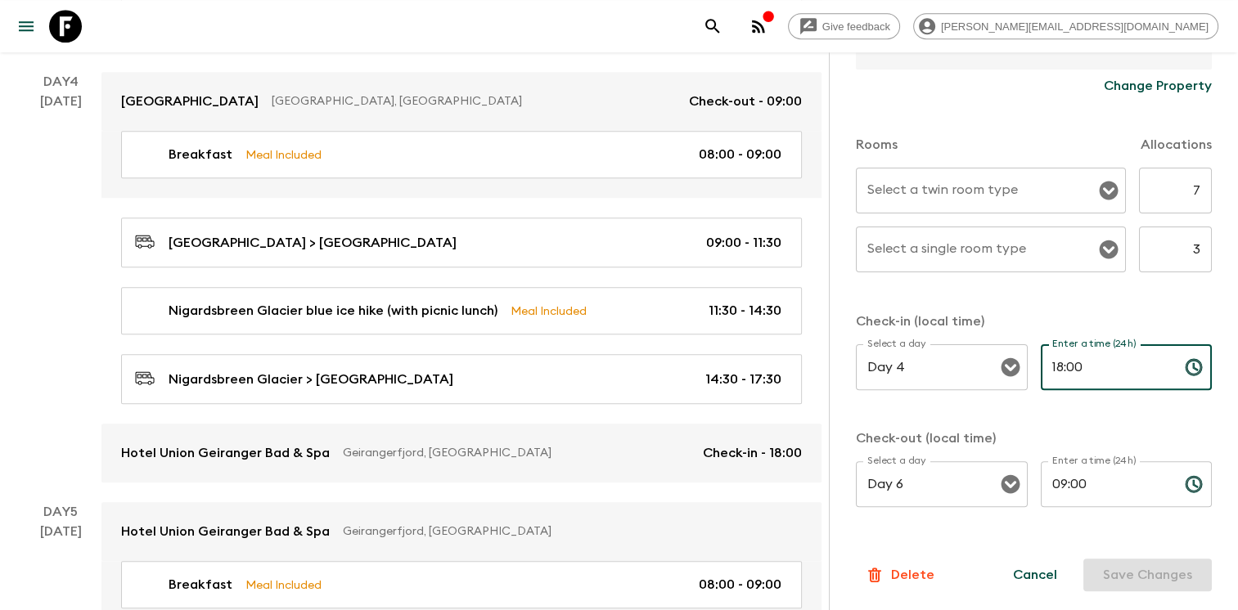
drag, startPoint x: 1052, startPoint y: 365, endPoint x: 1038, endPoint y: 362, distance: 15.1
click at [1041, 362] on input "18:00" at bounding box center [1106, 368] width 131 height 46
type input "20:30"
click at [1125, 565] on button "Save Changes" at bounding box center [1147, 575] width 128 height 33
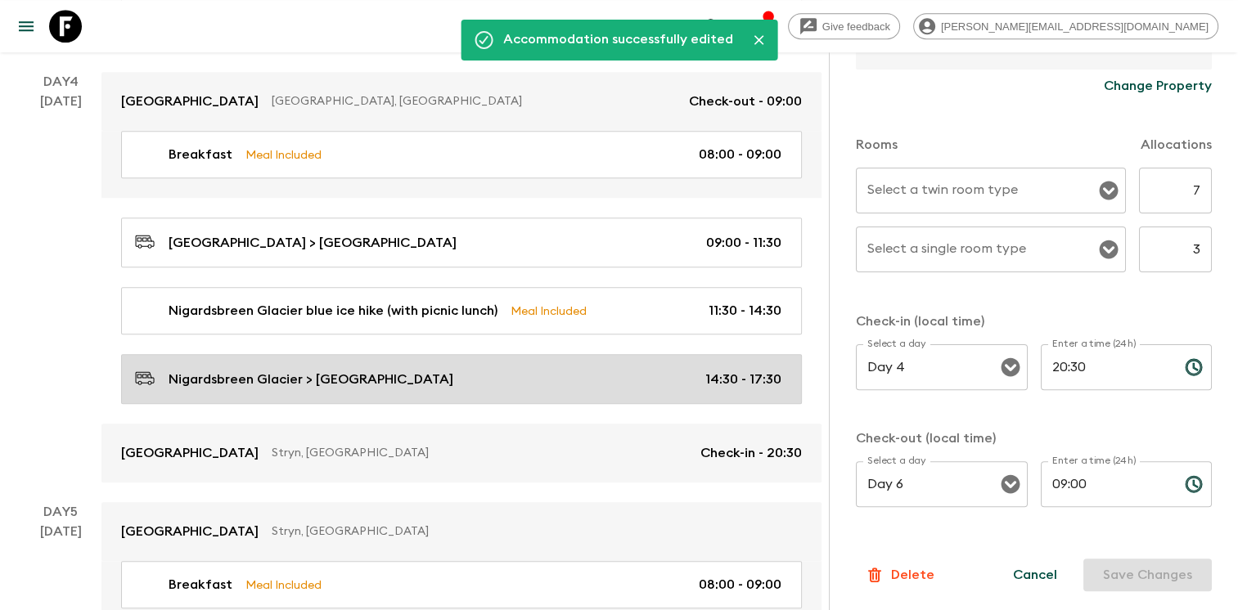
click at [421, 370] on p "Nigardsbreen Glacier > [GEOGRAPHIC_DATA]" at bounding box center [311, 380] width 285 height 20
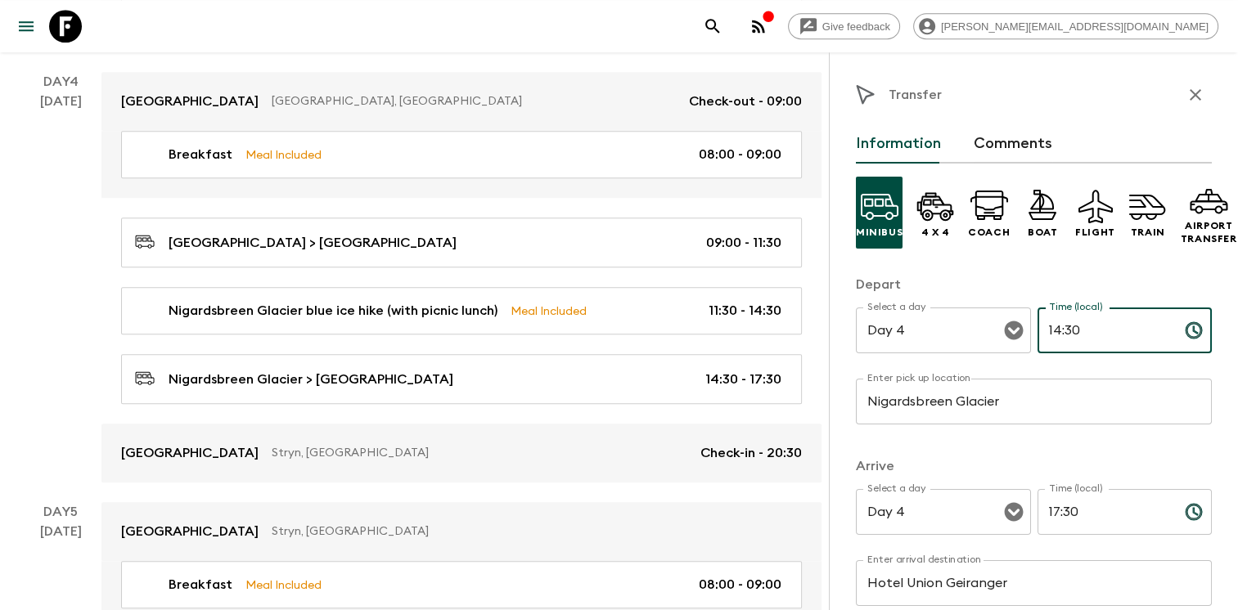
drag, startPoint x: 1087, startPoint y: 325, endPoint x: 1025, endPoint y: 319, distance: 62.5
click at [1025, 319] on div "Select a day Day 4 Select a day ​ Time (local) 14:30 Time (local) ​" at bounding box center [1034, 340] width 356 height 65
type input "17:30"
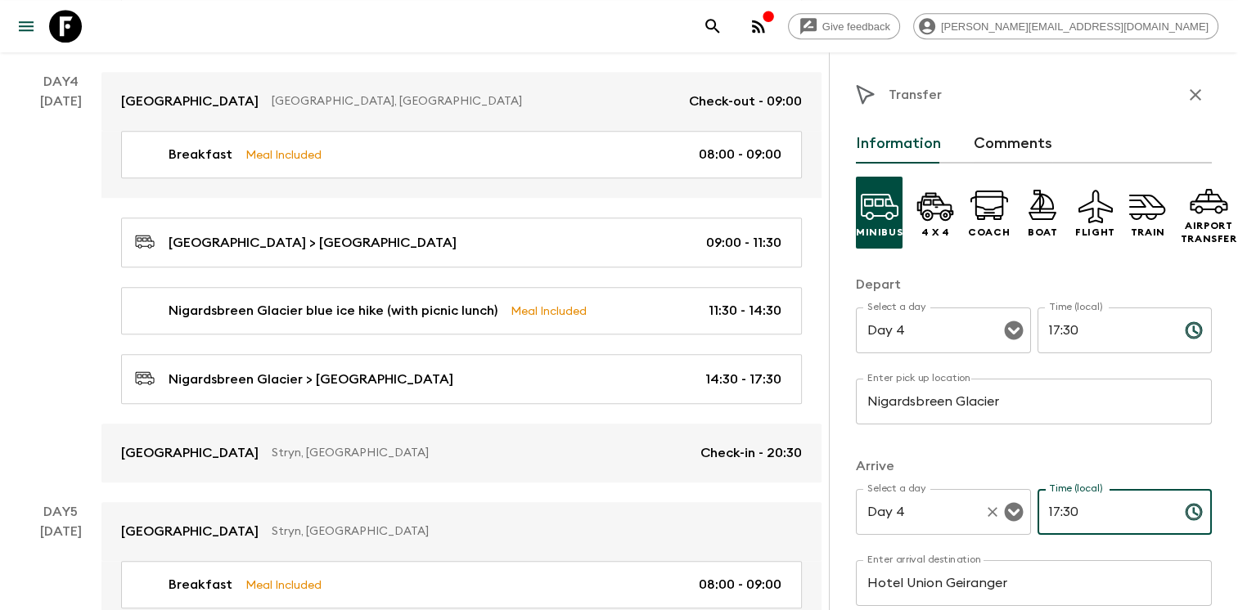
drag, startPoint x: 1094, startPoint y: 509, endPoint x: 987, endPoint y: 497, distance: 107.9
click at [987, 497] on div "Select a day Day 4 Select a day ​ Time (local) 17:30 Time (local) ​" at bounding box center [1034, 521] width 356 height 65
type input "20:30"
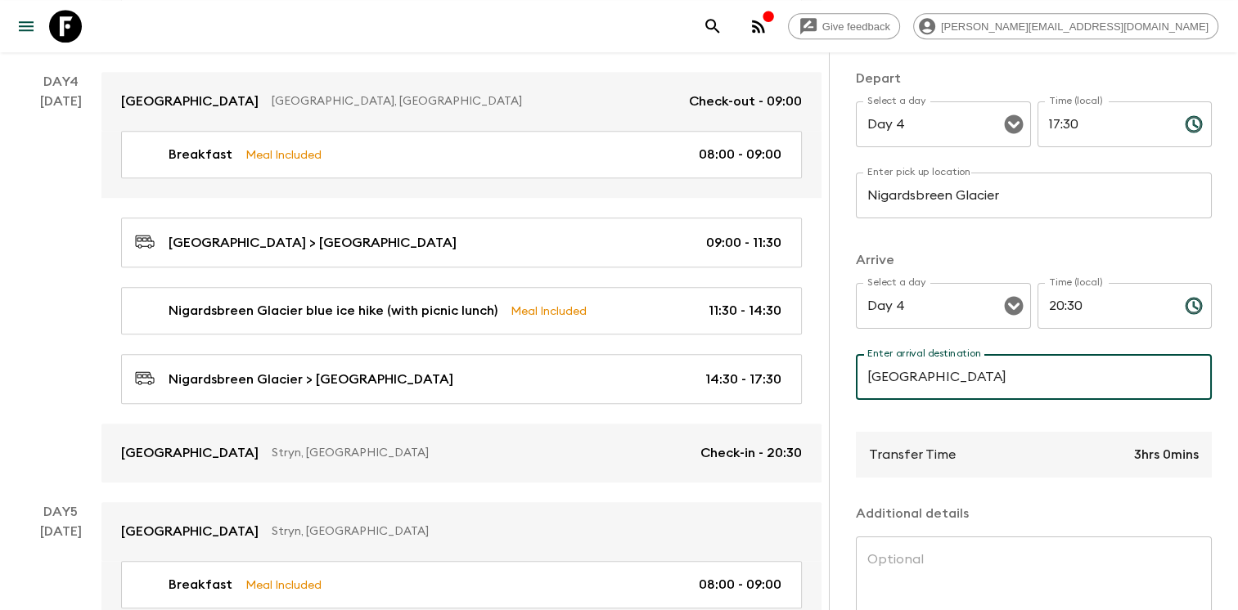
scroll to position [345, 0]
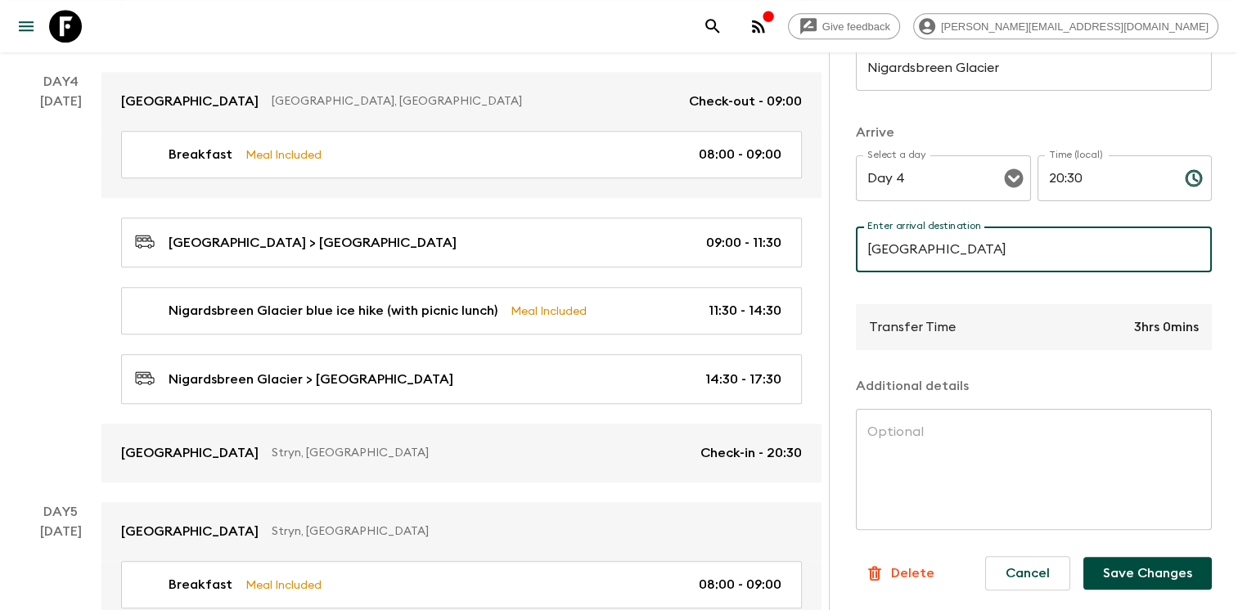
type input "[GEOGRAPHIC_DATA]"
click at [1150, 562] on button "Save Changes" at bounding box center [1147, 573] width 128 height 33
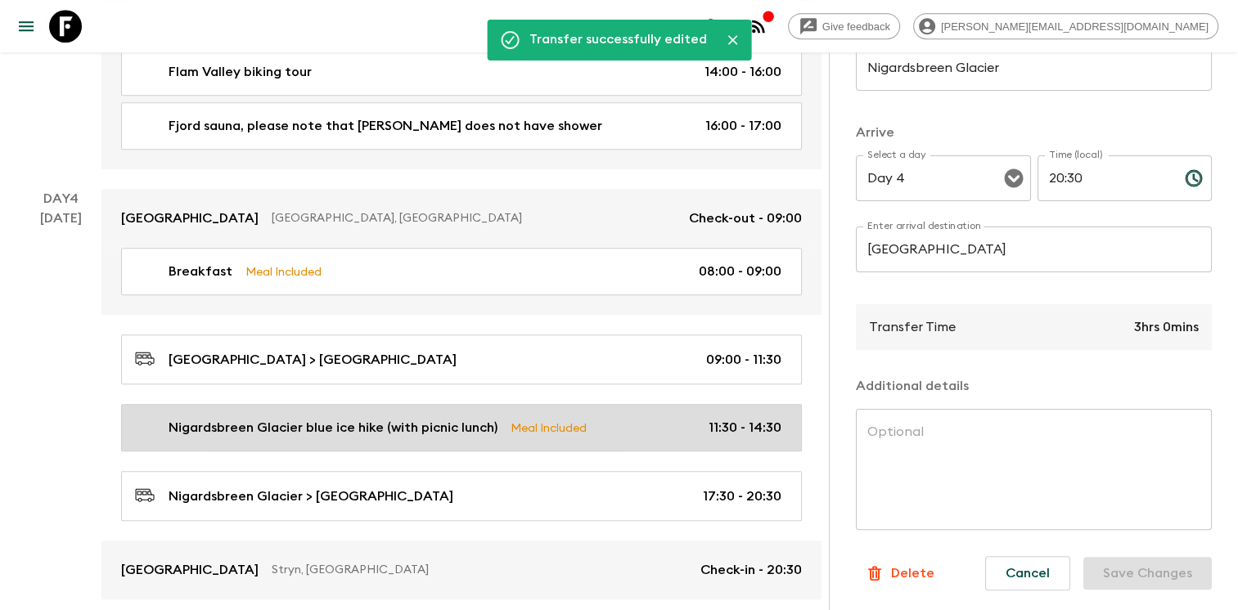
scroll to position [1394, 0]
click at [578, 418] on p "Meal Included" at bounding box center [549, 427] width 76 height 18
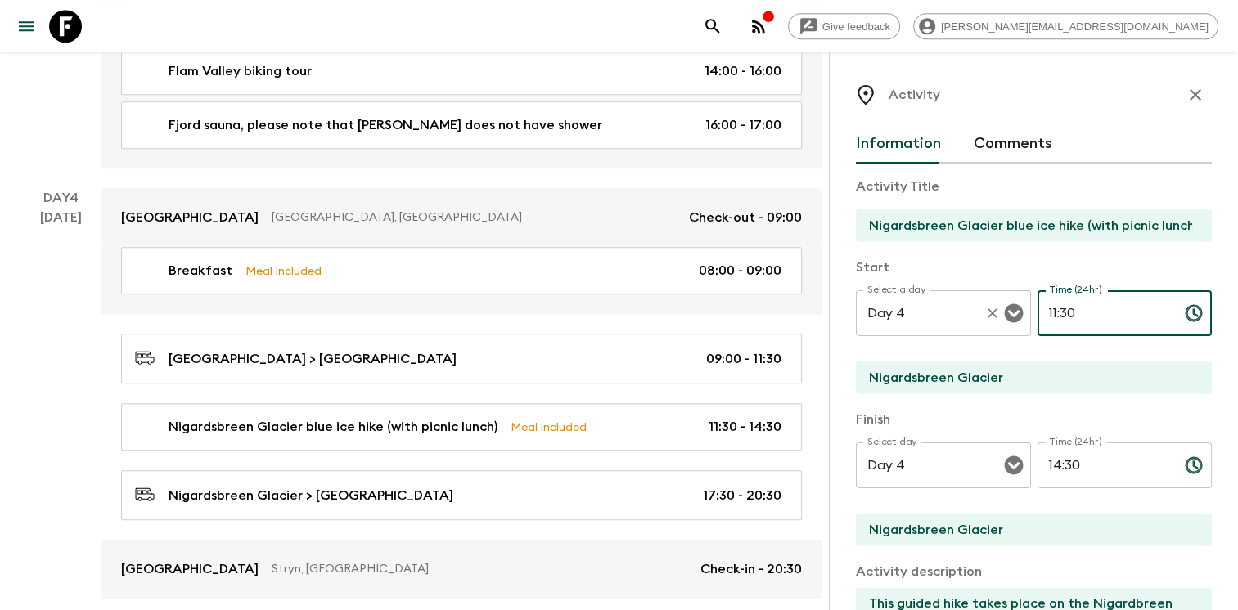
drag, startPoint x: 1081, startPoint y: 309, endPoint x: 1020, endPoint y: 300, distance: 61.2
click at [1022, 300] on div "Select a day Day 4 Select a day ​ Time (24hr) 11:30 Time (24hr) ​" at bounding box center [1034, 323] width 356 height 65
type input "12:30"
click at [1078, 455] on input "14:30" at bounding box center [1105, 466] width 134 height 46
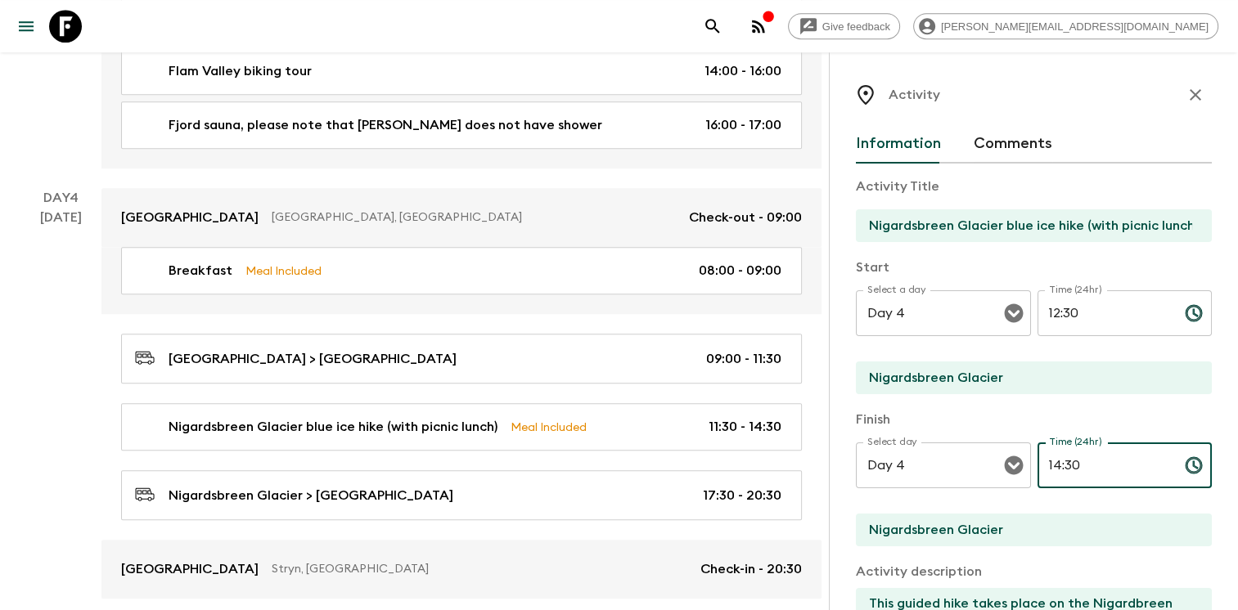
drag, startPoint x: 1078, startPoint y: 455, endPoint x: 995, endPoint y: 439, distance: 84.3
click at [1000, 439] on div "Finish Select day Day 4 Select day ​ Time (24hr) 14:30 Time (24hr) ​ Nigardsbre…" at bounding box center [1034, 479] width 356 height 139
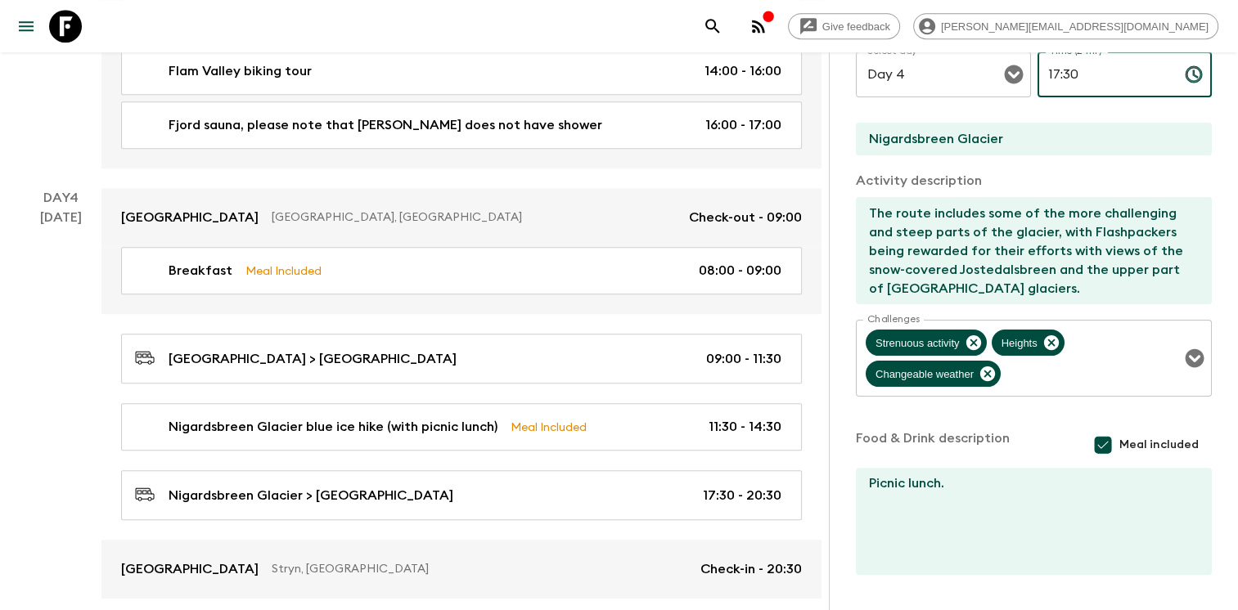
scroll to position [444, 0]
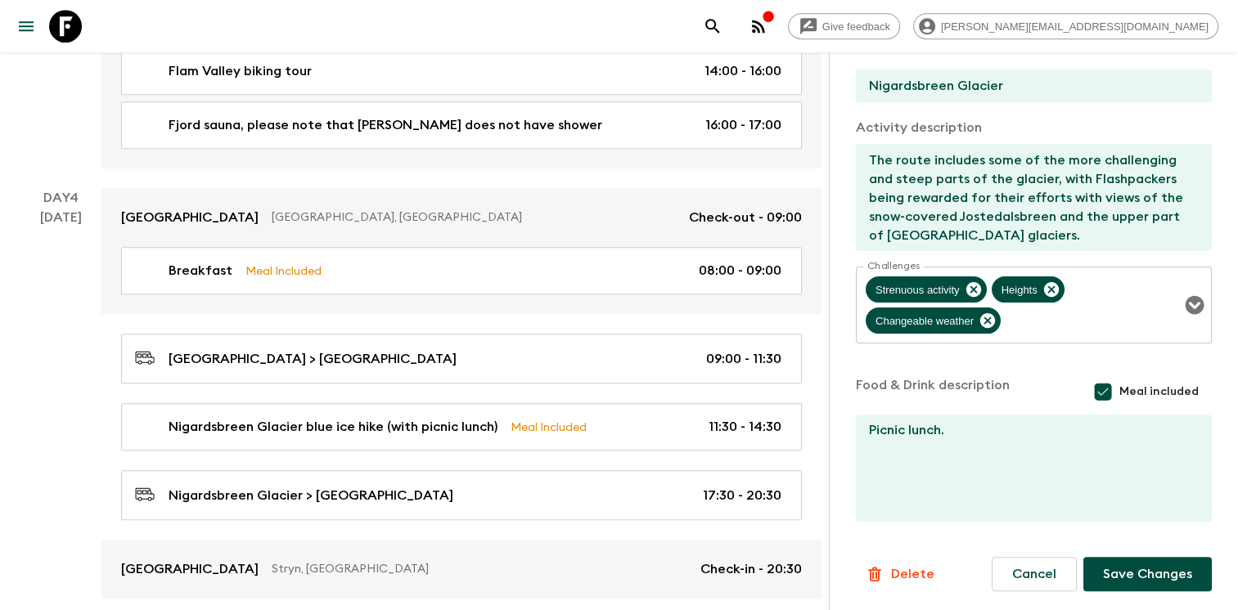
type input "17:30"
click at [1142, 571] on button "Save Changes" at bounding box center [1147, 574] width 128 height 34
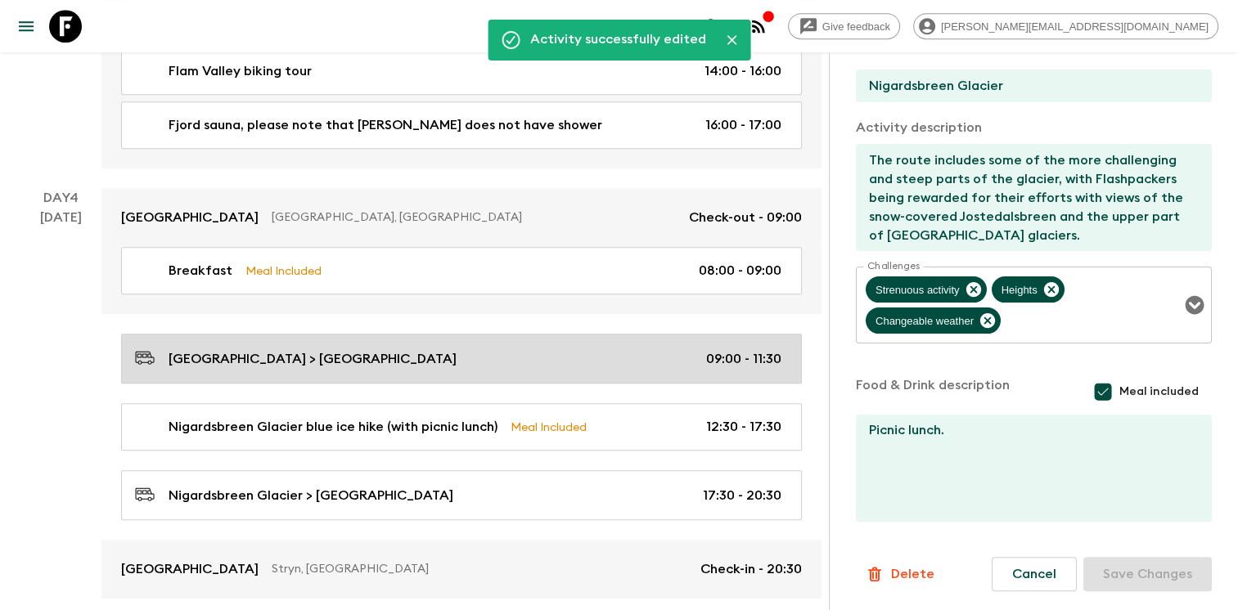
click at [652, 349] on div "Sogndal Hotel > Nigardbreen Glacier 09:00 - 11:30" at bounding box center [458, 359] width 646 height 22
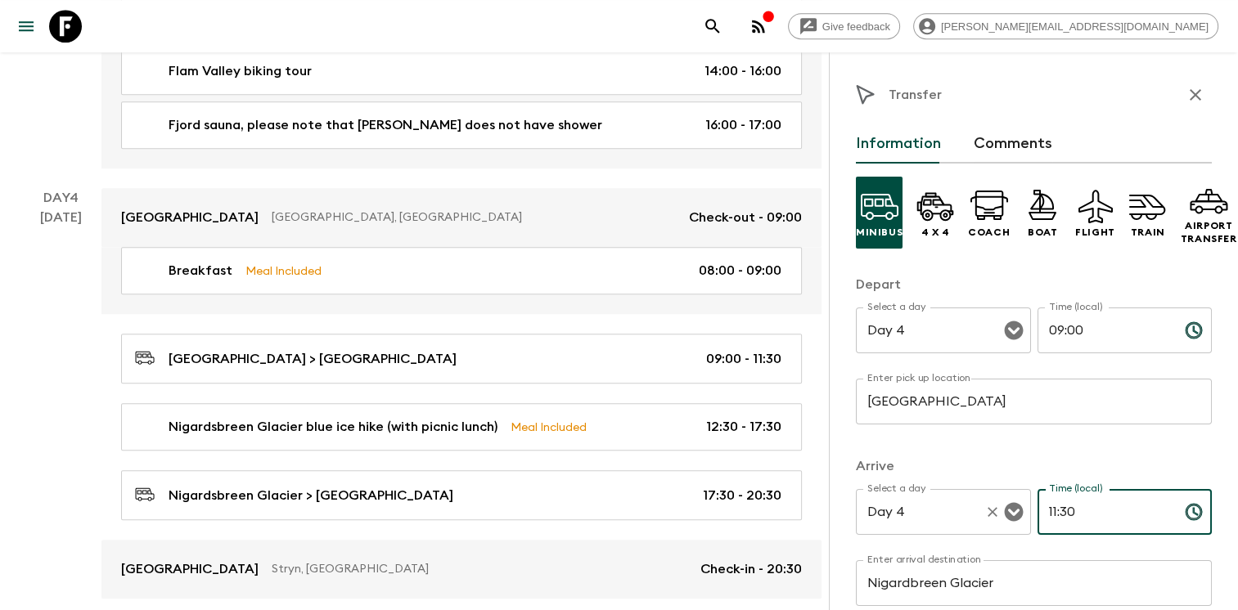
drag, startPoint x: 1079, startPoint y: 515, endPoint x: 1015, endPoint y: 509, distance: 64.1
click at [1015, 509] on div "Select a day Day 4 Select a day ​ Time (local) 11:30 Time (local) ​" at bounding box center [1034, 521] width 356 height 65
type input "12:30"
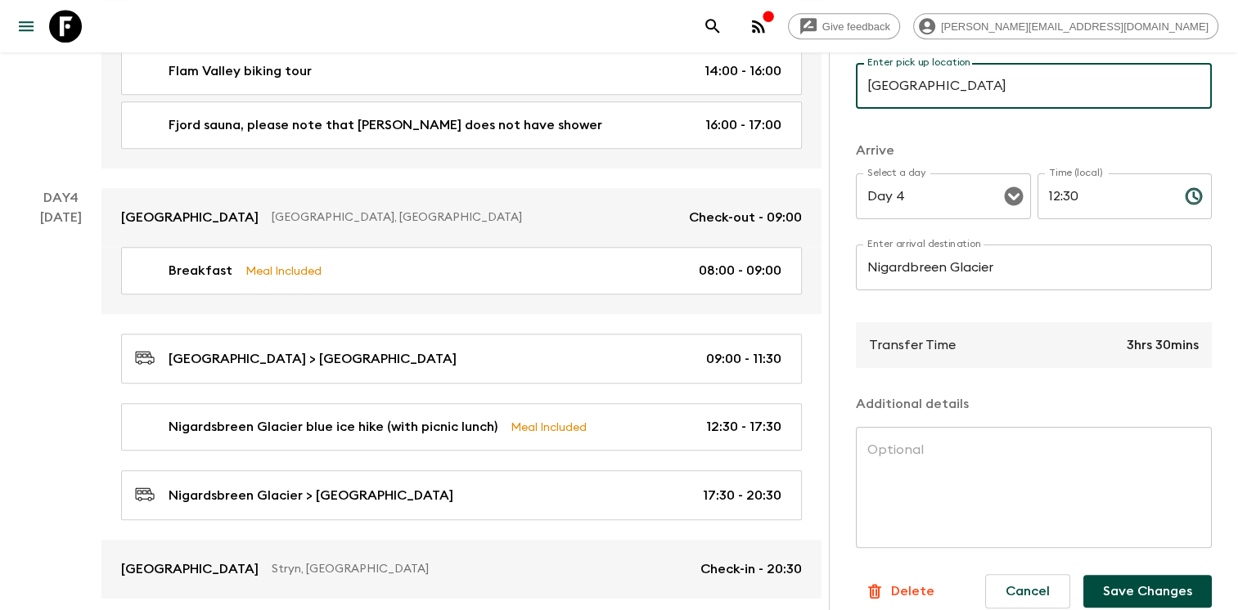
scroll to position [345, 0]
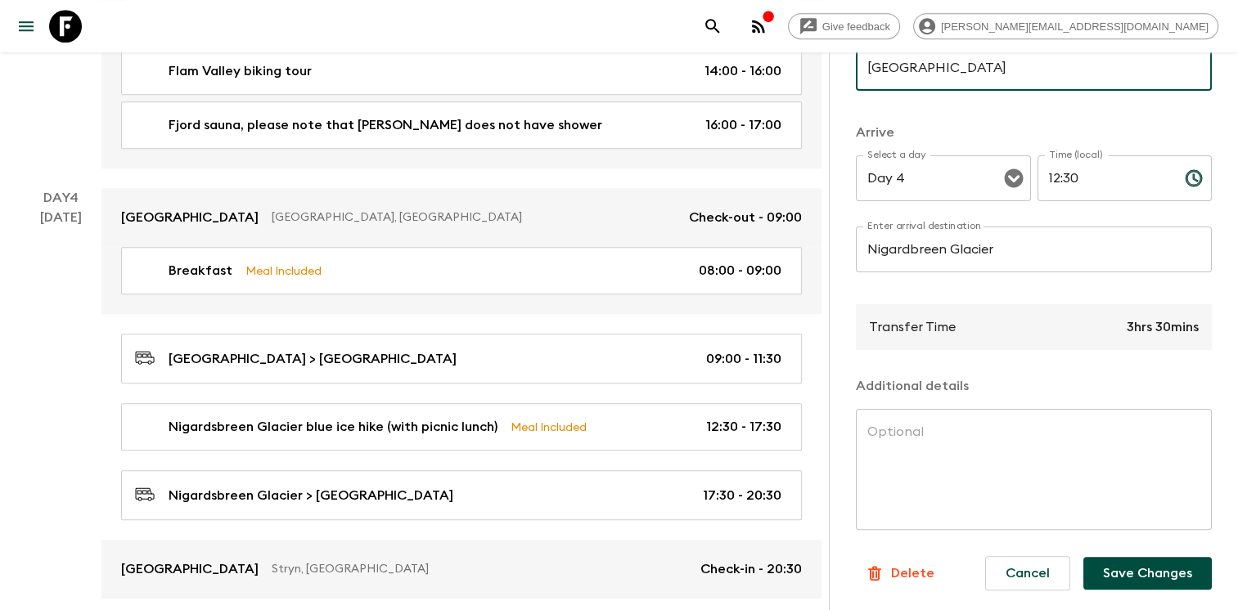
type input "[GEOGRAPHIC_DATA]"
click at [1143, 564] on button "Save Changes" at bounding box center [1147, 573] width 128 height 33
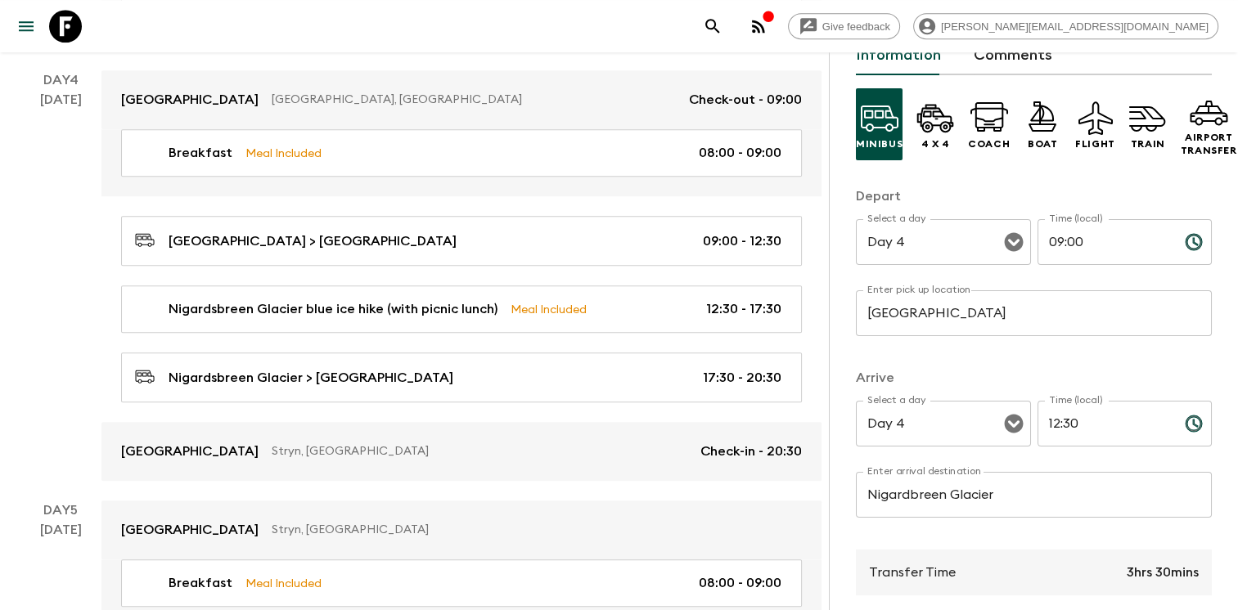
scroll to position [0, 0]
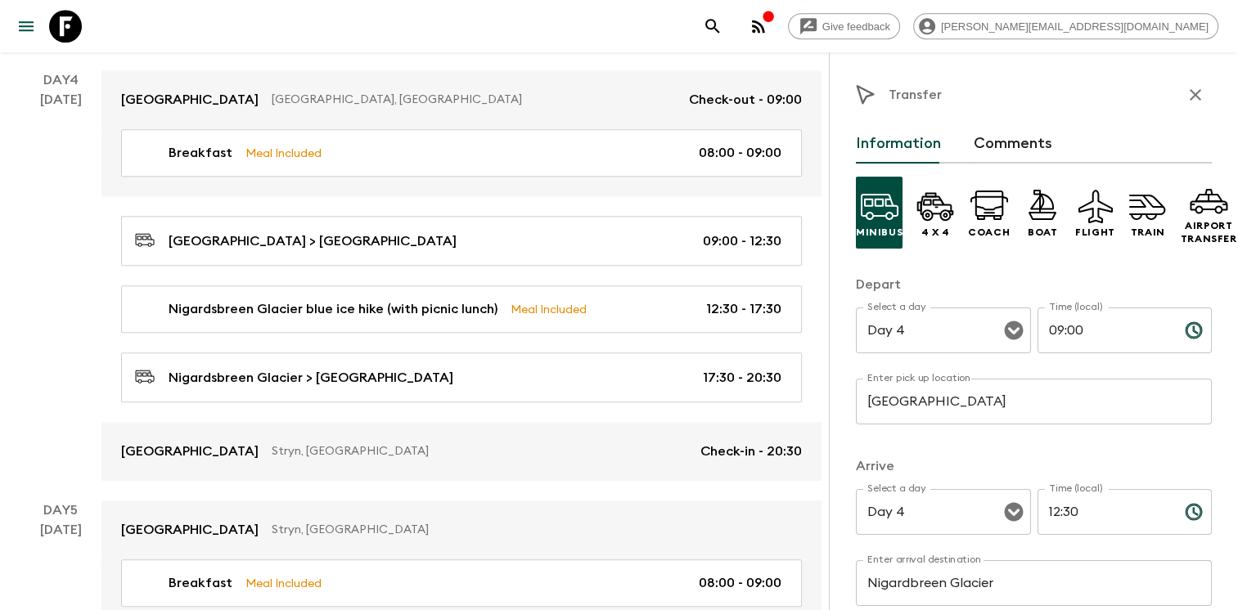
click at [1186, 95] on icon "button" at bounding box center [1196, 95] width 20 height 20
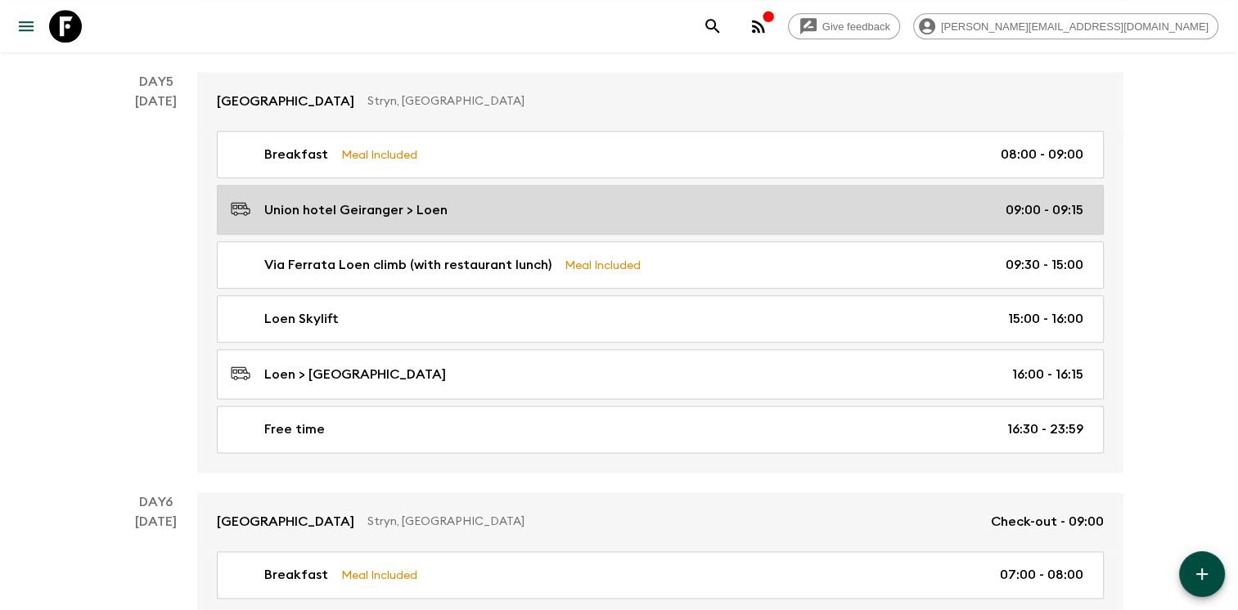
scroll to position [1941, 0]
click at [740, 208] on div "Union hotel Geiranger > Loen 09:00 - 09:15" at bounding box center [657, 209] width 853 height 22
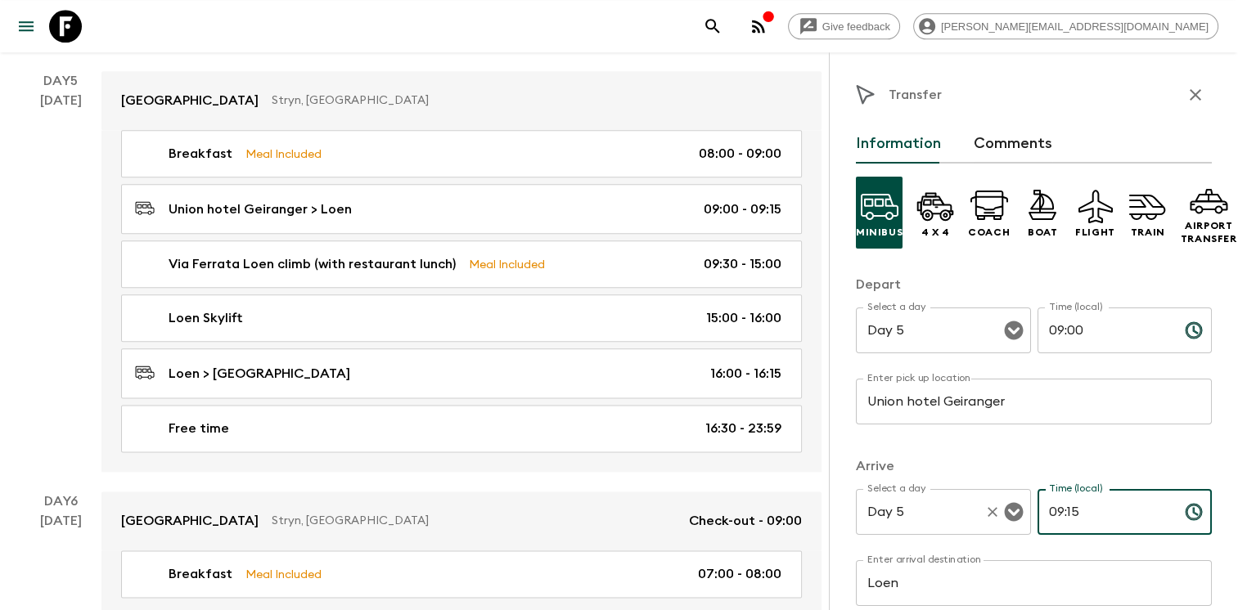
drag, startPoint x: 1103, startPoint y: 502, endPoint x: 1015, endPoint y: 493, distance: 88.8
click at [1015, 493] on div "Select a day Day 5 Select a day ​ Time (local) 09:15 Time (local) ​" at bounding box center [1034, 521] width 356 height 65
type input "09:30"
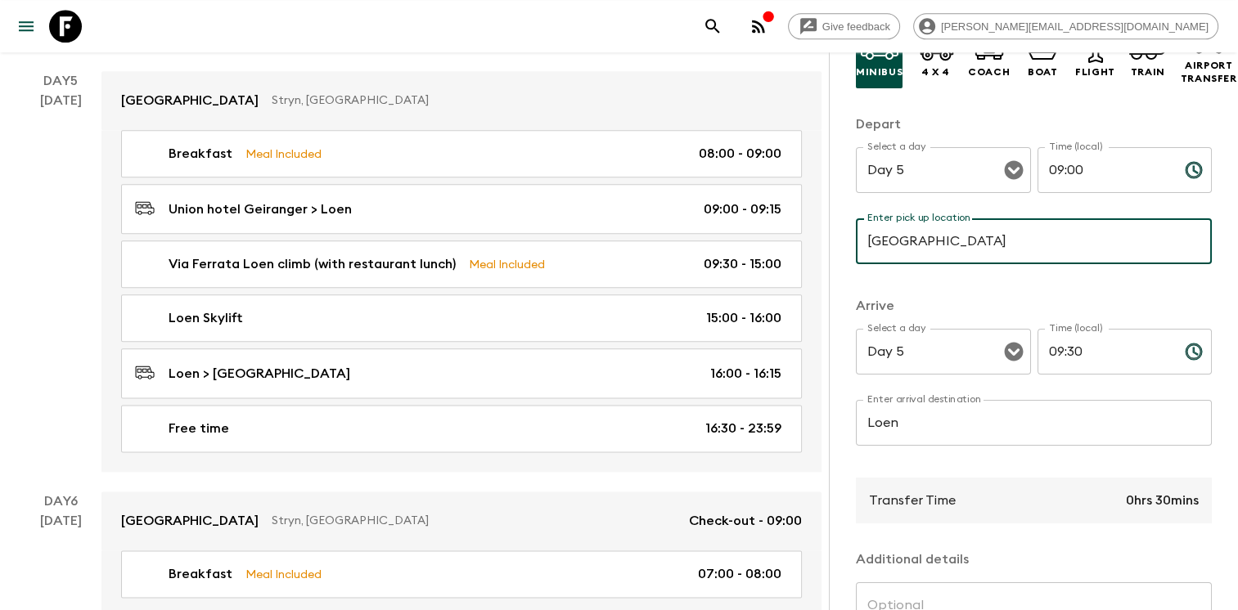
scroll to position [345, 0]
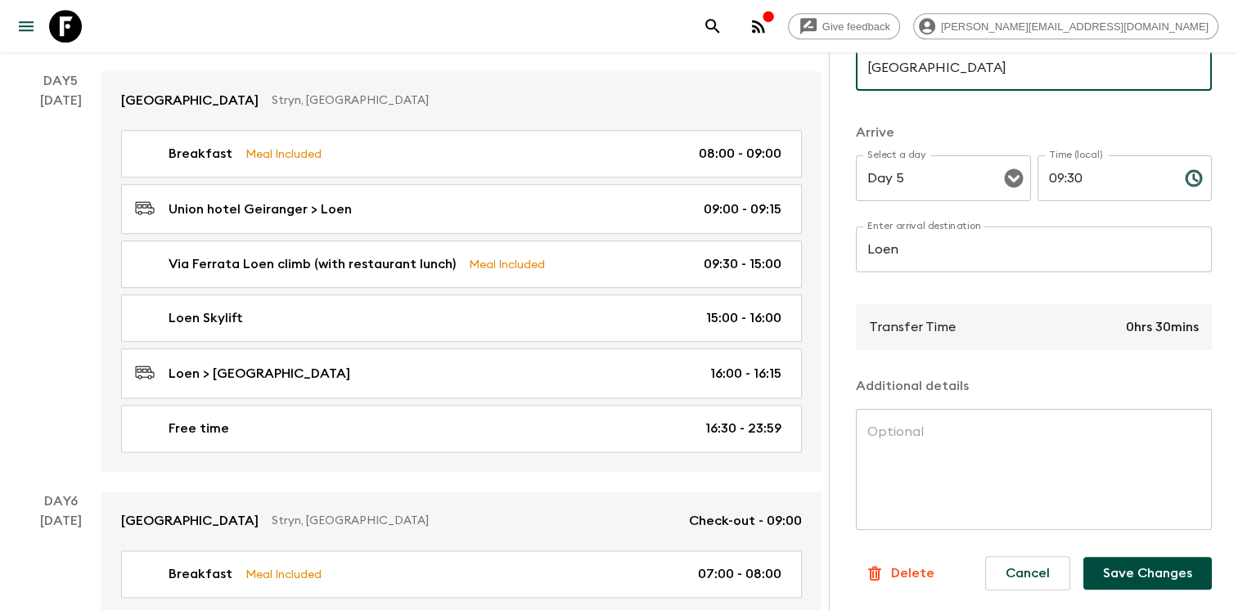
type input "[GEOGRAPHIC_DATA]"
click at [1141, 561] on button "Save Changes" at bounding box center [1147, 573] width 128 height 33
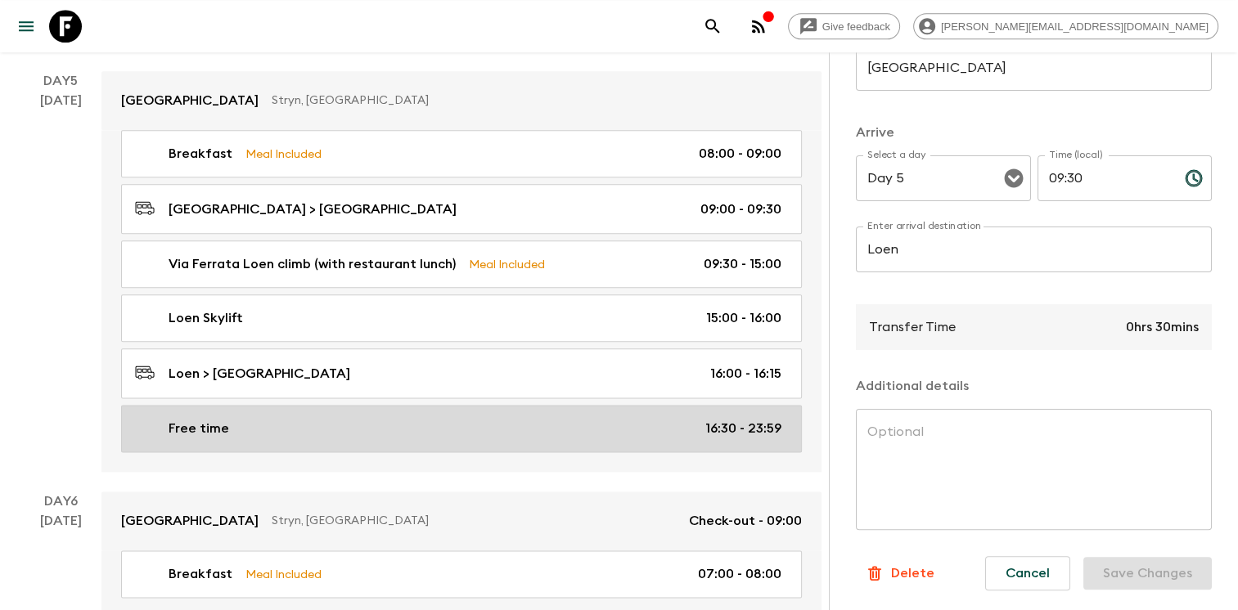
click at [534, 419] on div "Free time 16:30 - 23:59" at bounding box center [458, 429] width 646 height 20
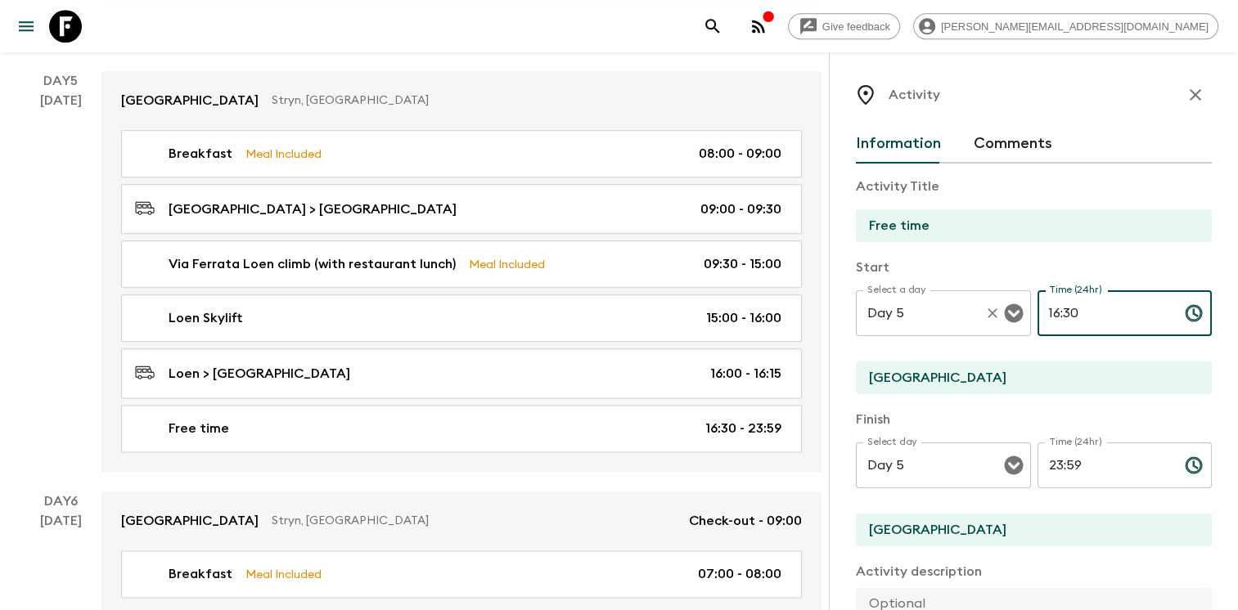
drag, startPoint x: 1083, startPoint y: 314, endPoint x: 1007, endPoint y: 313, distance: 76.1
click at [1007, 313] on div "Select a day Day 5 Select a day ​ Time (24hr) 16:30 Time (24hr) ​" at bounding box center [1034, 323] width 356 height 65
type input "17:30"
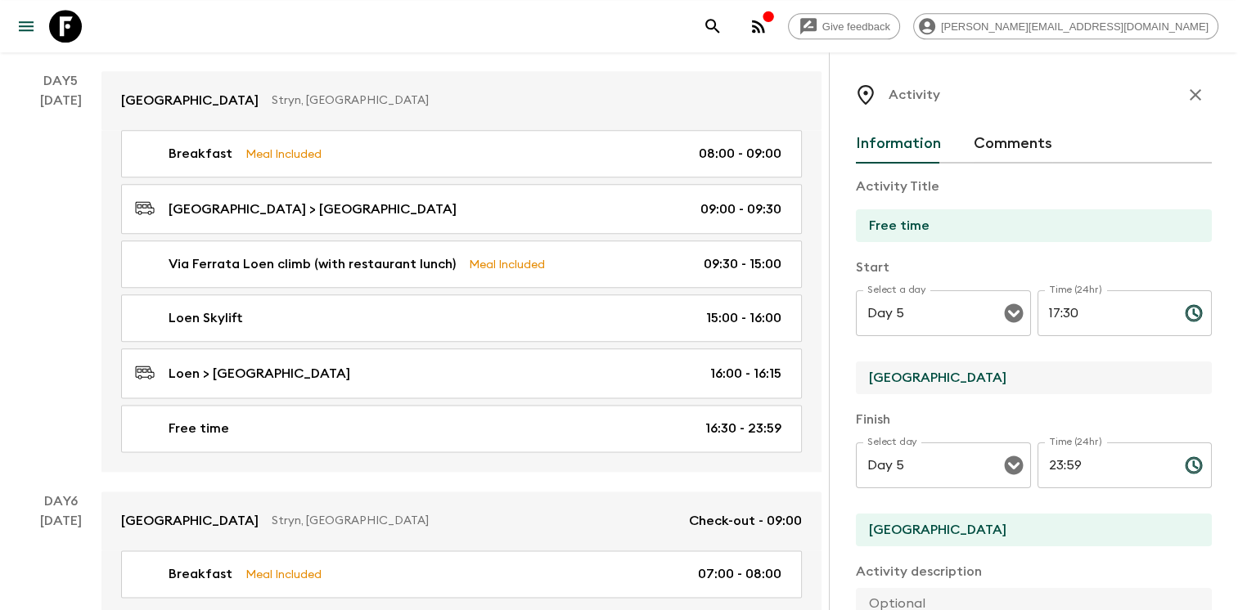
drag, startPoint x: 900, startPoint y: 372, endPoint x: 850, endPoint y: 370, distance: 49.9
click at [850, 370] on div "Activity Information Comments Activity Title Free time Start Select a day Day 5…" at bounding box center [1033, 357] width 409 height 610
type input "[GEOGRAPHIC_DATA]"
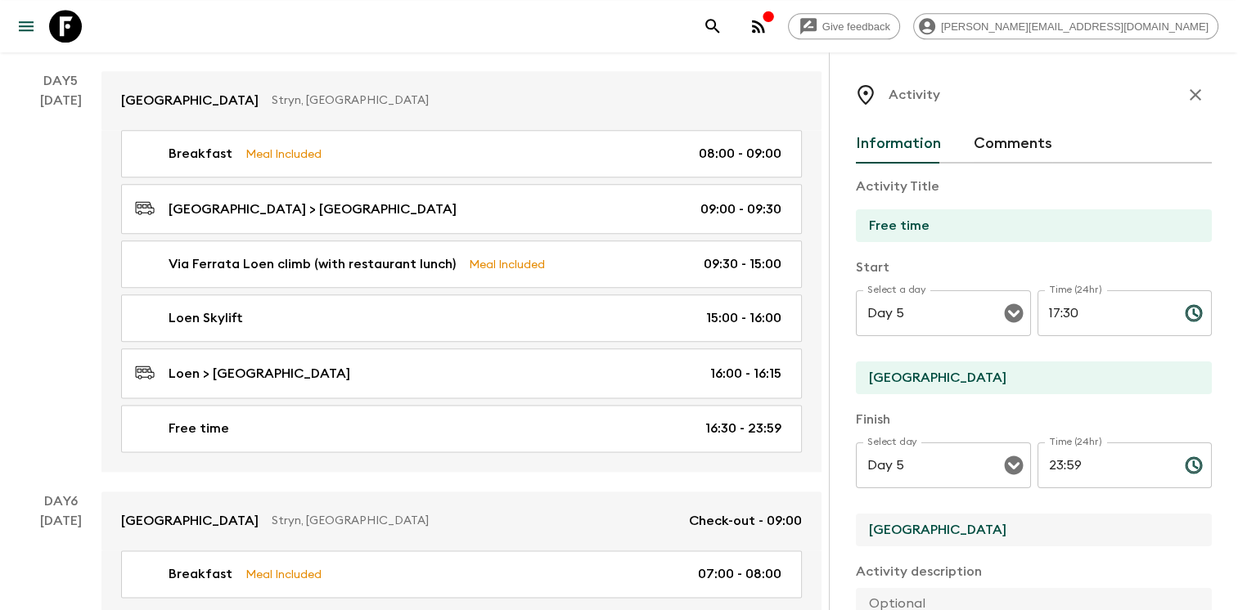
drag, startPoint x: 945, startPoint y: 525, endPoint x: 840, endPoint y: 507, distance: 107.1
click at [841, 508] on div "Activity Information Comments Activity Title Free time Start Select a day Day 5…" at bounding box center [1033, 357] width 409 height 610
type input "[GEOGRAPHIC_DATA]"
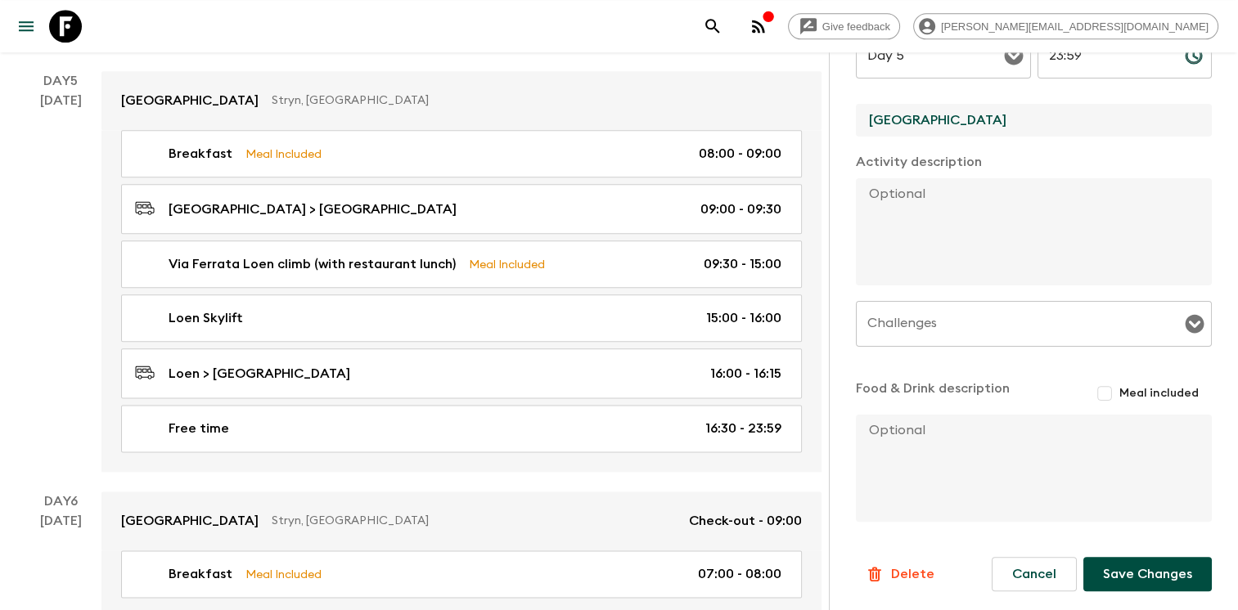
click at [1124, 568] on button "Save Changes" at bounding box center [1147, 574] width 128 height 34
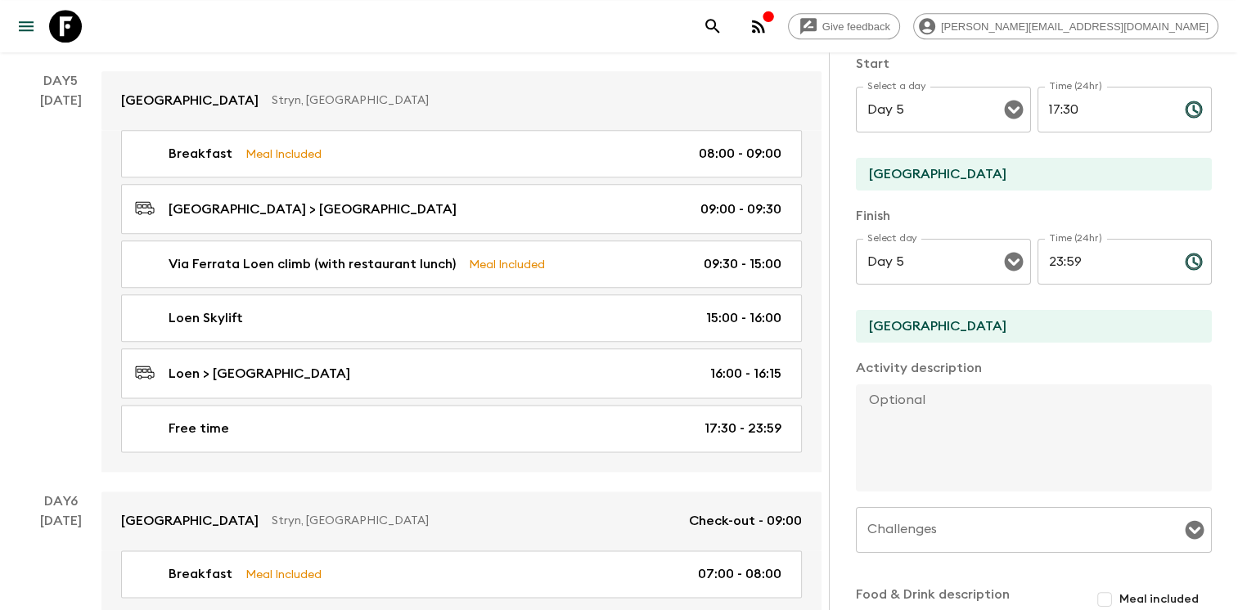
scroll to position [0, 0]
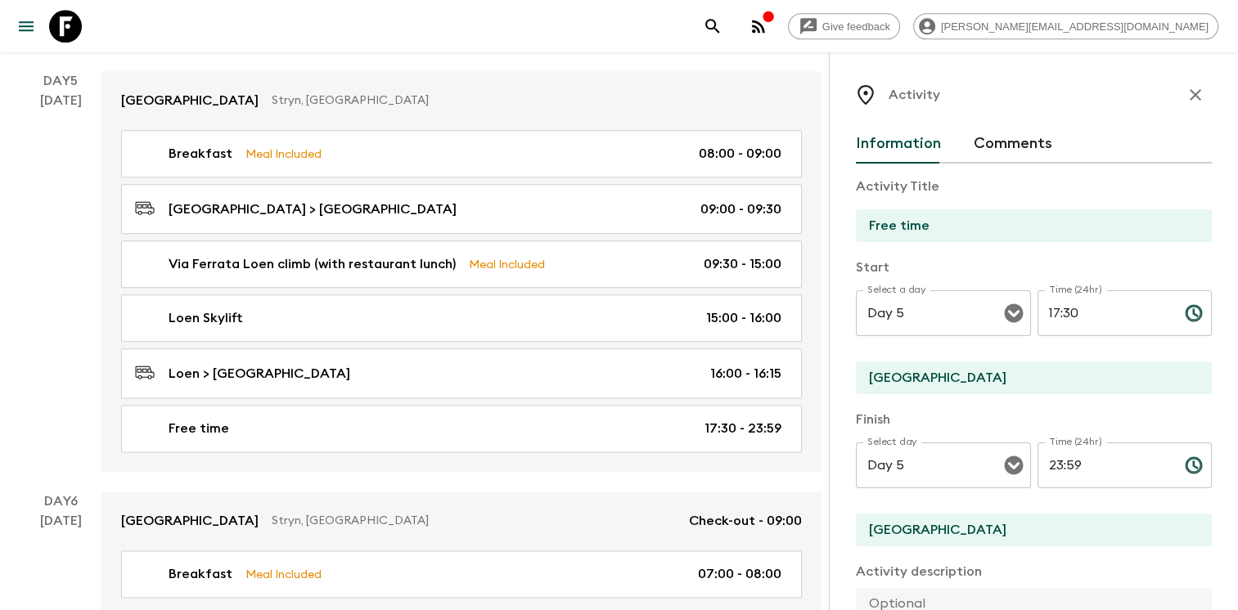
click at [1190, 97] on icon "button" at bounding box center [1195, 94] width 11 height 11
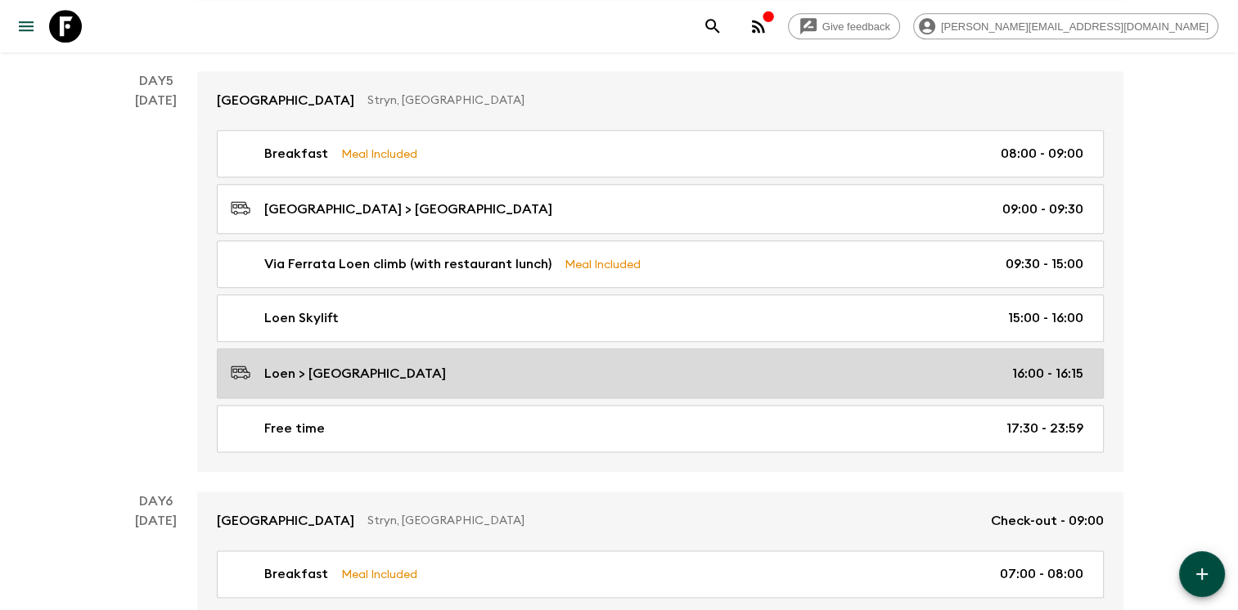
click at [668, 365] on div "Loen > Hotel Union Geiranger 16:00 - 16:15" at bounding box center [657, 374] width 853 height 22
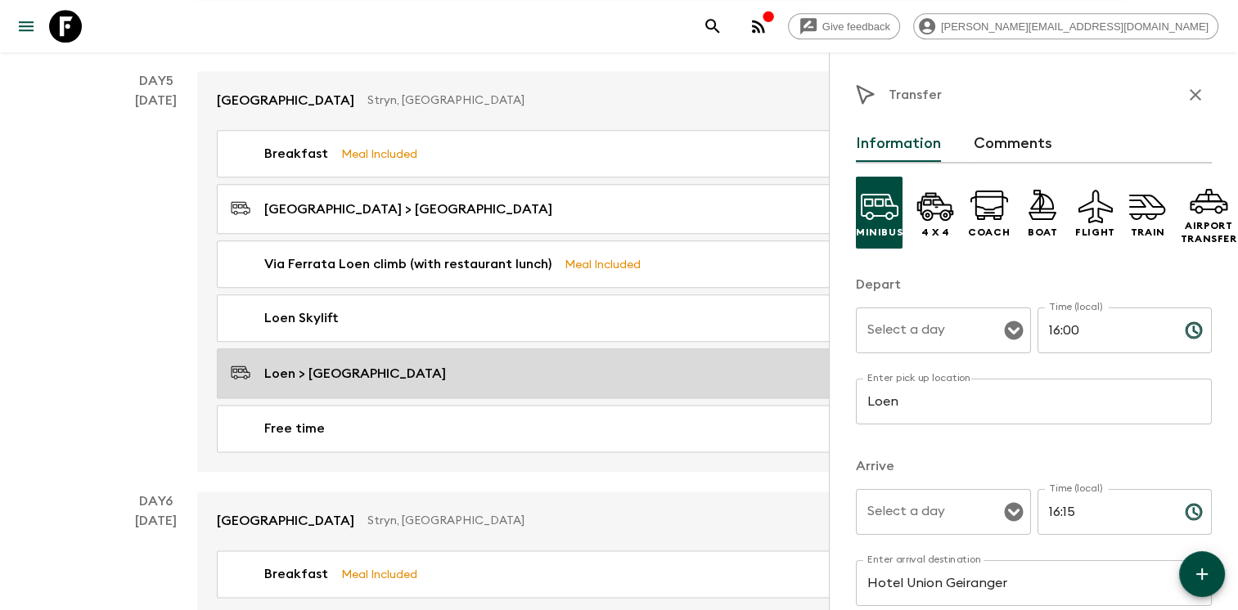
type input "Day 5"
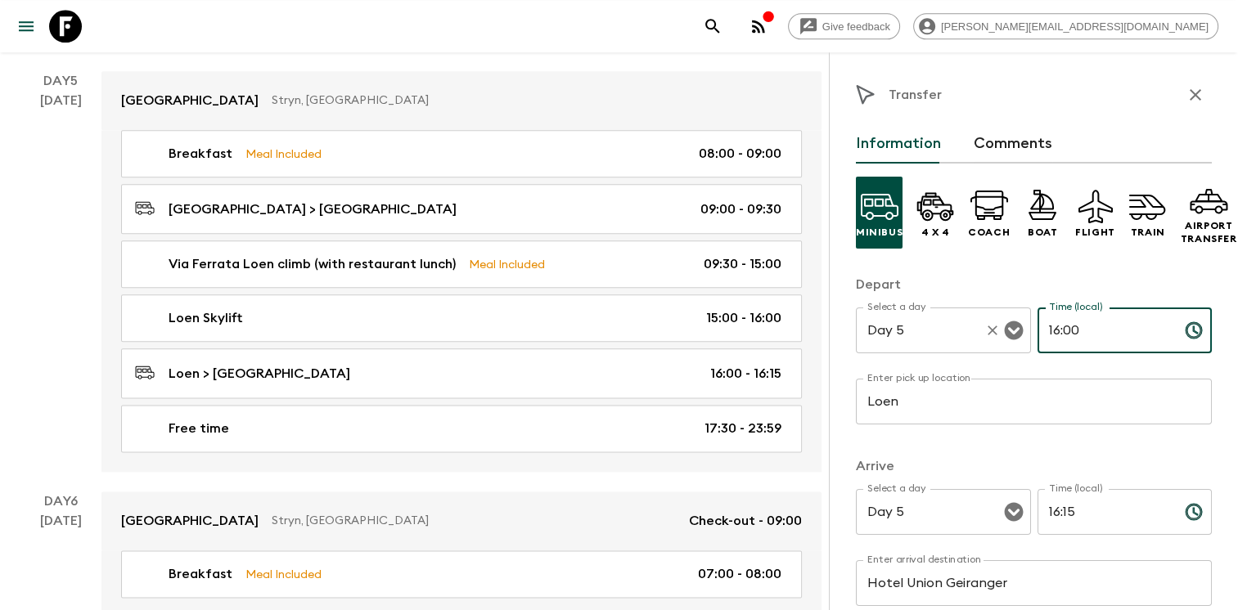
drag, startPoint x: 1080, startPoint y: 329, endPoint x: 992, endPoint y: 322, distance: 88.6
click at [996, 322] on div "Select a day Day 5 Select a day ​ Time (local) 16:00 Time (local) ​" at bounding box center [1034, 340] width 356 height 65
type input "17:00"
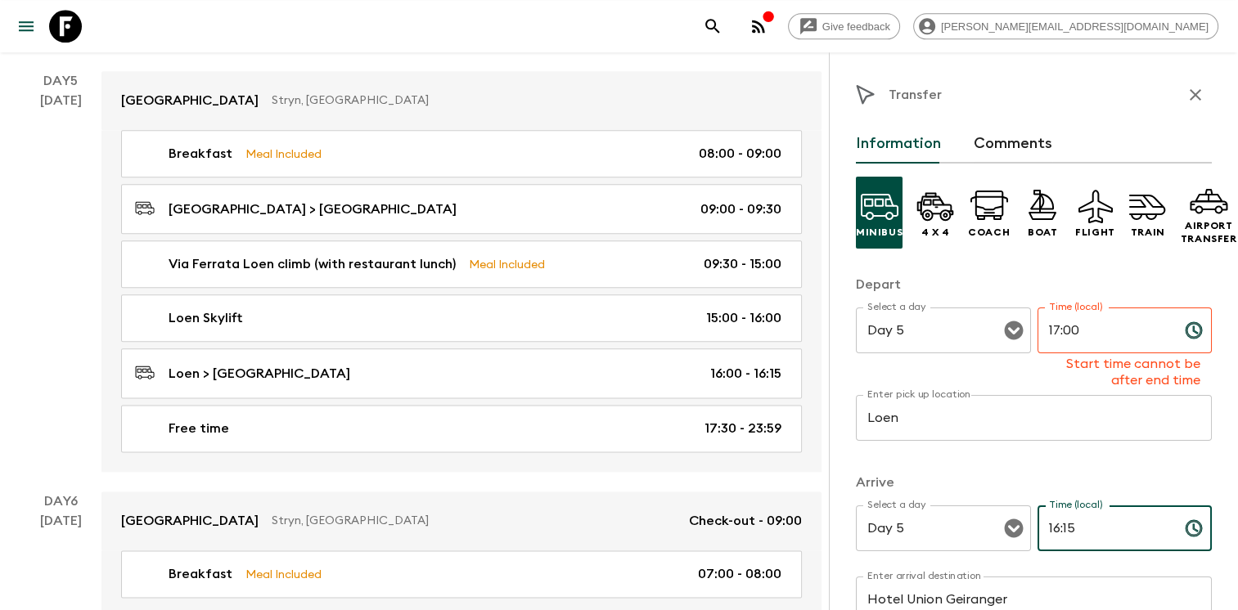
drag, startPoint x: 1100, startPoint y: 508, endPoint x: 986, endPoint y: 494, distance: 114.6
click at [988, 494] on div "Arrive Select a day Day 5 Select a day ​ Time (local) 16:15 Time (local) ​ Ente…" at bounding box center [1034, 557] width 356 height 169
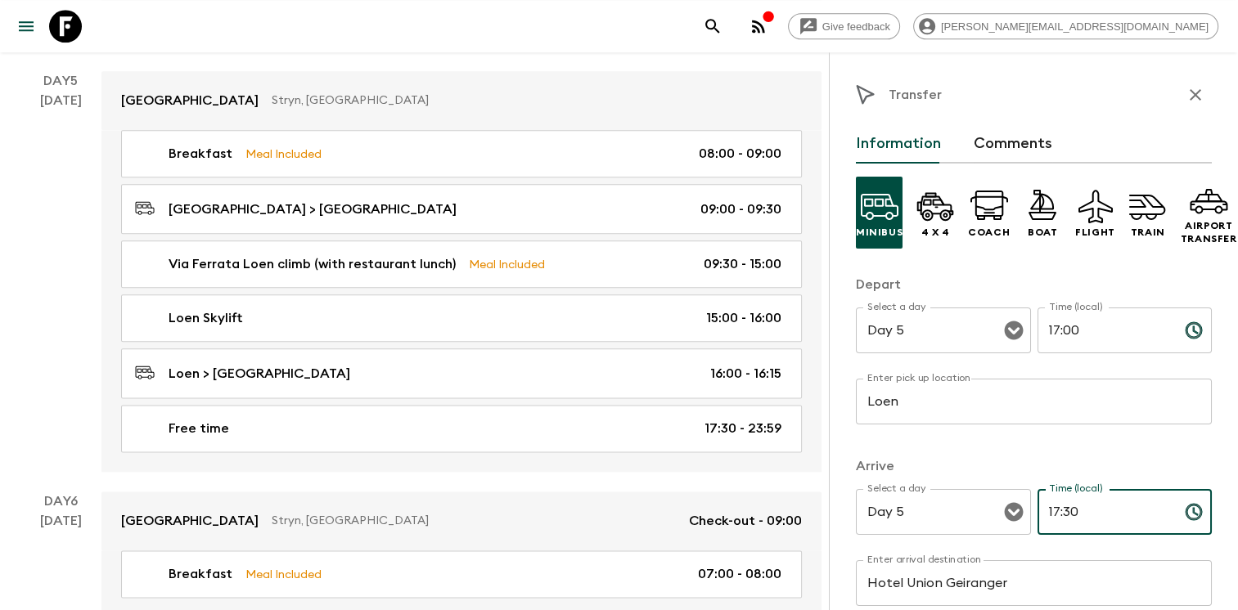
type input "17:30"
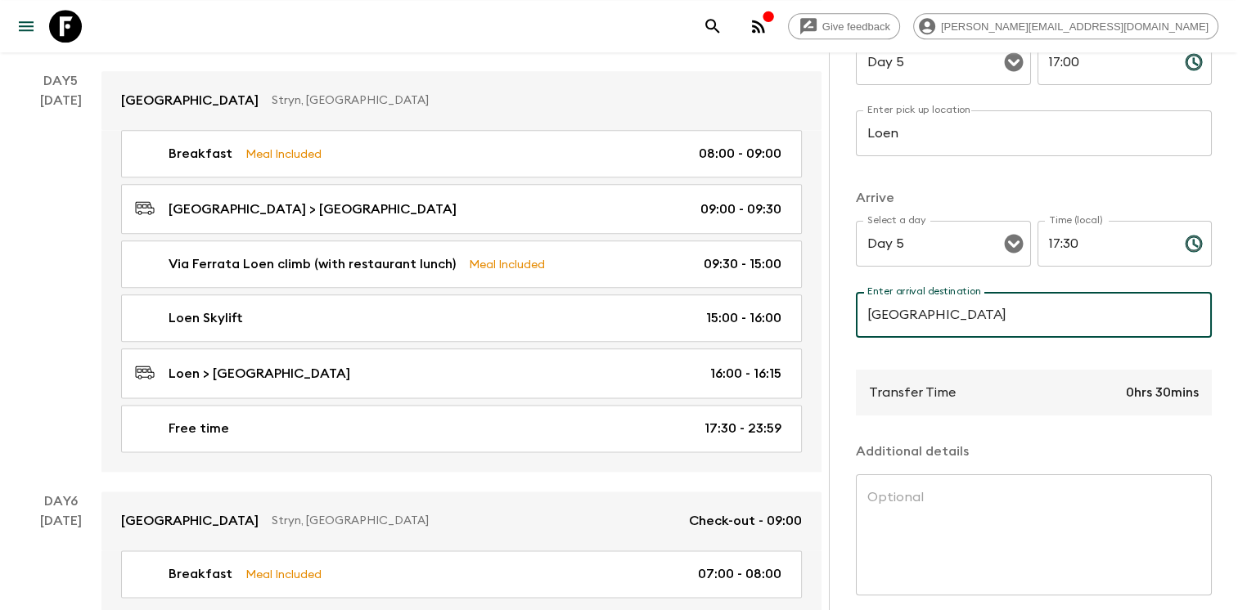
scroll to position [345, 0]
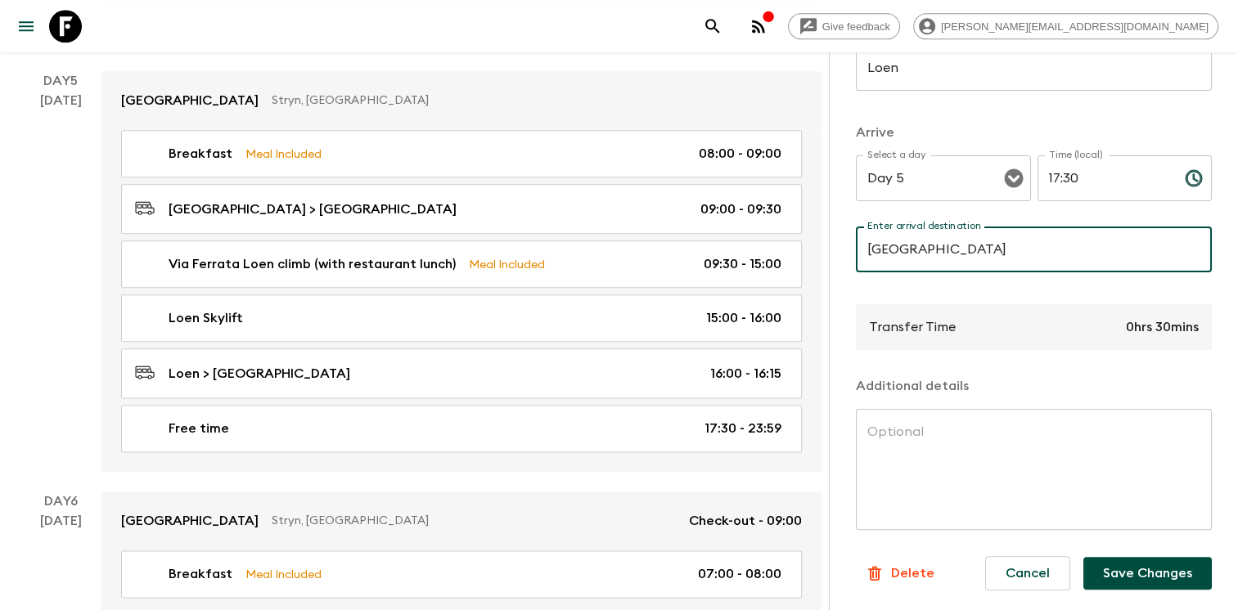
type input "[GEOGRAPHIC_DATA]"
click at [1133, 560] on button "Save Changes" at bounding box center [1147, 573] width 128 height 33
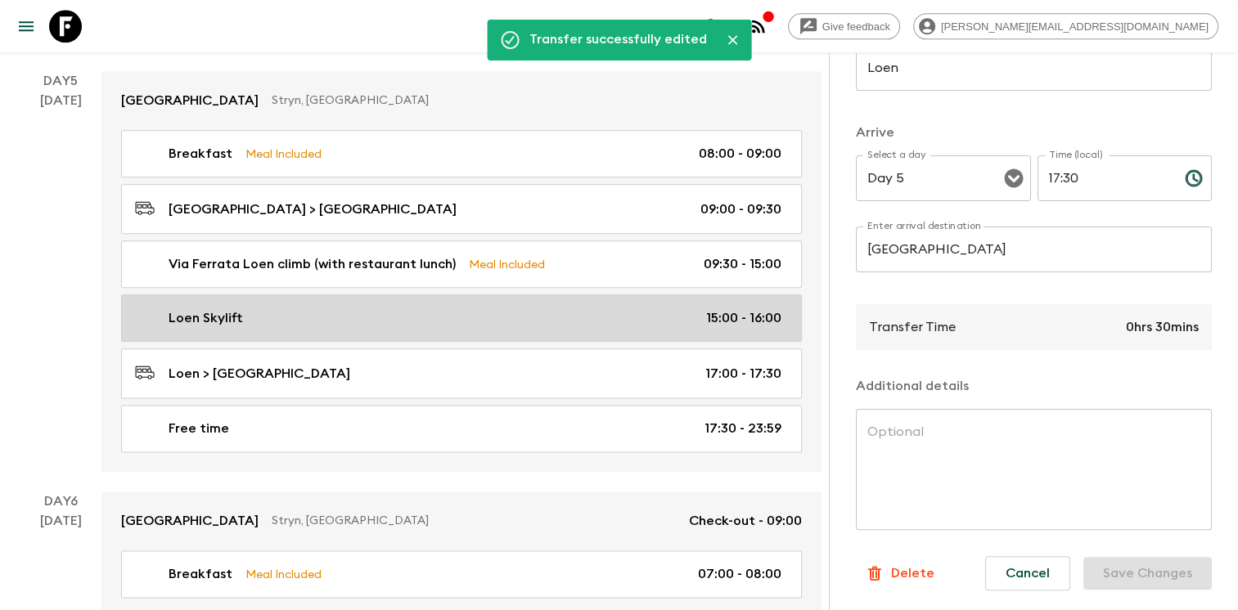
click at [565, 312] on div "Loen Skylift 15:00 - 16:00" at bounding box center [458, 319] width 646 height 20
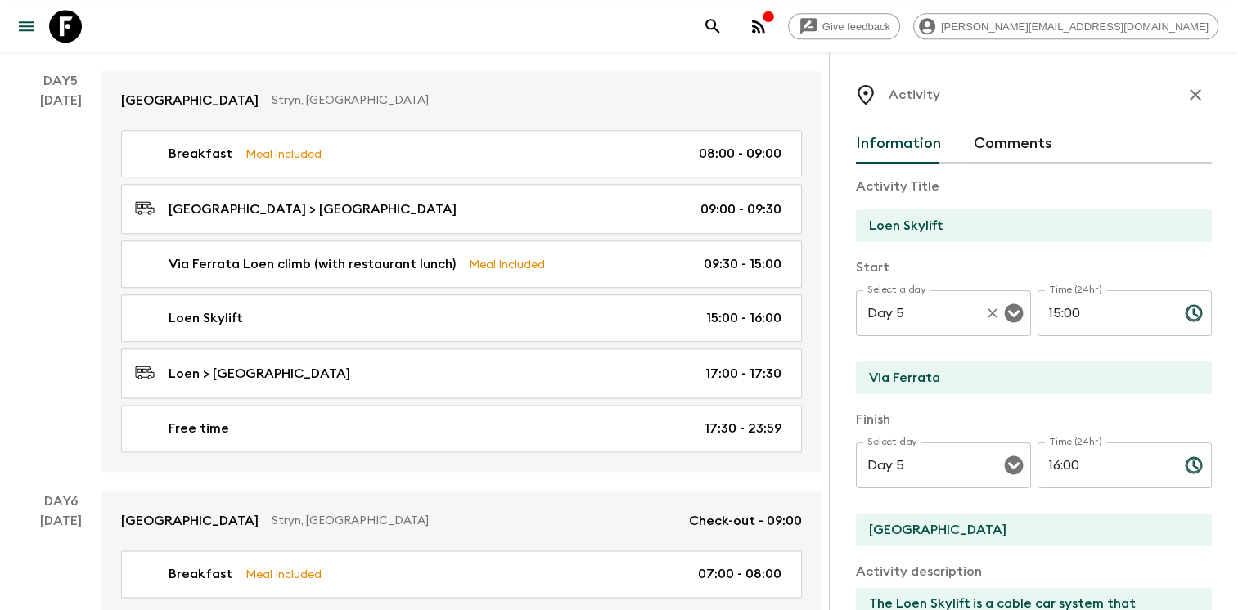
click at [984, 306] on div "Select a day Day 5 Select a day ​ Time (24hr) 15:00 Time (24hr) ​" at bounding box center [1034, 323] width 356 height 65
type input "16:30"
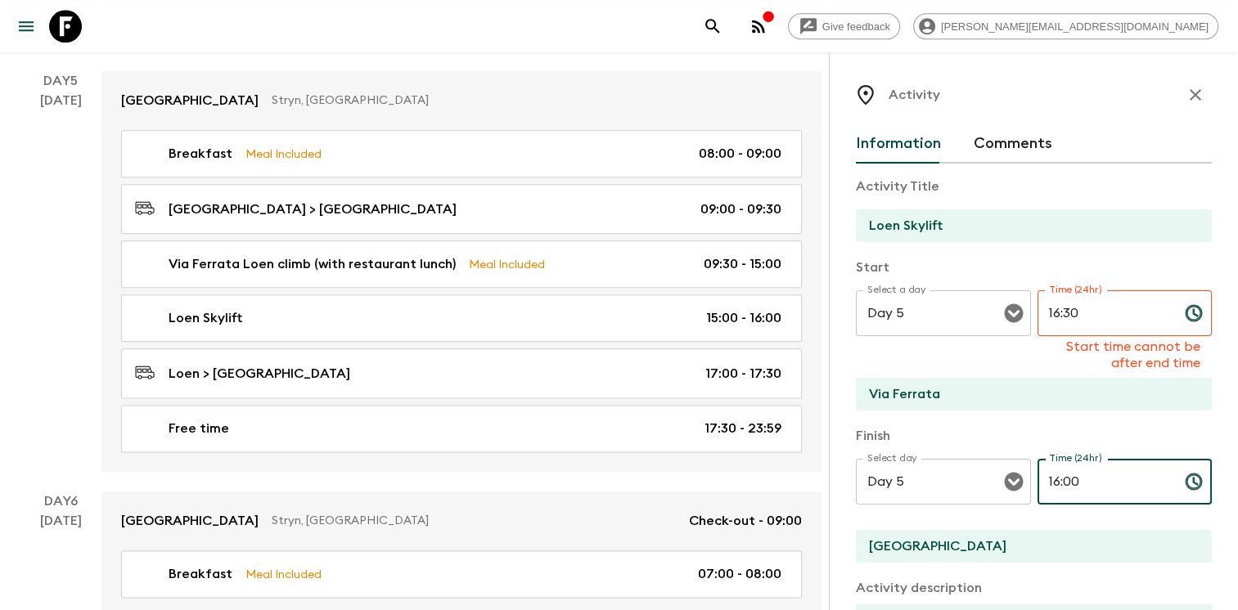
drag, startPoint x: 1087, startPoint y: 460, endPoint x: 966, endPoint y: 439, distance: 123.0
click at [967, 439] on div "Finish Select day Day 5 Select day ​ Time (24hr) 16:00 Time (24hr) ​ Stryn Hotel" at bounding box center [1034, 495] width 356 height 139
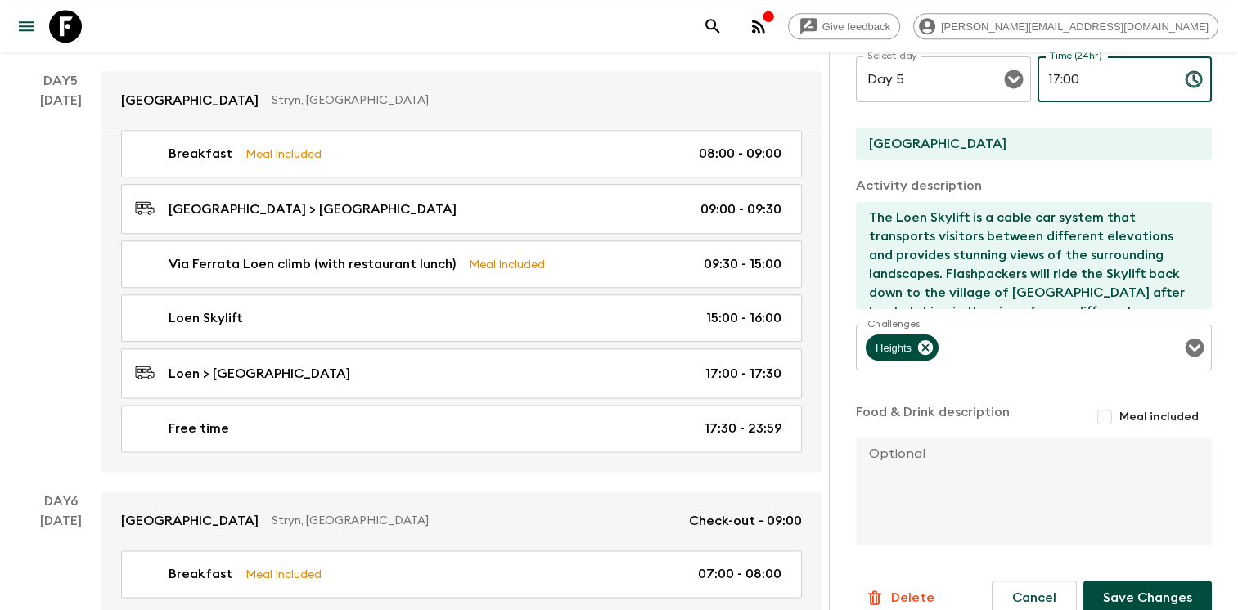
scroll to position [410, 0]
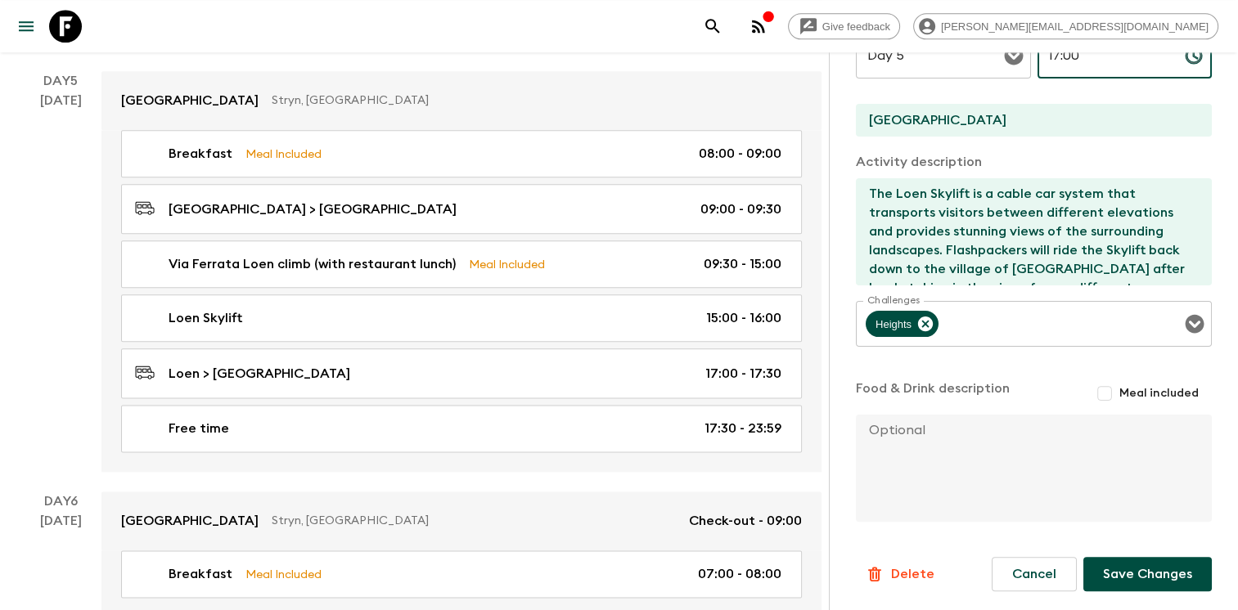
type input "17:00"
click at [1124, 574] on button "Save Changes" at bounding box center [1147, 574] width 128 height 34
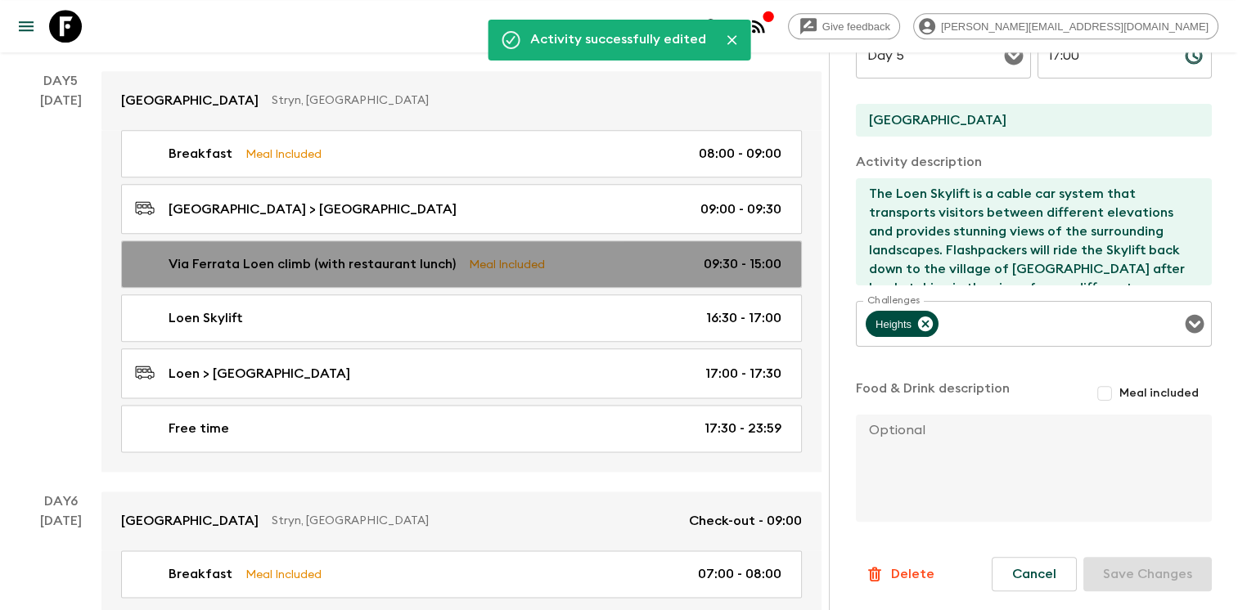
click at [560, 270] on link "Via Ferrata Loen climb (with restaurant lunch) Meal Included 09:30 - 15:00" at bounding box center [461, 264] width 681 height 47
type input "Via Ferrata Loen climb (with restaurant lunch)"
type input "Via Ferrata"
type textarea "Via Ferrata Loen is a guided climbing experience located above the fjord landsc…"
checkbox input "true"
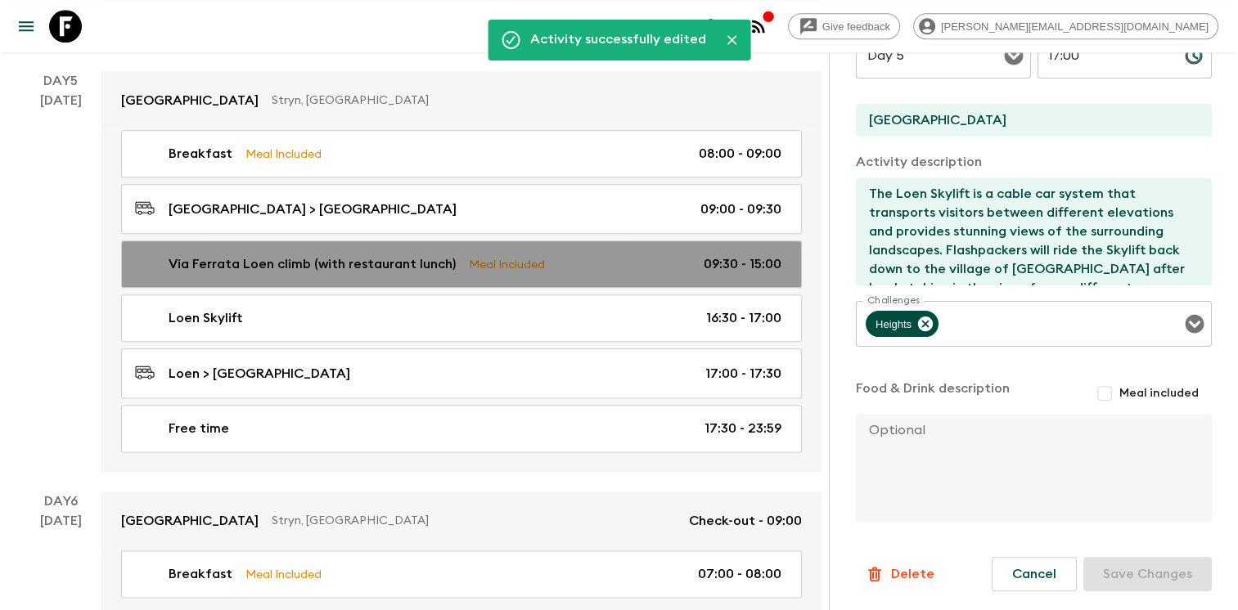
type textarea "Lunch in Hoven Restaurant."
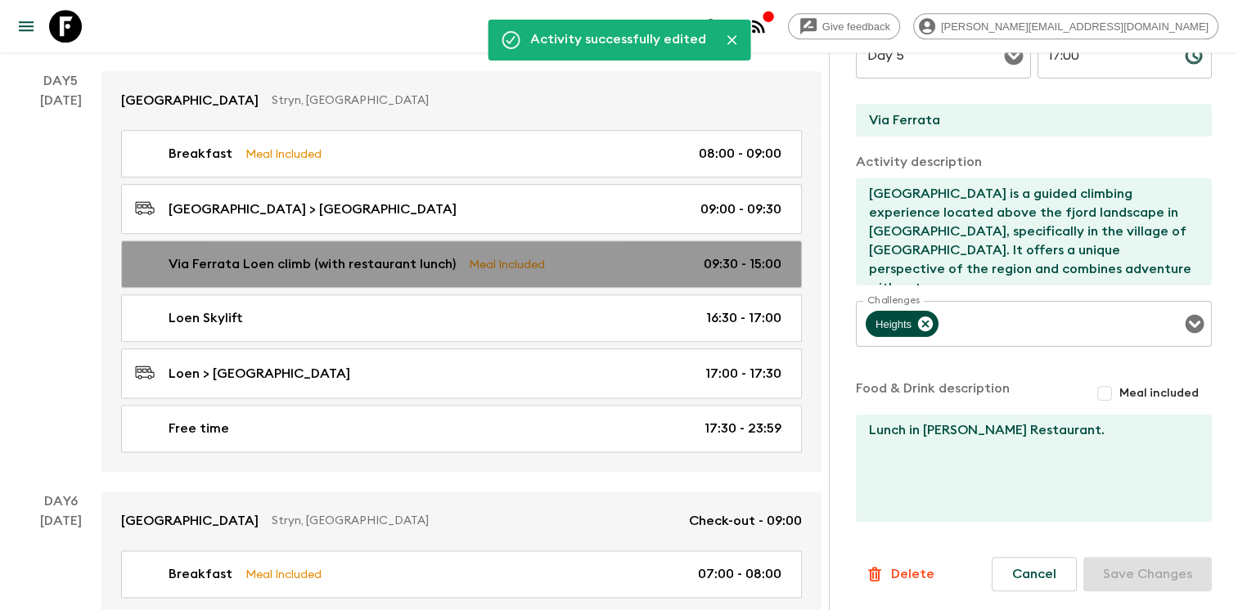
type input "09:30"
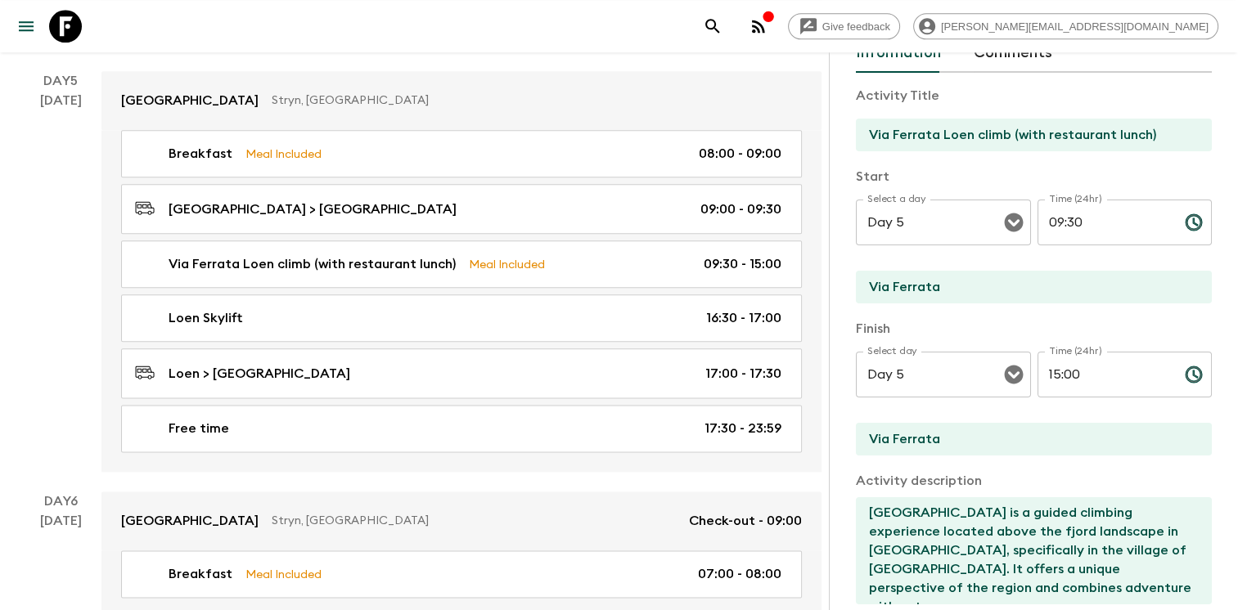
scroll to position [90, 0]
drag, startPoint x: 1079, startPoint y: 369, endPoint x: 1011, endPoint y: 360, distance: 69.3
click at [1011, 360] on div "Select day Day 5 Select day ​ Time (24hr) 15:00 Time (24hr) ​" at bounding box center [1034, 385] width 356 height 65
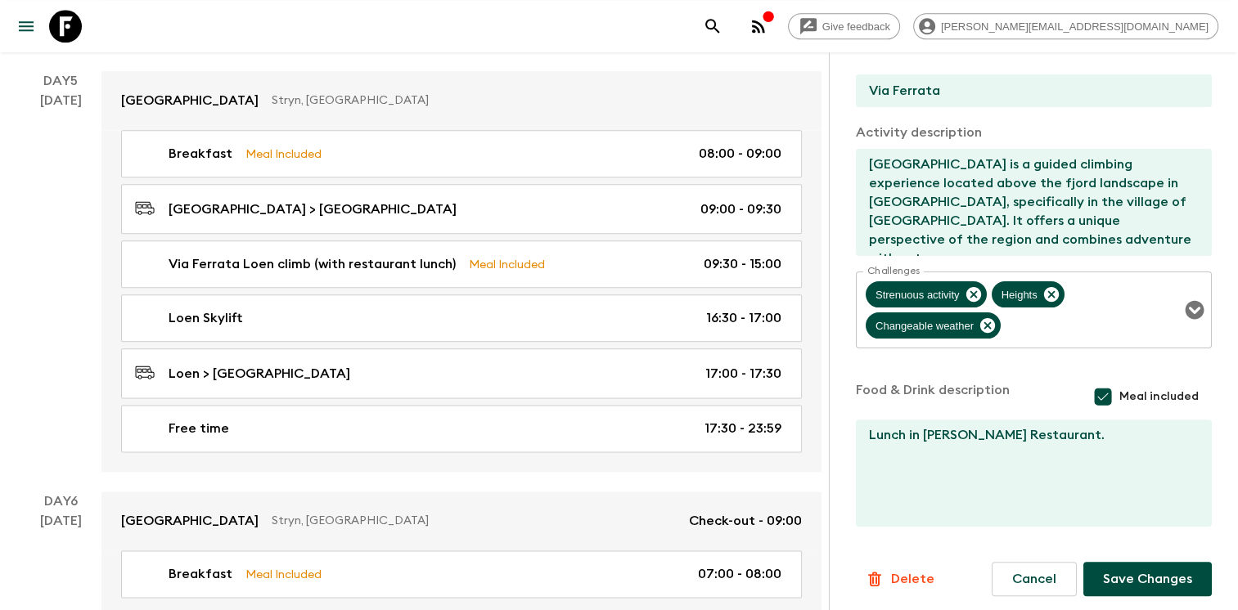
scroll to position [444, 0]
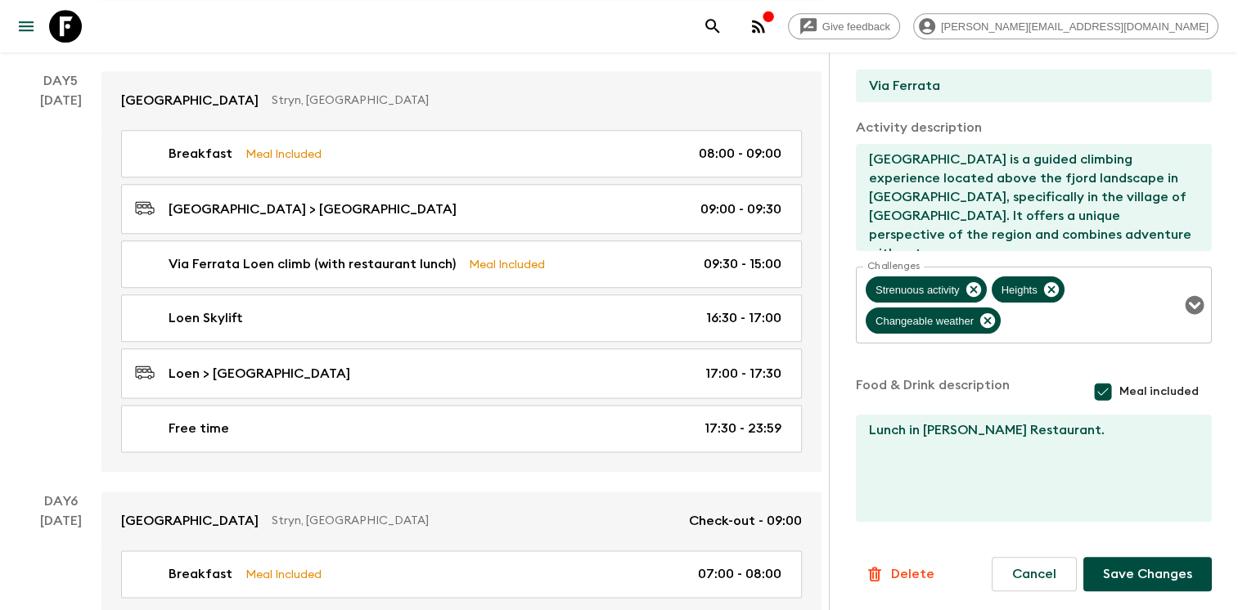
type input "16:30"
click at [1155, 574] on button "Save Changes" at bounding box center [1147, 574] width 128 height 34
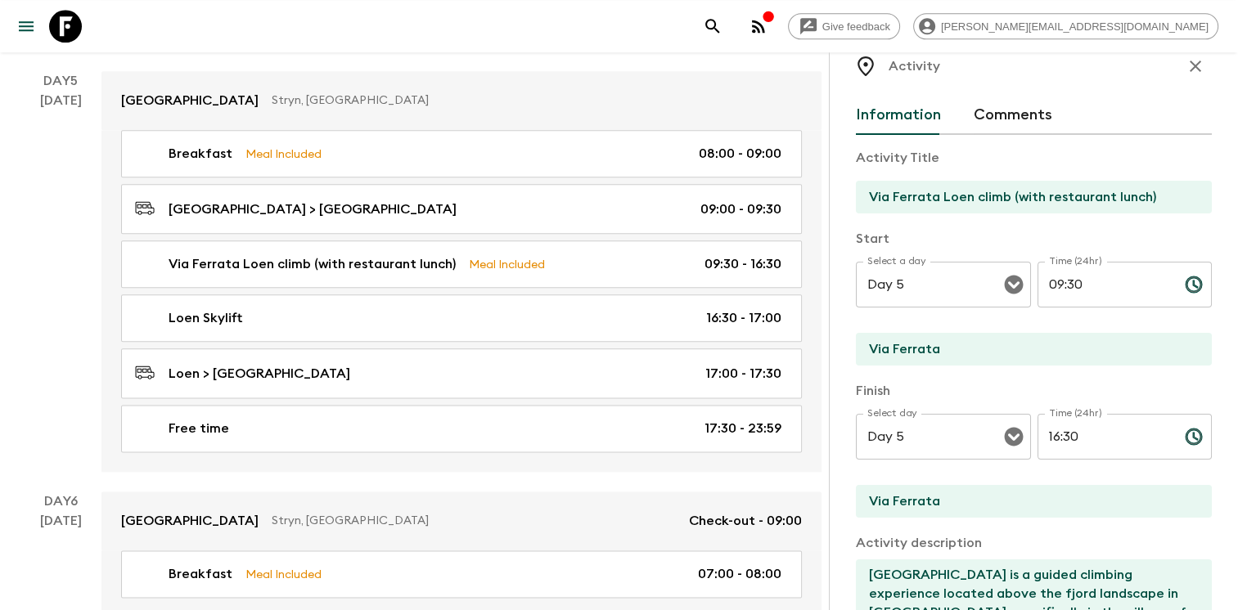
scroll to position [0, 0]
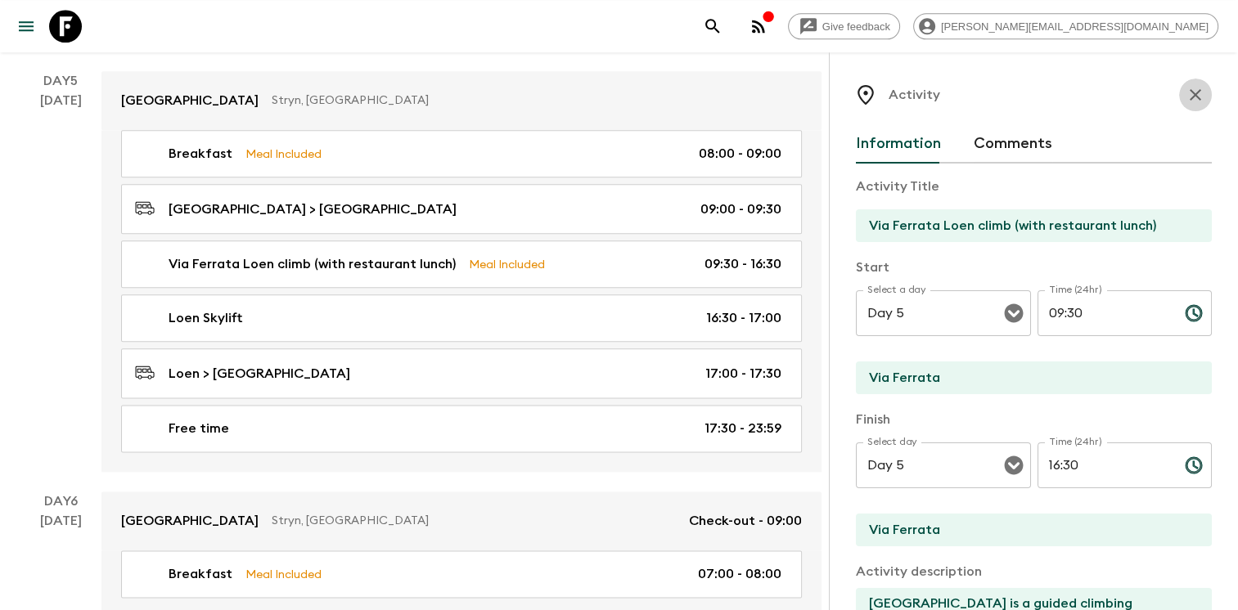
click at [1186, 92] on icon "button" at bounding box center [1196, 95] width 20 height 20
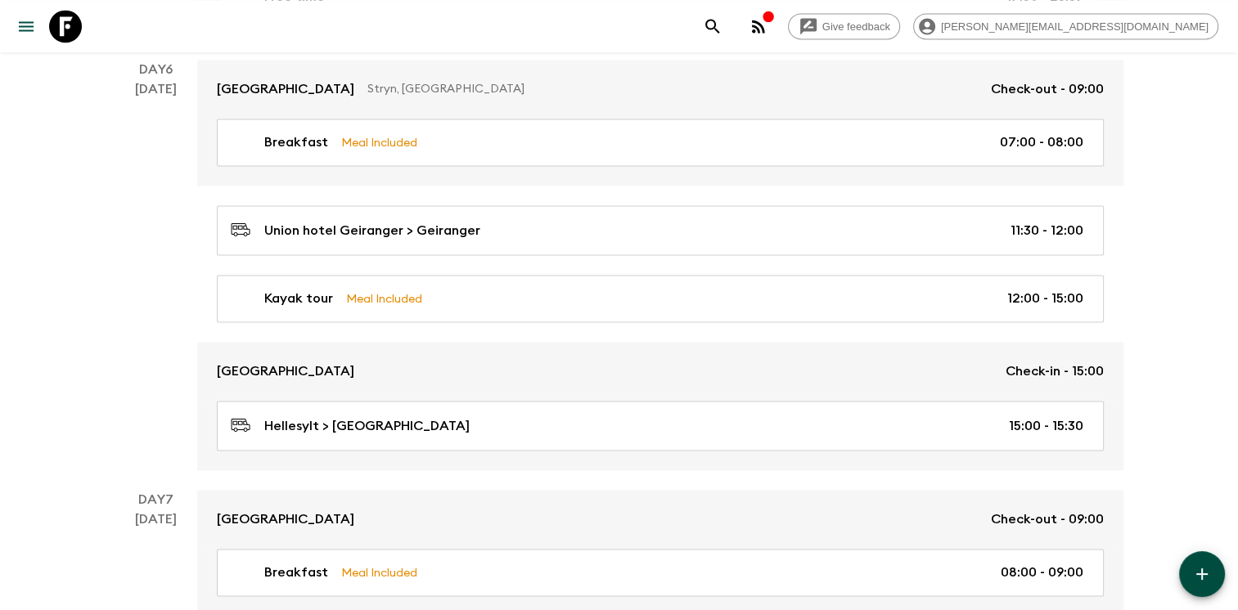
scroll to position [2374, 0]
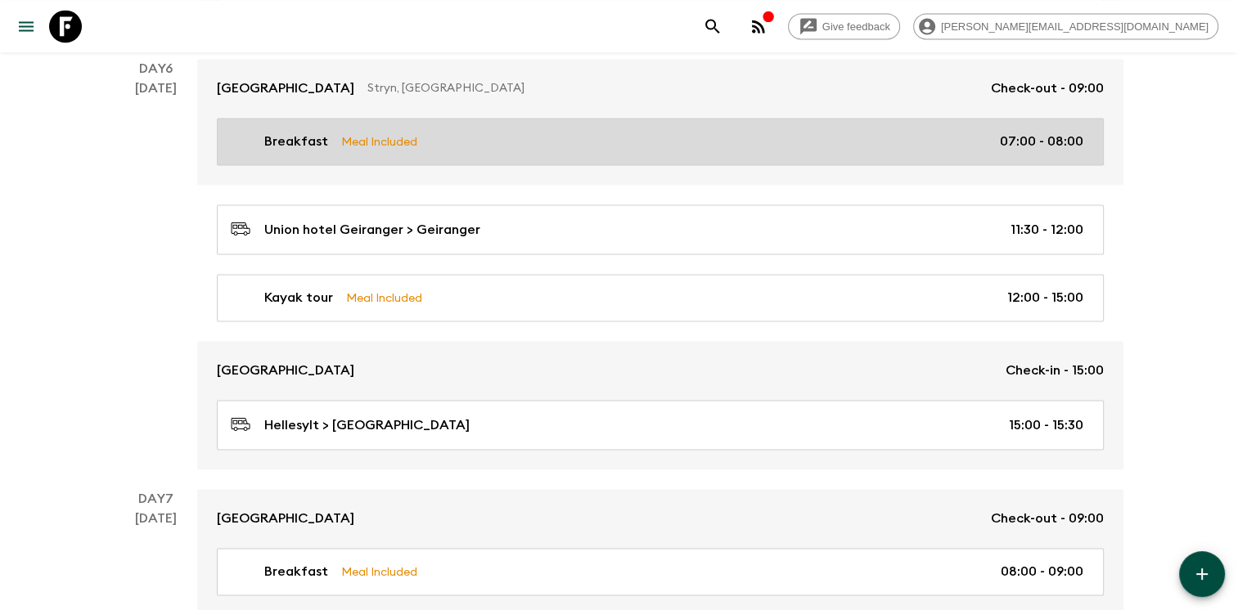
click at [729, 132] on div "Breakfast Meal Included 07:00 - 08:00" at bounding box center [657, 142] width 853 height 20
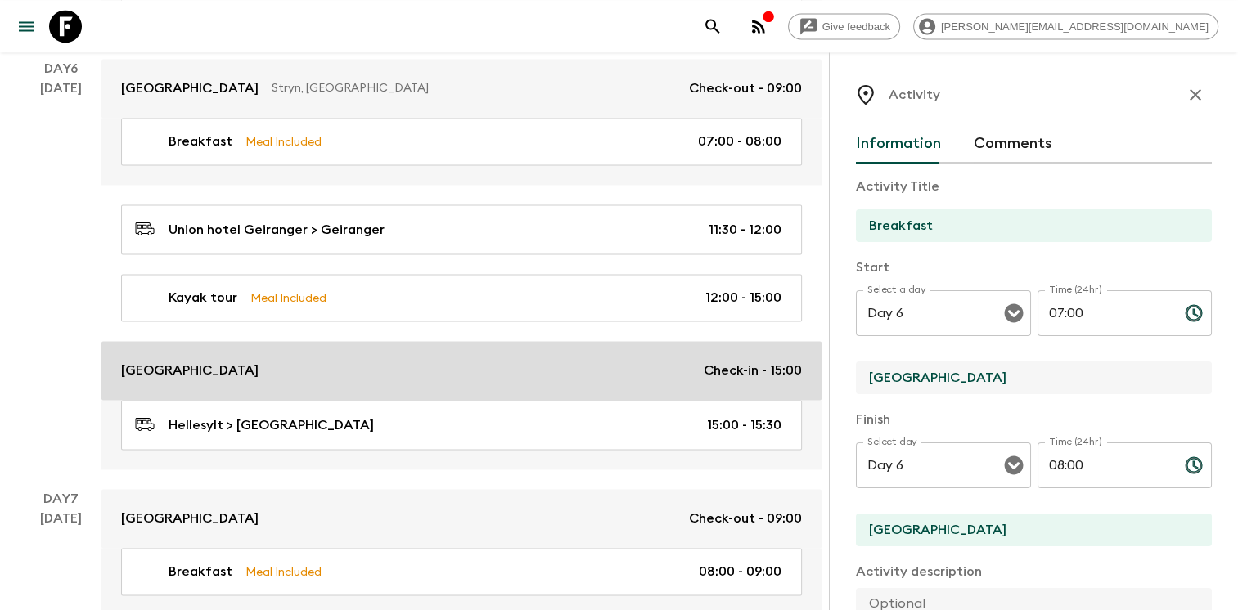
drag, startPoint x: 946, startPoint y: 371, endPoint x: 767, endPoint y: 350, distance: 180.4
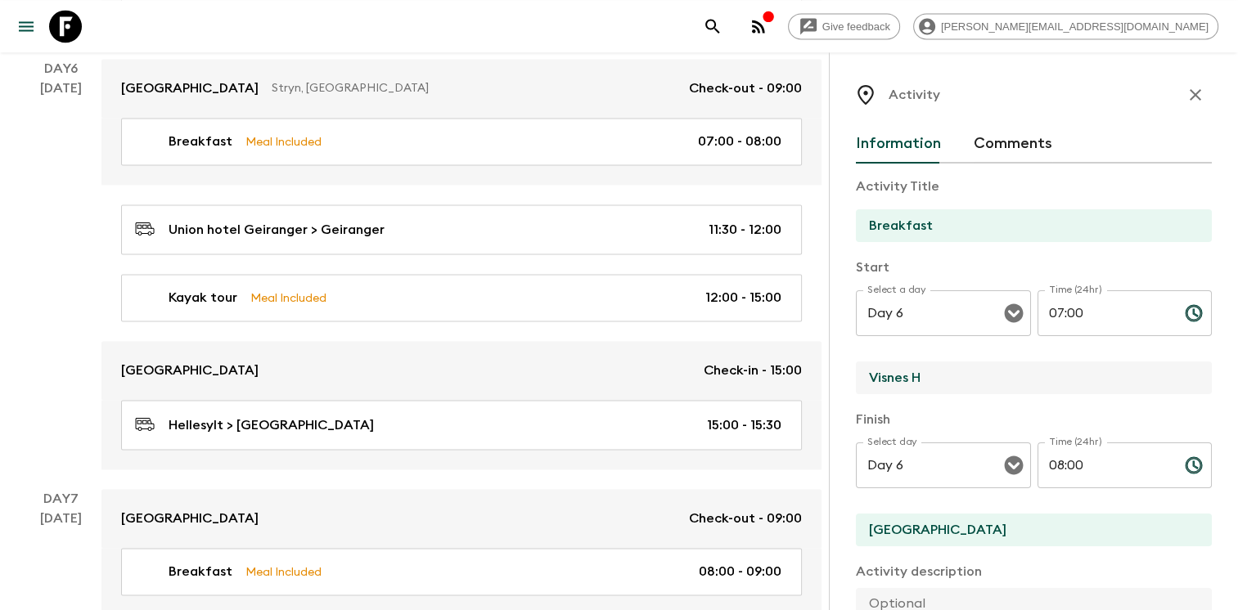
type input "[GEOGRAPHIC_DATA]"
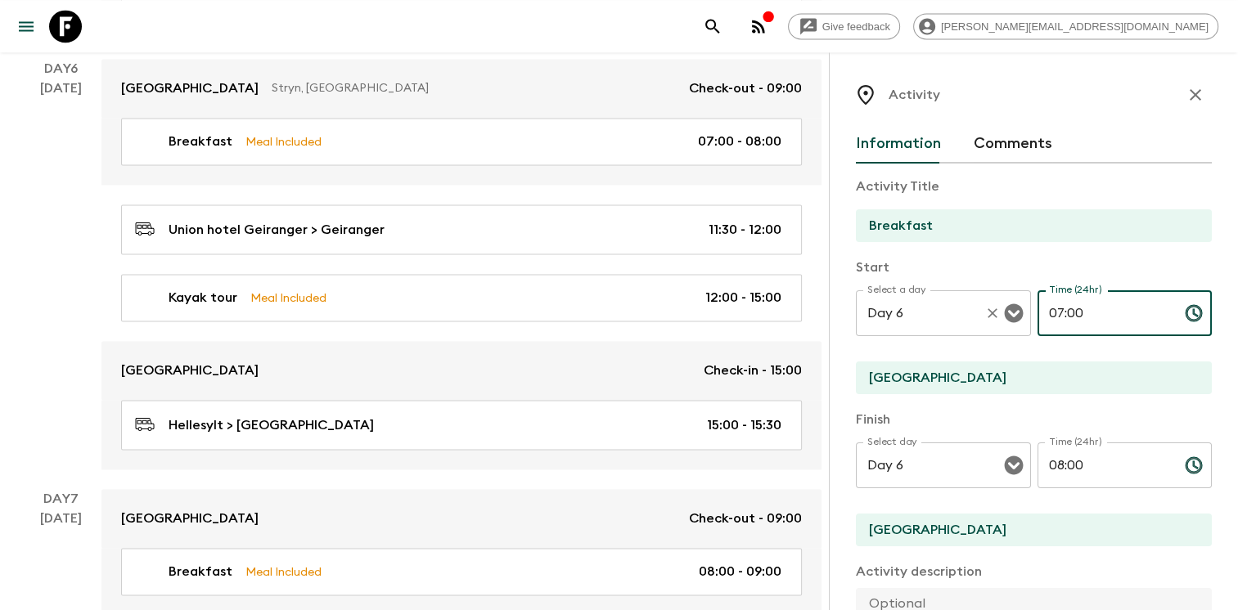
drag, startPoint x: 1098, startPoint y: 304, endPoint x: 1024, endPoint y: 296, distance: 74.8
click at [1026, 296] on div "Select a day Day 6 Select a day ​ Time (24hr) 07:00 Time (24hr) ​" at bounding box center [1034, 323] width 356 height 65
type input "08:00"
drag, startPoint x: 1113, startPoint y: 459, endPoint x: 992, endPoint y: 444, distance: 122.0
click at [993, 445] on div "Select day Day 6 Select day ​ Time (24hr) 08:00 Time (24hr) ​" at bounding box center [1034, 475] width 356 height 65
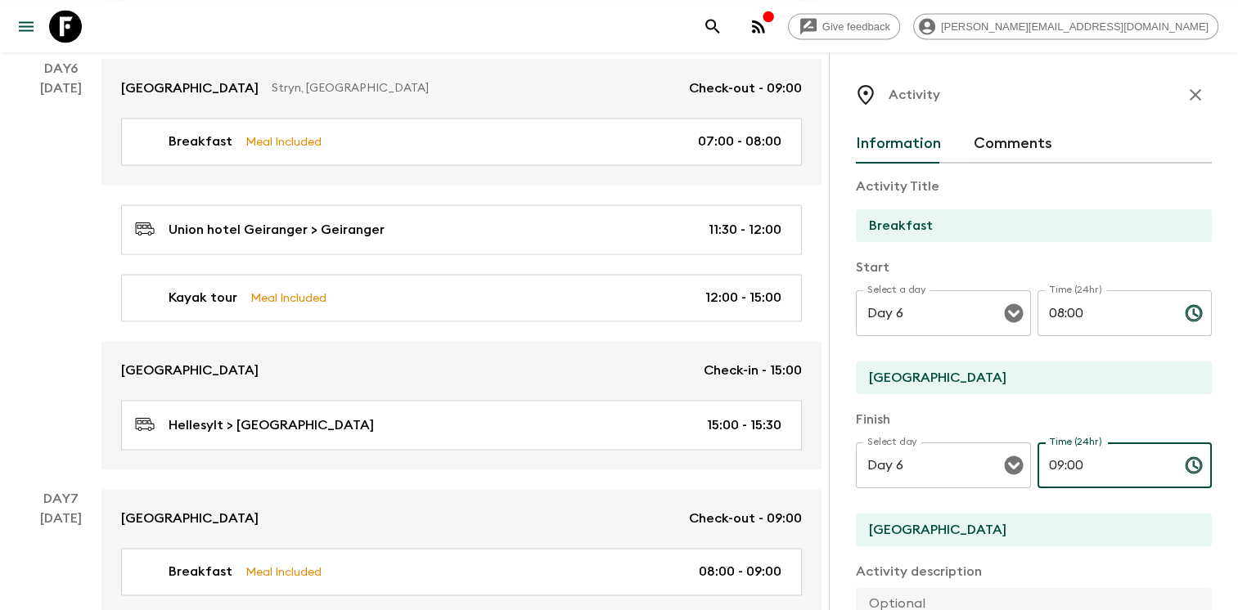
type input "09:00"
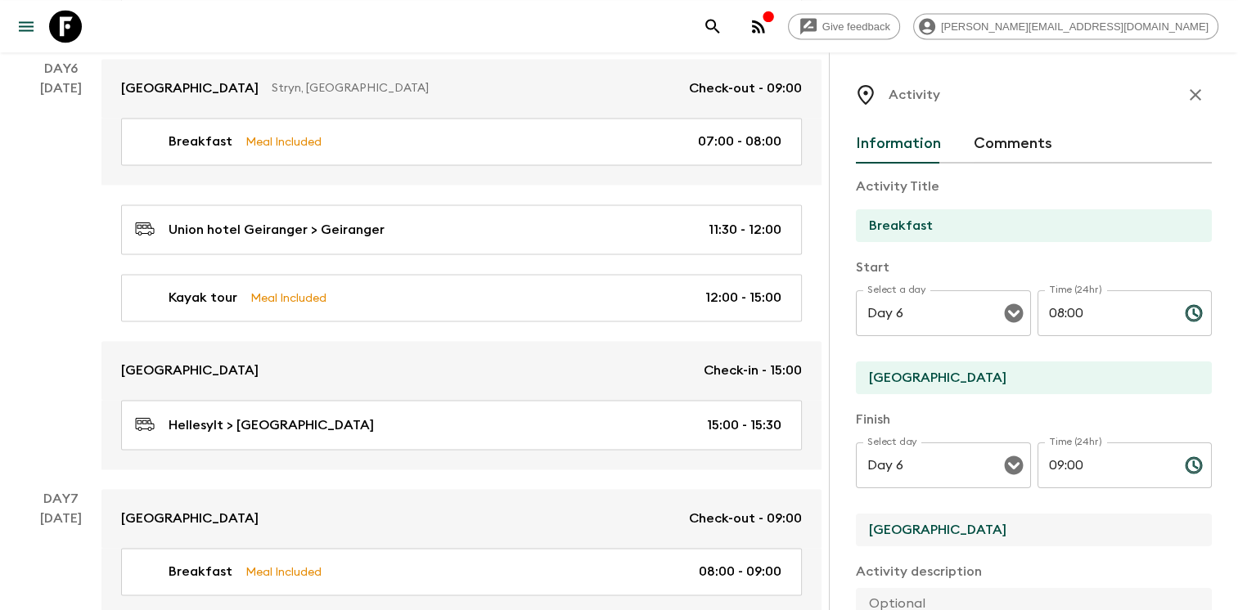
drag, startPoint x: 955, startPoint y: 538, endPoint x: 831, endPoint y: 507, distance: 127.4
click at [845, 511] on div "Activity Information Comments Activity Title Breakfast Start Select a day Day 6…" at bounding box center [1033, 357] width 409 height 610
type input "[GEOGRAPHIC_DATA]"
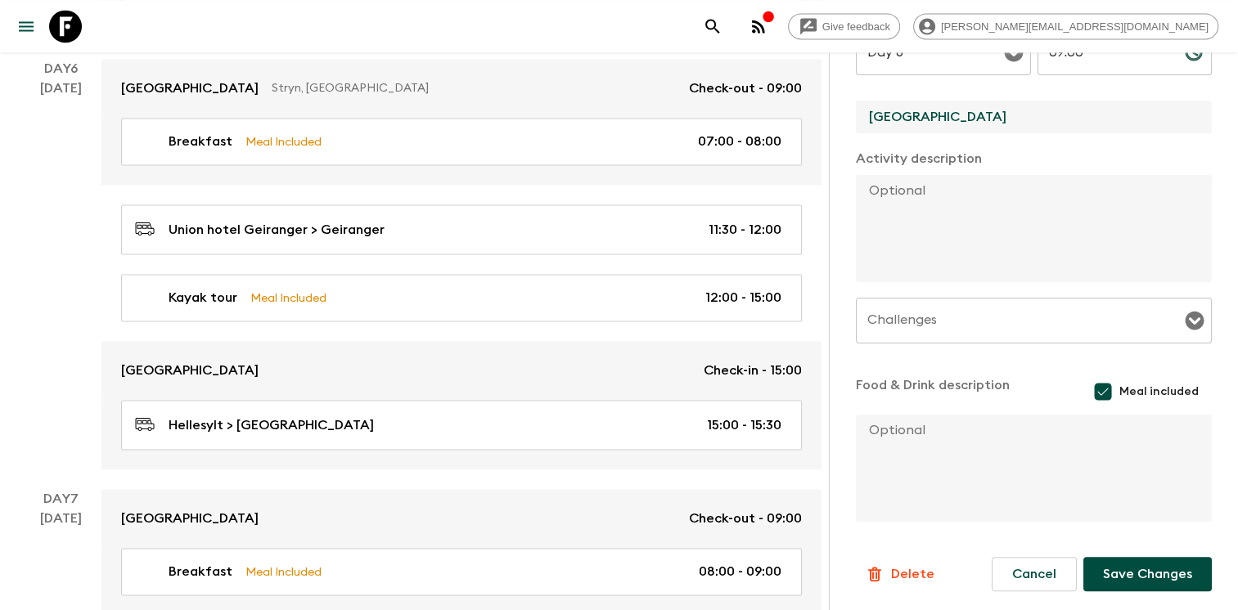
scroll to position [412, 0]
click at [1121, 576] on button "Save Changes" at bounding box center [1147, 575] width 128 height 34
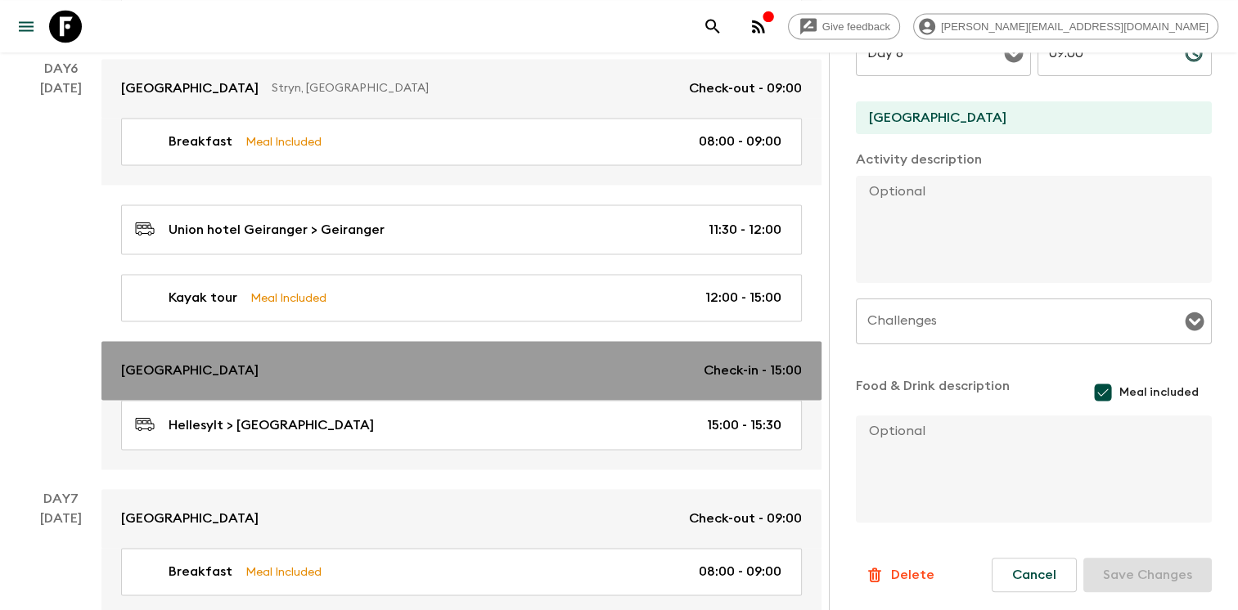
click at [488, 365] on div "Saga Fjord Hotel Check-in - 15:00" at bounding box center [461, 371] width 681 height 20
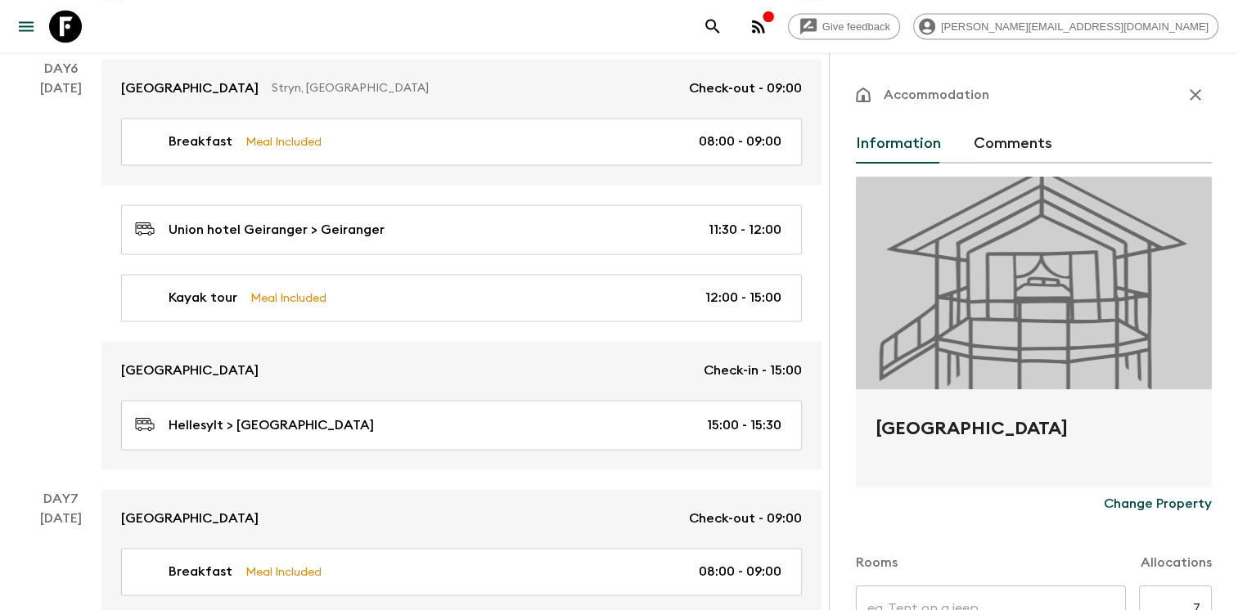
click at [1151, 502] on p "Change Property" at bounding box center [1158, 504] width 108 height 20
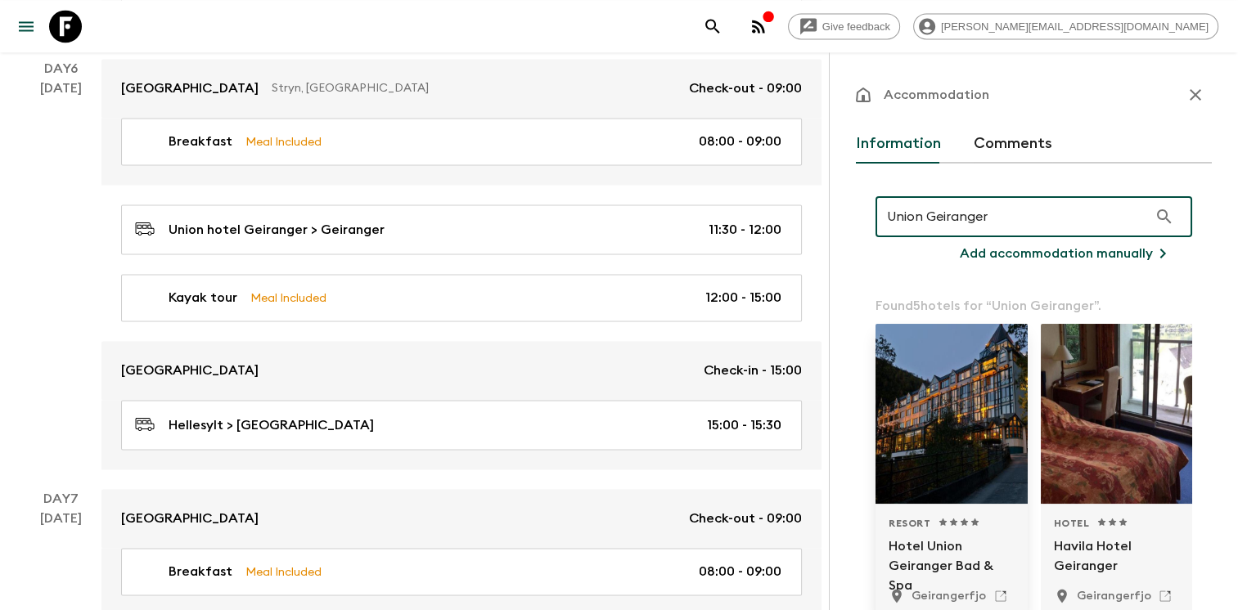
type input "Union Geiranger"
click at [935, 401] on div at bounding box center [952, 414] width 152 height 180
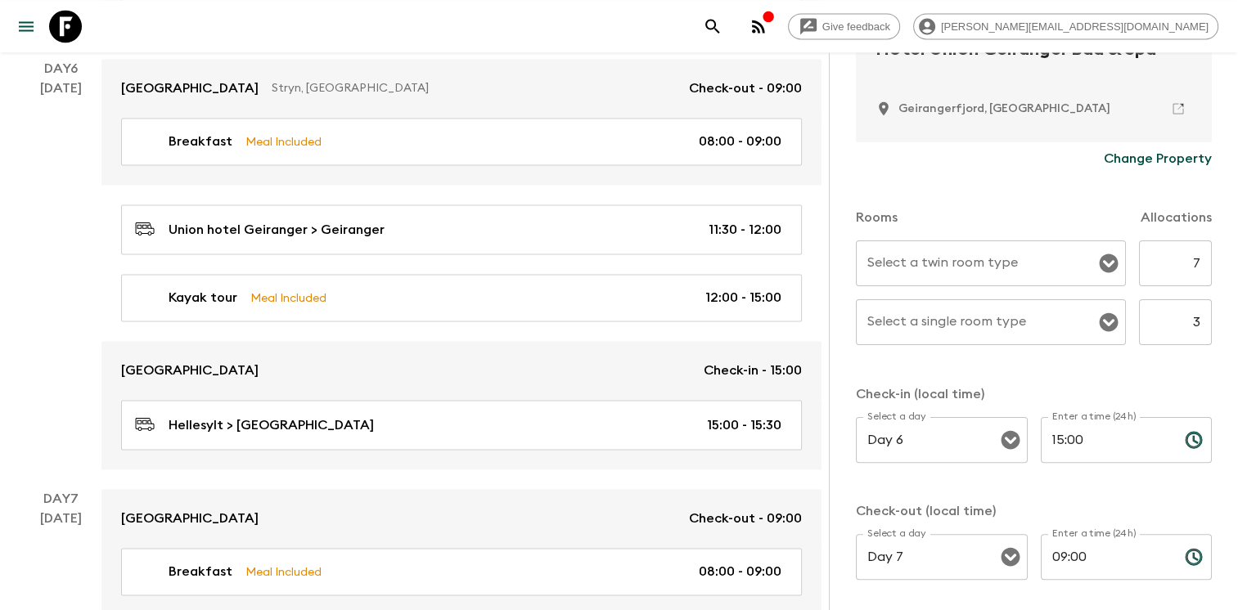
scroll to position [466, 0]
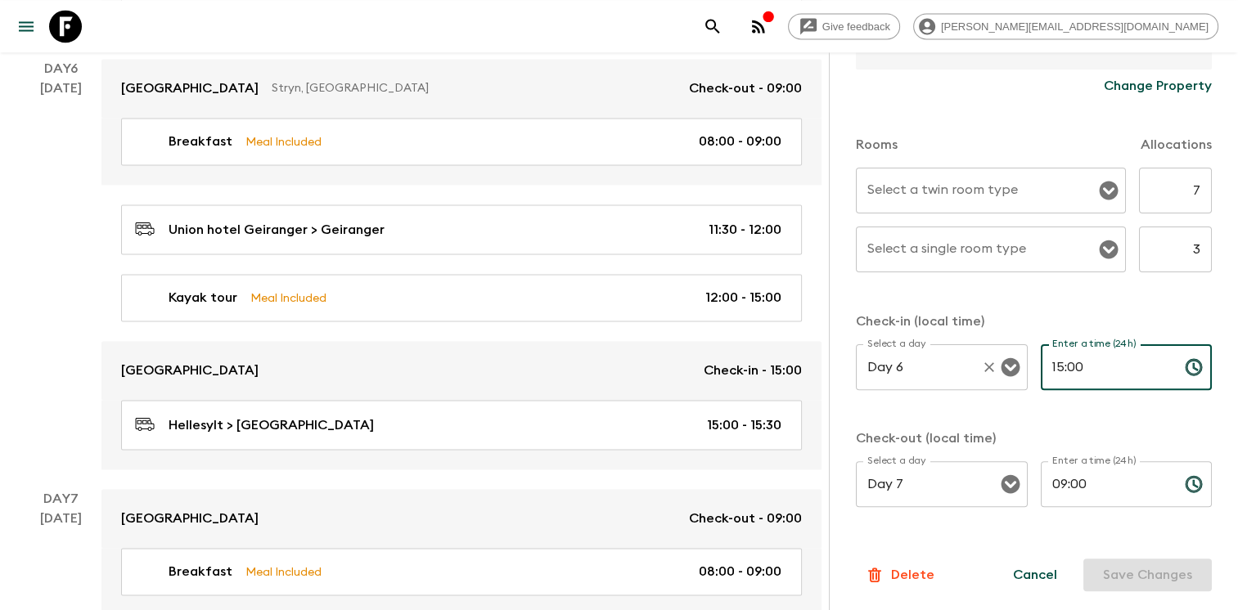
drag, startPoint x: 1087, startPoint y: 371, endPoint x: 1020, endPoint y: 363, distance: 66.7
click at [1020, 363] on div "Select a day Day 6 Select a day ​ Enter a time (24h) 15:00 Enter a time (24h) ​" at bounding box center [1034, 377] width 356 height 65
type input "16:00"
click at [1142, 578] on button "Save Changes" at bounding box center [1147, 575] width 128 height 33
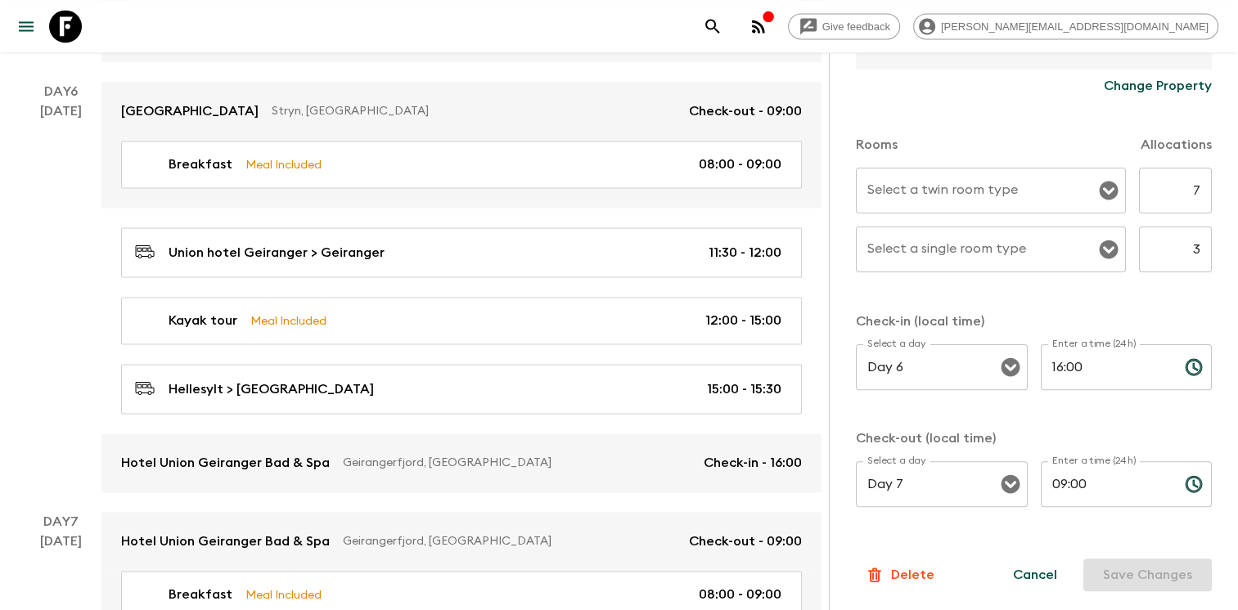
scroll to position [2352, 0]
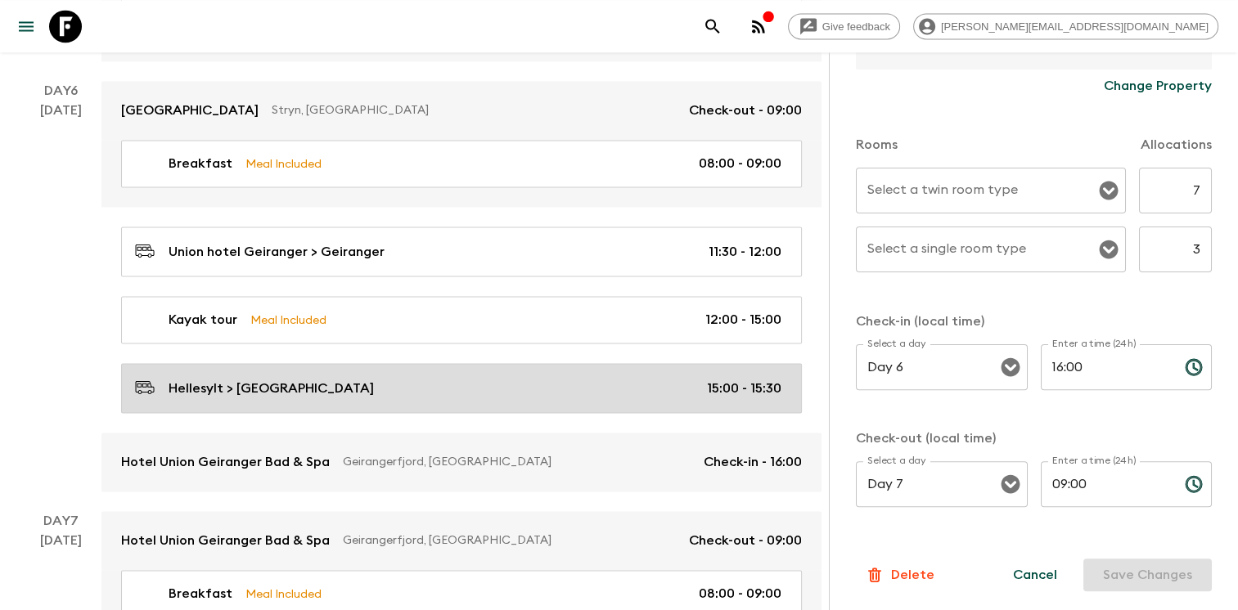
click at [480, 377] on div "Hellesylt > Saga Fjord Hotel 15:00 - 15:30" at bounding box center [458, 388] width 646 height 22
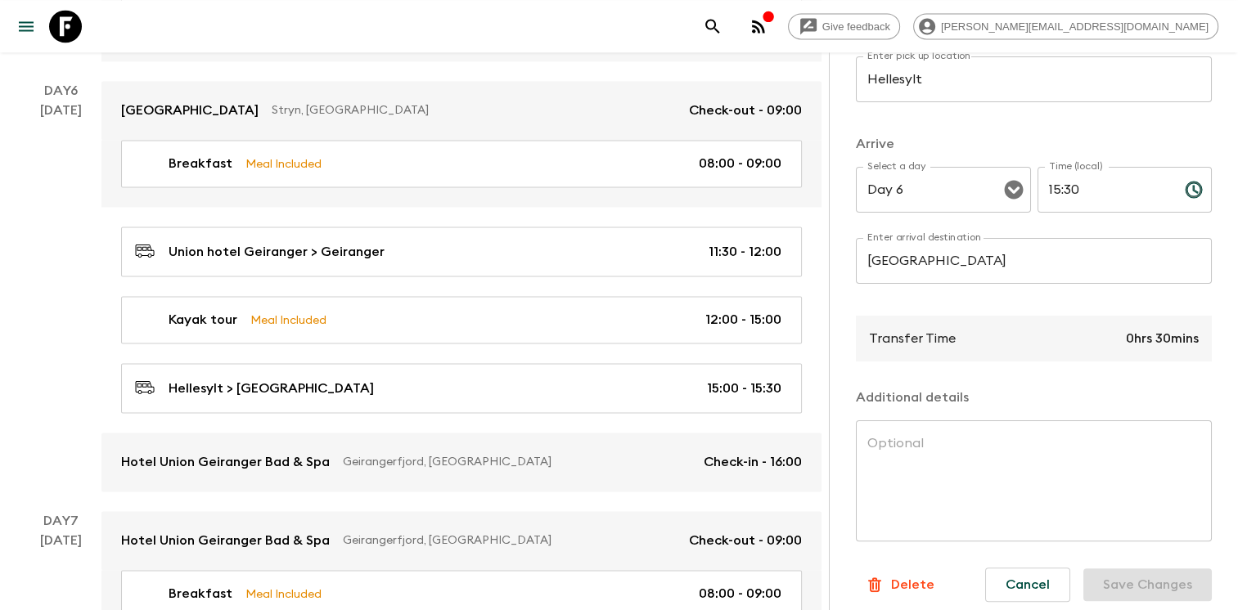
scroll to position [345, 0]
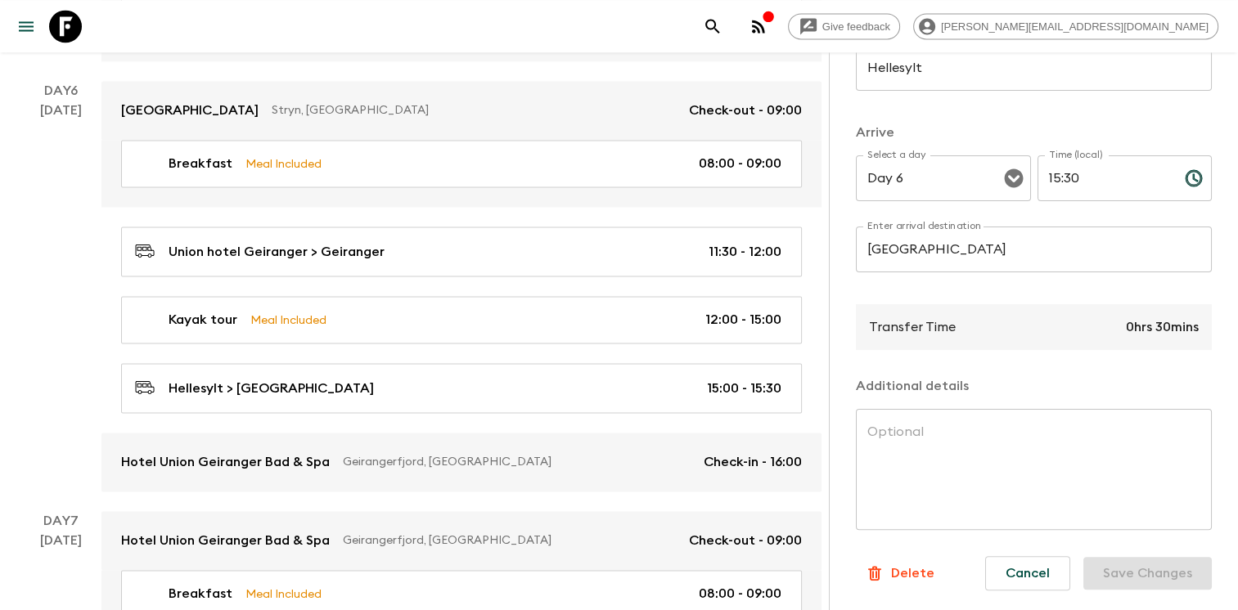
click at [903, 564] on p "Delete" at bounding box center [912, 574] width 43 height 20
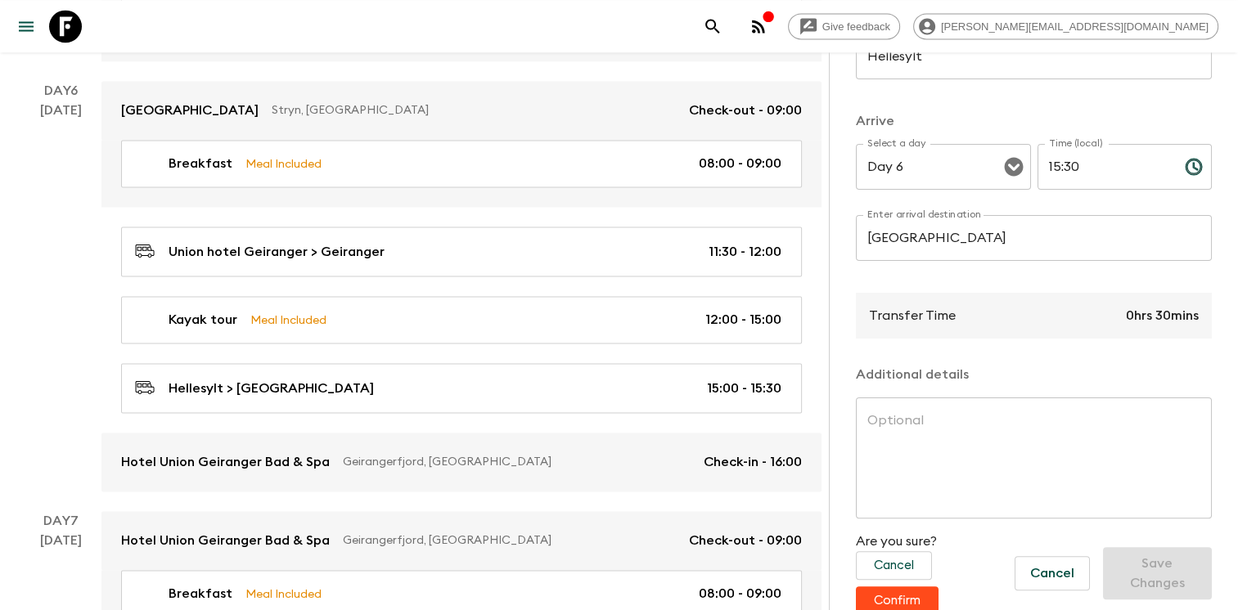
click at [903, 594] on button "Confirm" at bounding box center [897, 601] width 83 height 29
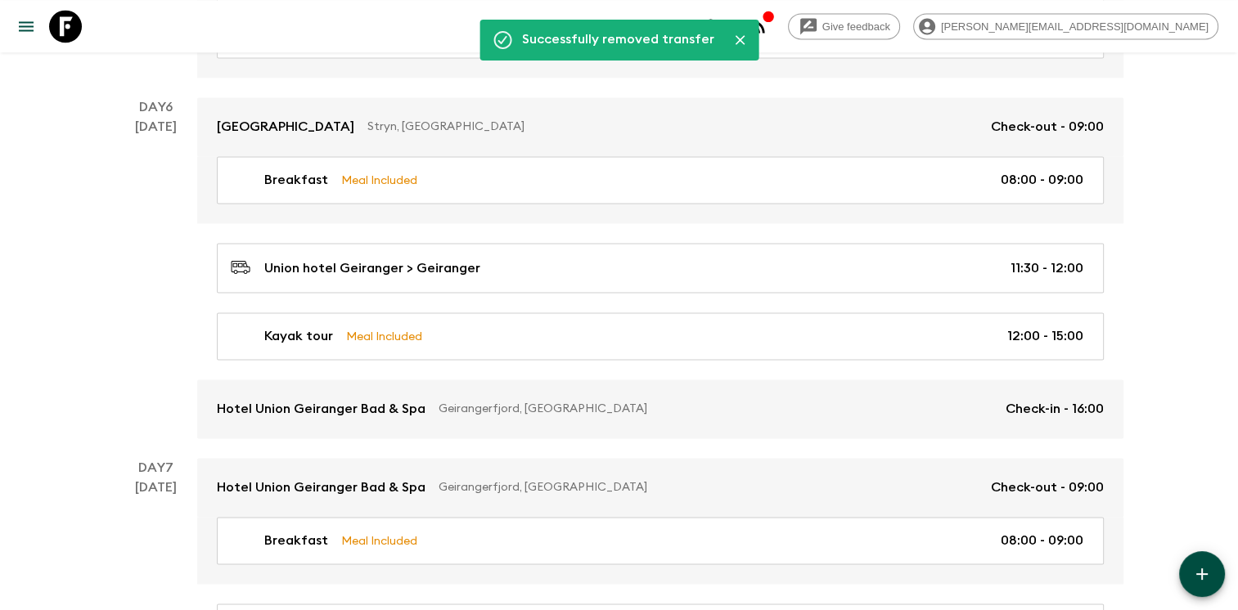
scroll to position [2337, 0]
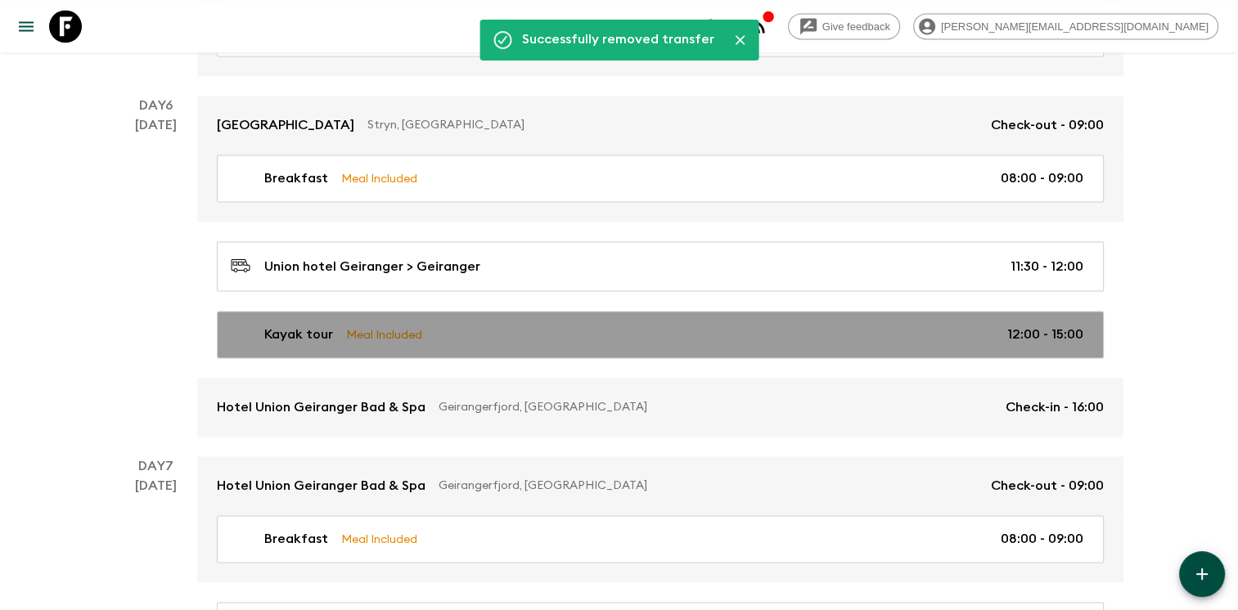
click at [1002, 336] on div "Kayak tour Meal Included 12:00 - 15:00" at bounding box center [657, 335] width 853 height 20
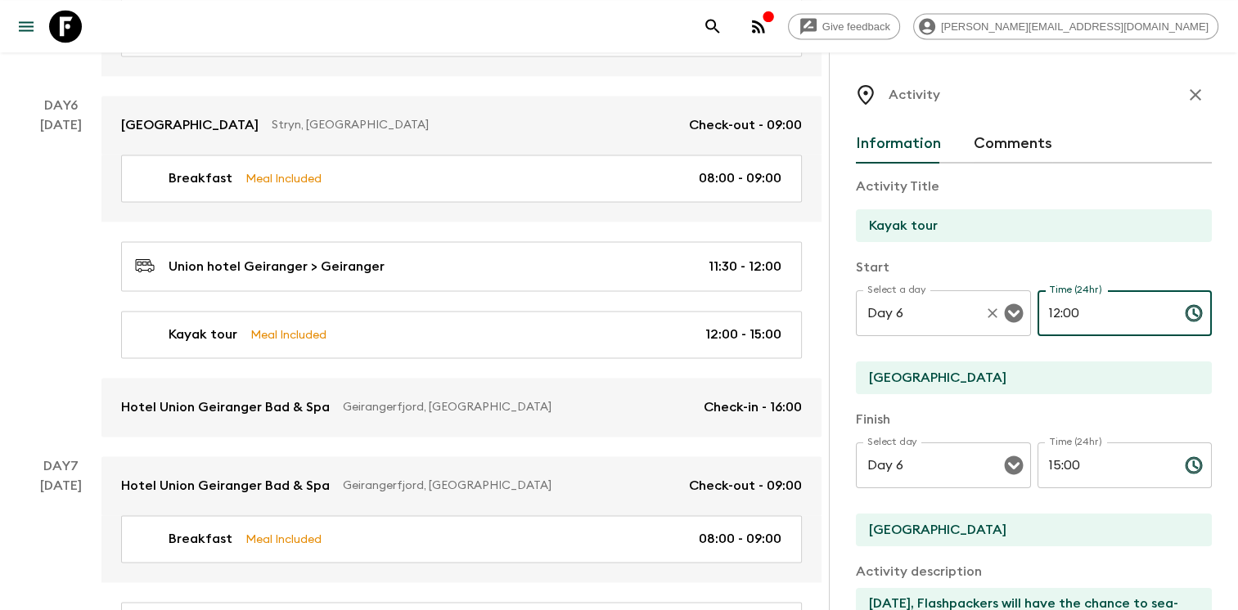
drag, startPoint x: 1081, startPoint y: 317, endPoint x: 999, endPoint y: 305, distance: 82.6
click at [1002, 306] on div "Select a day Day 6 Select a day ​ Time (24hr) 12:00 Time (24hr) ​" at bounding box center [1034, 323] width 356 height 65
type input "13:30"
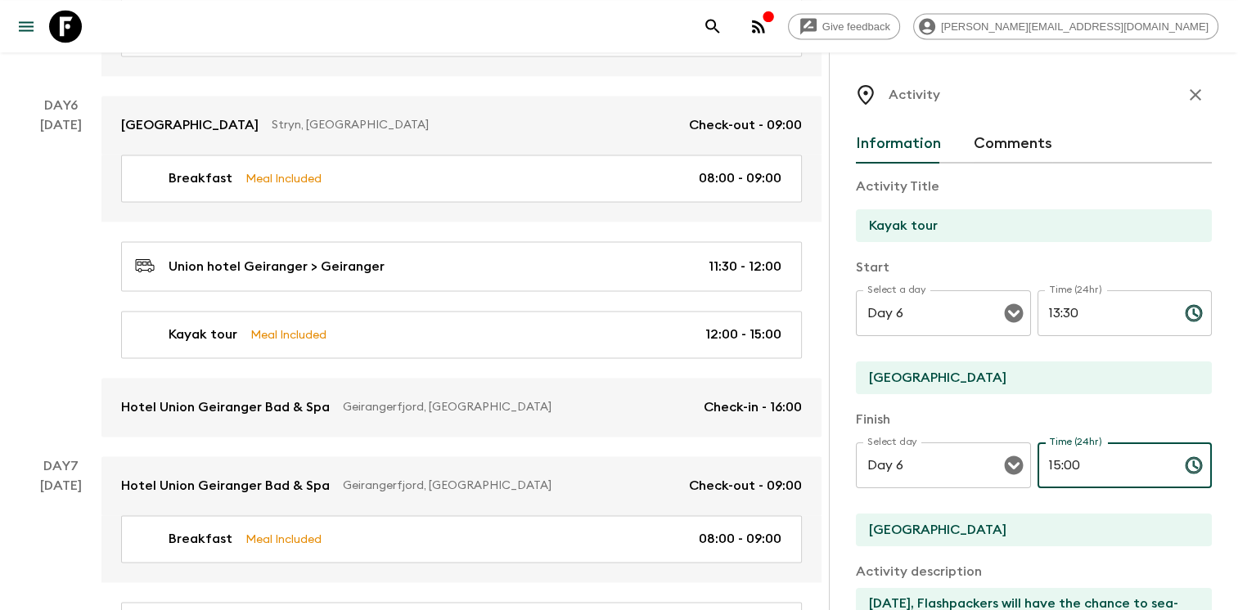
click at [1105, 460] on input "15:00" at bounding box center [1105, 466] width 134 height 46
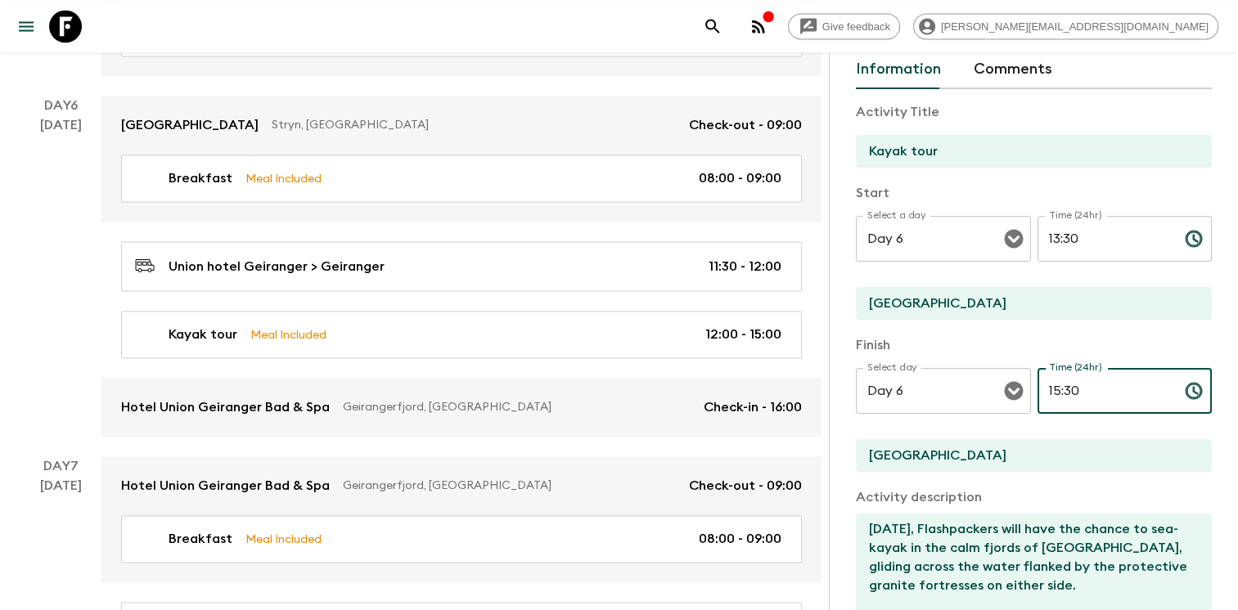
scroll to position [36, 0]
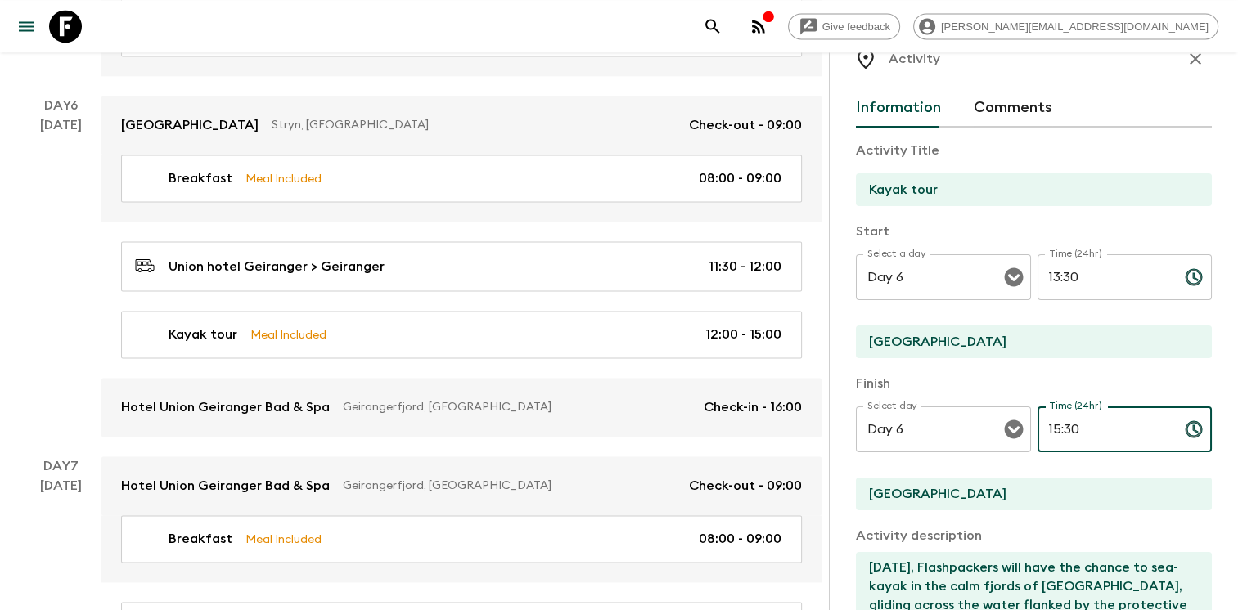
type input "15:30"
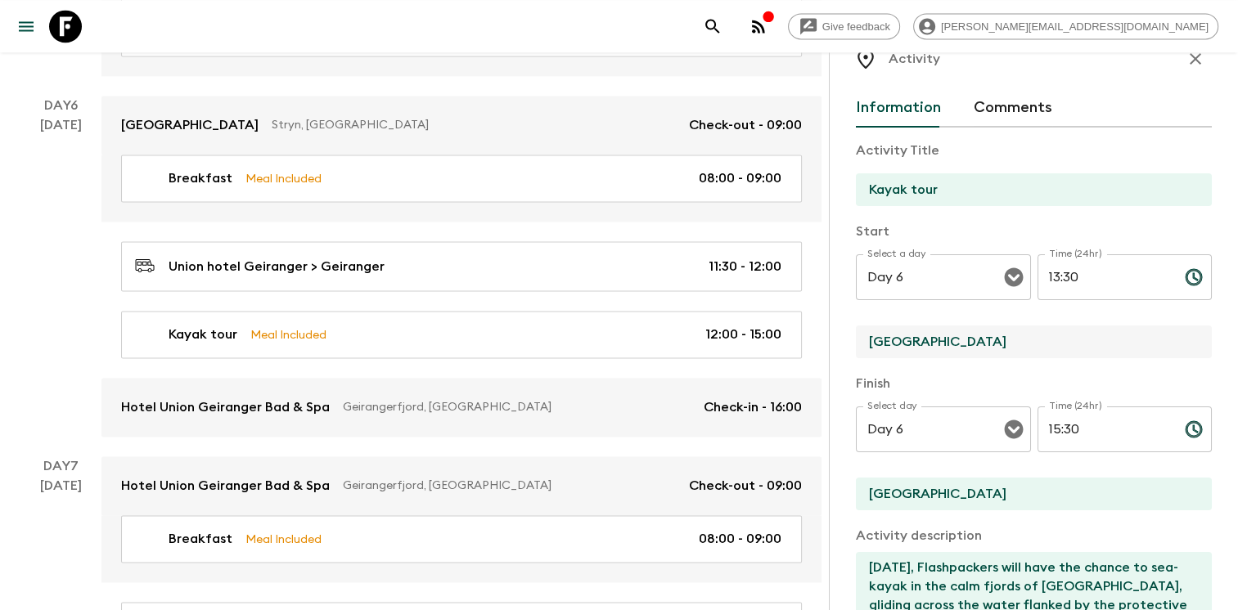
drag, startPoint x: 957, startPoint y: 340, endPoint x: 861, endPoint y: 334, distance: 95.9
click at [861, 335] on input "Øye Hotel" at bounding box center [1027, 342] width 343 height 33
type input "Geiranger"
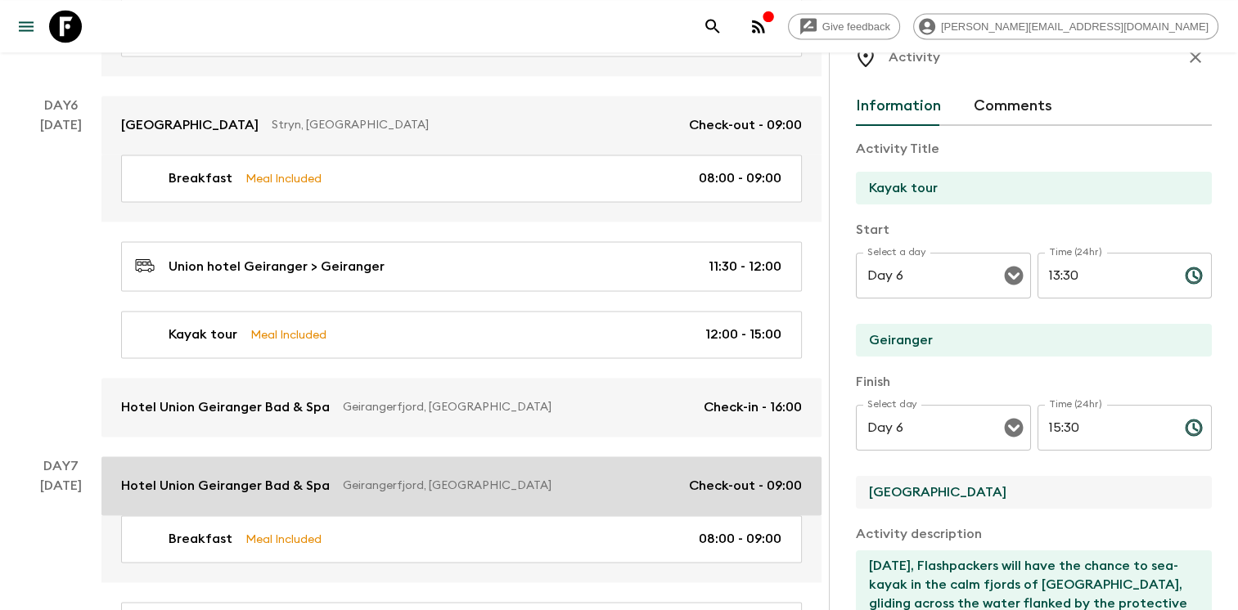
drag, startPoint x: 985, startPoint y: 489, endPoint x: 795, endPoint y: 457, distance: 192.7
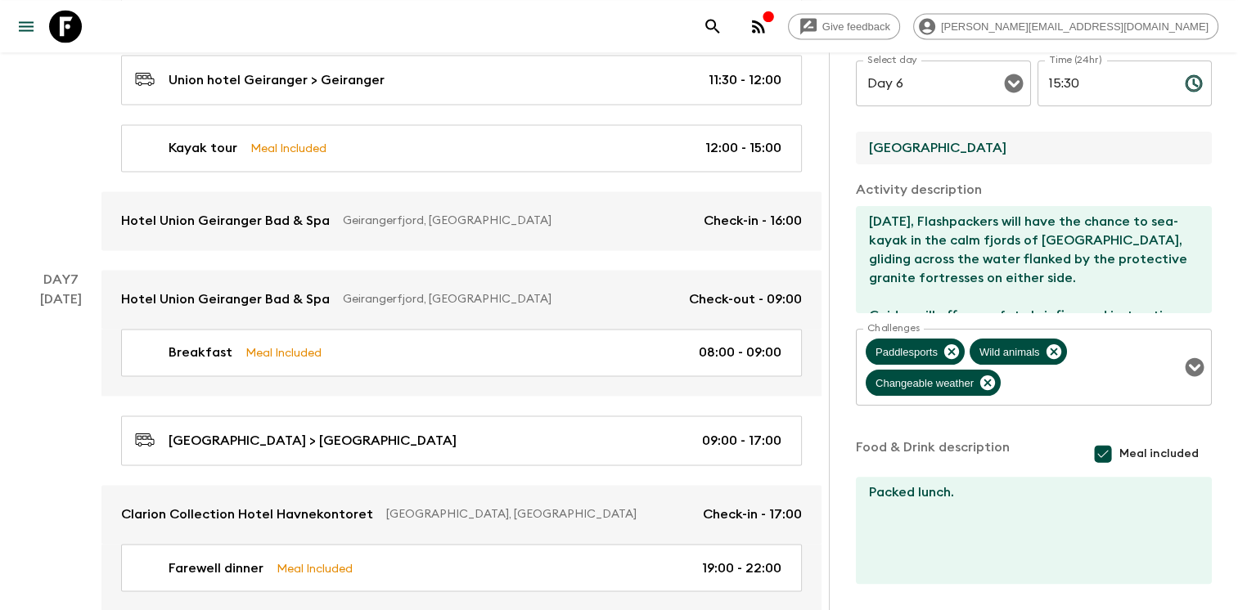
scroll to position [444, 0]
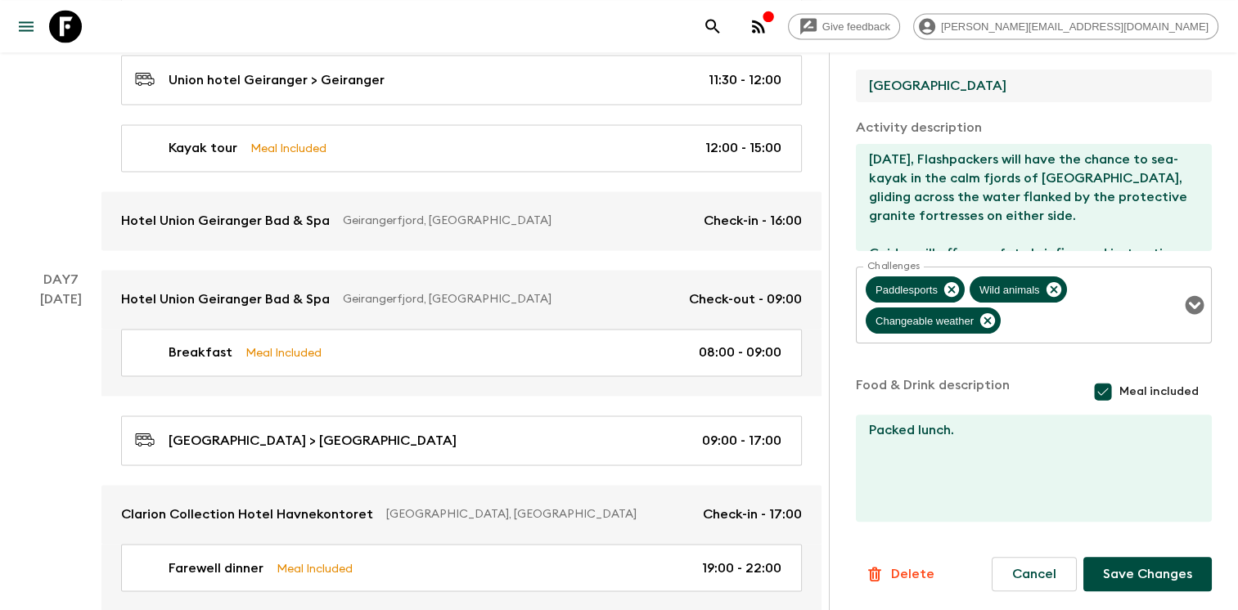
type input "Union Geiranger Hotel"
click at [1132, 572] on button "Save Changes" at bounding box center [1147, 574] width 128 height 34
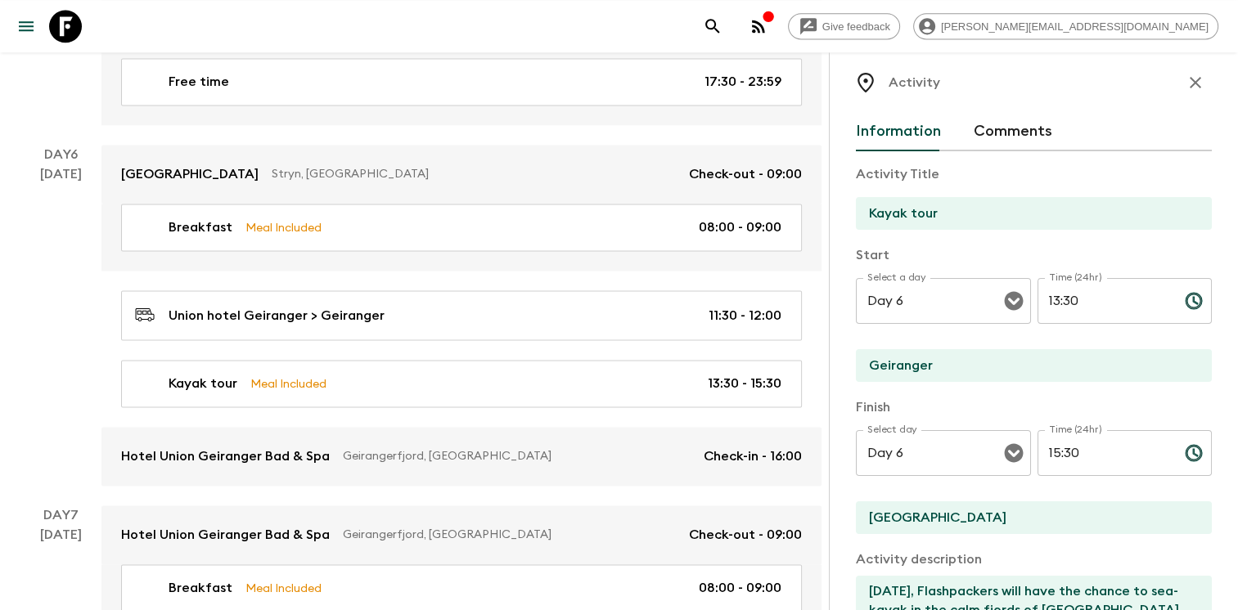
scroll to position [0, 0]
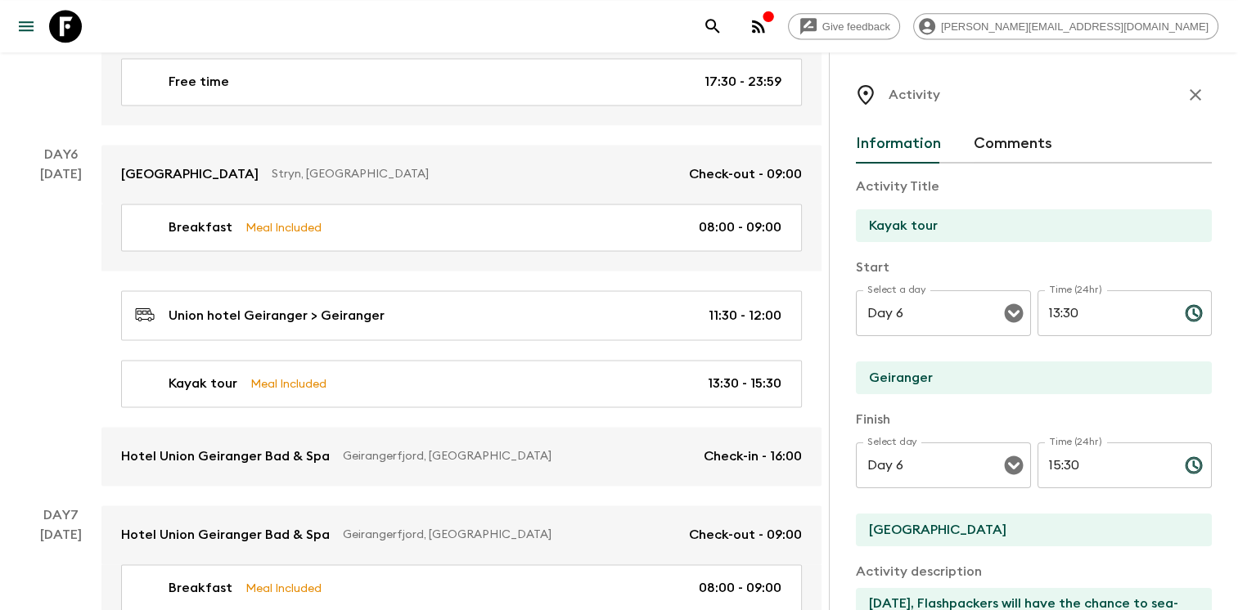
click at [1186, 88] on icon "button" at bounding box center [1196, 95] width 20 height 20
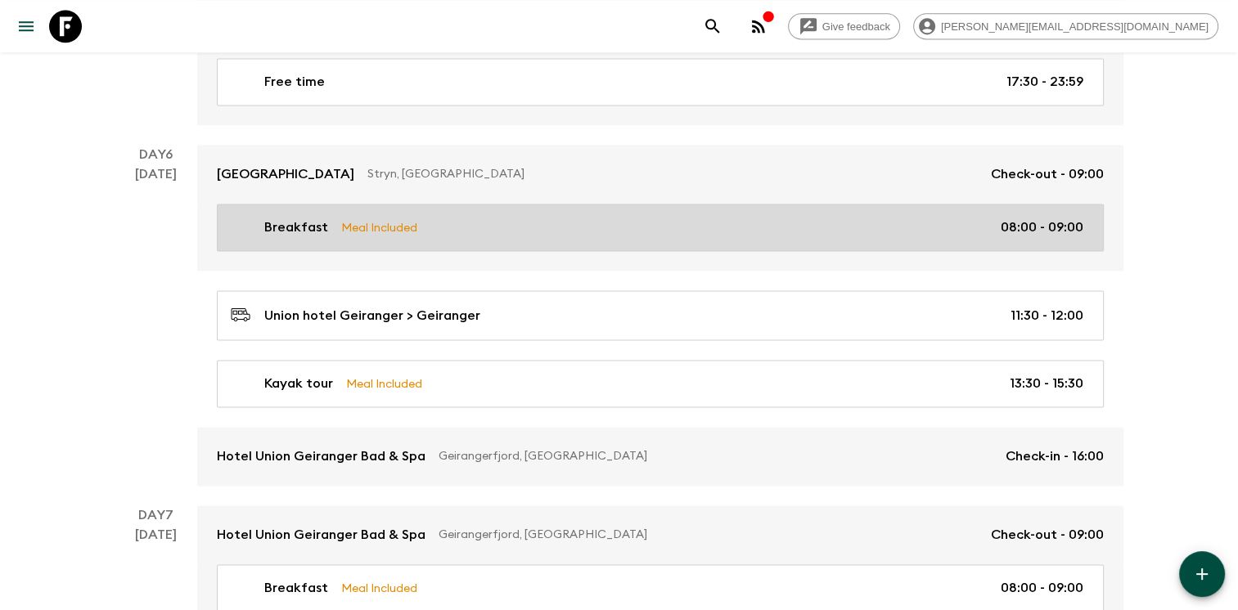
click at [530, 220] on div "Breakfast Meal Included 08:00 - 09:00" at bounding box center [657, 228] width 853 height 20
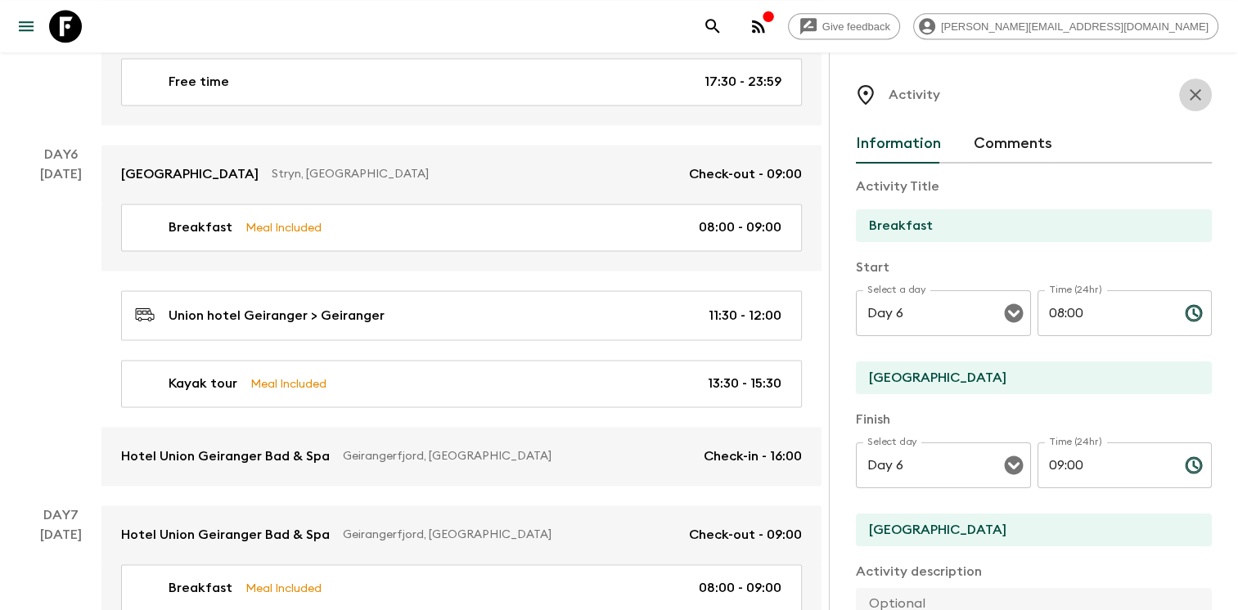
click at [1186, 90] on icon "button" at bounding box center [1196, 95] width 20 height 20
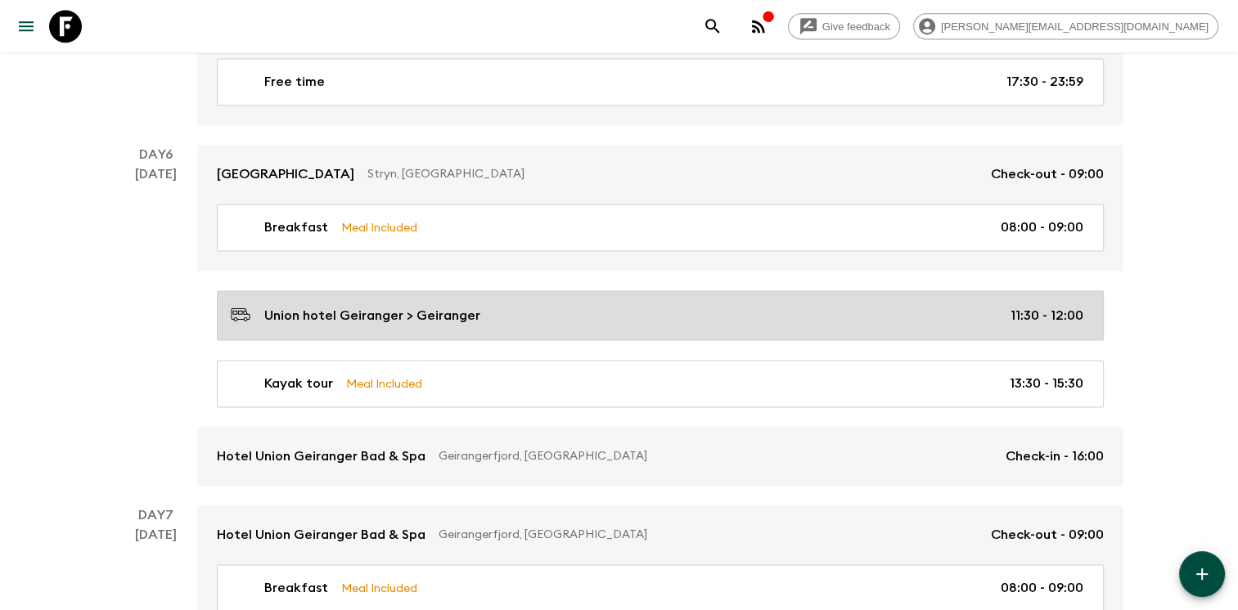
click at [482, 304] on div "Union hotel Geiranger > Geiranger 11:30 - 12:00" at bounding box center [657, 315] width 853 height 22
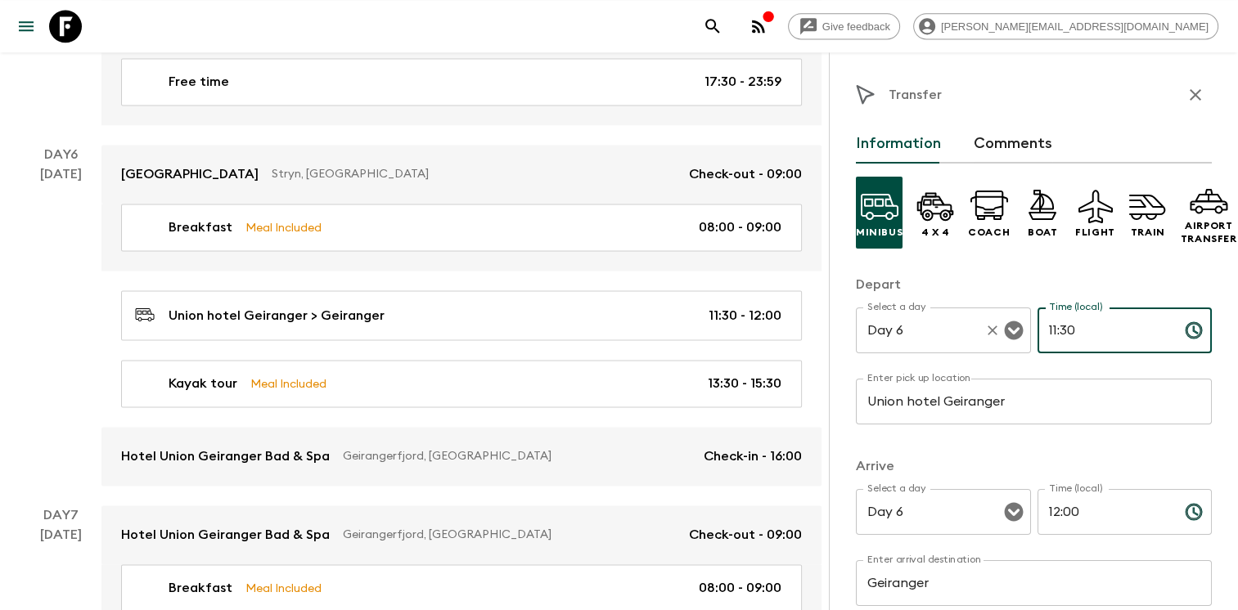
drag, startPoint x: 1083, startPoint y: 329, endPoint x: 1011, endPoint y: 317, distance: 73.1
click at [1015, 318] on div "Select a day Day 6 Select a day ​ Time (local) 11:30 Time (local) ​" at bounding box center [1034, 340] width 356 height 65
type input "11:00"
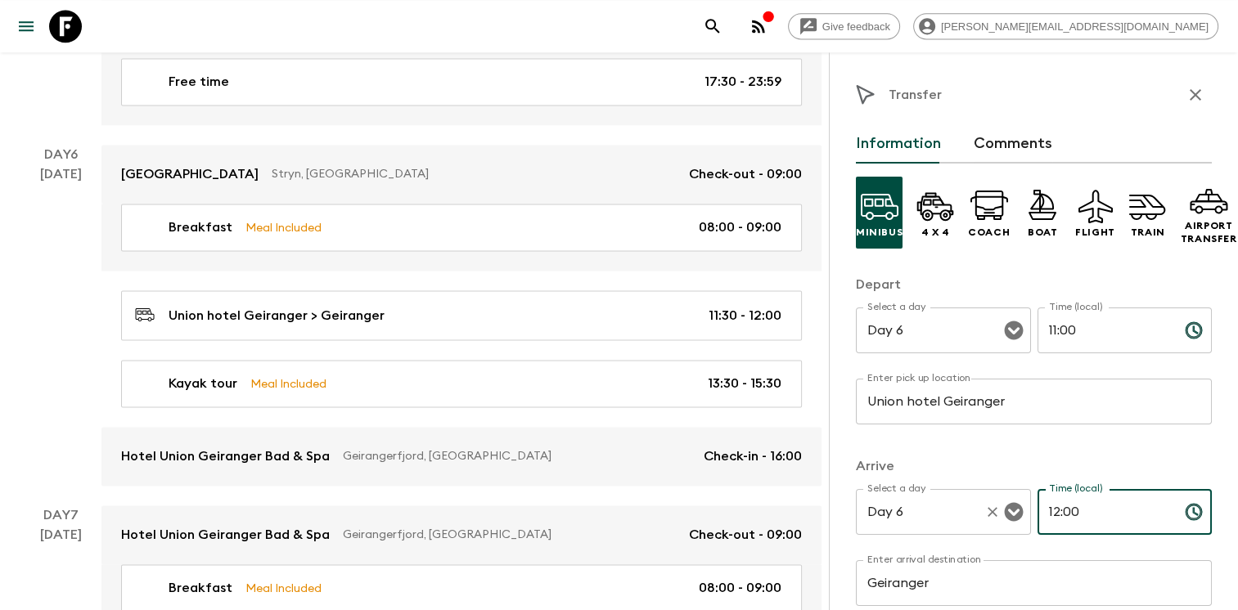
drag, startPoint x: 1088, startPoint y: 511, endPoint x: 956, endPoint y: 499, distance: 133.1
click at [980, 503] on div "Select a day Day 6 Select a day ​ Time (local) 12:00 Time (local) ​" at bounding box center [1034, 521] width 356 height 65
type input "13:00"
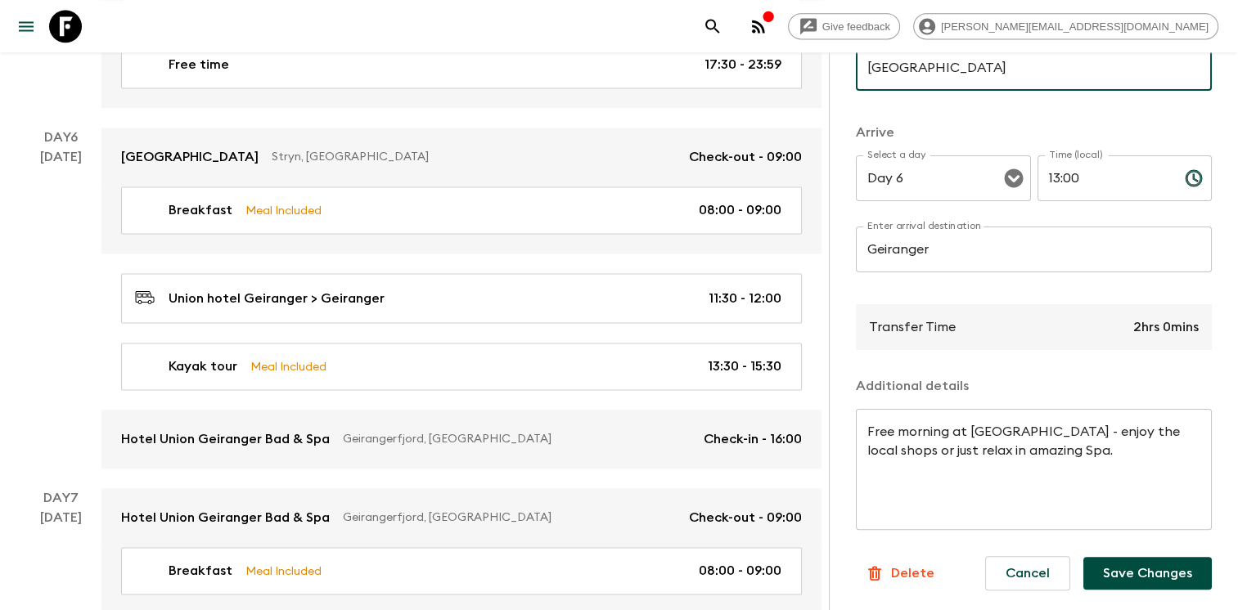
scroll to position [2304, 0]
type input "[GEOGRAPHIC_DATA]"
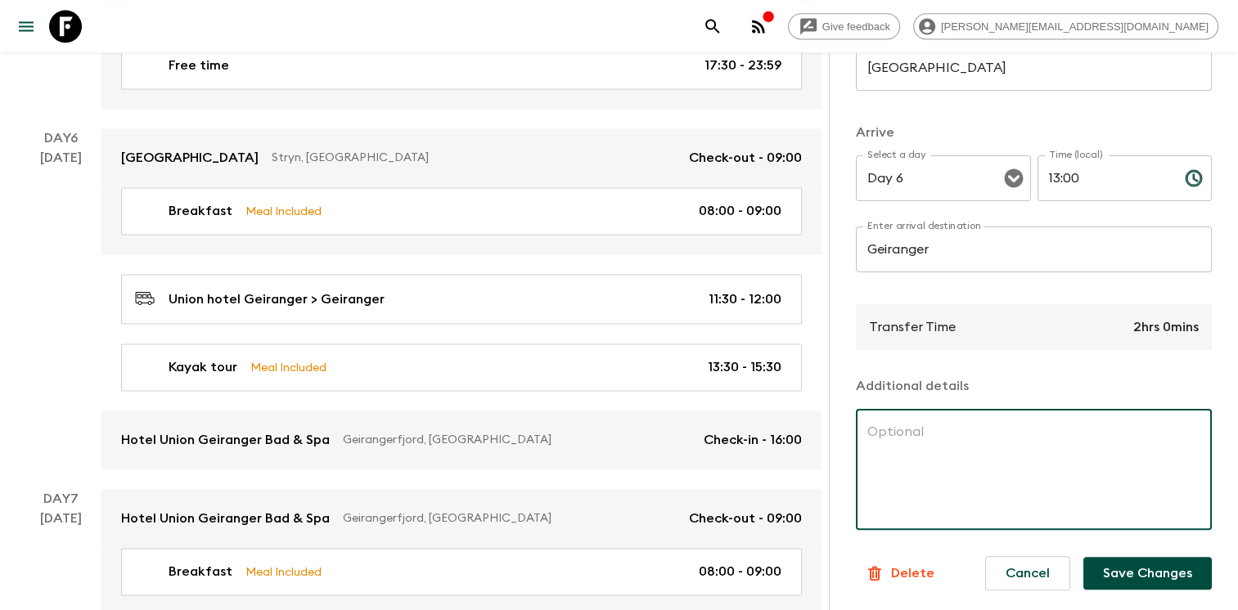
click at [1126, 560] on button "Save Changes" at bounding box center [1147, 573] width 128 height 33
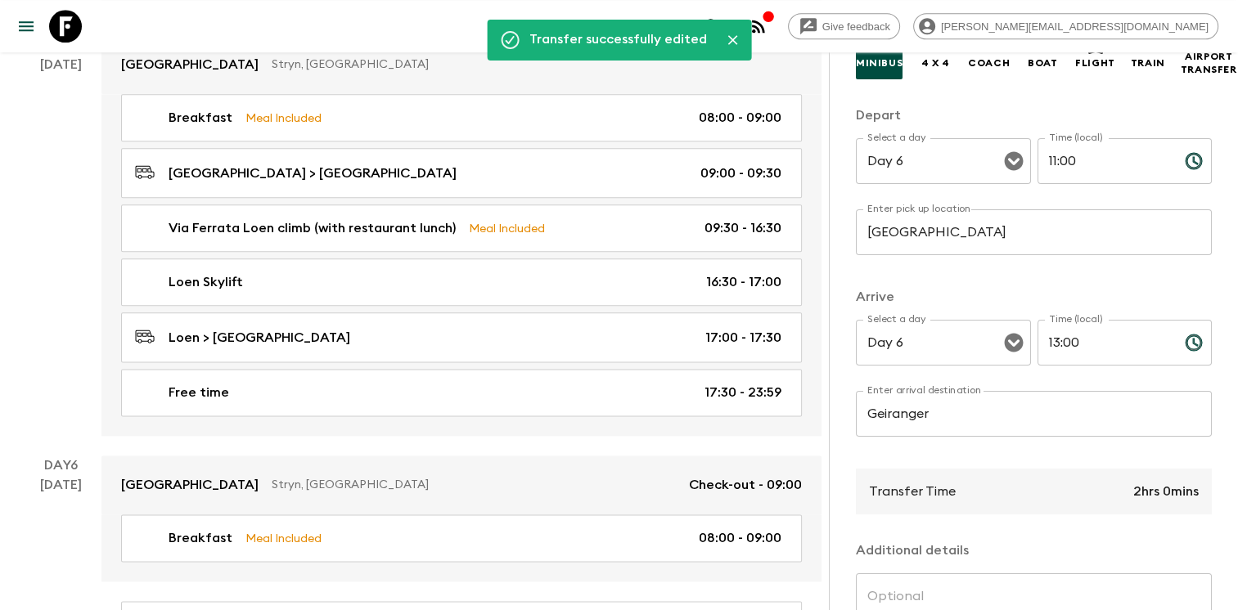
scroll to position [0, 3]
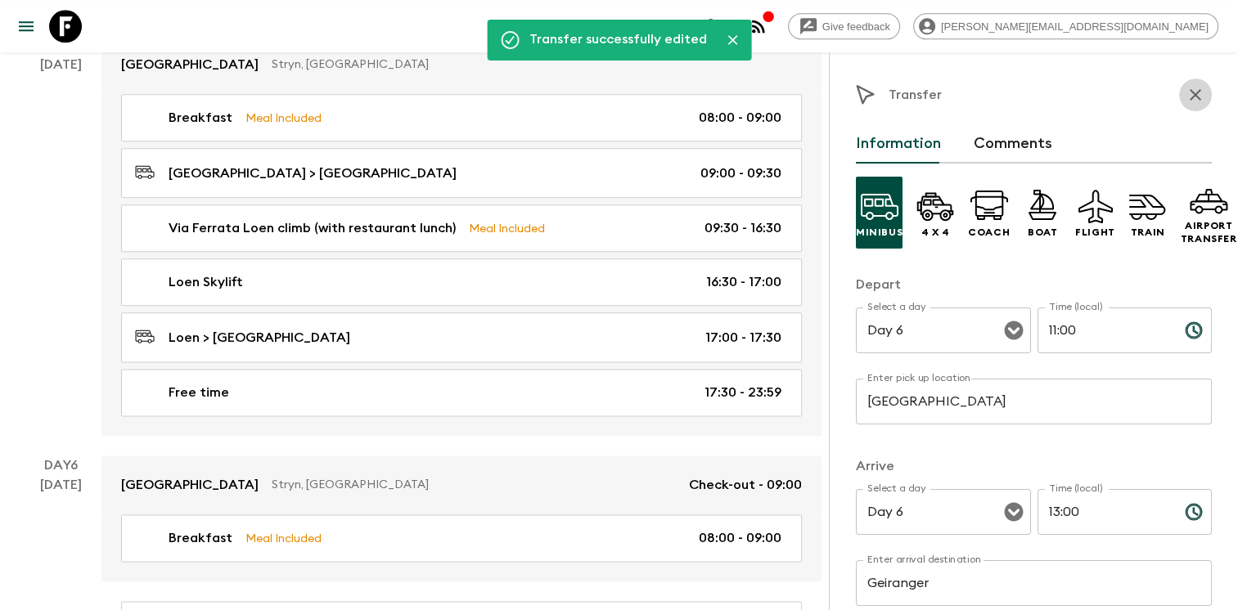
click at [1186, 88] on icon "button" at bounding box center [1196, 95] width 20 height 20
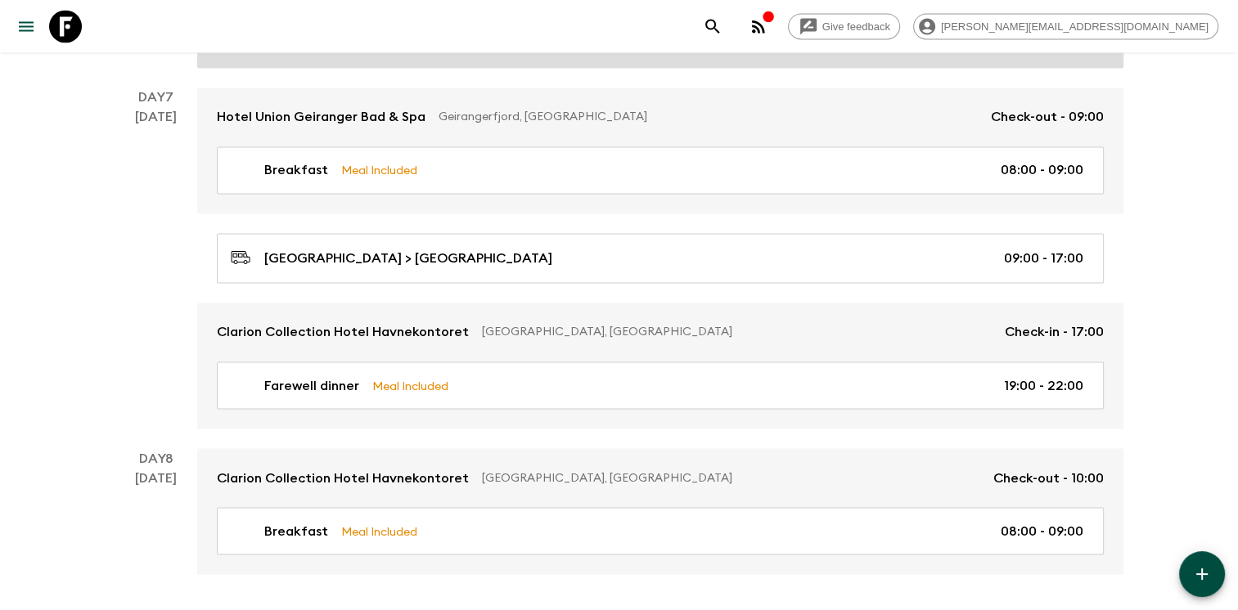
scroll to position [2710, 0]
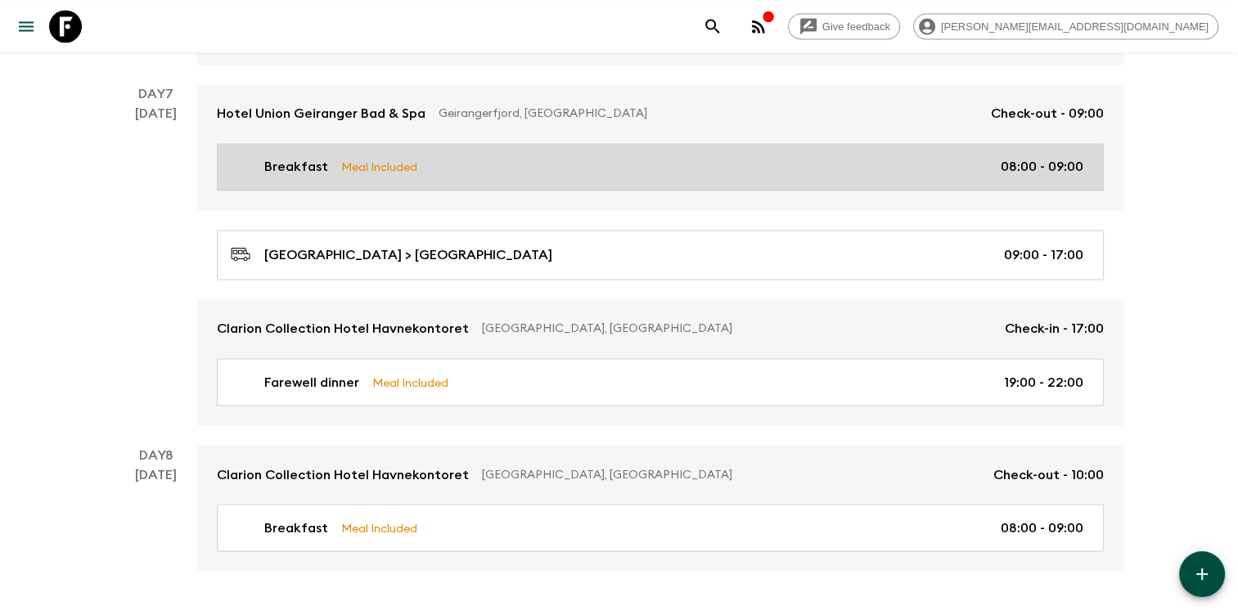
click at [539, 157] on div "Breakfast Meal Included 08:00 - 09:00" at bounding box center [657, 167] width 853 height 20
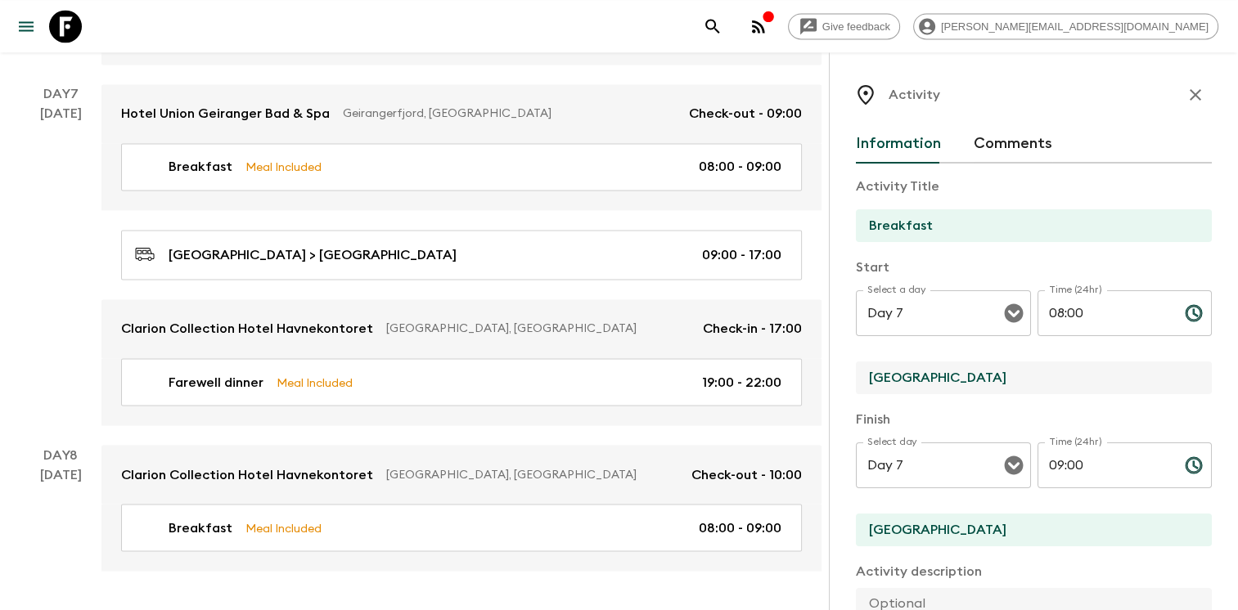
drag, startPoint x: 946, startPoint y: 372, endPoint x: 811, endPoint y: 362, distance: 135.4
type input "Union Geiranger Hotel"
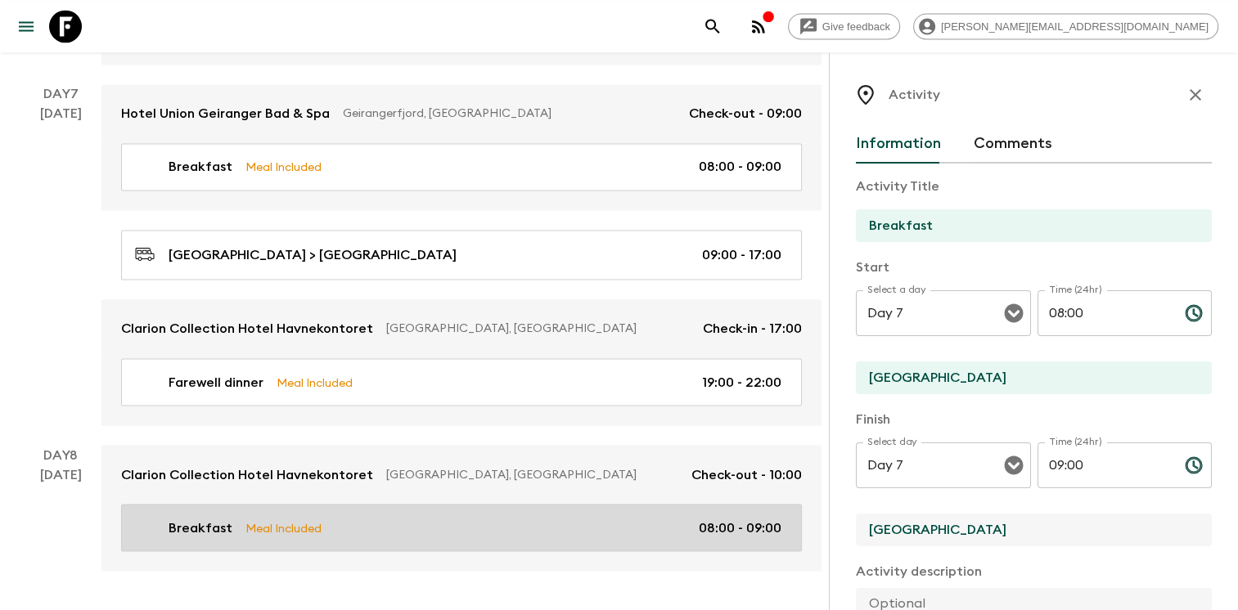
drag, startPoint x: 939, startPoint y: 533, endPoint x: 762, endPoint y: 499, distance: 179.9
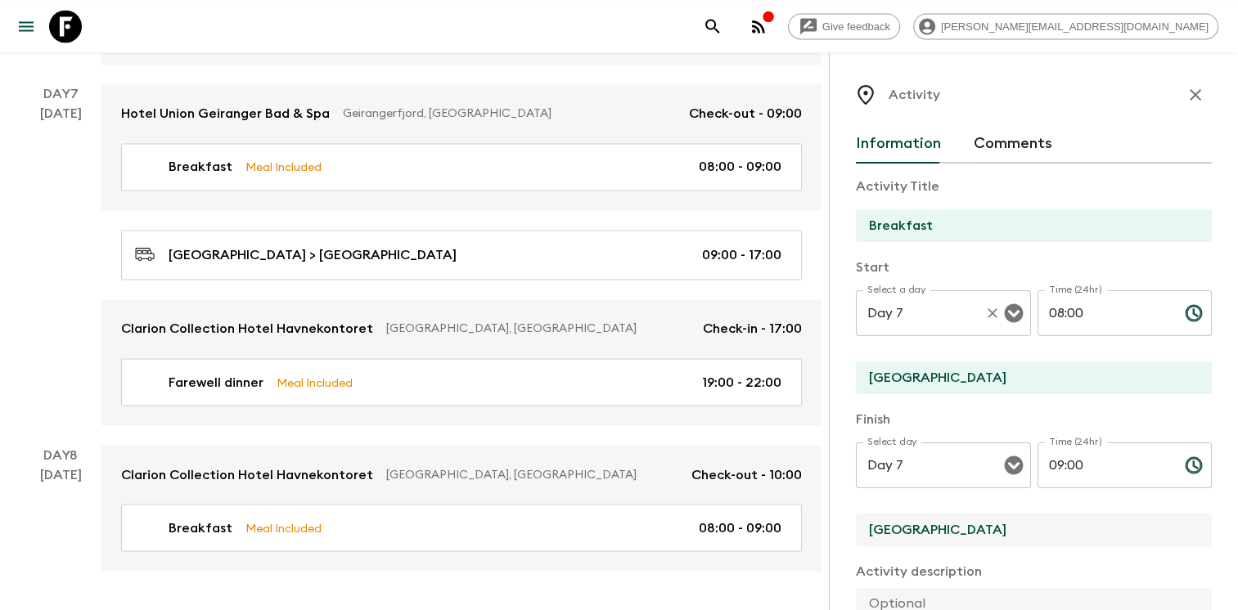
type input "Union Geiranger Hotel"
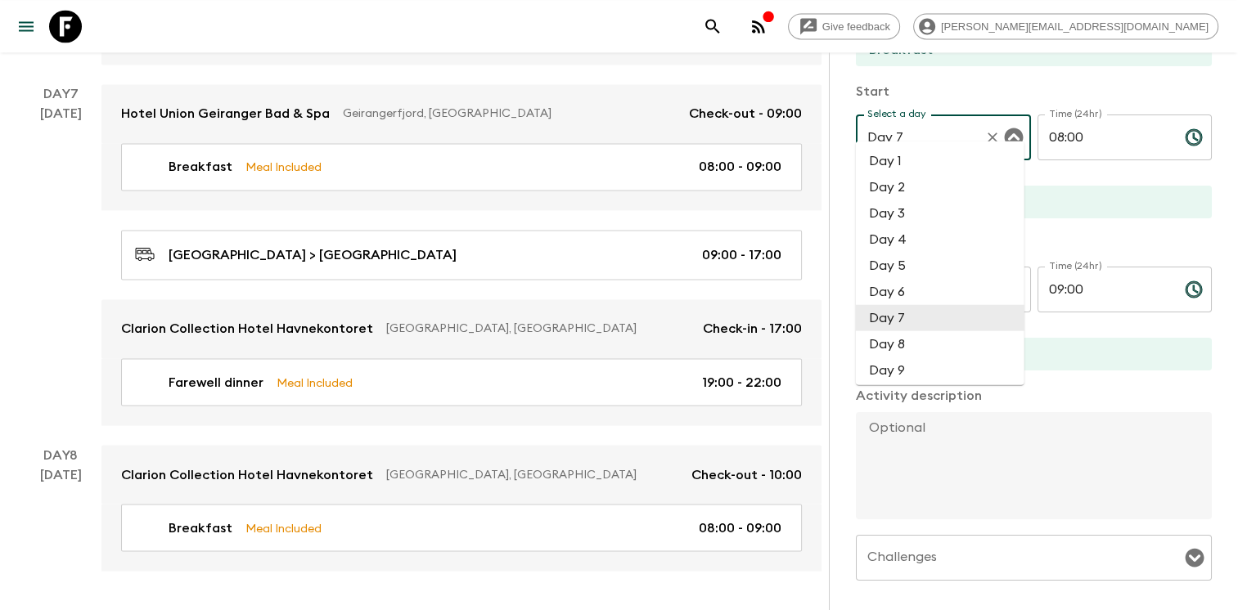
scroll to position [206, 0]
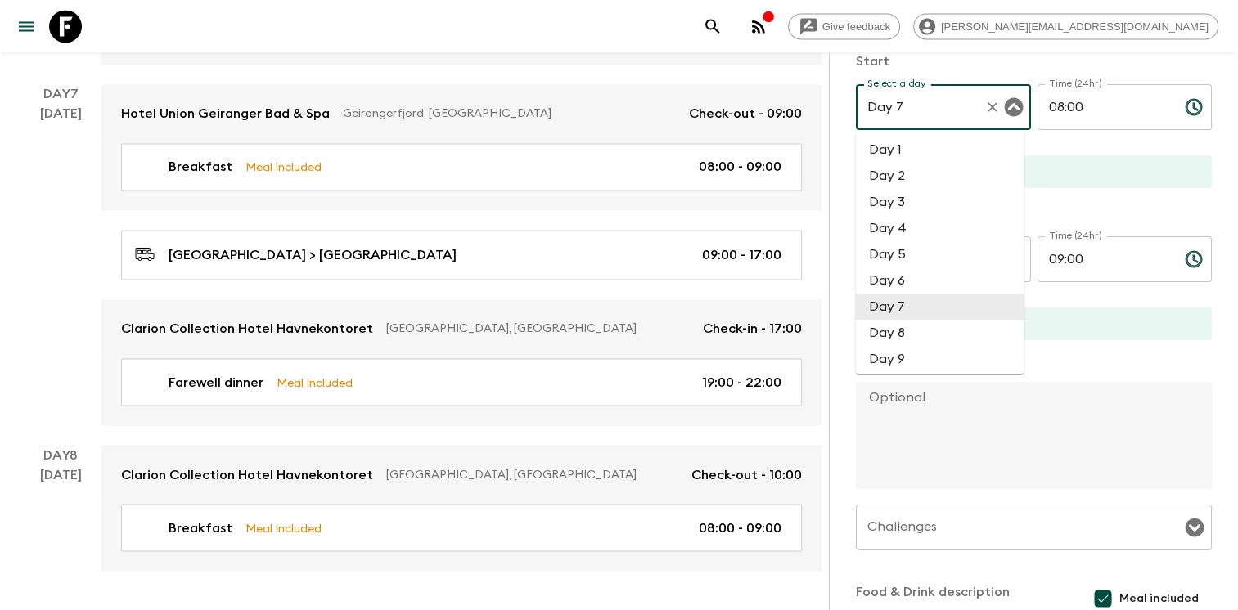
drag, startPoint x: 933, startPoint y: 327, endPoint x: 844, endPoint y: 417, distance: 127.3
click at [844, 417] on div "Activity Information Comments Activity Title Breakfast Start Select a day Day 7…" at bounding box center [1033, 357] width 409 height 610
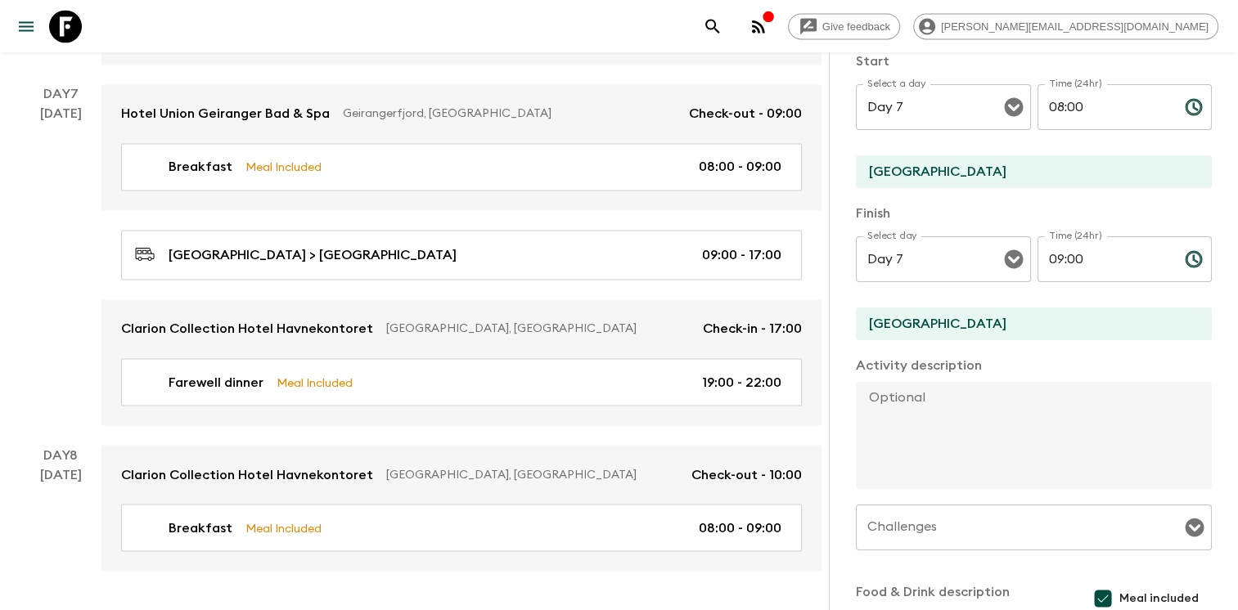
scroll to position [413, 0]
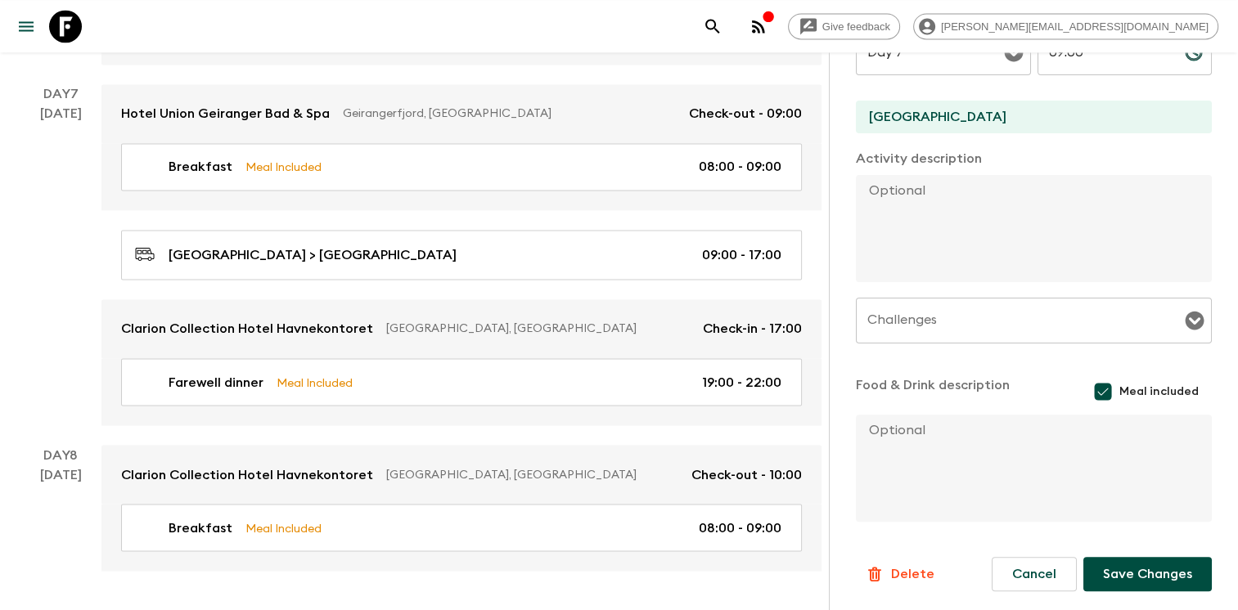
click at [1152, 579] on button "Save Changes" at bounding box center [1147, 574] width 128 height 34
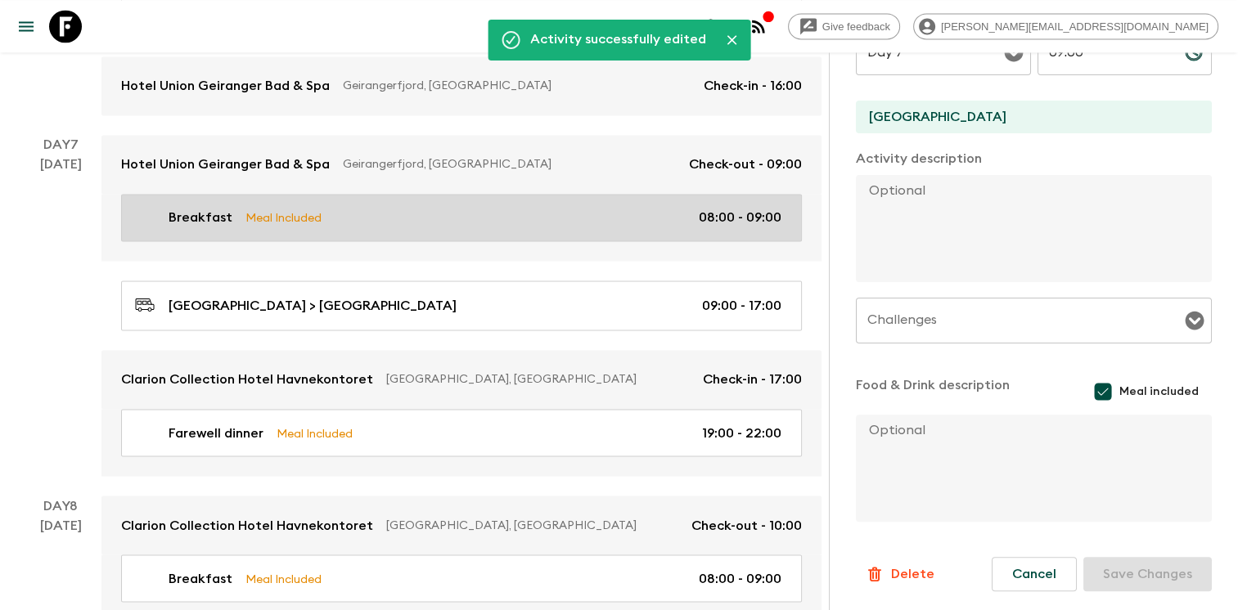
scroll to position [2650, 0]
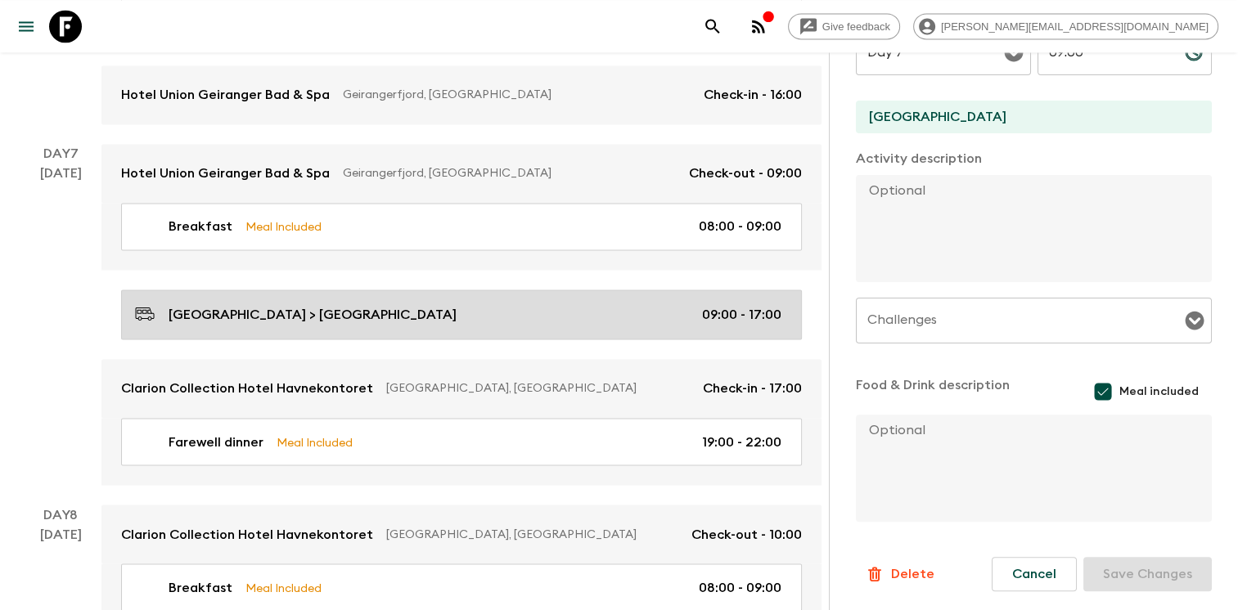
click at [279, 305] on p "[GEOGRAPHIC_DATA] > [GEOGRAPHIC_DATA]" at bounding box center [313, 315] width 288 height 20
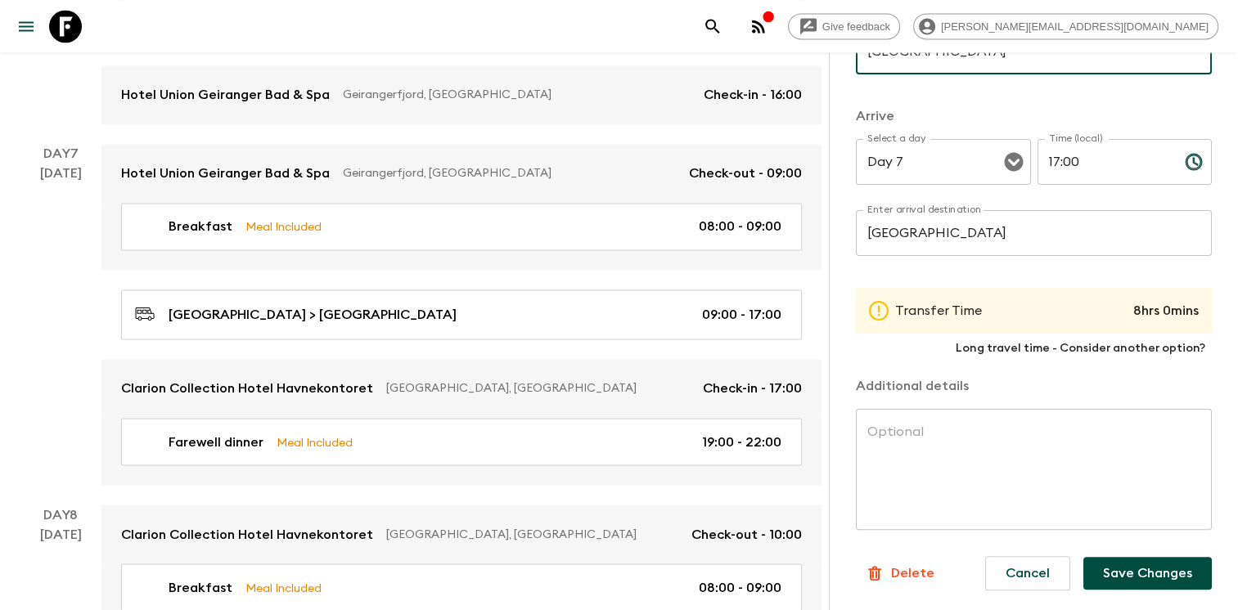
scroll to position [362, 0]
type input "Union Geiranger Hotel"
click at [1130, 561] on button "Save Changes" at bounding box center [1147, 573] width 128 height 33
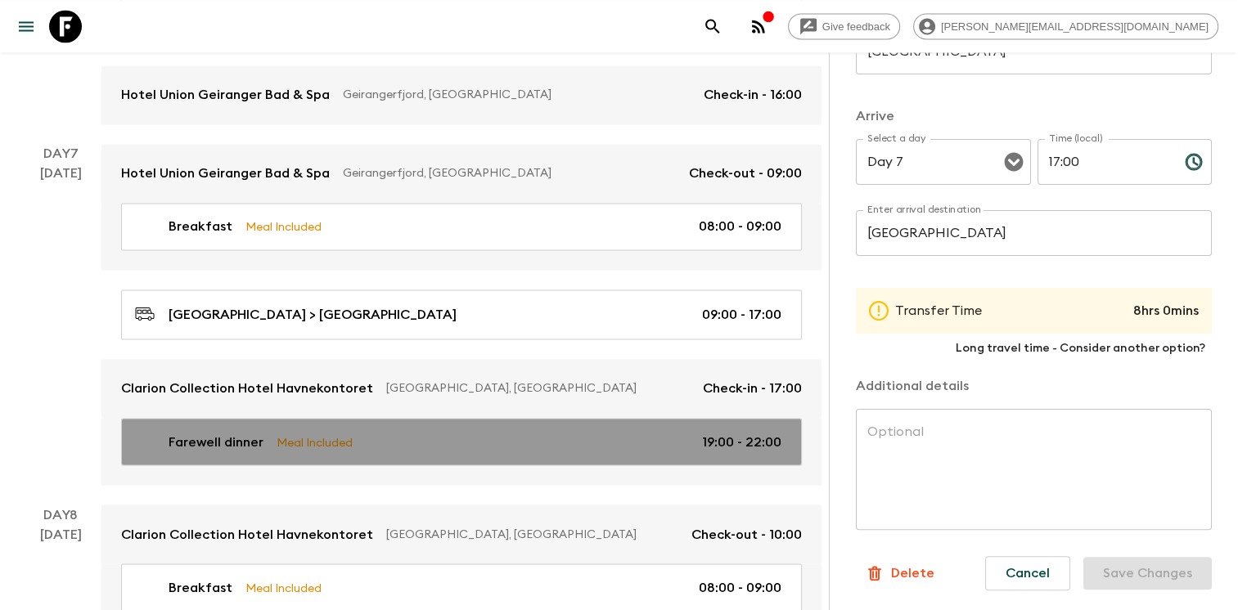
click at [673, 432] on div "Farewell dinner Meal Included 19:00 - 22:00" at bounding box center [458, 442] width 646 height 20
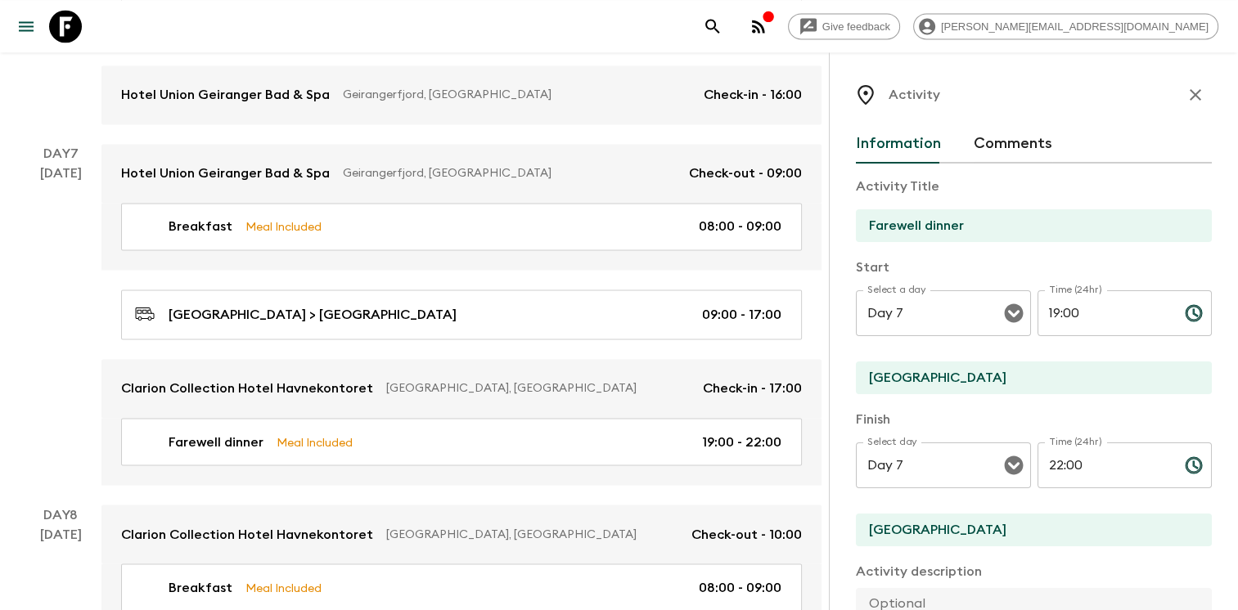
drag, startPoint x: 1005, startPoint y: 293, endPoint x: 992, endPoint y: 289, distance: 13.7
click at [998, 291] on div "Select a day Day 7 Select a day ​ Time (24hr) 19:00 Time (24hr) ​" at bounding box center [1034, 323] width 356 height 65
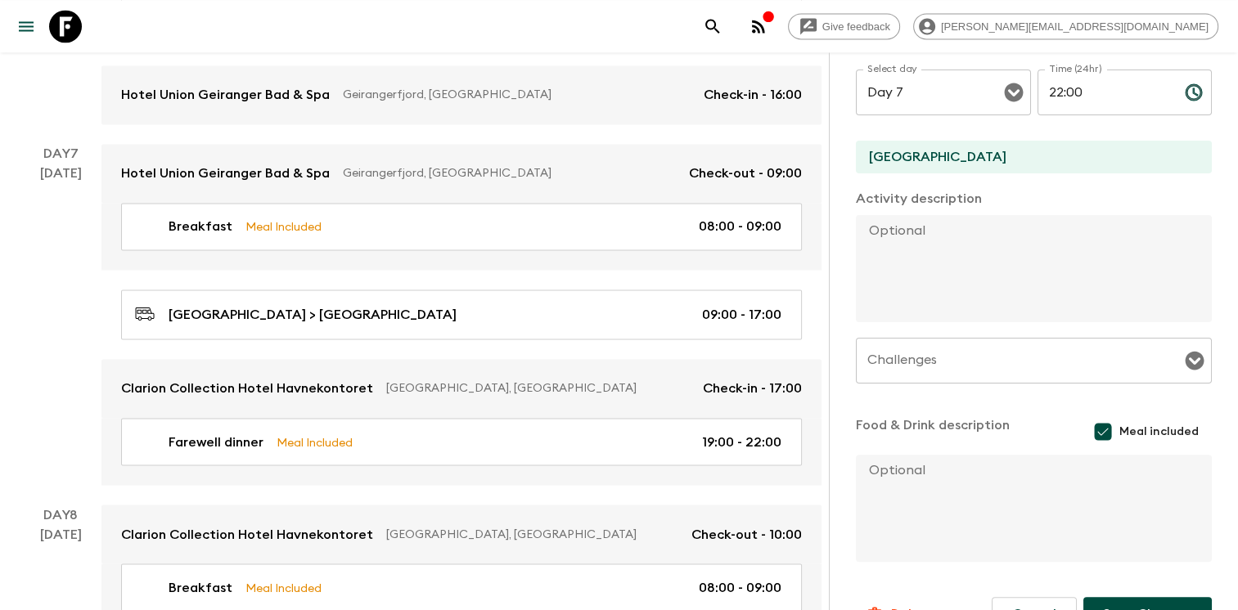
scroll to position [413, 0]
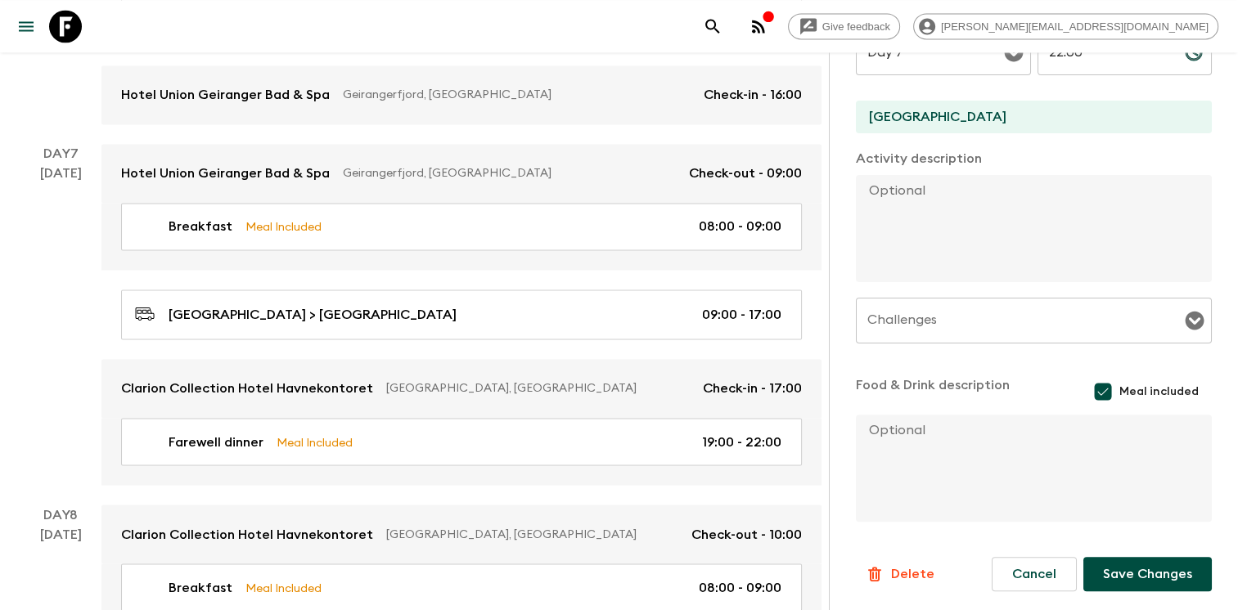
type input "20:00"
click at [1120, 576] on button "Save Changes" at bounding box center [1147, 574] width 128 height 34
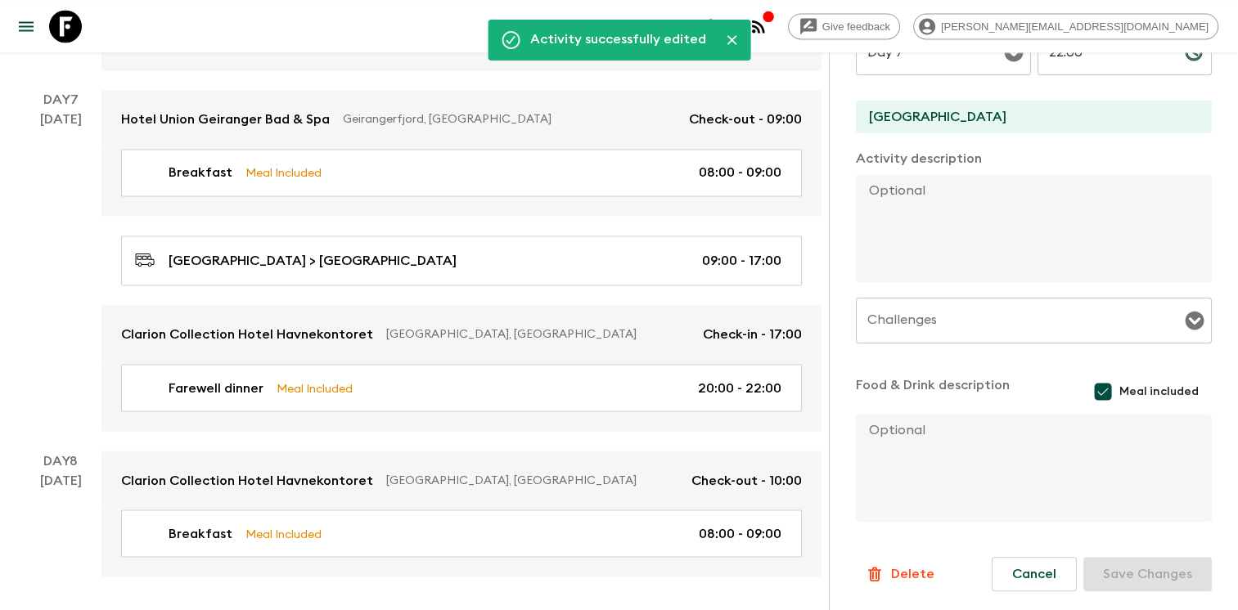
scroll to position [2750, 0]
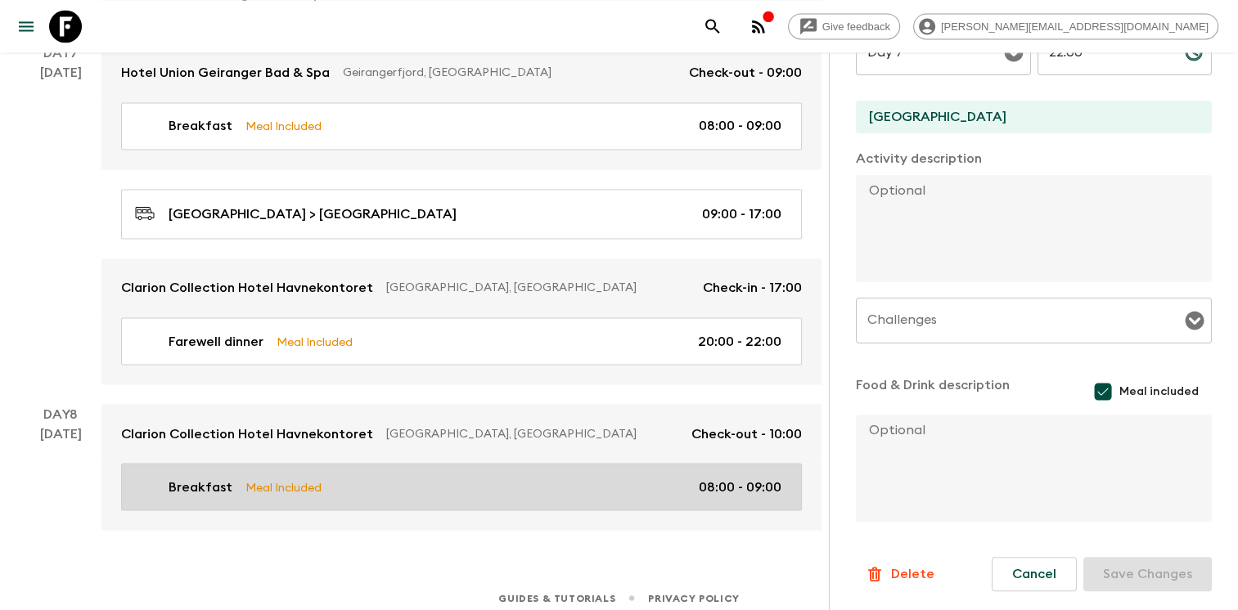
click at [536, 463] on link "Breakfast Meal Included 08:00 - 09:00" at bounding box center [461, 486] width 681 height 47
type input "Breakfast"
type input "Hotel"
type input "Day 8"
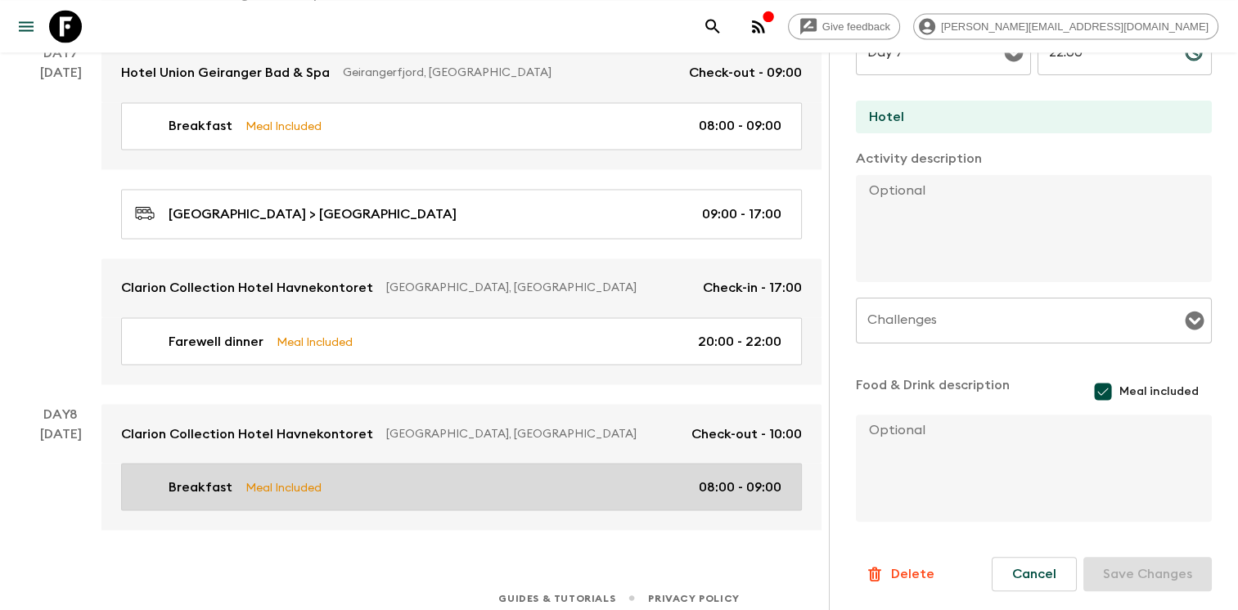
type input "08:00"
type input "Day 8"
type input "09:00"
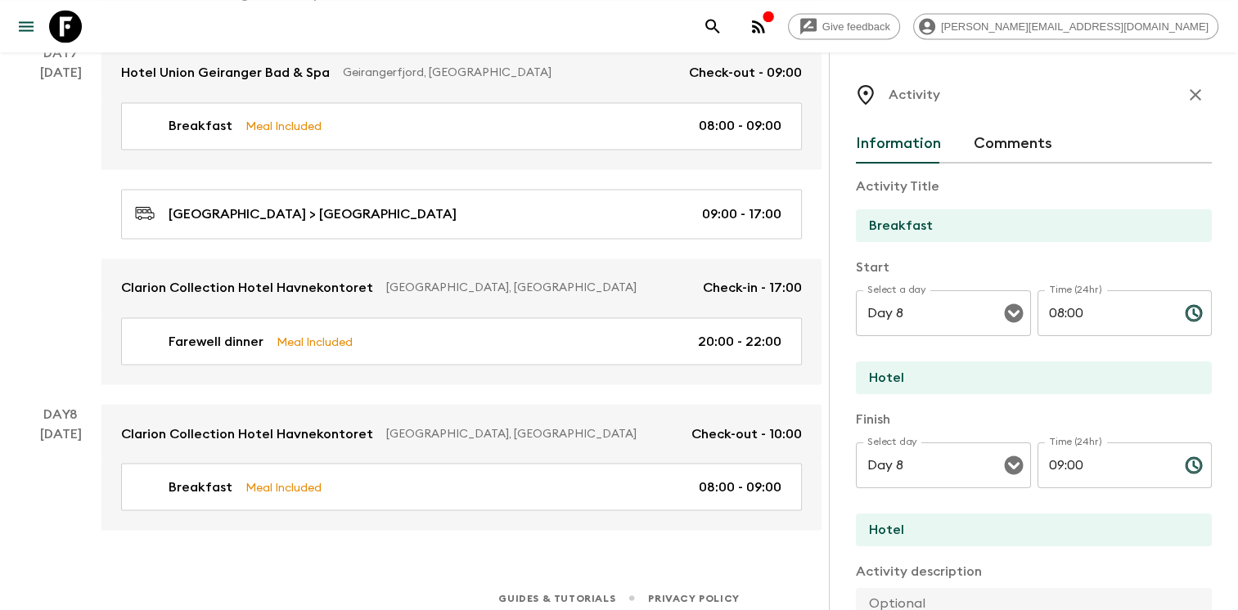
click at [1190, 95] on icon "button" at bounding box center [1195, 94] width 11 height 11
